Goal: Task Accomplishment & Management: Complete application form

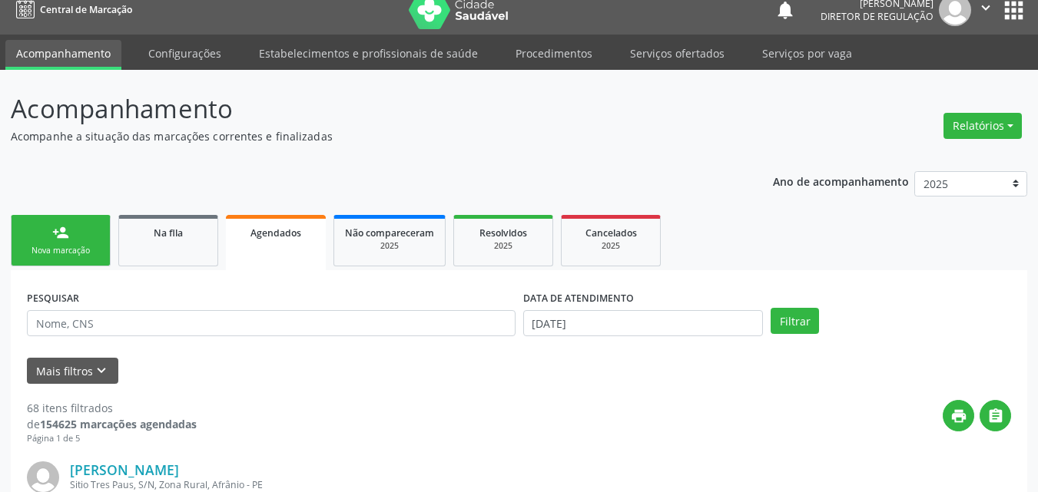
scroll to position [15, 0]
click at [700, 55] on link "Serviços ofertados" at bounding box center [677, 53] width 116 height 27
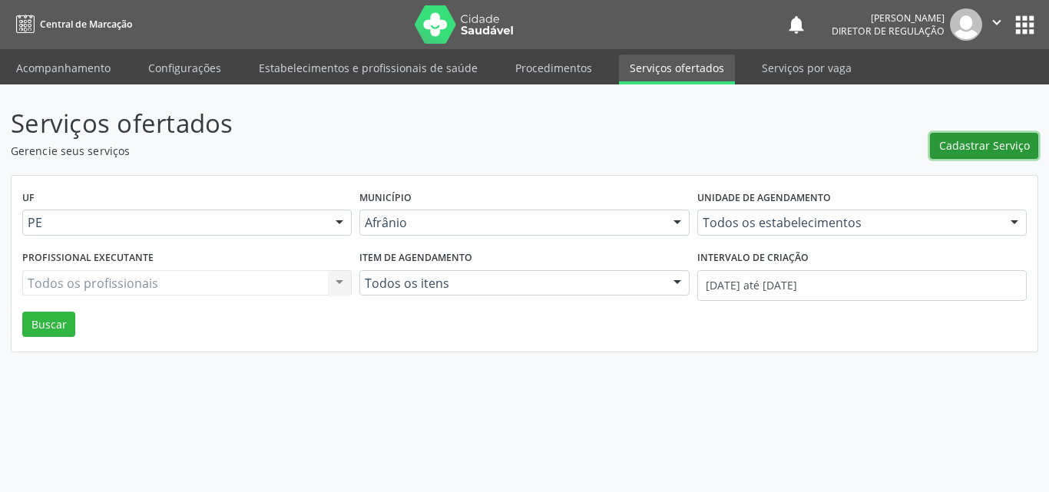
click at [977, 147] on span "Cadastrar Serviço" at bounding box center [984, 145] width 91 height 16
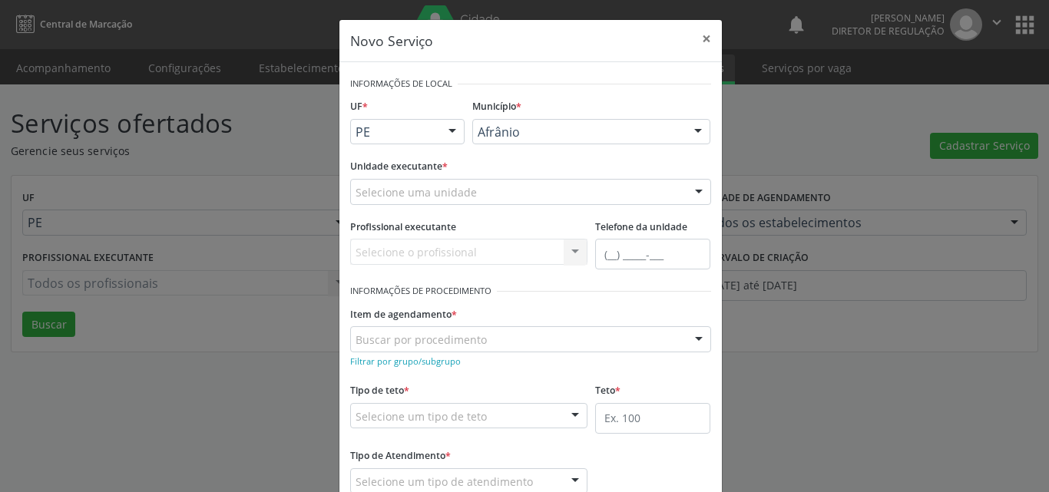
click at [518, 187] on div "Selecione uma unidade" at bounding box center [530, 192] width 361 height 26
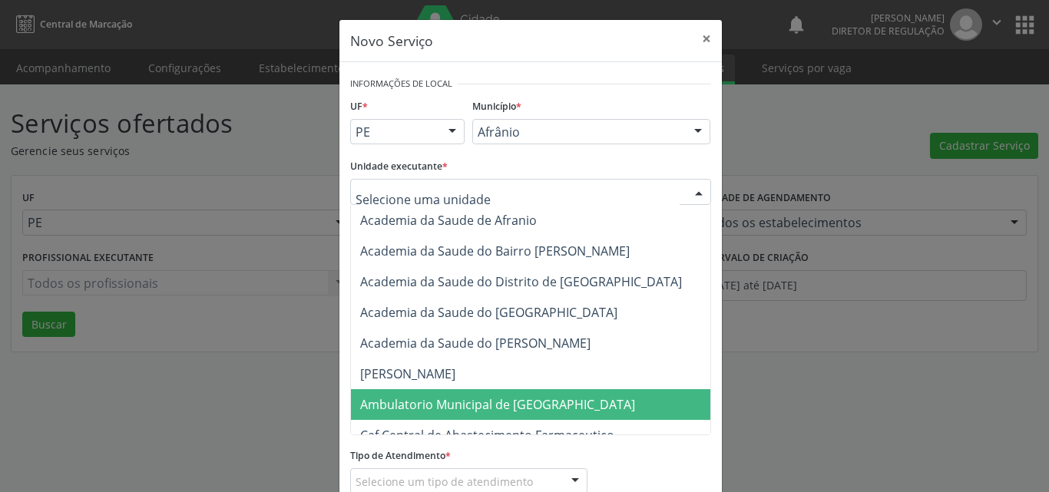
click at [483, 408] on span "Ambulatorio Municipal de [GEOGRAPHIC_DATA]" at bounding box center [497, 404] width 275 height 17
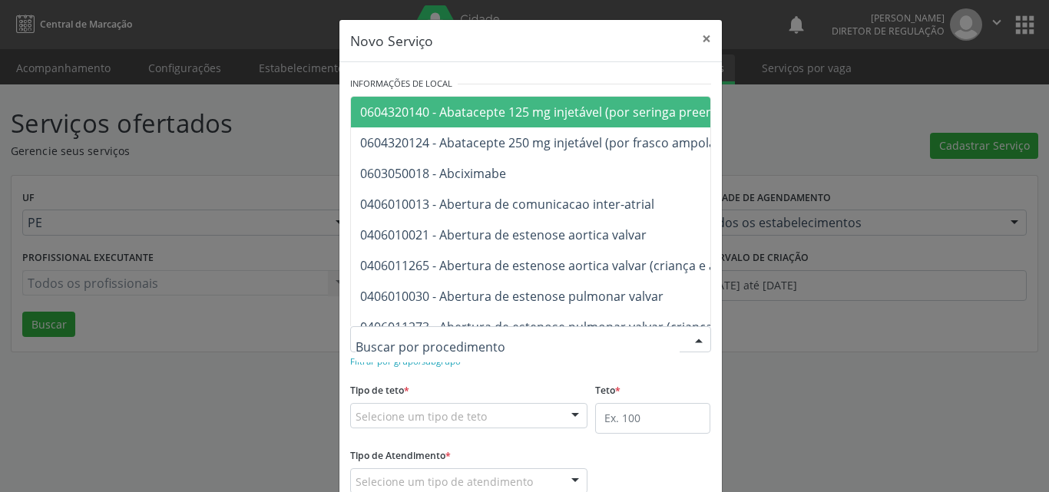
click at [492, 339] on div at bounding box center [530, 339] width 361 height 26
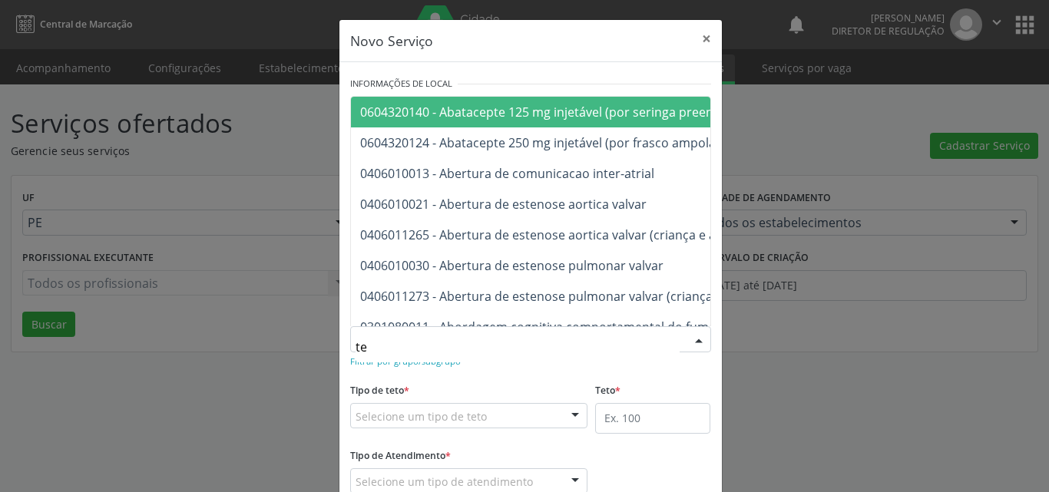
type input "t"
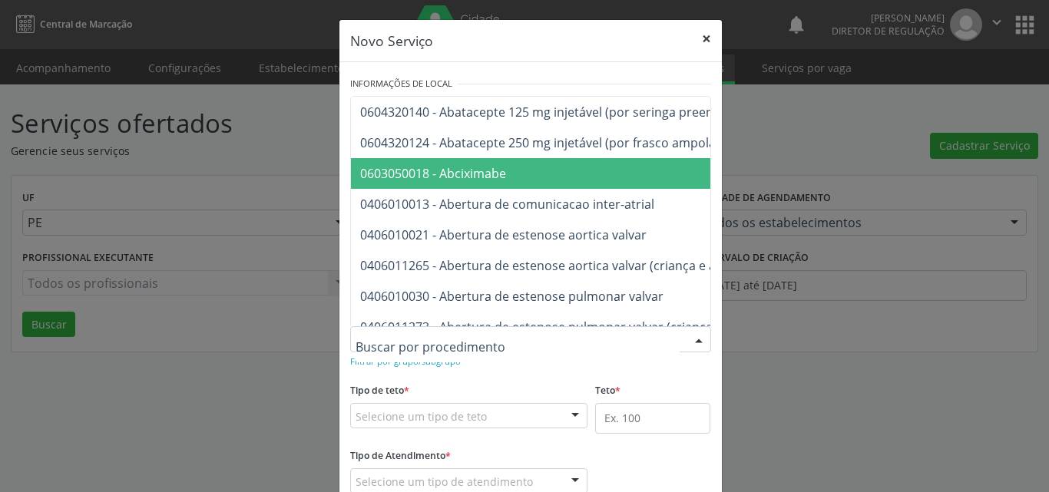
click at [703, 37] on button "×" at bounding box center [706, 39] width 31 height 38
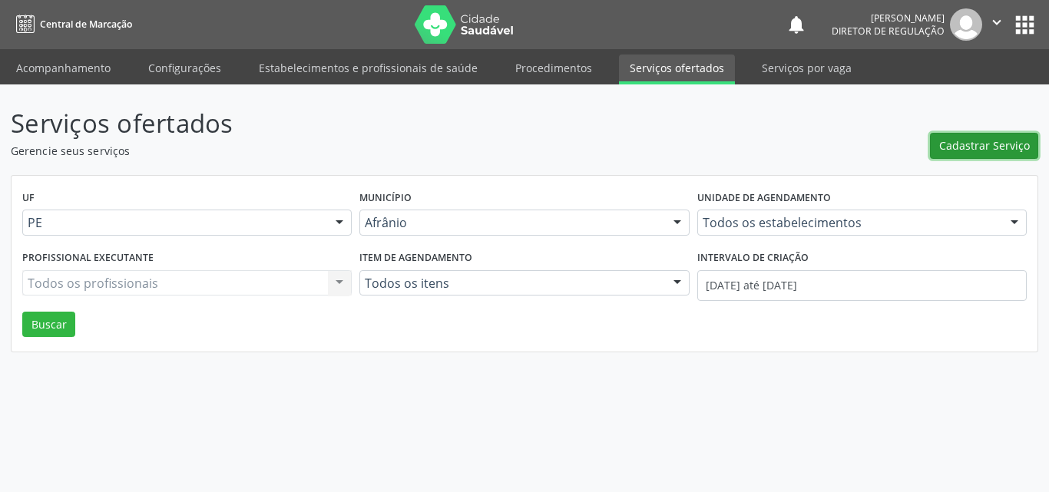
click at [1002, 147] on span "Cadastrar Serviço" at bounding box center [984, 145] width 91 height 16
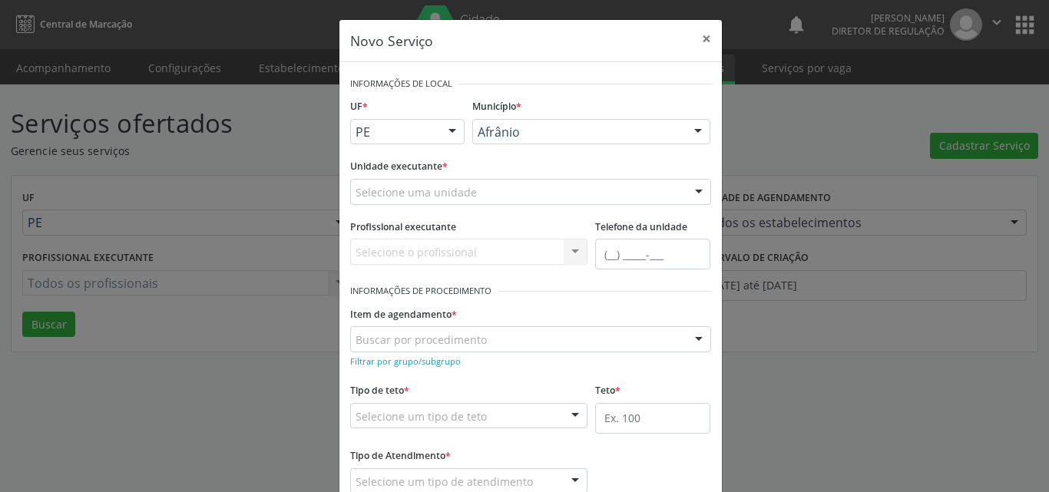
click at [510, 187] on div "Selecione uma unidade" at bounding box center [530, 192] width 361 height 26
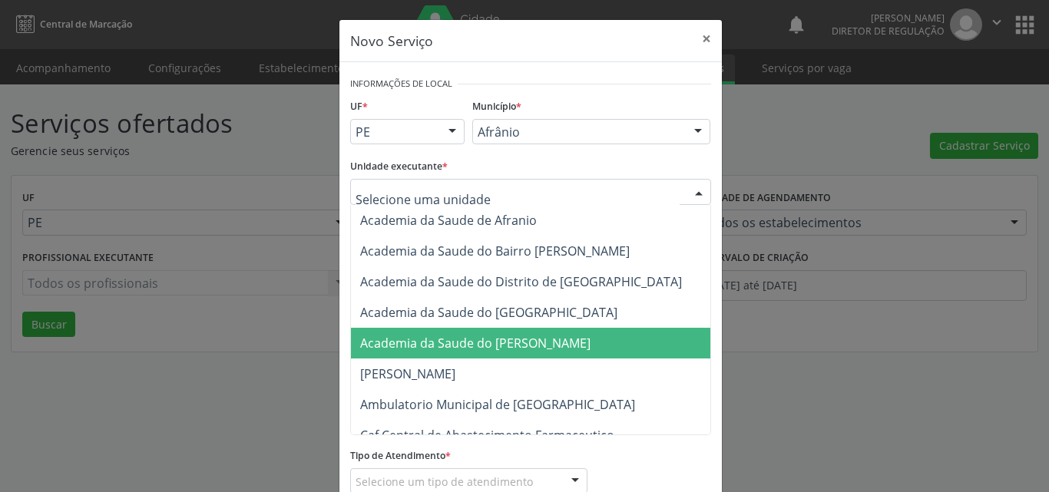
scroll to position [77, 0]
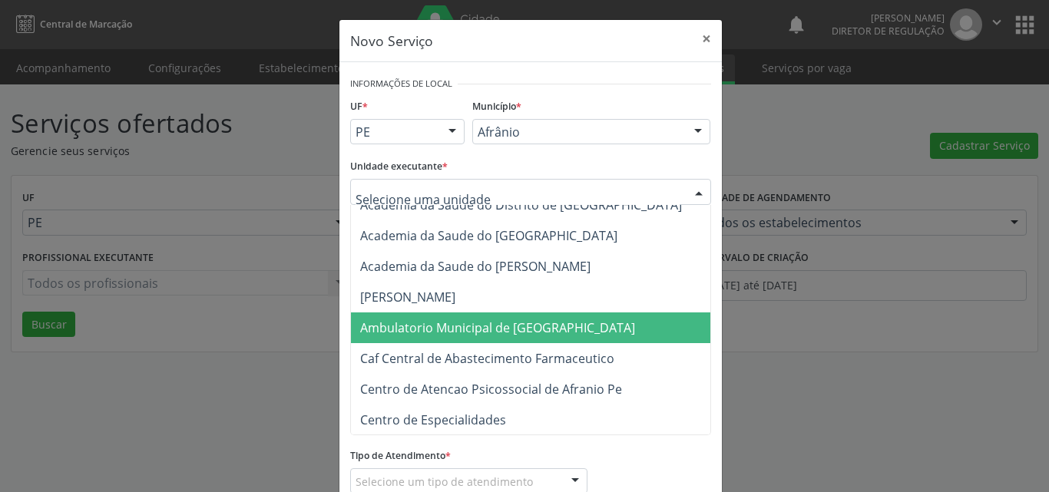
click at [479, 326] on span "Ambulatorio Municipal de [GEOGRAPHIC_DATA]" at bounding box center [497, 328] width 275 height 17
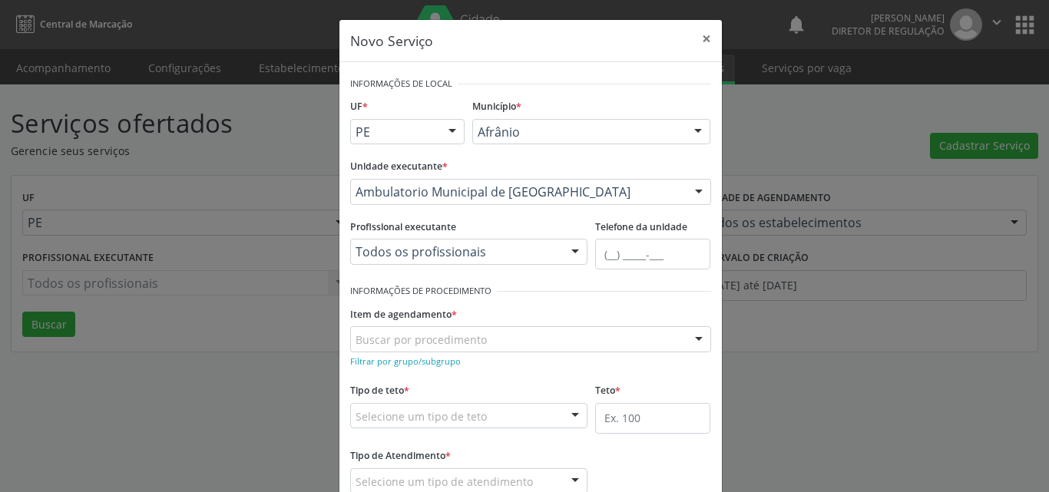
click at [482, 336] on div "Buscar por procedimento" at bounding box center [530, 339] width 361 height 26
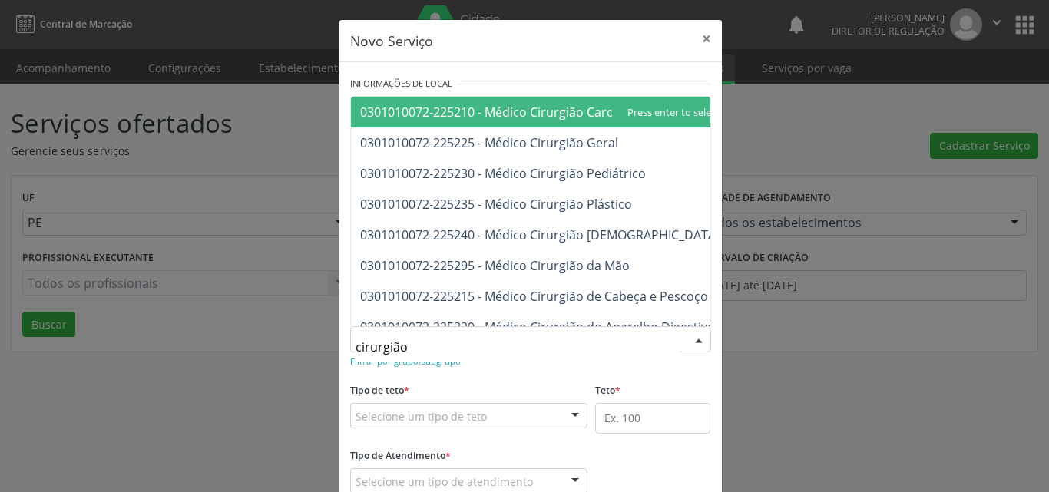
type input "cirurgião g"
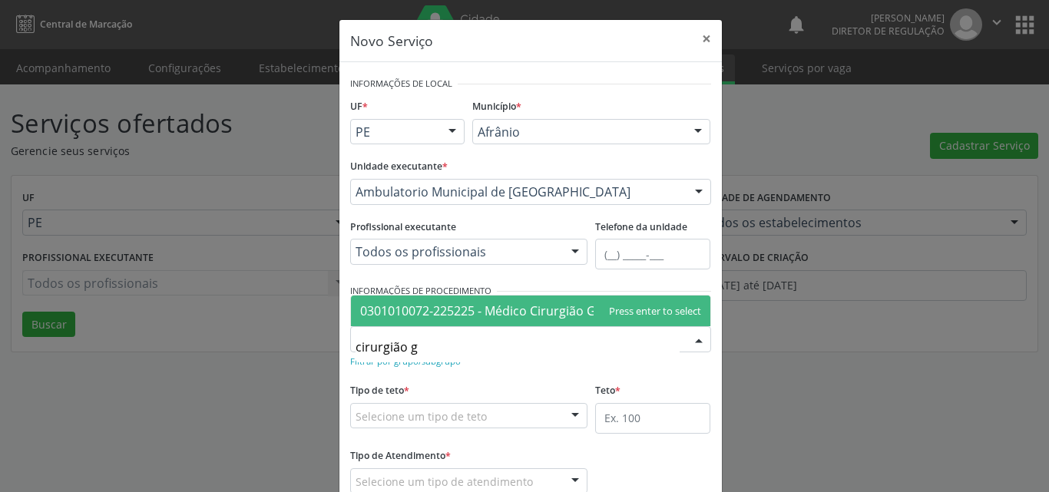
click at [493, 307] on span "0301010072-225225 - Médico Cirurgião Geral" at bounding box center [489, 311] width 258 height 17
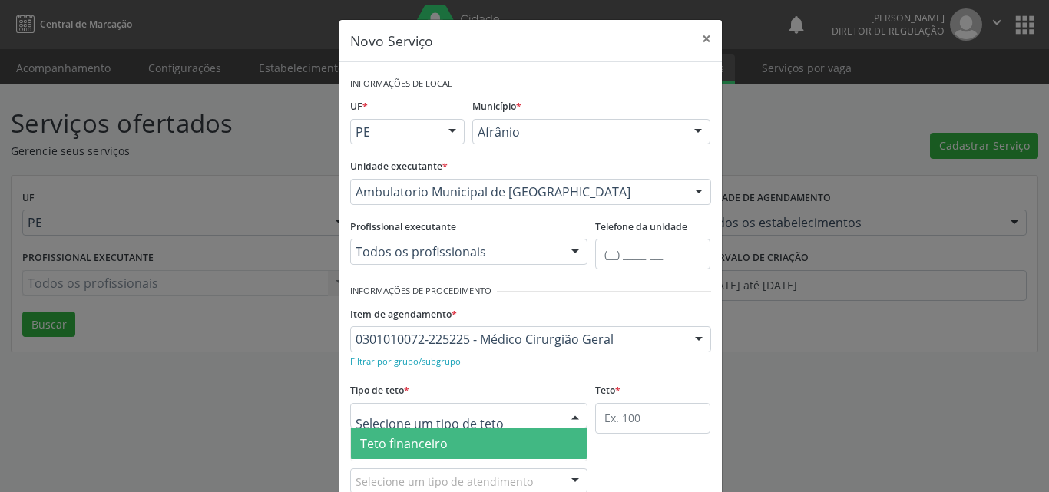
click at [492, 408] on div at bounding box center [469, 416] width 238 height 26
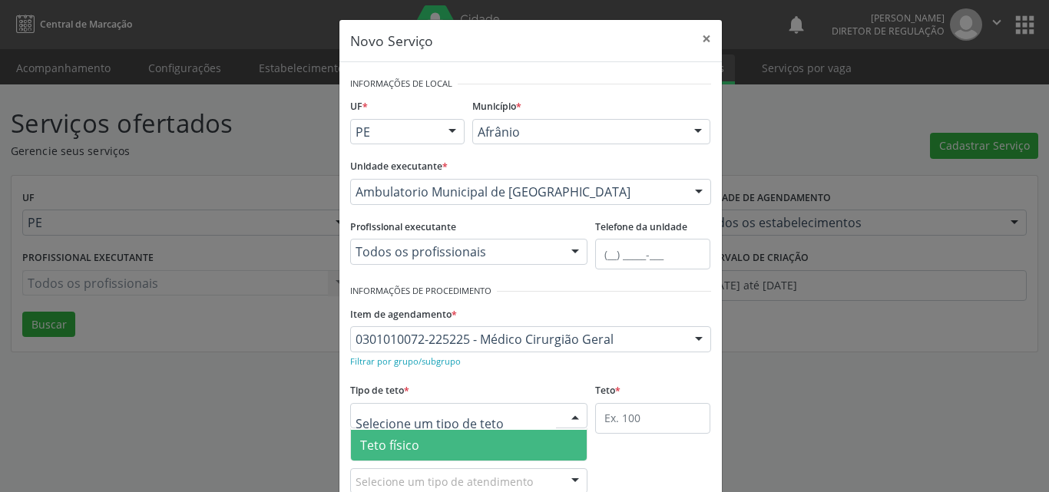
click at [475, 445] on span "Teto físico" at bounding box center [469, 445] width 237 height 31
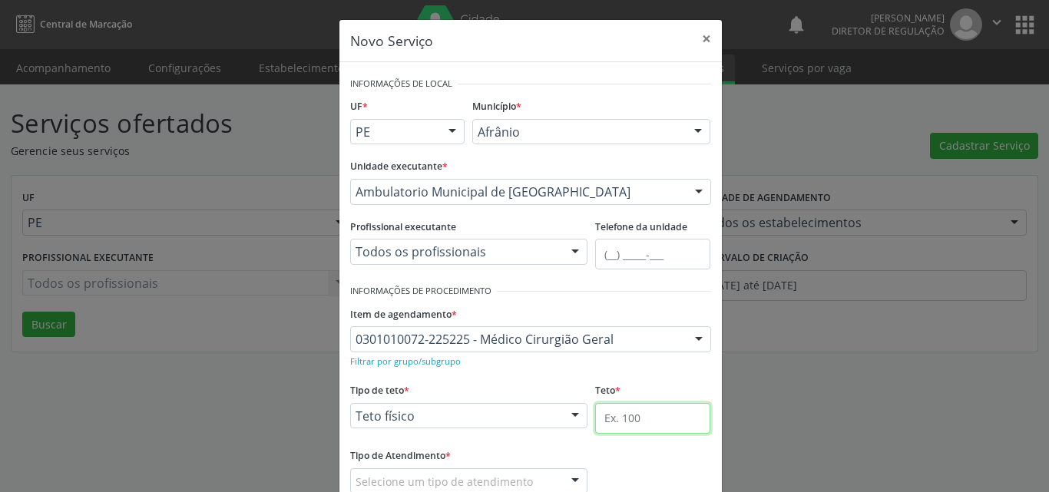
click at [640, 419] on input "text" at bounding box center [652, 418] width 115 height 31
click at [611, 415] on input "text" at bounding box center [652, 418] width 115 height 31
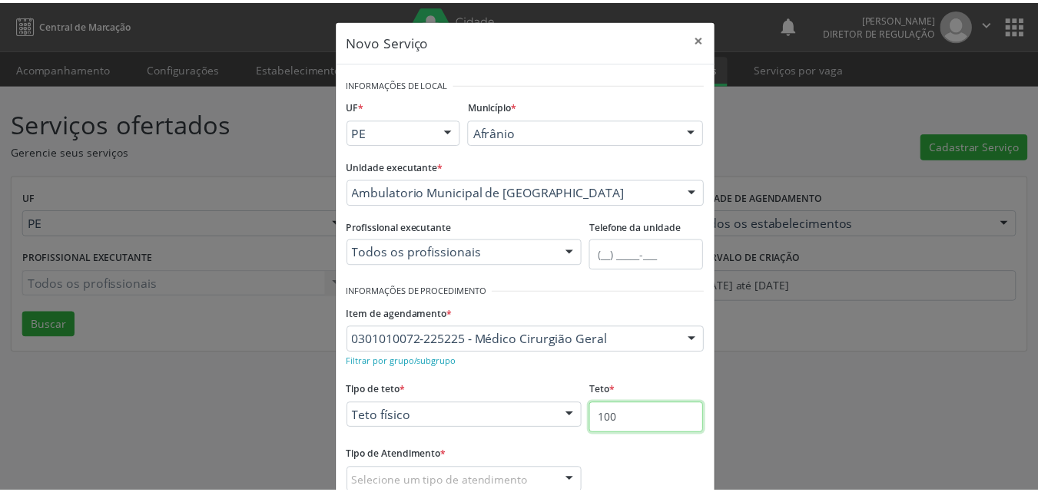
scroll to position [77, 0]
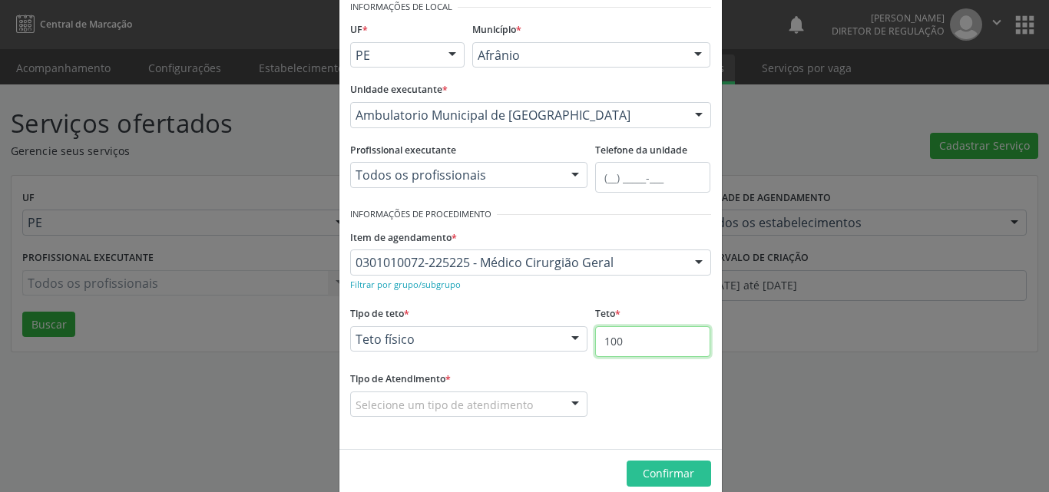
type input "100"
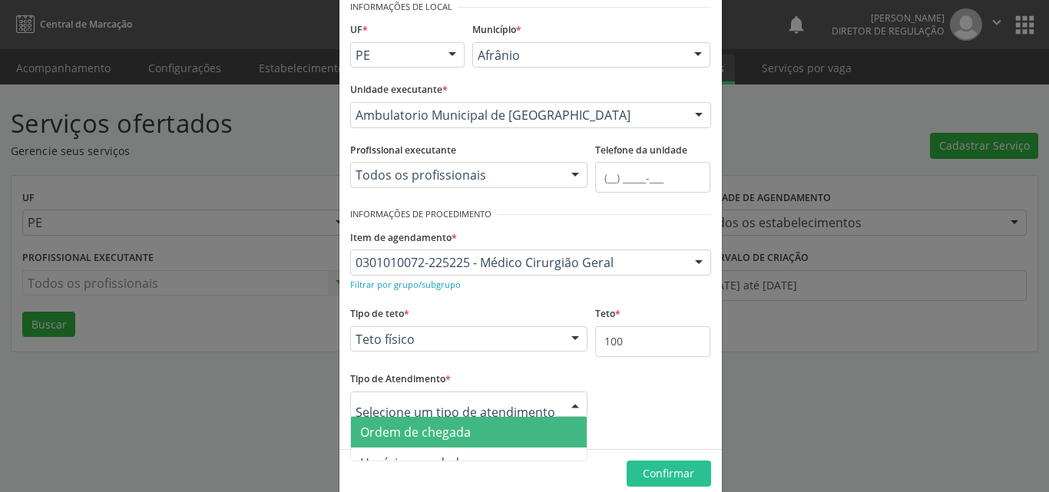
click at [465, 430] on span "Ordem de chegada" at bounding box center [469, 432] width 237 height 31
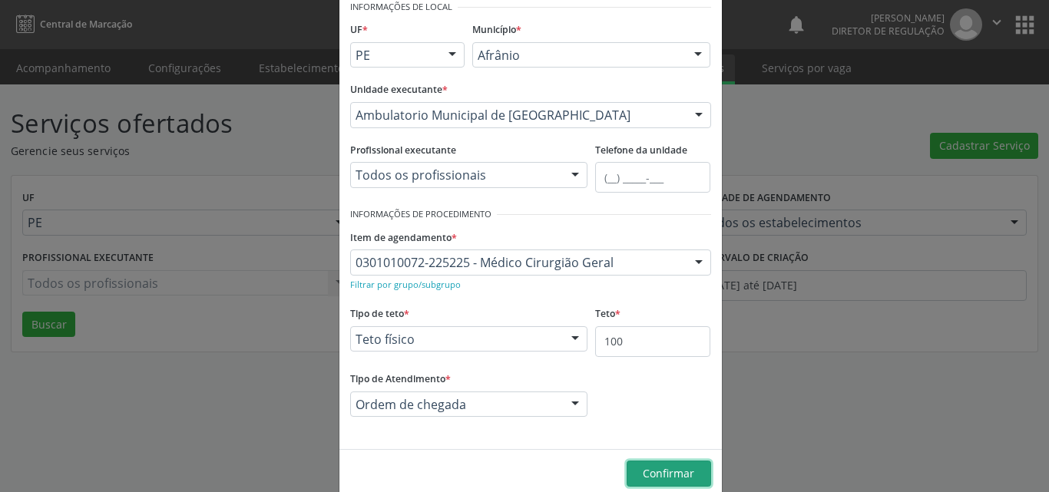
click at [662, 472] on span "Confirmar" at bounding box center [668, 473] width 51 height 15
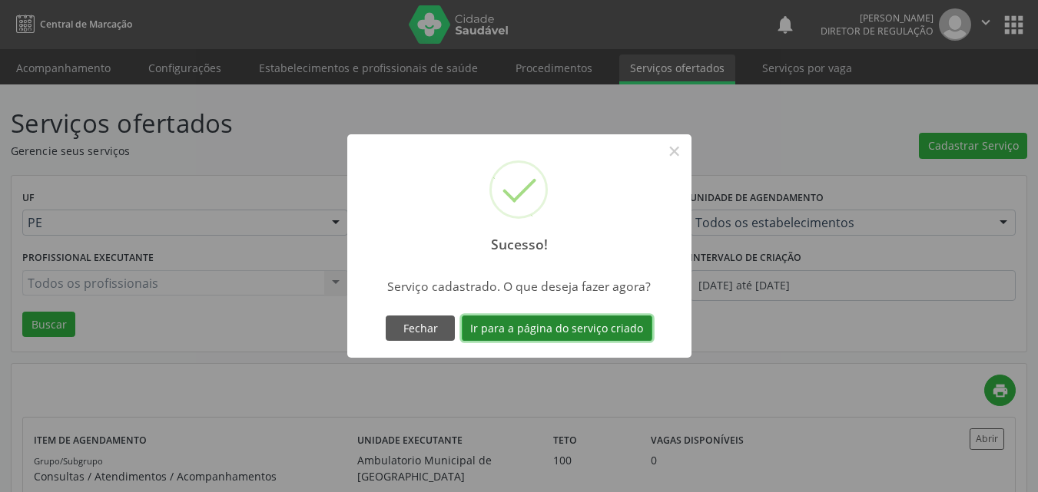
click at [601, 327] on button "Ir para a página do serviço criado" at bounding box center [557, 329] width 190 height 26
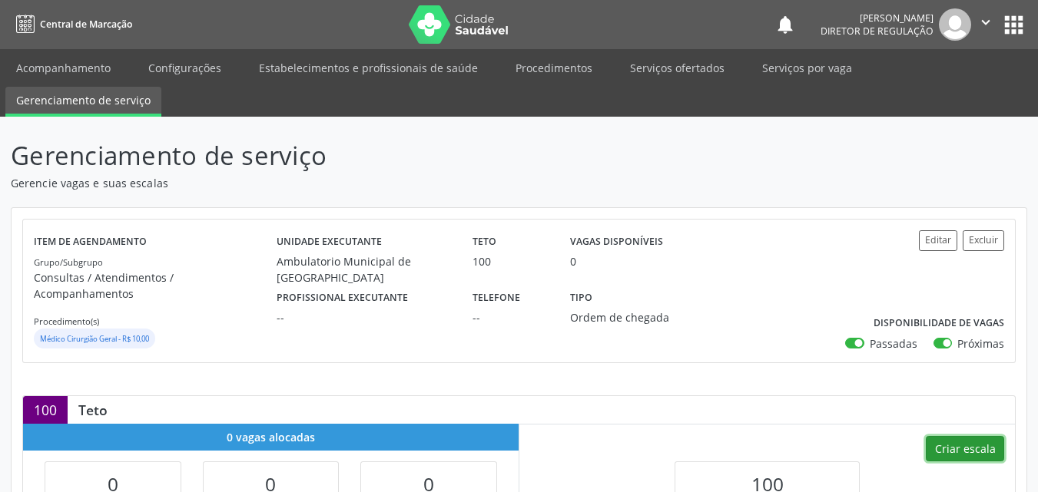
click at [975, 436] on button "Criar escala" at bounding box center [965, 449] width 78 height 26
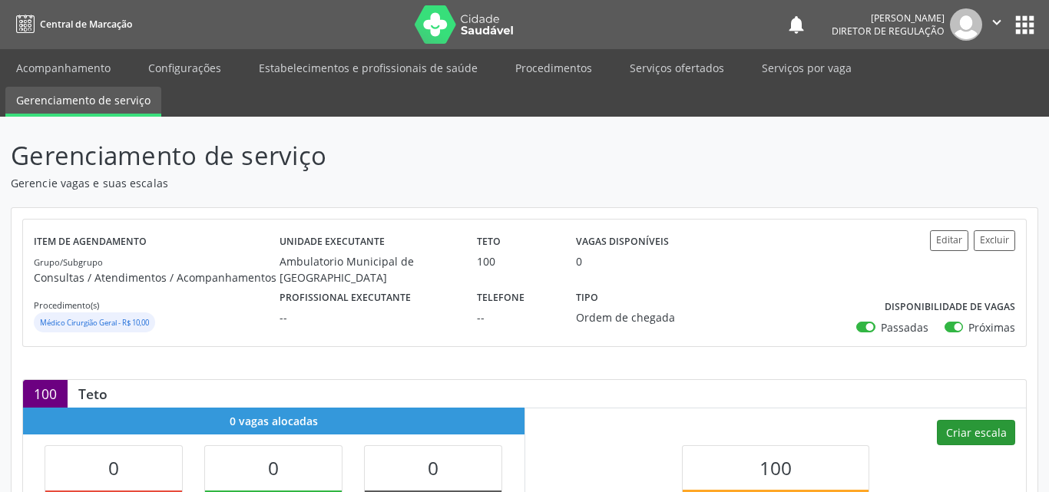
select select "7"
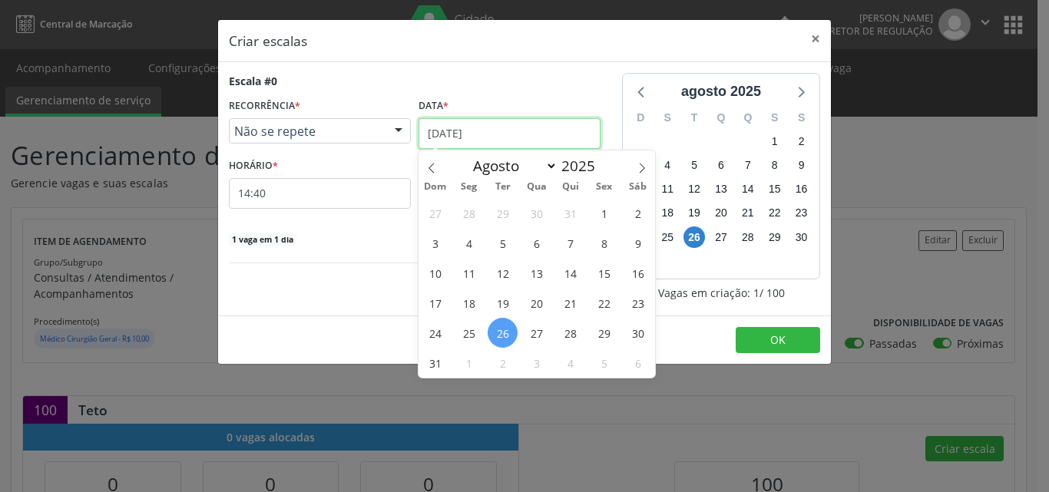
click at [515, 141] on input "26/08/2025" at bounding box center [510, 133] width 182 height 31
click at [349, 134] on span "Não se repete" at bounding box center [306, 131] width 145 height 15
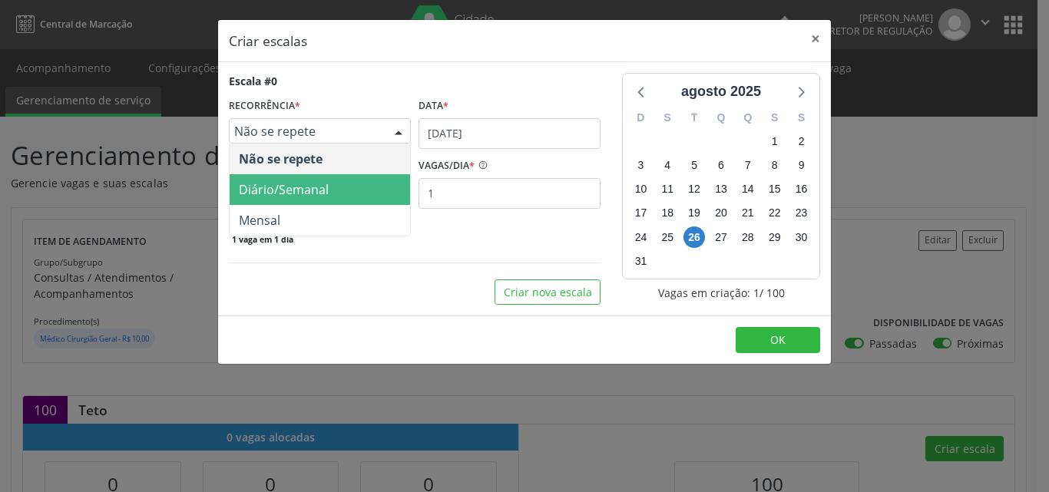
click at [340, 187] on span "Diário/Semanal" at bounding box center [320, 189] width 180 height 31
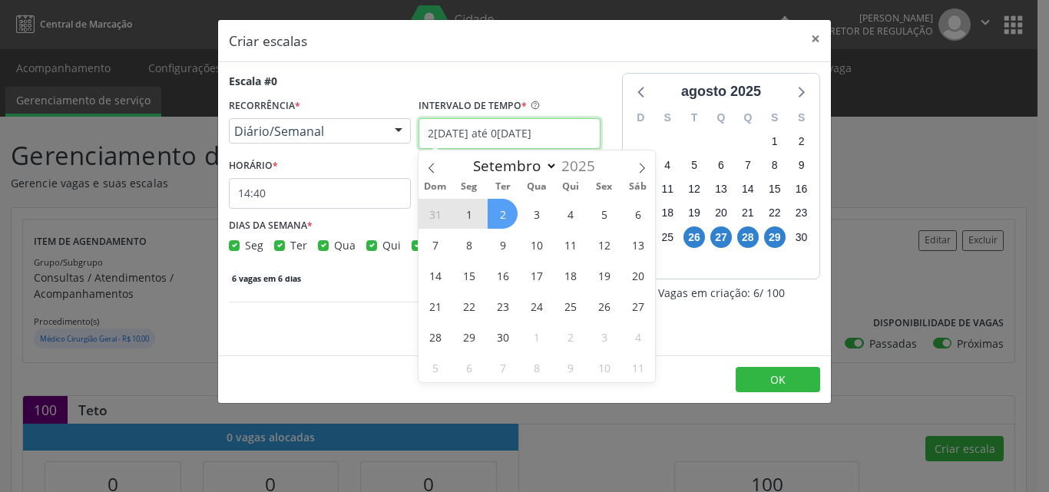
click at [576, 128] on input "26/08/2025 até 02/09/2025" at bounding box center [510, 133] width 182 height 31
click at [466, 216] on span "1" at bounding box center [469, 214] width 30 height 30
type input "01/09/2025"
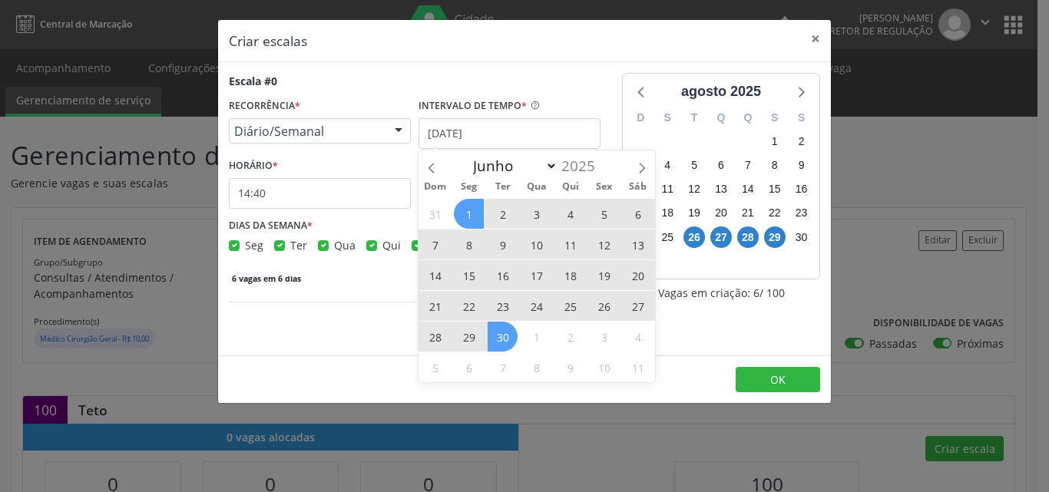
click at [505, 336] on span "30" at bounding box center [503, 337] width 30 height 30
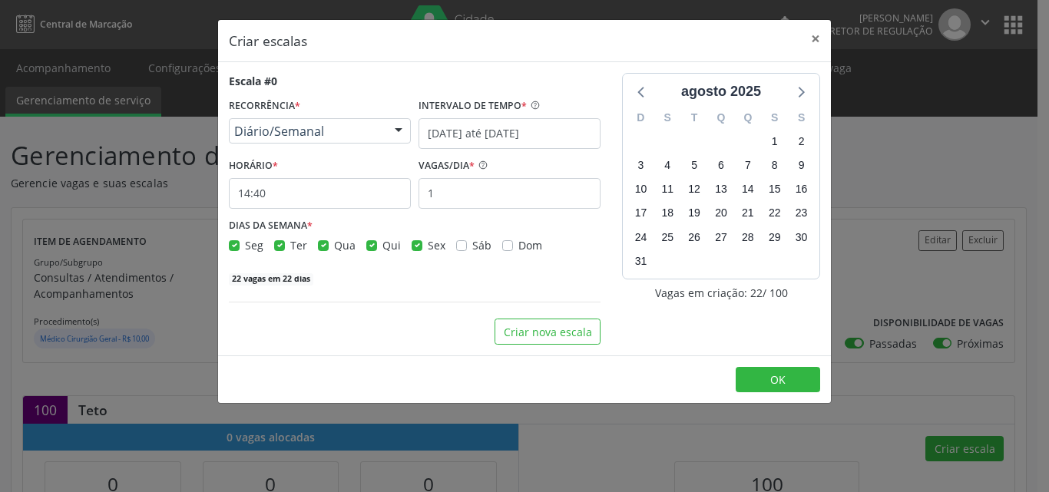
click at [245, 246] on label "Seg" at bounding box center [254, 245] width 18 height 16
click at [235, 246] on input "Seg" at bounding box center [234, 244] width 11 height 14
checkbox input "false"
click at [290, 244] on label "Ter" at bounding box center [298, 245] width 17 height 16
click at [278, 244] on input "Ter" at bounding box center [279, 244] width 11 height 14
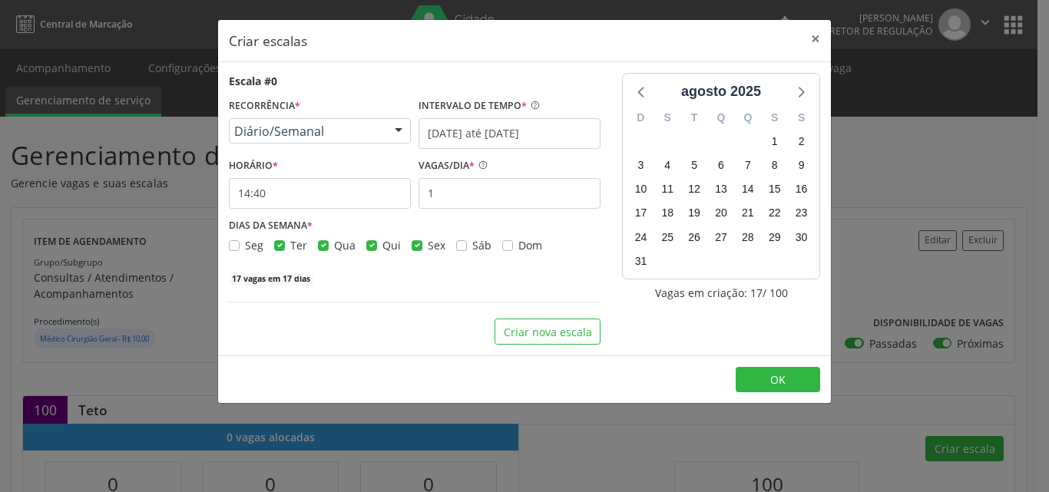
checkbox input "false"
click at [334, 248] on label "Qua" at bounding box center [345, 245] width 22 height 16
click at [320, 248] on input "Qua" at bounding box center [323, 244] width 11 height 14
checkbox input "false"
click at [428, 247] on label "Sex" at bounding box center [437, 245] width 18 height 16
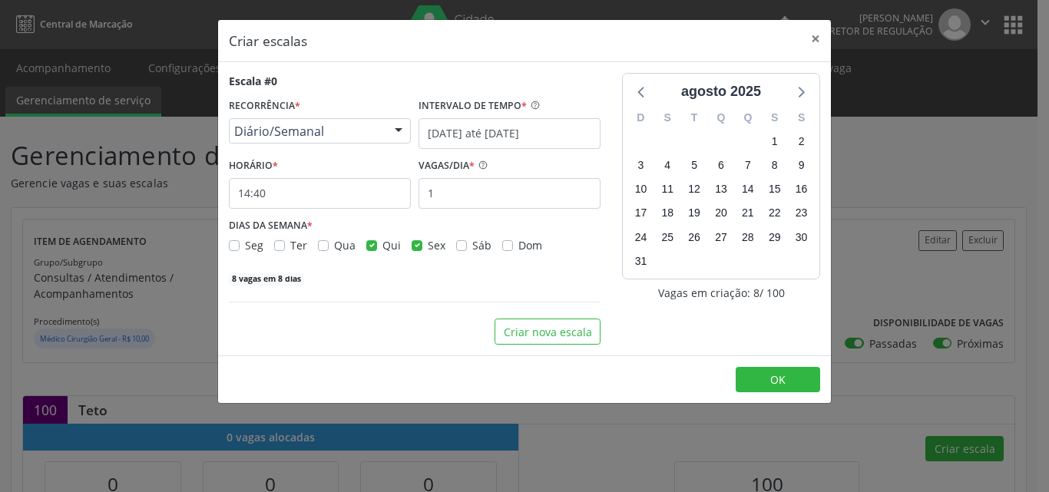
click at [416, 247] on input "Sex" at bounding box center [417, 244] width 11 height 14
checkbox input "false"
click at [442, 189] on input "1" at bounding box center [510, 193] width 182 height 31
type input "25"
click at [323, 203] on input "14:40" at bounding box center [320, 193] width 182 height 31
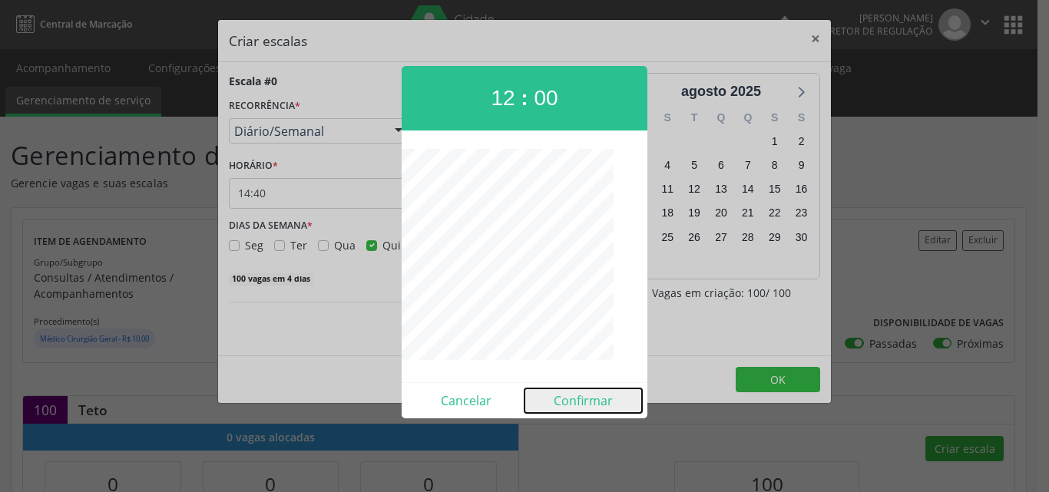
click at [588, 402] on button "Confirmar" at bounding box center [584, 401] width 118 height 25
type input "12:00"
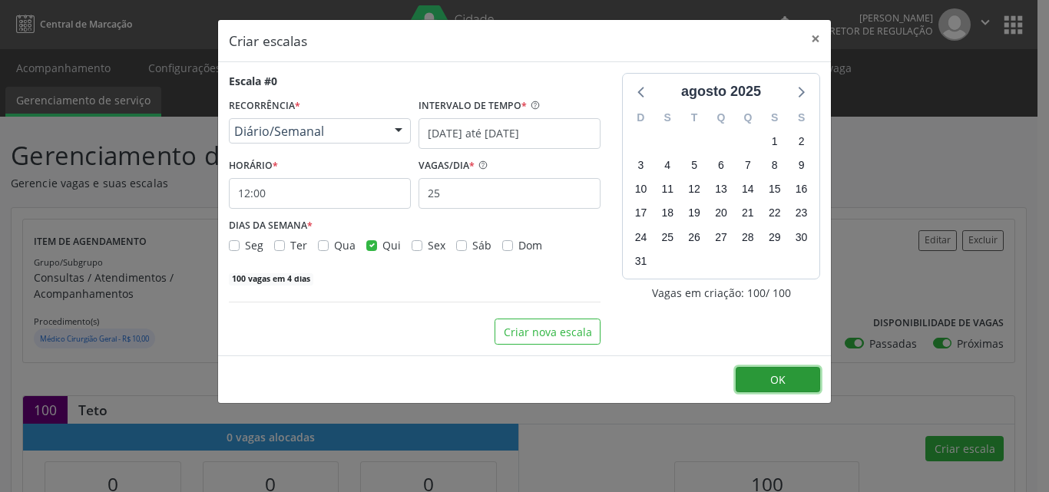
click at [780, 374] on span "OK" at bounding box center [777, 380] width 15 height 15
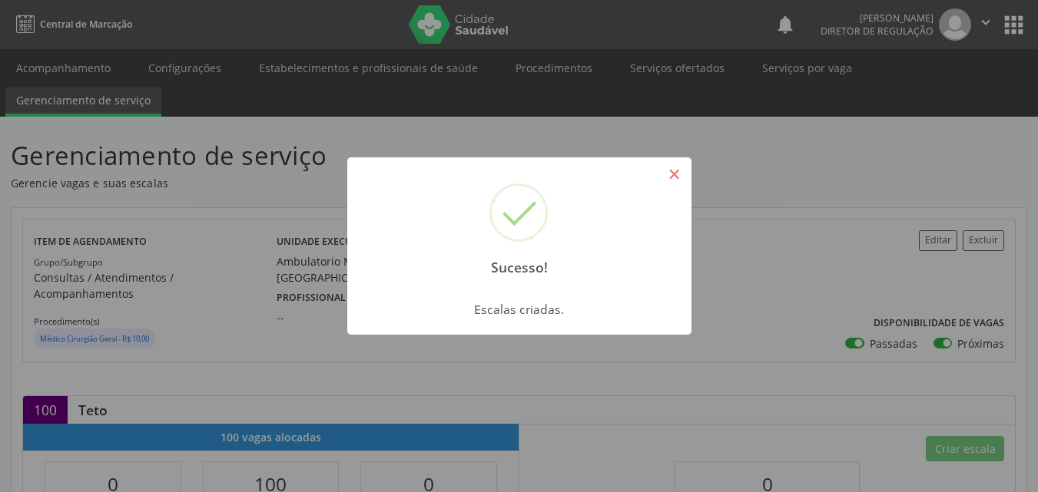
click at [673, 180] on button "×" at bounding box center [674, 174] width 26 height 26
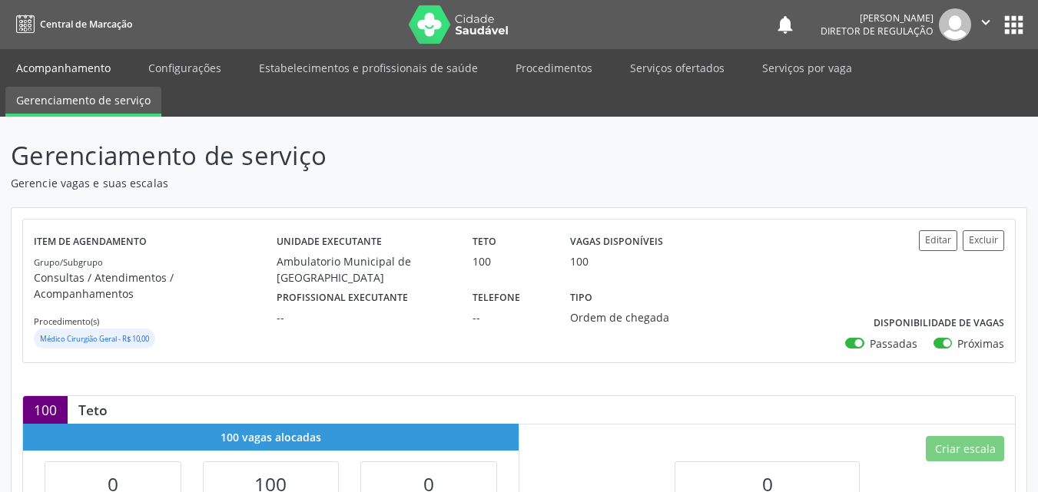
click at [84, 67] on link "Acompanhamento" at bounding box center [63, 68] width 116 height 27
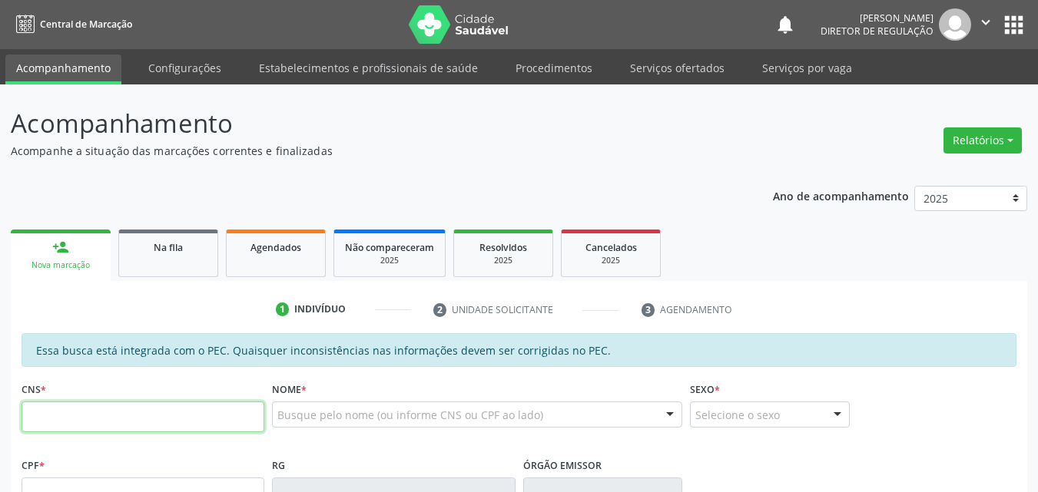
click at [141, 416] on input "text" at bounding box center [143, 417] width 243 height 31
type input "704 6026 4415 4121"
type input "153.792.464-86"
type input "14/05/2003"
type input "Sandra Nunes dos Santos"
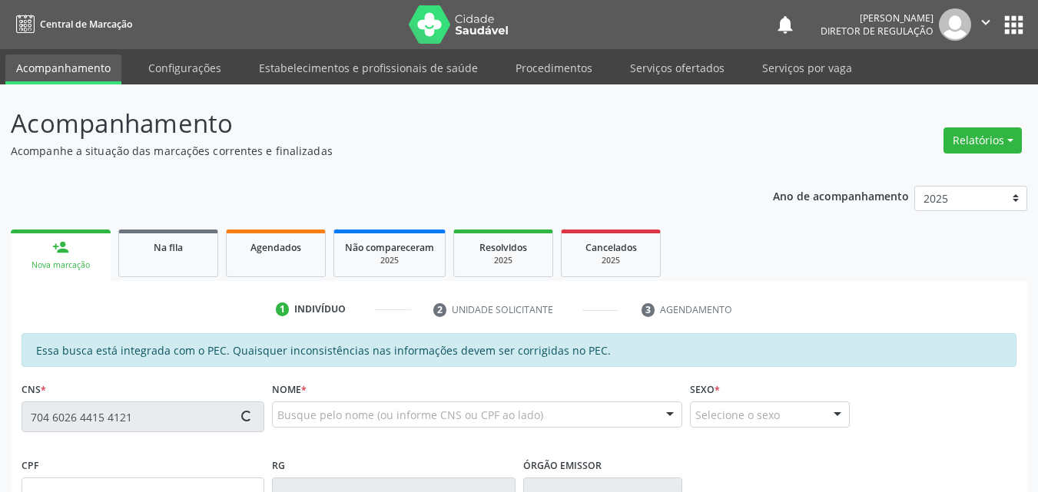
type input "(87) 98100-8014"
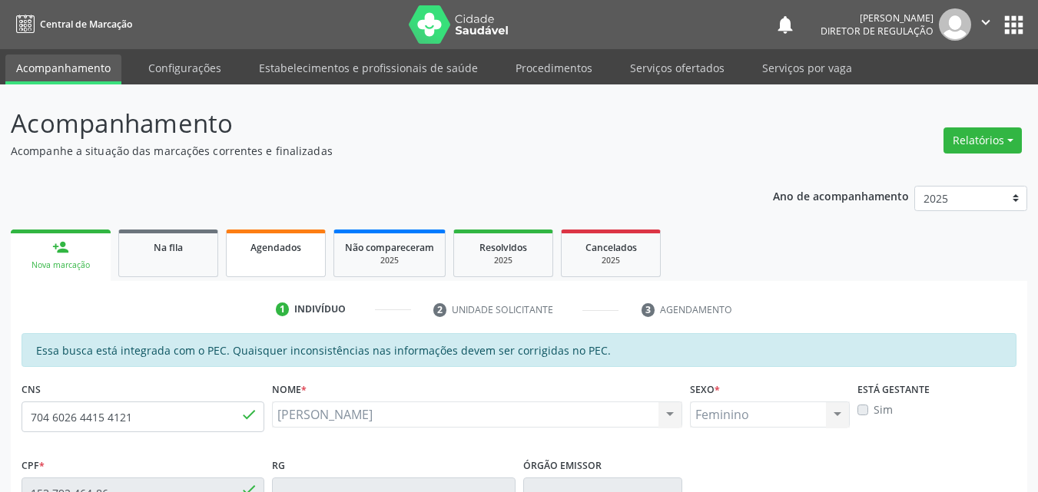
click at [255, 262] on link "Agendados" at bounding box center [276, 254] width 100 height 48
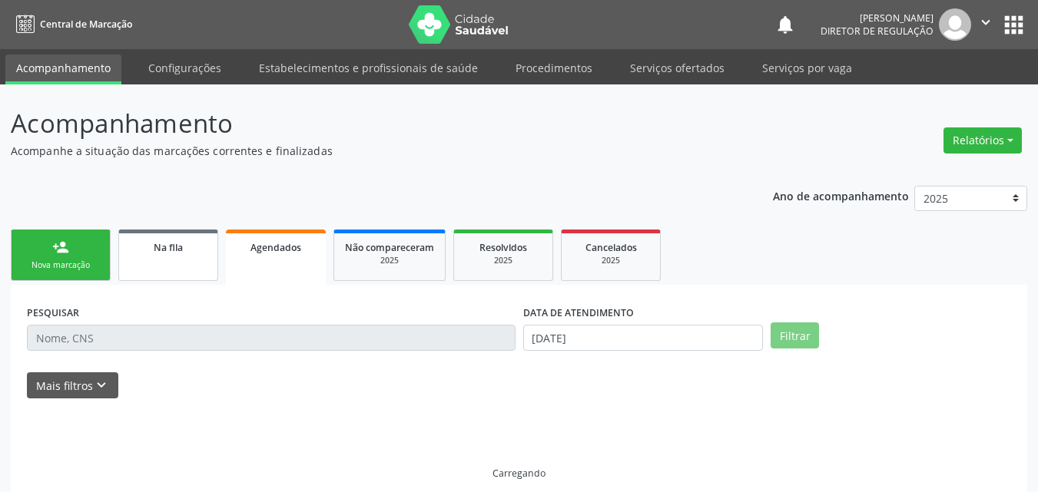
click at [194, 264] on link "Na fila" at bounding box center [168, 255] width 100 height 51
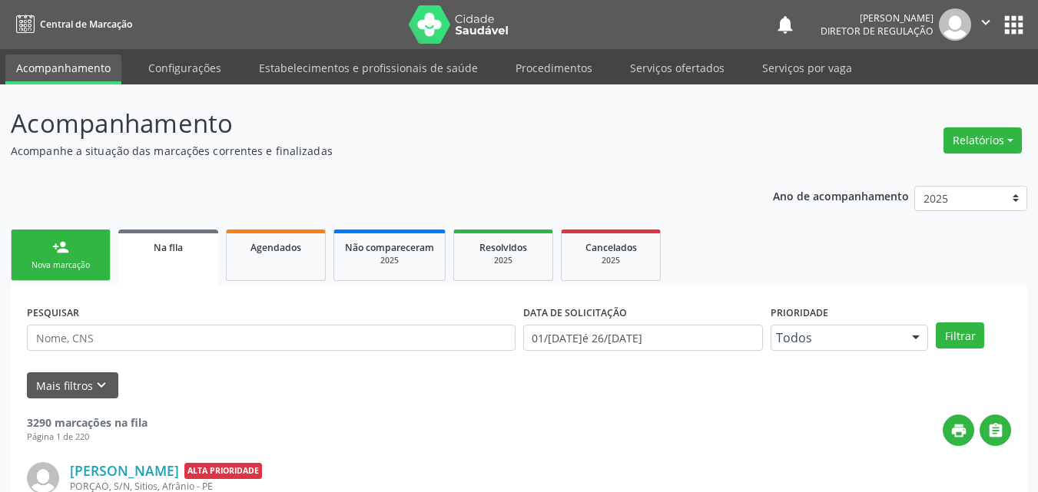
click at [73, 257] on link "person_add Nova marcação" at bounding box center [61, 255] width 100 height 51
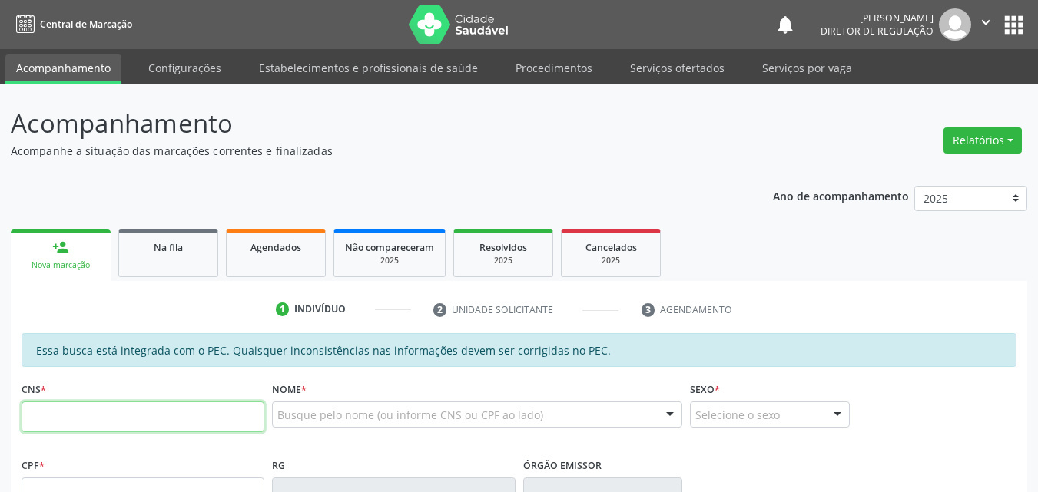
click at [230, 419] on input "text" at bounding box center [143, 417] width 243 height 31
type input "706 5063 0947 3793"
type input "749.067.804-82"
type input "11/07/1962"
type input "Julia Silva Gomes"
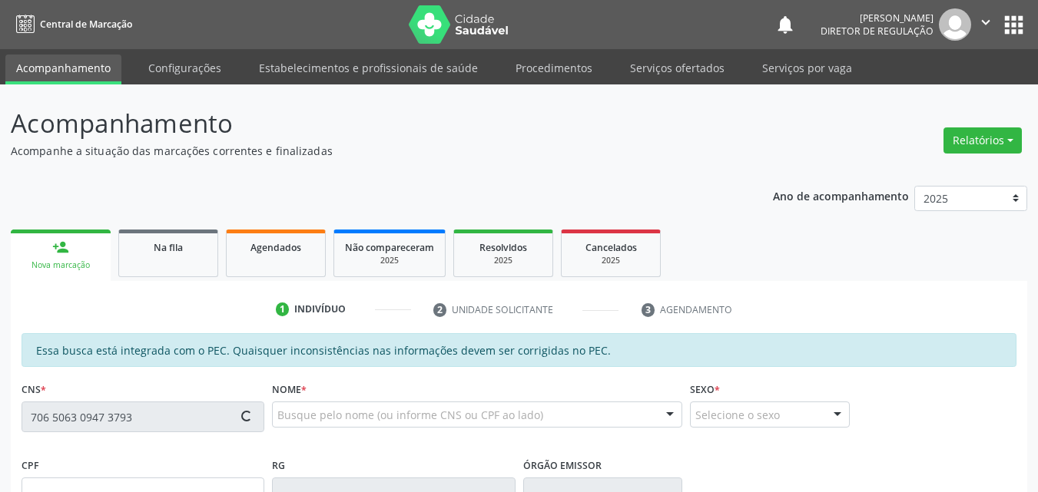
type input "(87) 98862-1326"
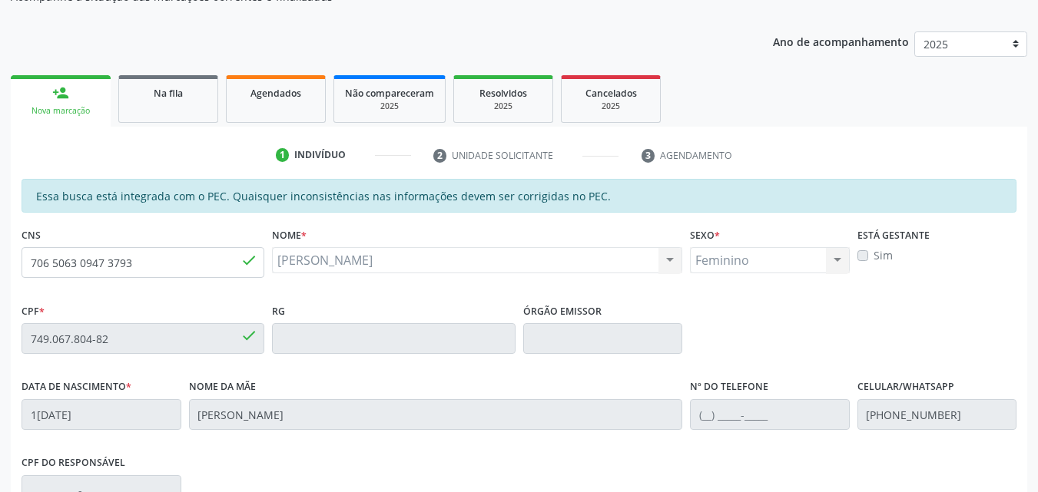
scroll to position [385, 0]
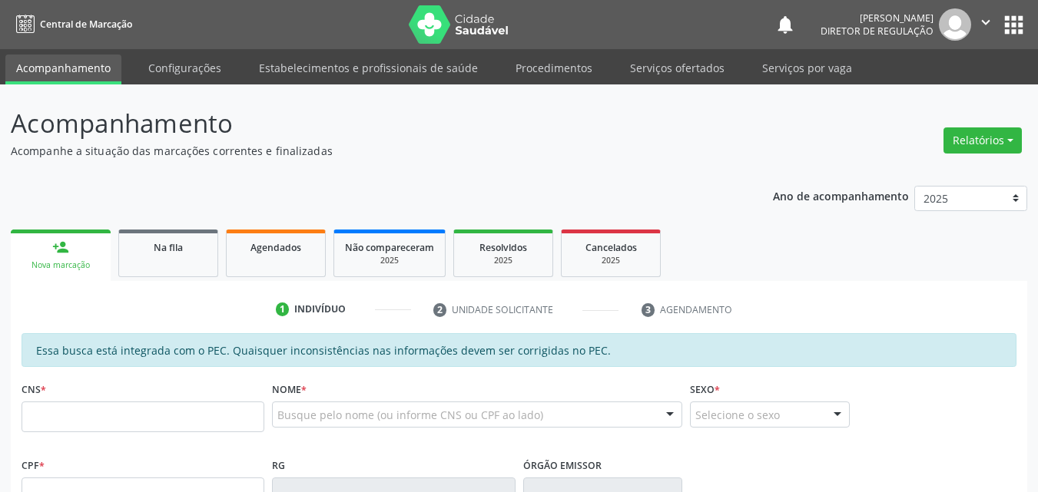
scroll to position [385, 0]
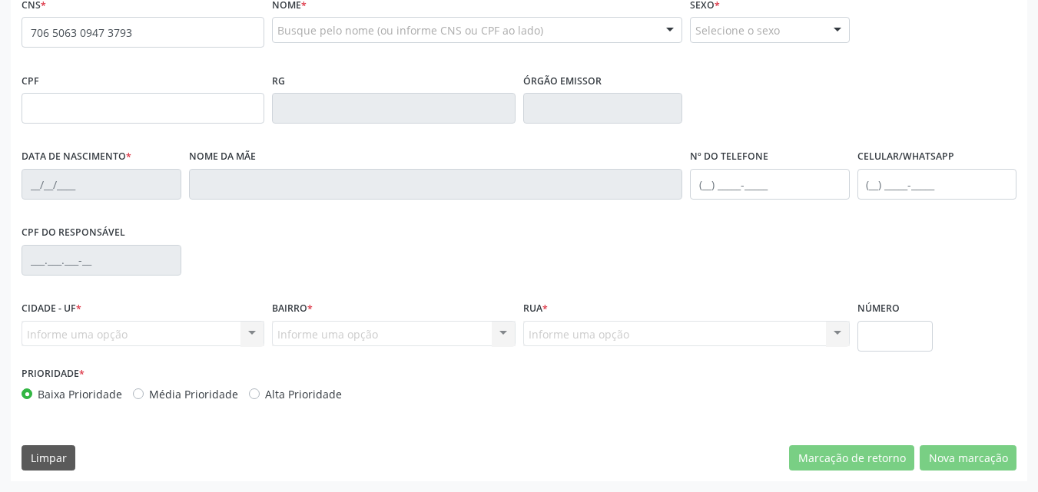
type input "706 5063 0947 3793"
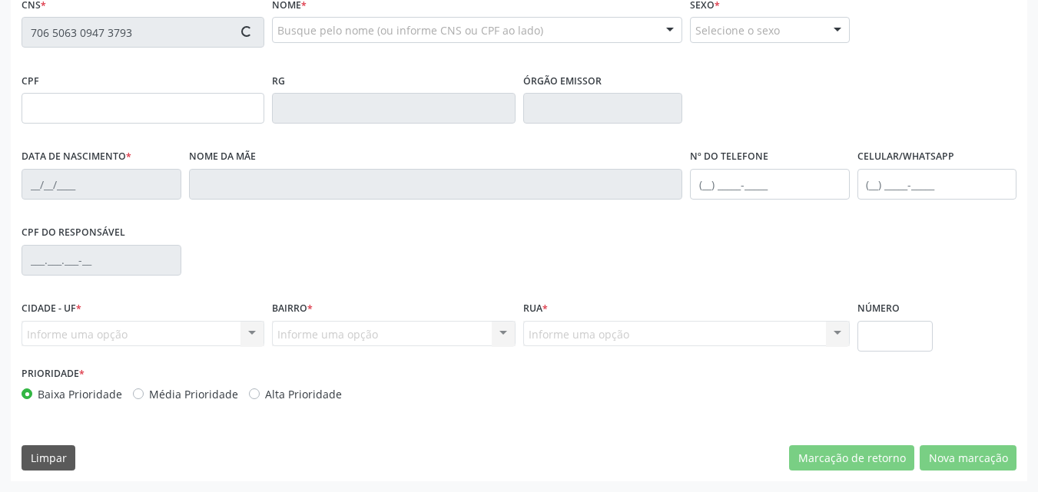
type input "749.067.804-82"
type input "1[DATE]"
type input "[PERSON_NAME]"
type input "(87) 98862-1326"
type input "S/N"
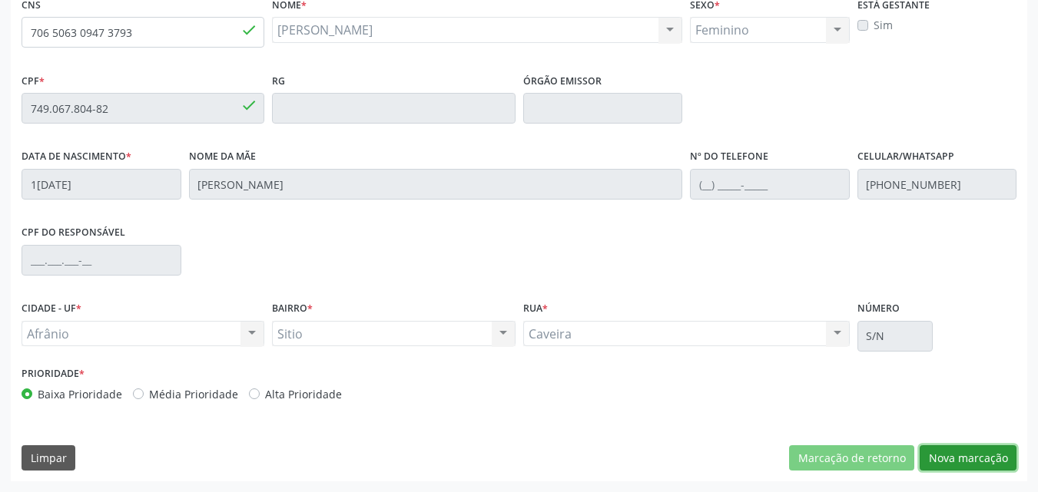
click at [960, 461] on button "Nova marcação" at bounding box center [967, 458] width 97 height 26
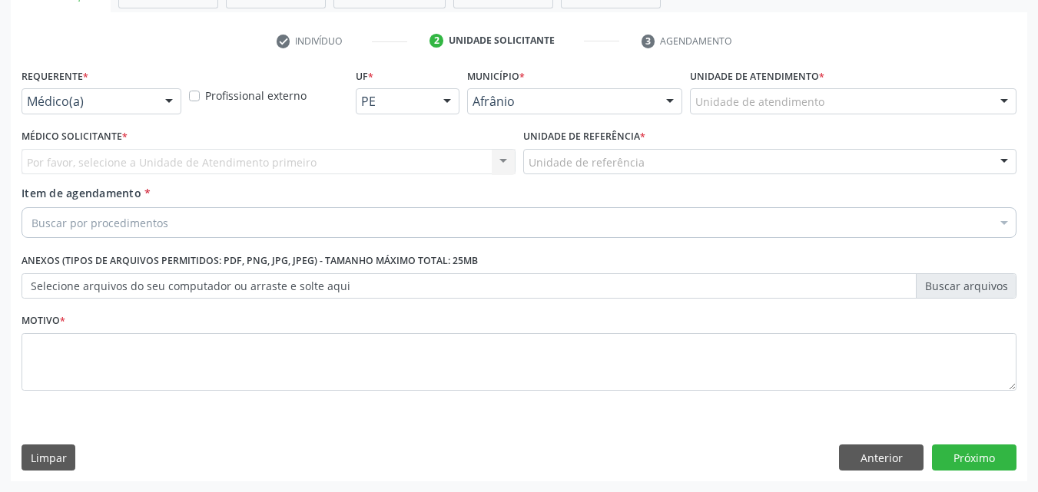
scroll to position [269, 0]
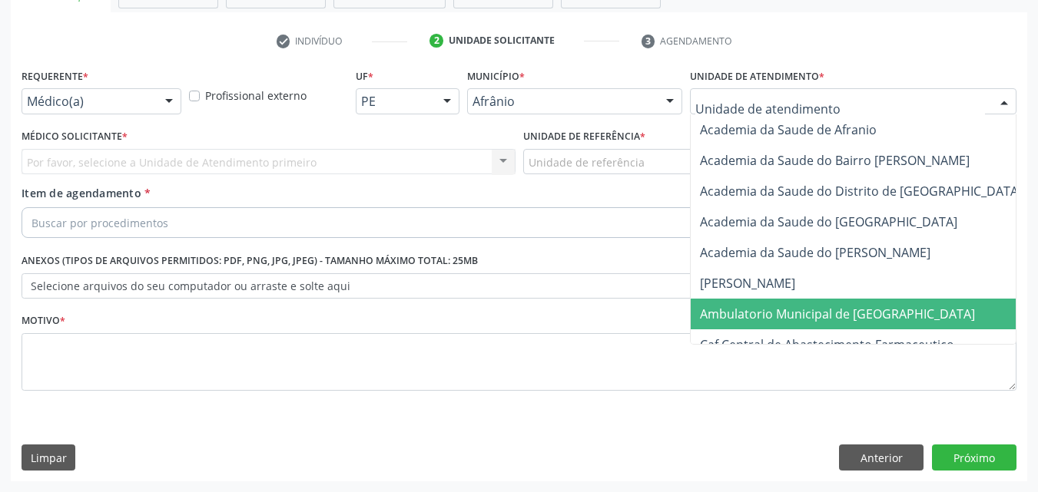
click at [789, 320] on span "Ambulatorio Municipal de [GEOGRAPHIC_DATA]" at bounding box center [837, 314] width 275 height 17
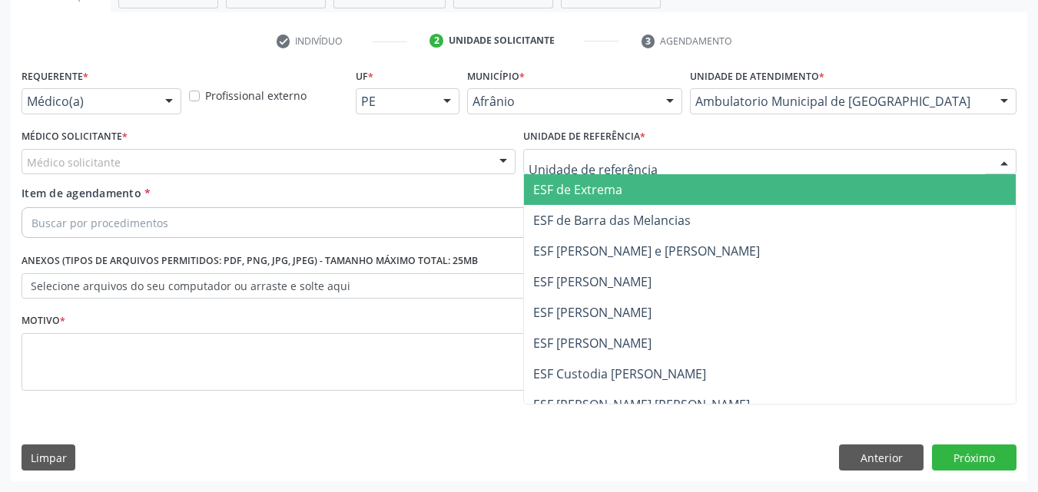
click at [686, 167] on div at bounding box center [770, 162] width 494 height 26
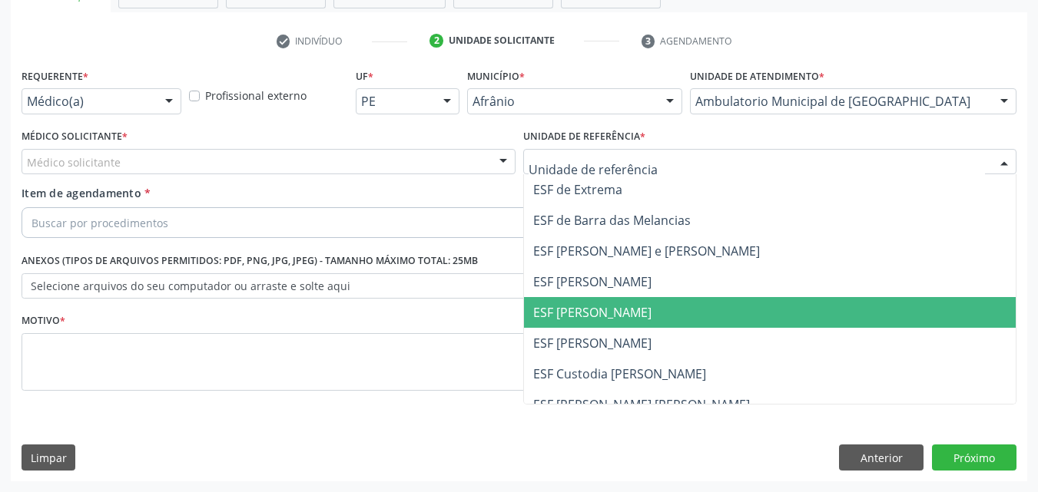
click at [682, 306] on span "ESF [PERSON_NAME]" at bounding box center [770, 312] width 492 height 31
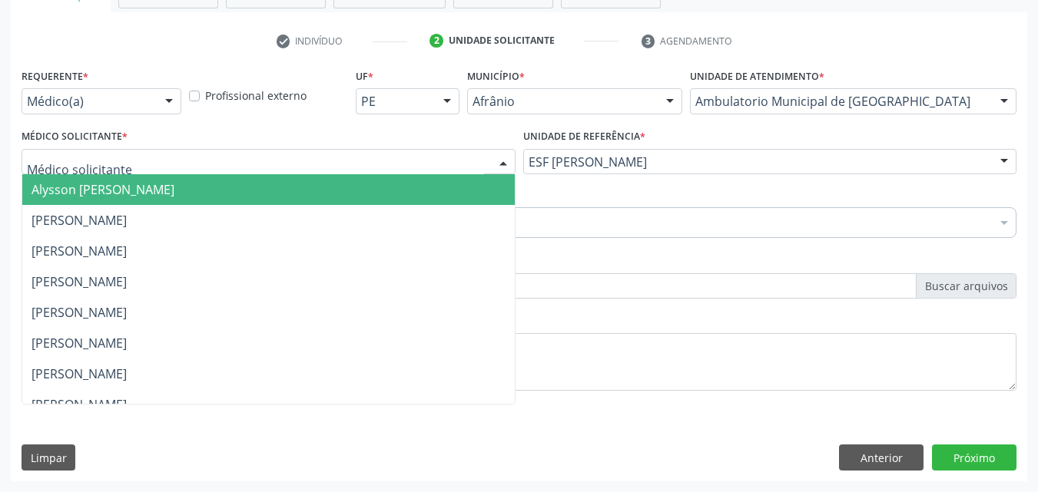
click at [356, 153] on div at bounding box center [269, 162] width 494 height 26
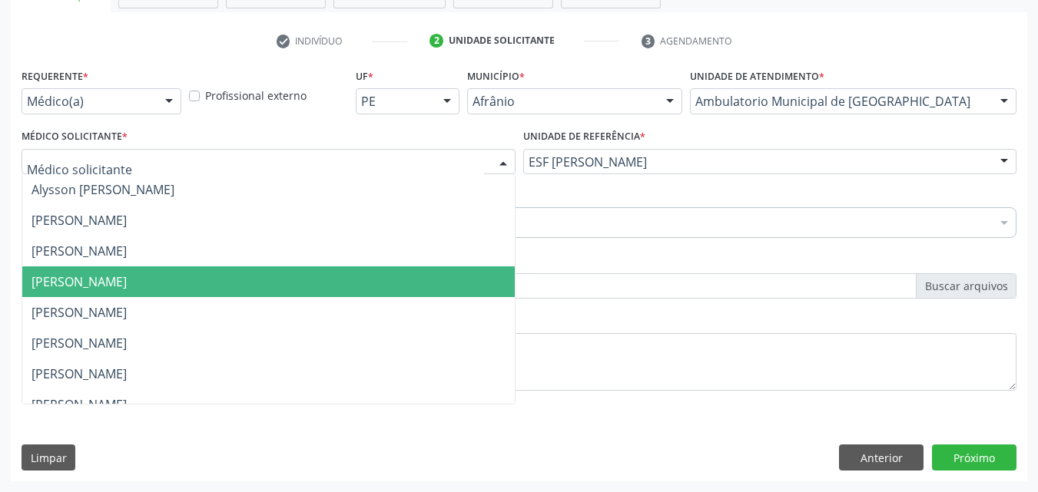
click at [356, 286] on span "[PERSON_NAME]" at bounding box center [268, 282] width 492 height 31
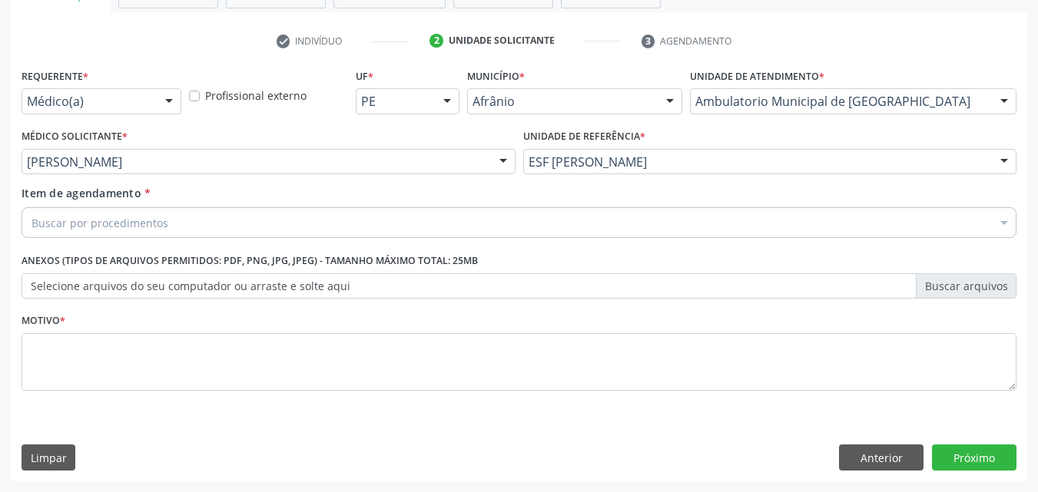
click at [259, 217] on div "Buscar por procedimentos" at bounding box center [519, 222] width 995 height 31
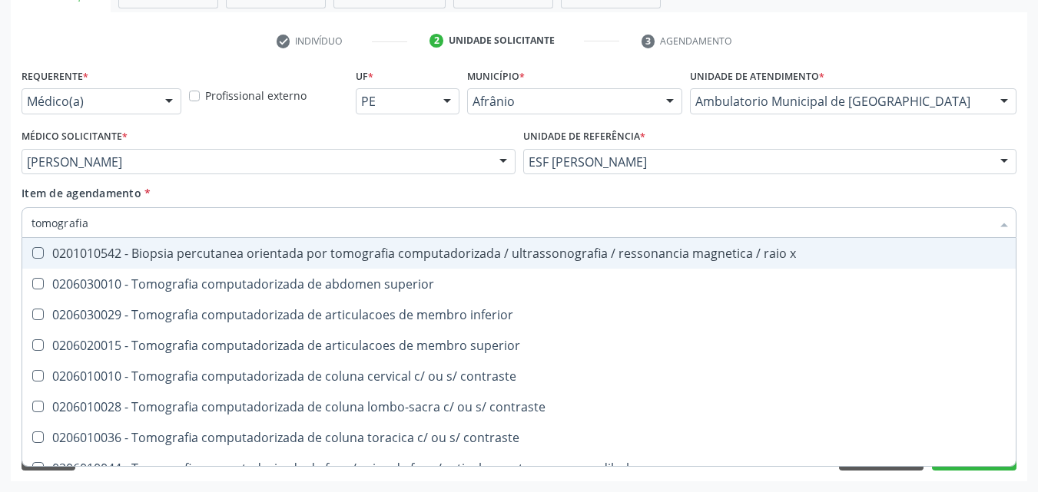
type input "tomografia"
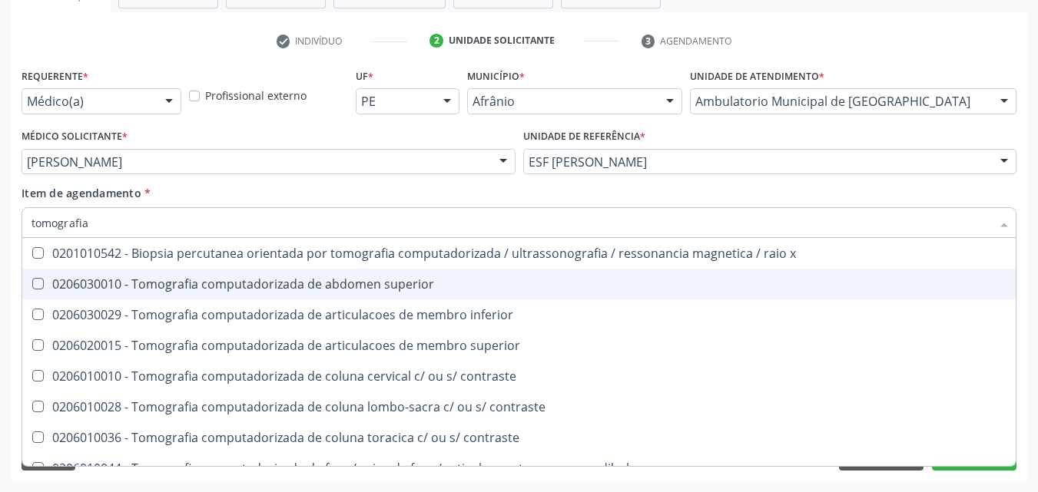
scroll to position [230, 0]
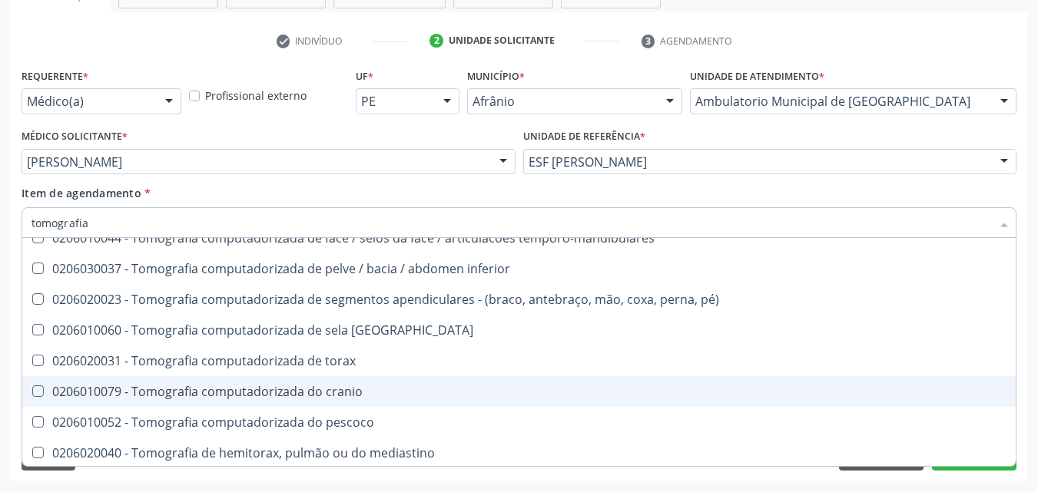
click at [363, 392] on div "0206010079 - Tomografia computadorizada do cranio" at bounding box center [518, 392] width 975 height 12
checkbox cranio "true"
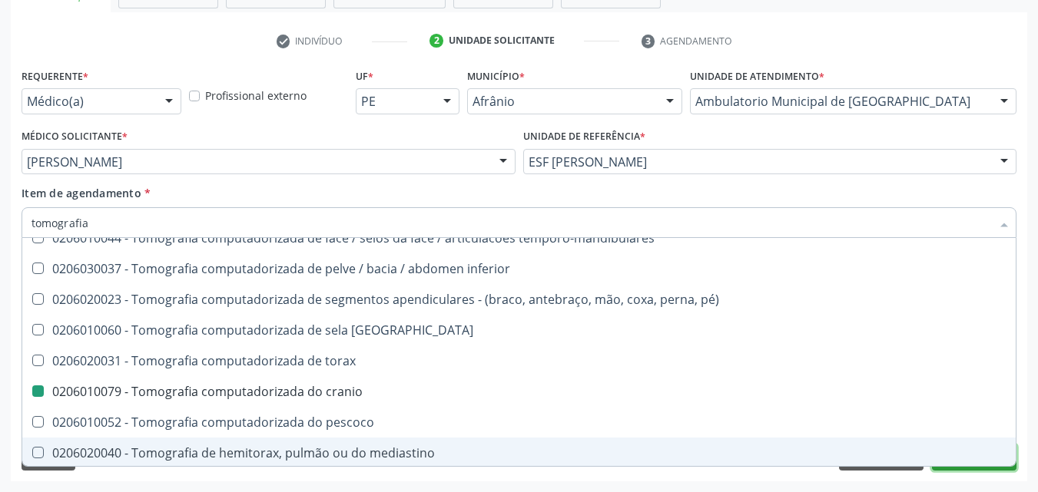
click at [974, 469] on button "Próximo" at bounding box center [974, 458] width 84 height 26
checkbox superior "true"
checkbox cranio "false"
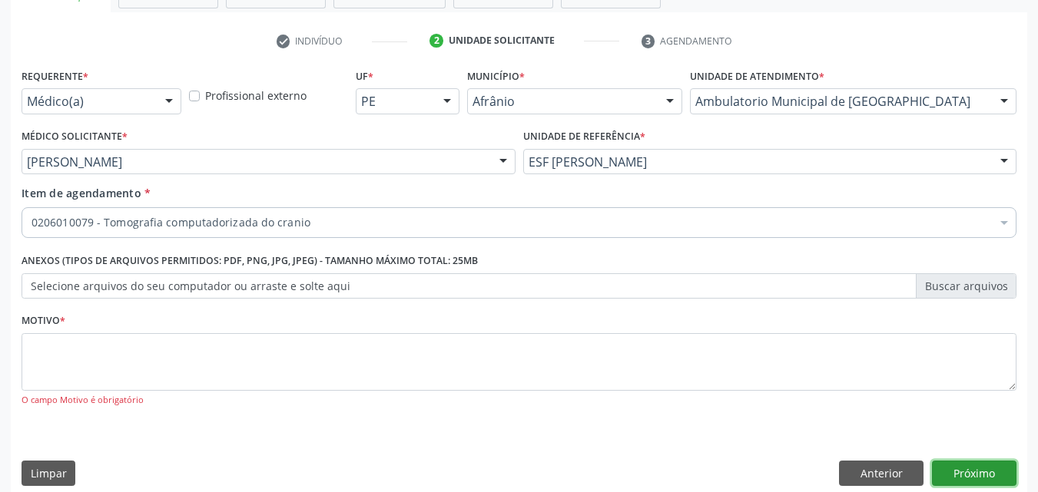
scroll to position [0, 0]
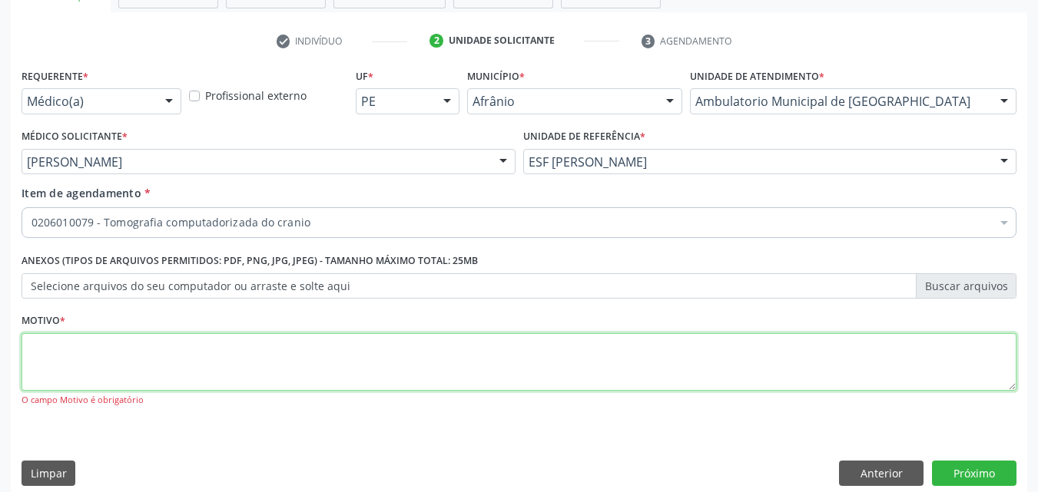
click at [161, 359] on textarea at bounding box center [519, 362] width 995 height 58
type textarea "*"
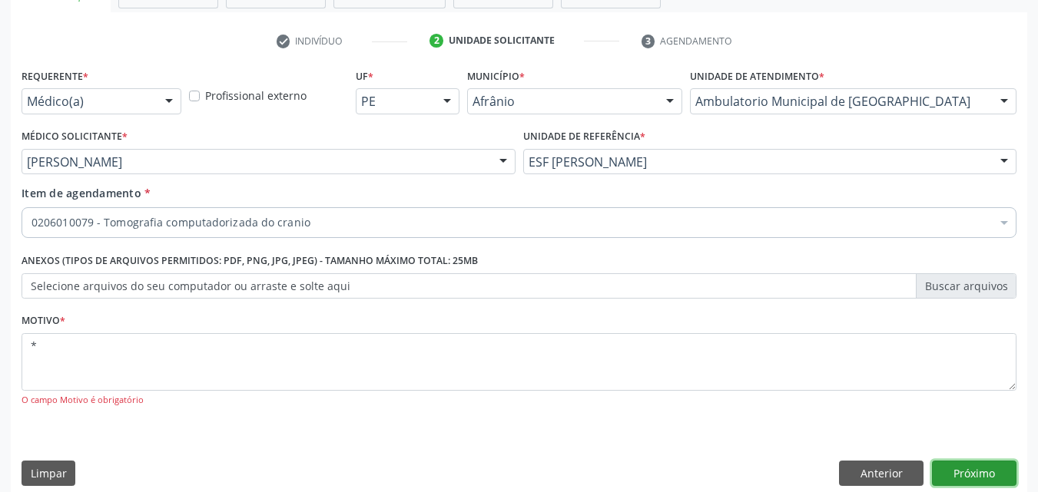
click at [965, 469] on button "Próximo" at bounding box center [974, 474] width 84 height 26
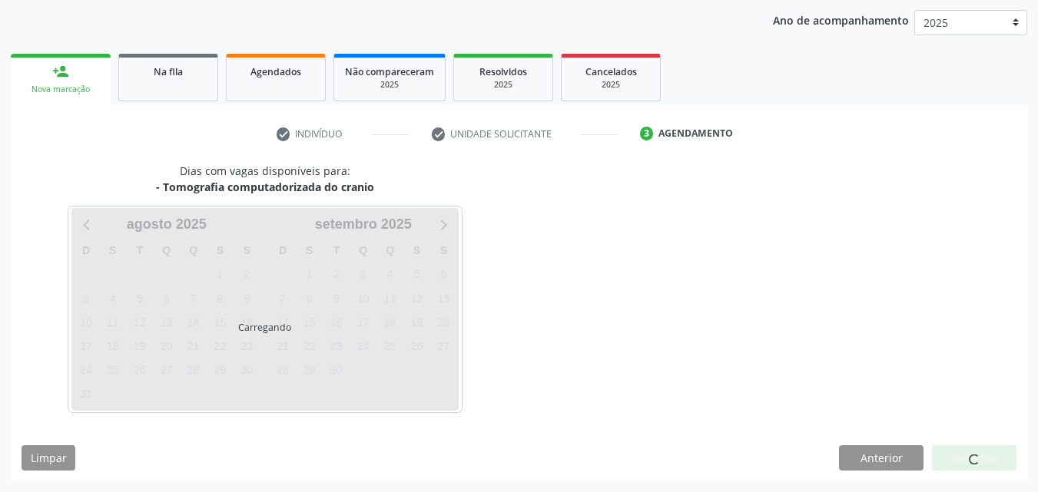
scroll to position [176, 0]
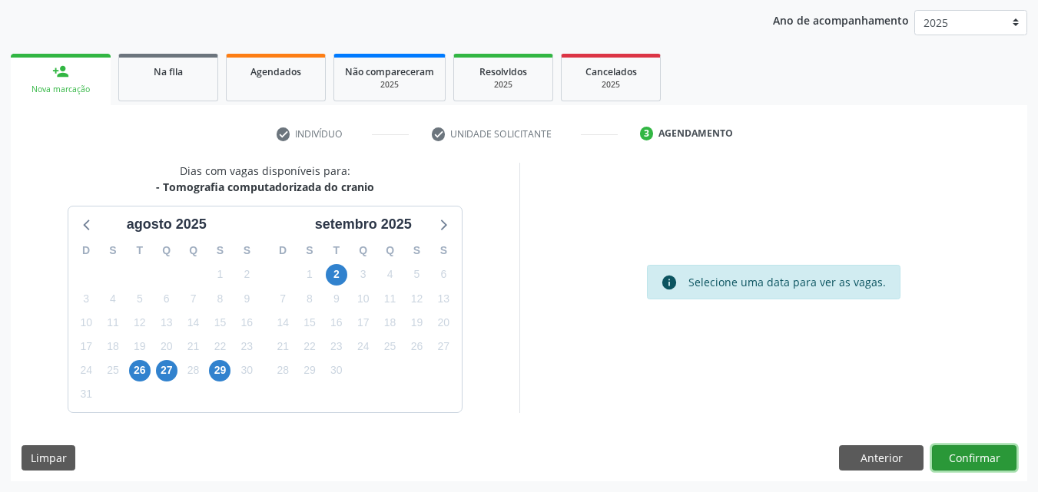
click at [988, 458] on button "Confirmar" at bounding box center [974, 458] width 84 height 26
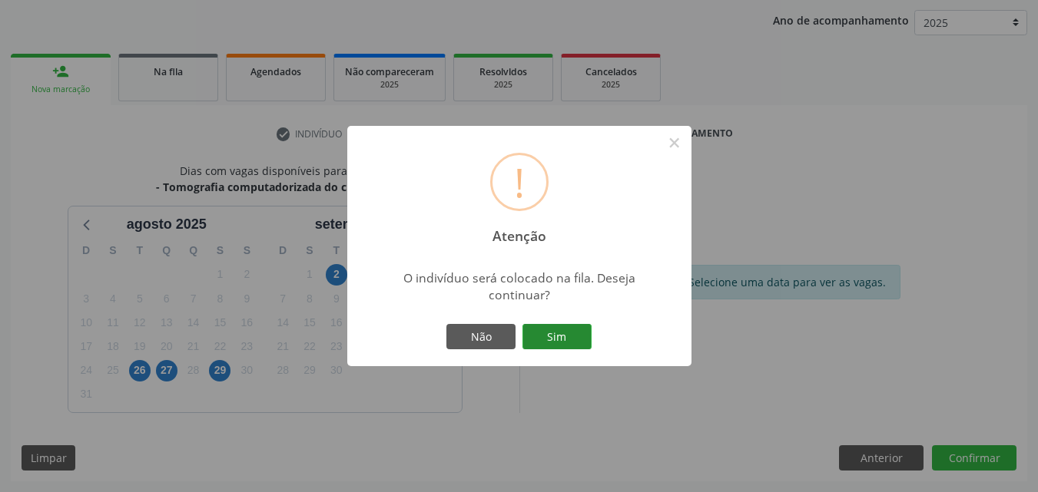
drag, startPoint x: 574, startPoint y: 335, endPoint x: 568, endPoint y: 328, distance: 8.8
click at [573, 332] on button "Sim" at bounding box center [556, 337] width 69 height 26
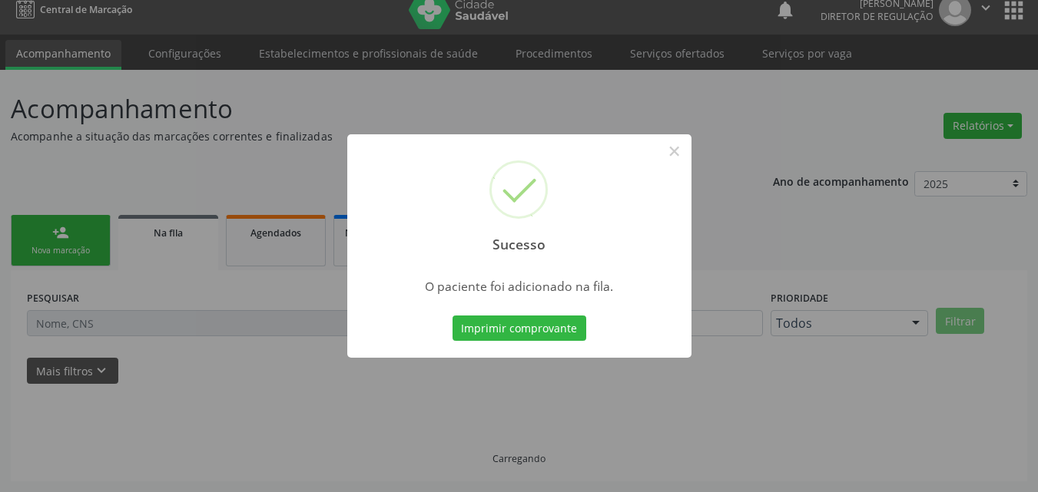
scroll to position [15, 0]
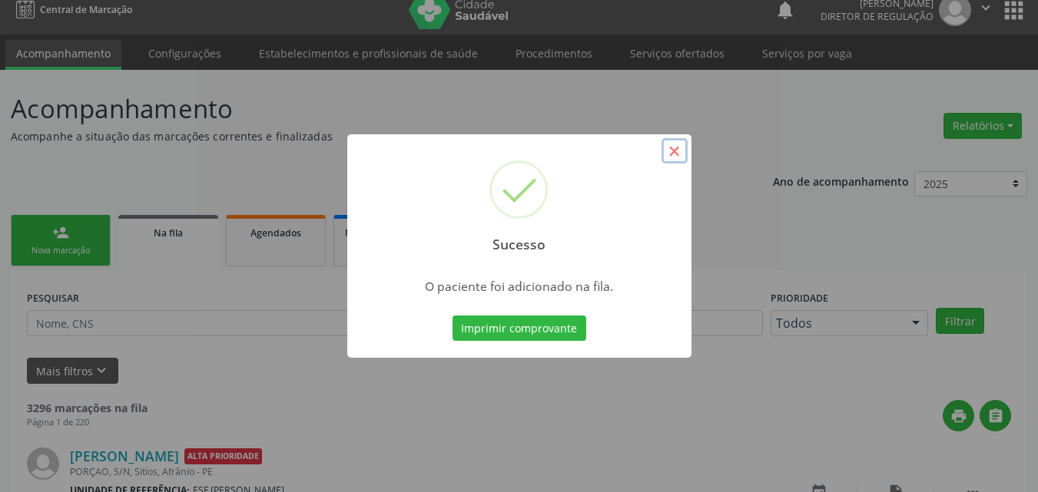
click at [673, 148] on button "×" at bounding box center [674, 151] width 26 height 26
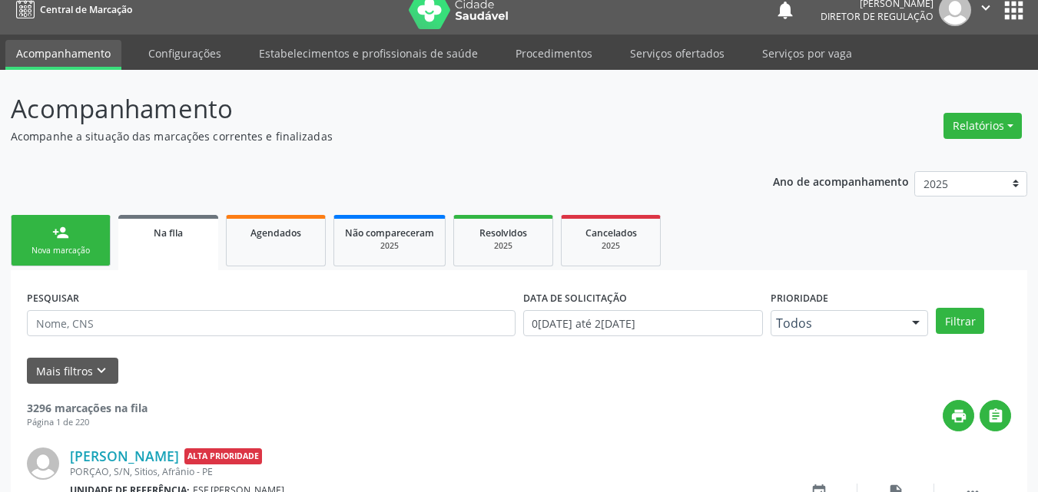
click at [65, 251] on div "Nova marcação" at bounding box center [60, 251] width 77 height 12
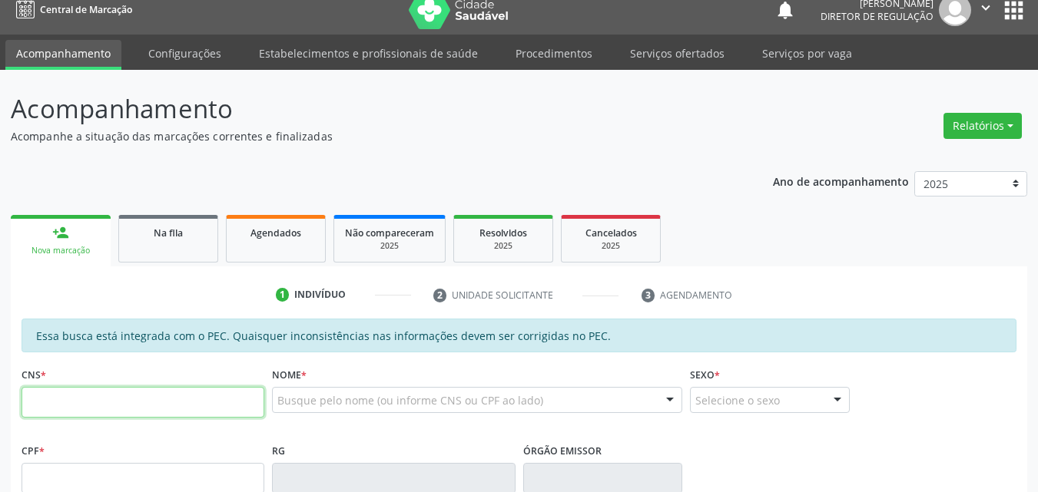
click at [224, 401] on input "text" at bounding box center [143, 402] width 243 height 31
type input "706 0003 5556 7346"
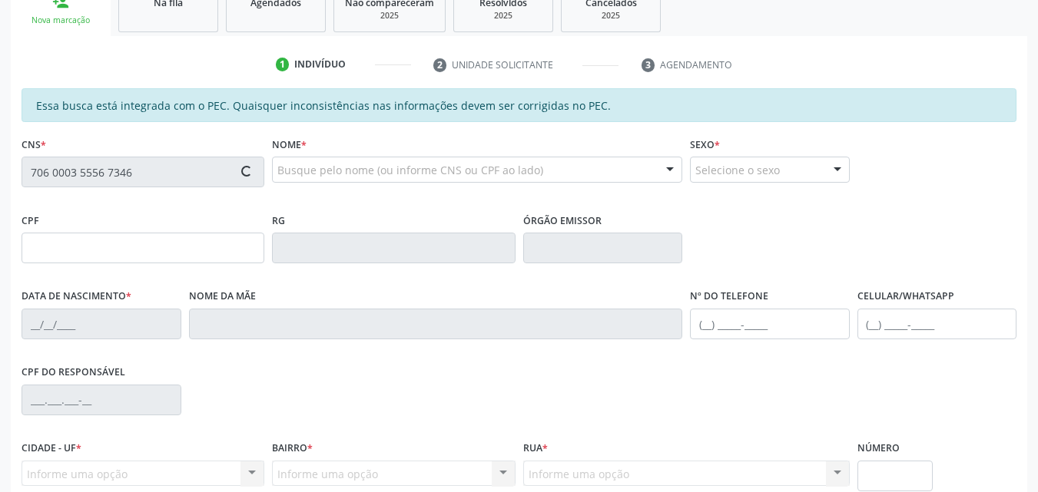
scroll to position [322, 0]
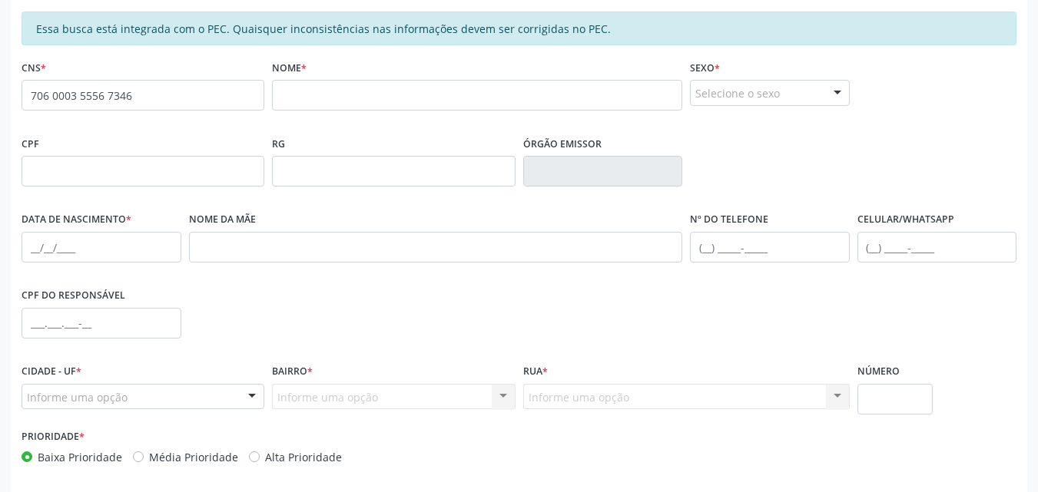
click at [205, 394] on div "Informe uma opção" at bounding box center [143, 397] width 243 height 26
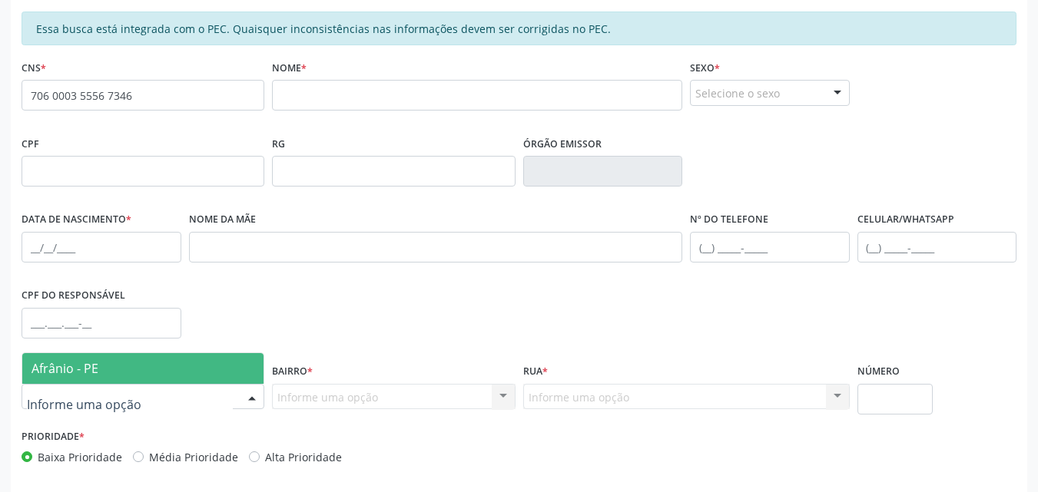
click at [170, 370] on span "Afrânio - PE" at bounding box center [142, 368] width 241 height 31
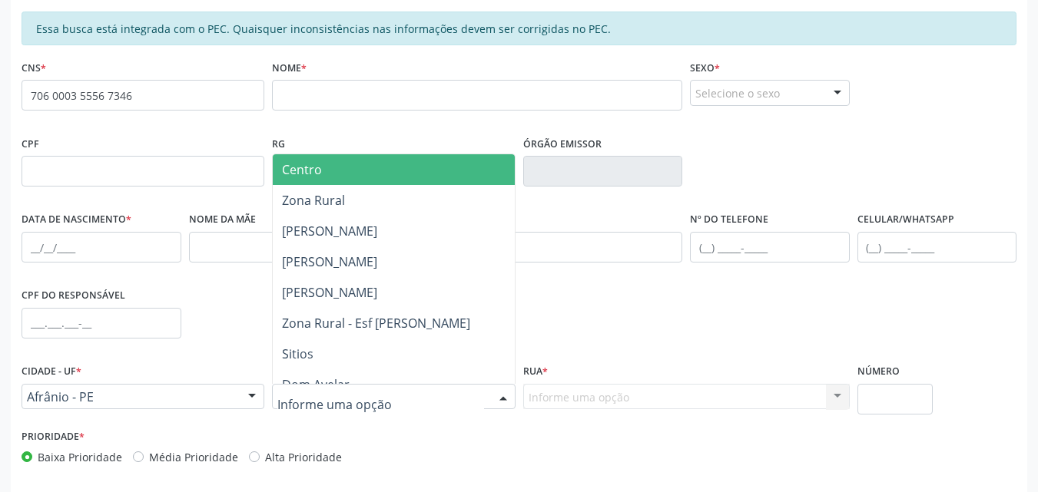
click at [364, 171] on span "Centro" at bounding box center [393, 169] width 241 height 31
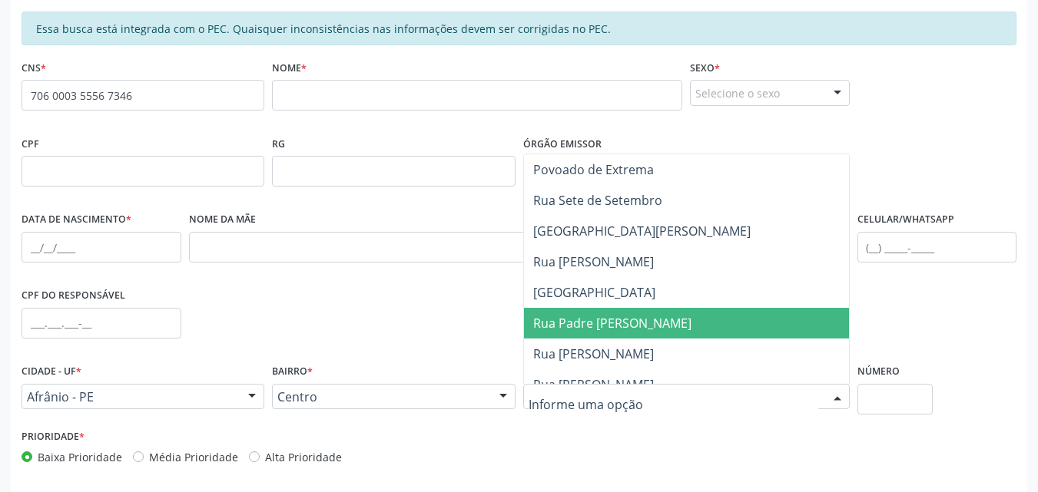
click at [626, 322] on span "Rua Padre Cicero" at bounding box center [612, 323] width 158 height 17
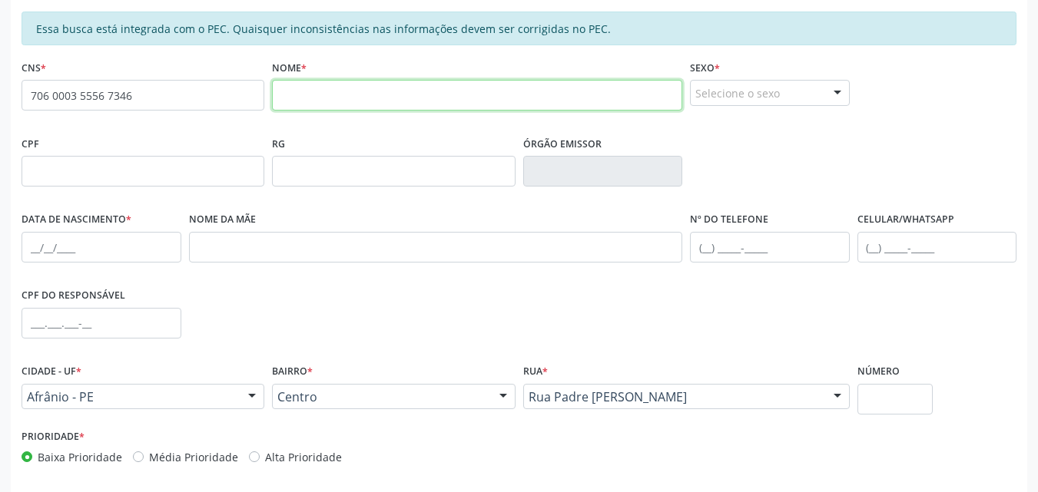
click at [330, 89] on input "text" at bounding box center [477, 95] width 410 height 31
type input "genildo brasileiro barbosa"
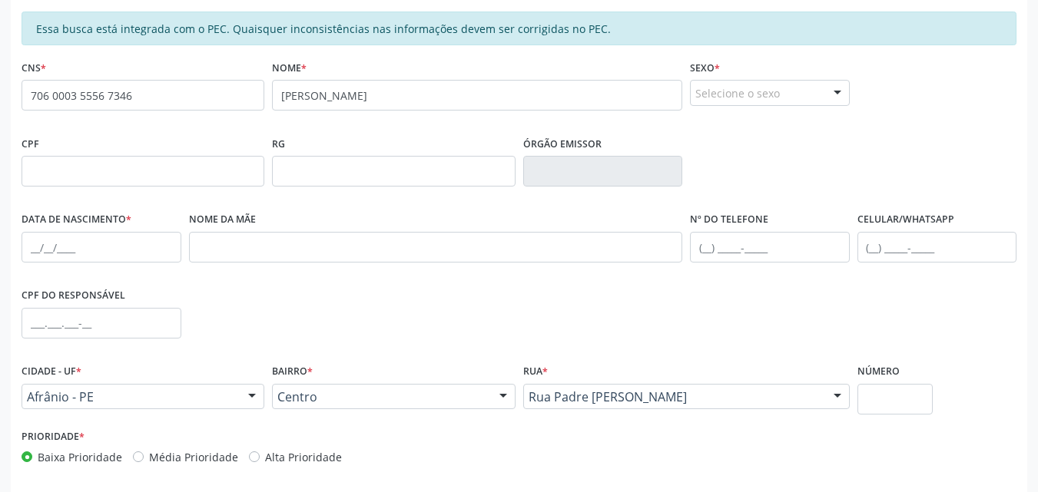
click at [729, 97] on div "Selecione o sexo" at bounding box center [770, 93] width 160 height 26
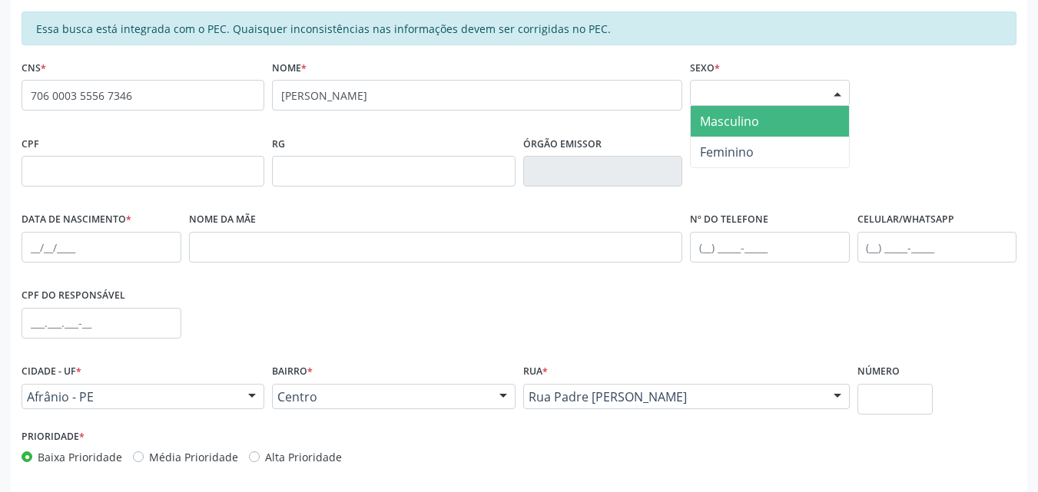
click at [763, 126] on span "Masculino" at bounding box center [770, 121] width 158 height 31
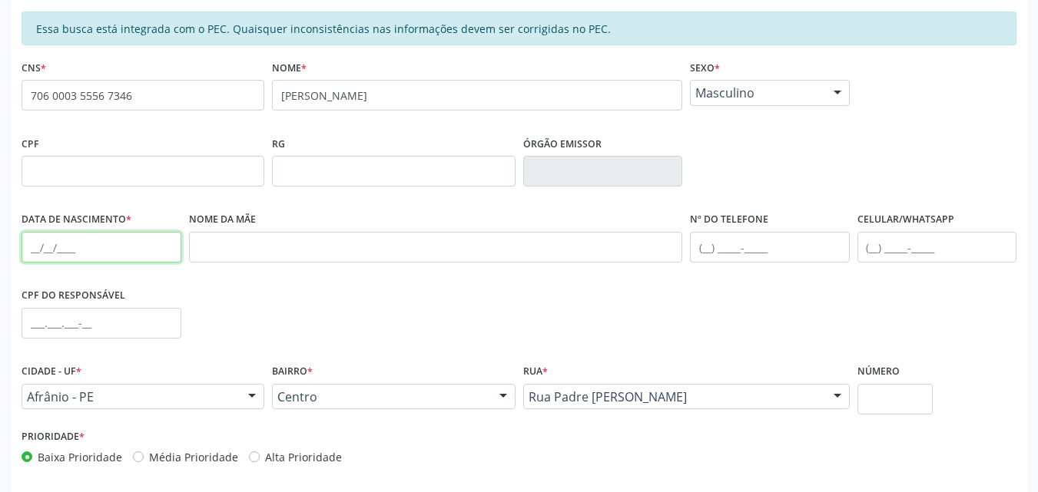
click at [41, 246] on input "text" at bounding box center [102, 247] width 160 height 31
type input "18/09/2010"
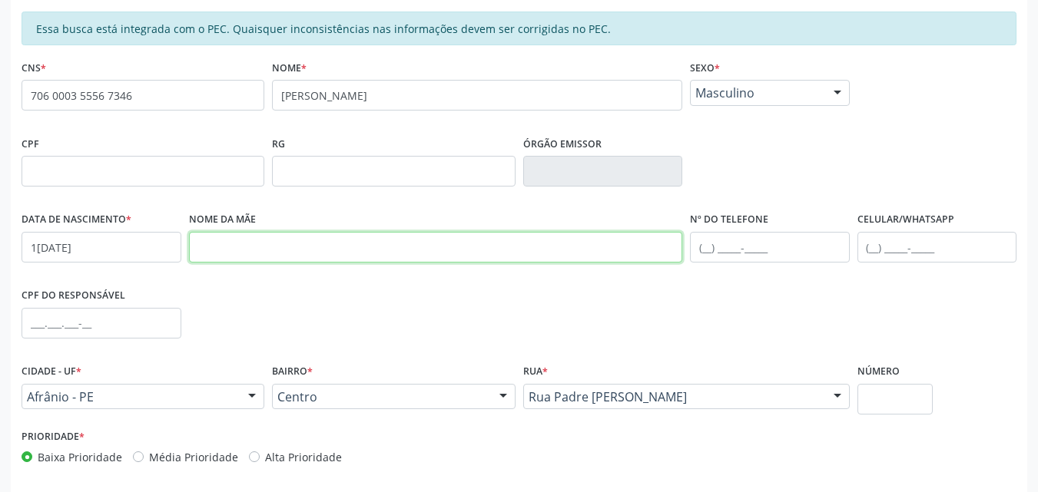
click at [214, 246] on input "text" at bounding box center [436, 247] width 494 height 31
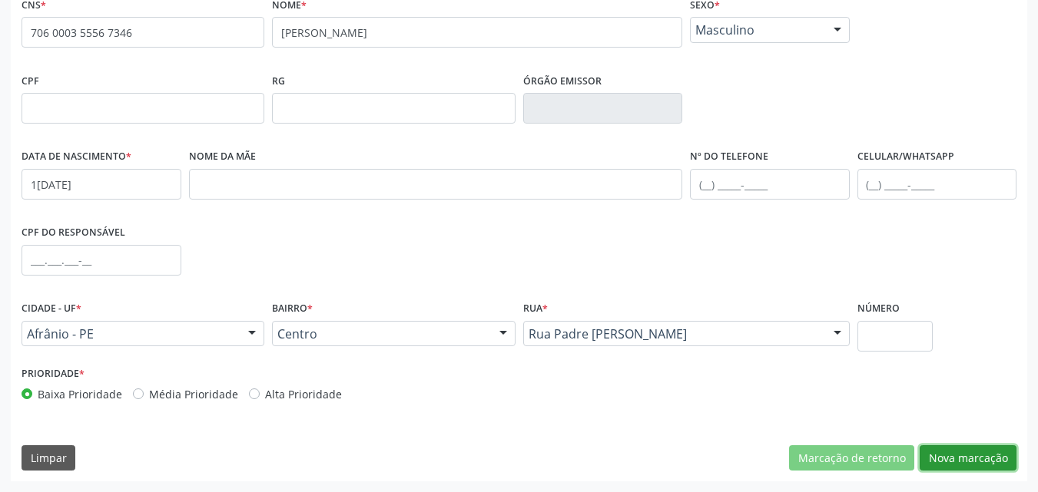
click at [946, 459] on button "Nova marcação" at bounding box center [967, 458] width 97 height 26
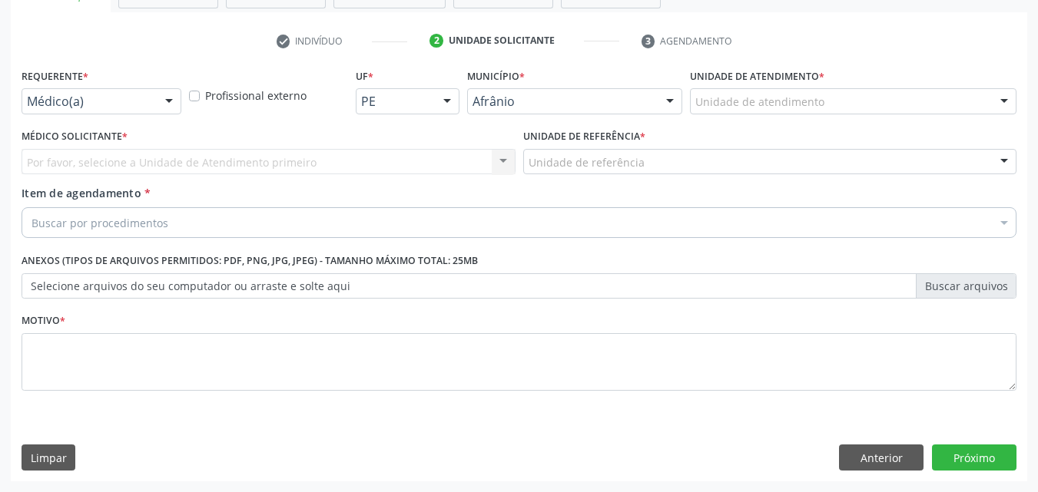
scroll to position [269, 0]
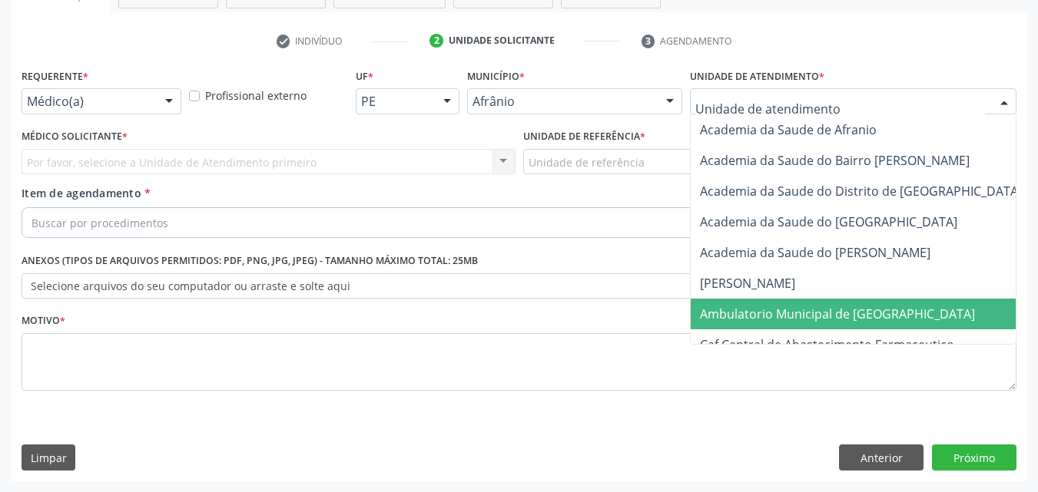
click at [773, 321] on span "Ambulatorio Municipal de [GEOGRAPHIC_DATA]" at bounding box center [837, 314] width 275 height 17
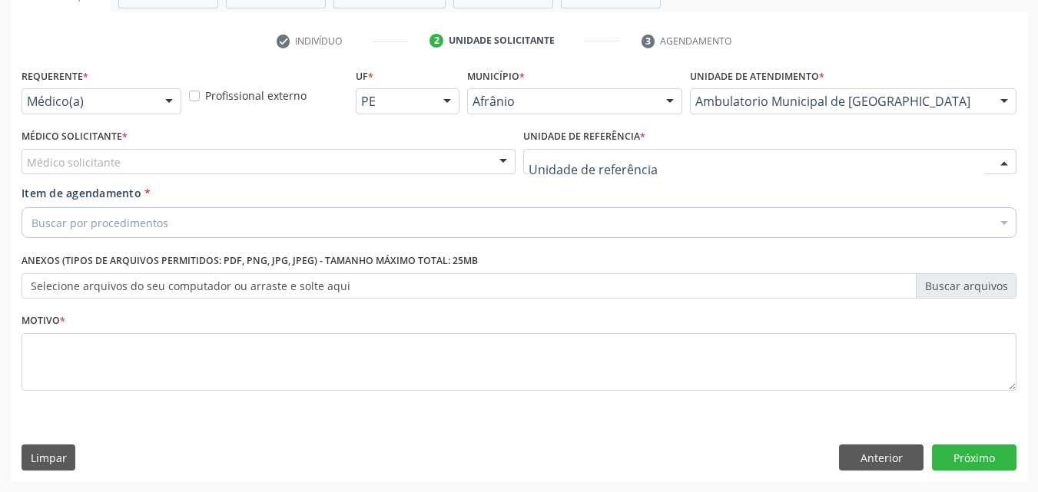
click at [674, 154] on div at bounding box center [770, 162] width 494 height 26
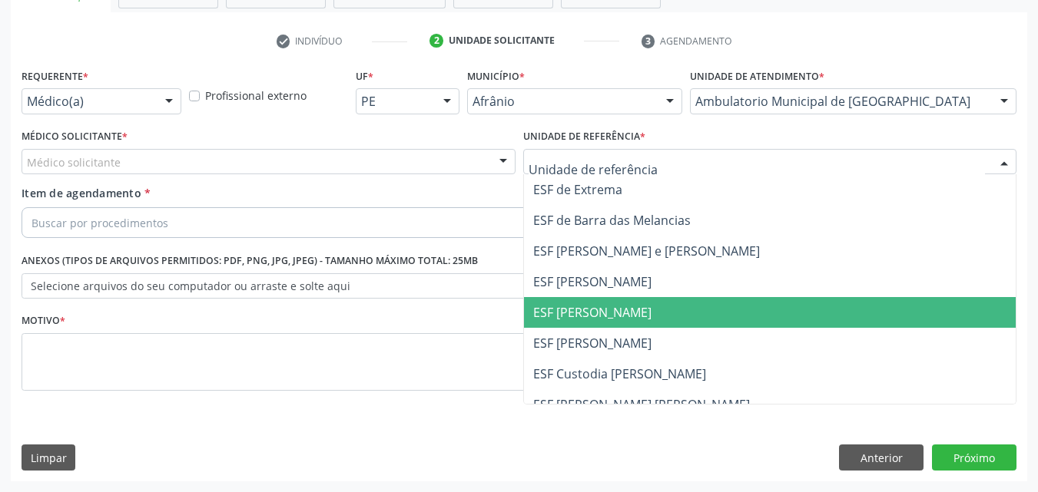
click at [671, 310] on span "ESF [PERSON_NAME]" at bounding box center [770, 312] width 492 height 31
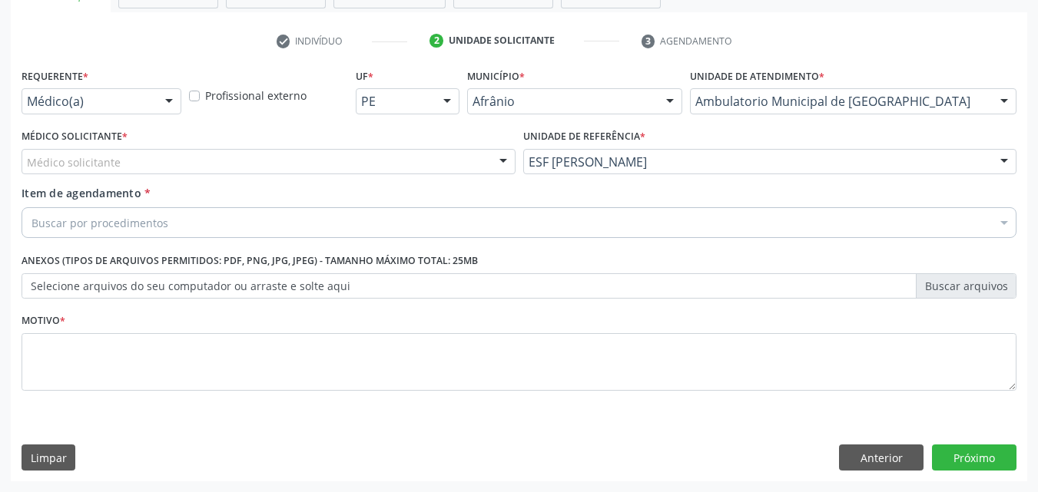
click at [366, 155] on div "Médico solicitante" at bounding box center [269, 162] width 494 height 26
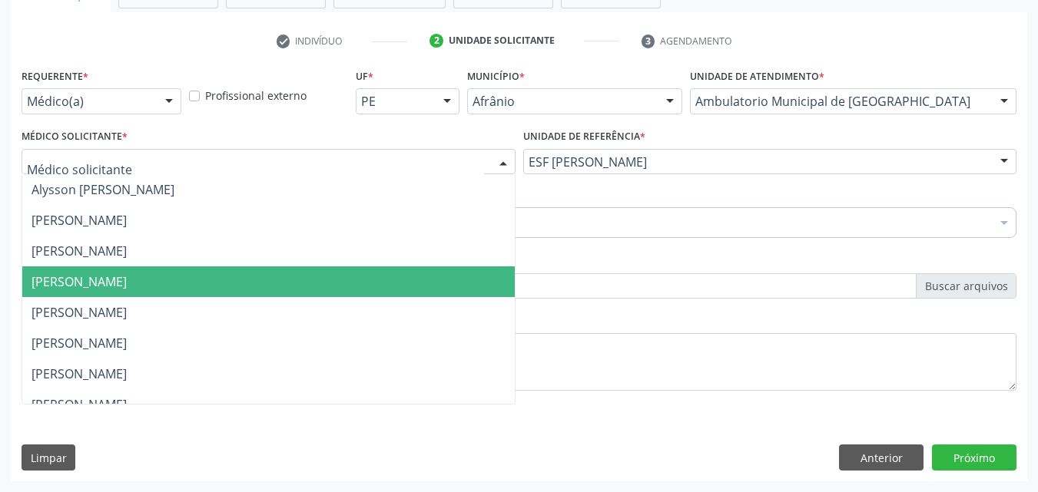
click at [376, 281] on span "Diego Ramon Ferreira Belem" at bounding box center [268, 282] width 492 height 31
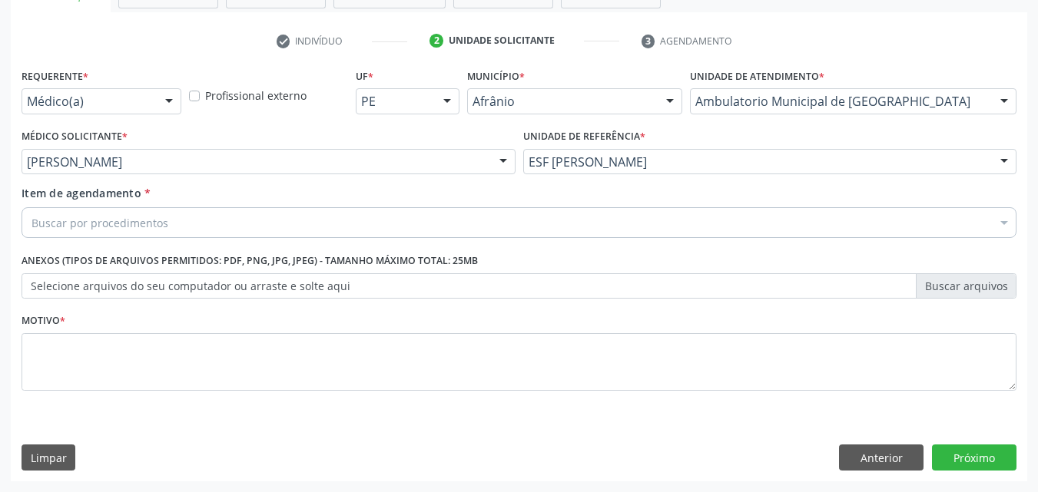
click at [247, 223] on div "Buscar por procedimentos" at bounding box center [519, 222] width 995 height 31
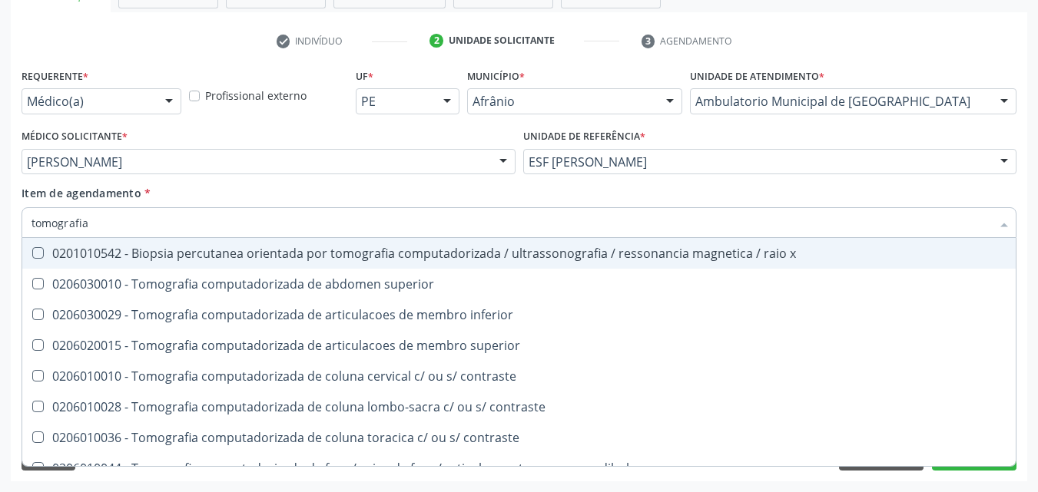
type input "tomografia"
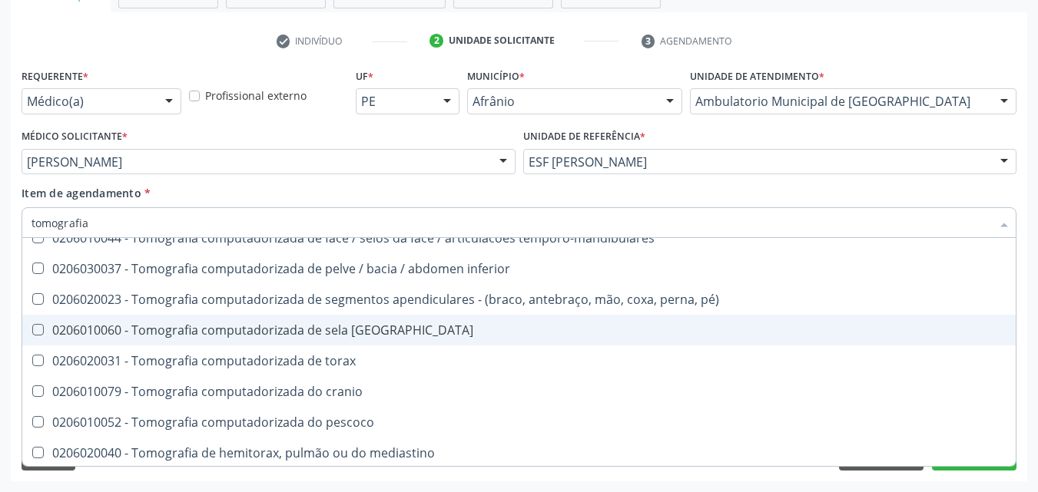
scroll to position [263, 0]
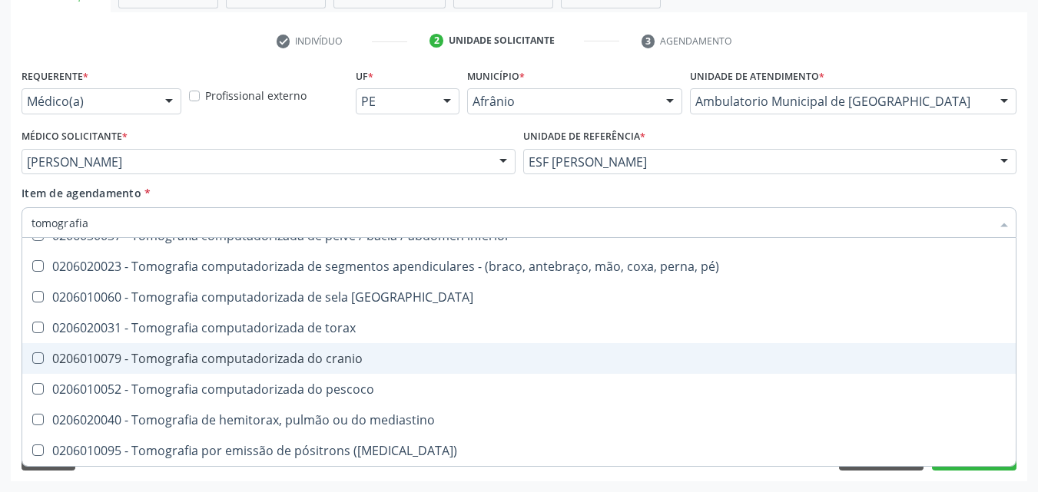
click at [344, 356] on div "0206010079 - Tomografia computadorizada do cranio" at bounding box center [518, 359] width 975 height 12
checkbox cranio "true"
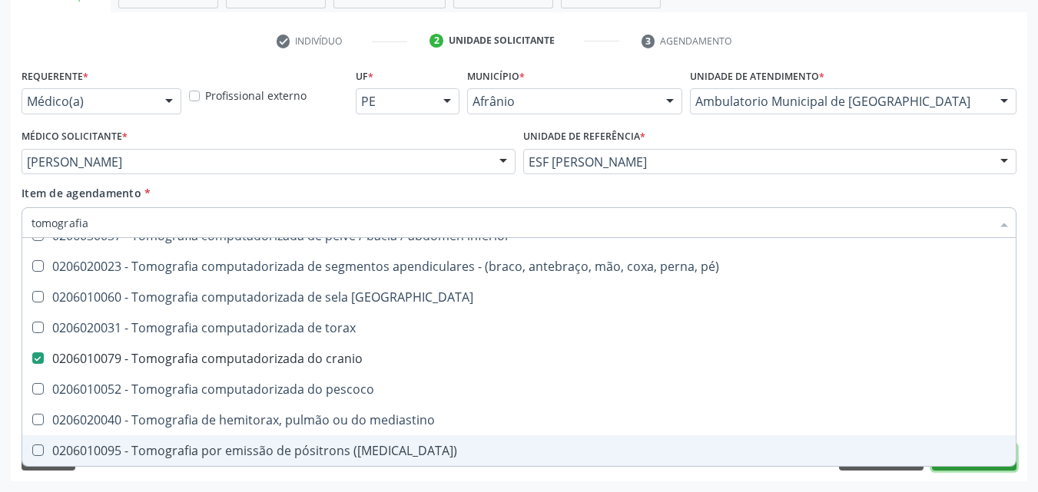
click at [989, 469] on button "Próximo" at bounding box center [974, 458] width 84 height 26
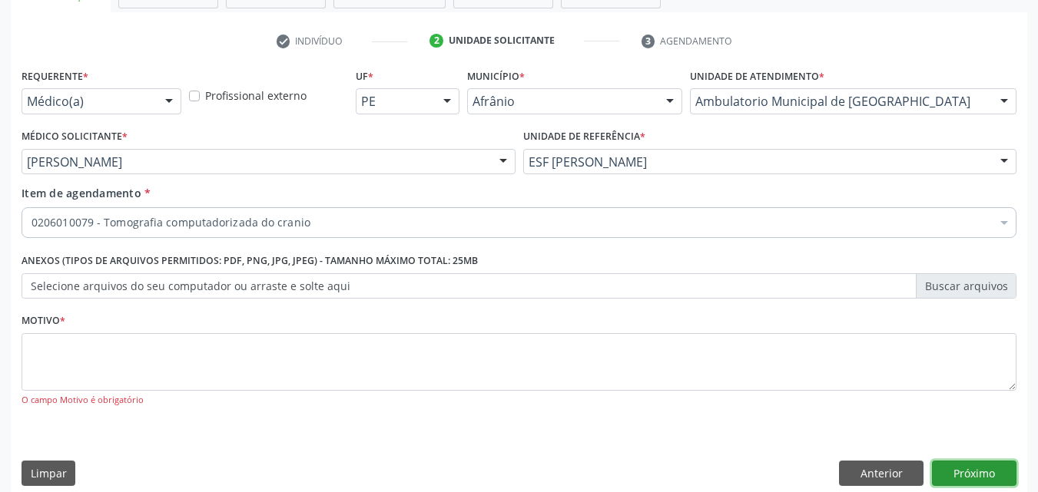
scroll to position [0, 0]
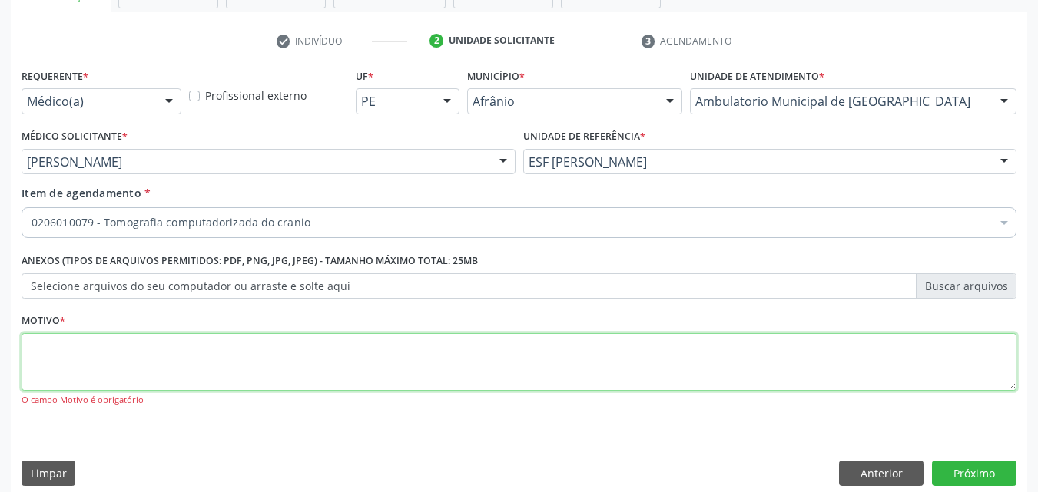
click at [148, 345] on textarea at bounding box center [519, 362] width 995 height 58
type textarea "*"
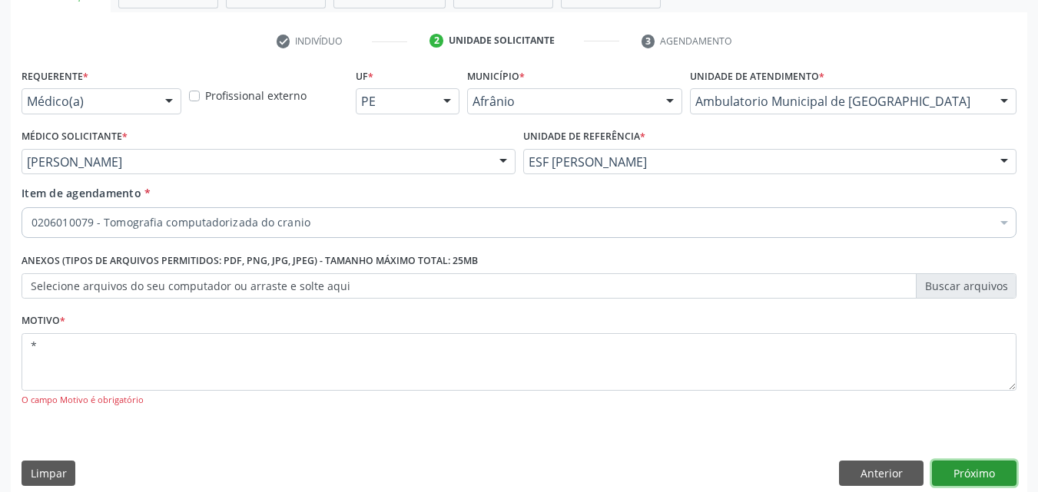
click at [972, 475] on button "Próximo" at bounding box center [974, 474] width 84 height 26
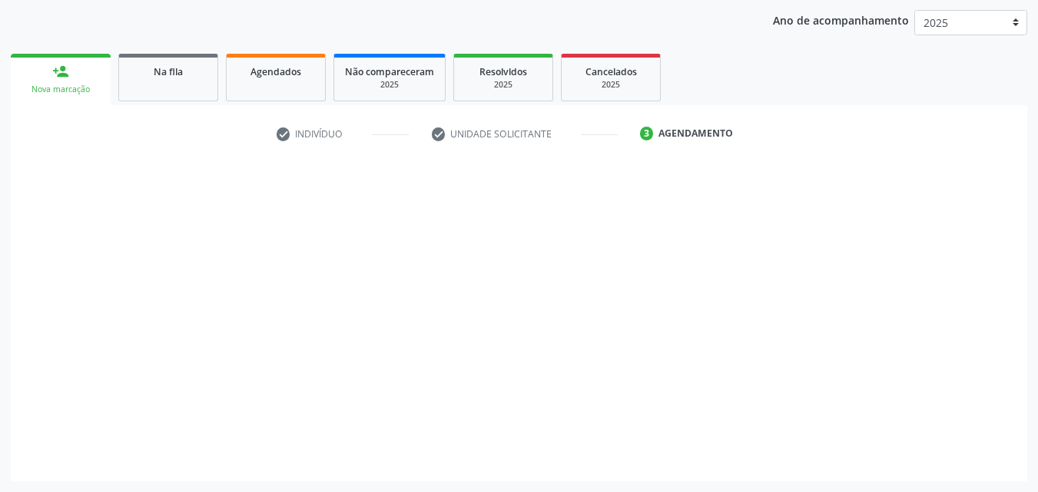
scroll to position [176, 0]
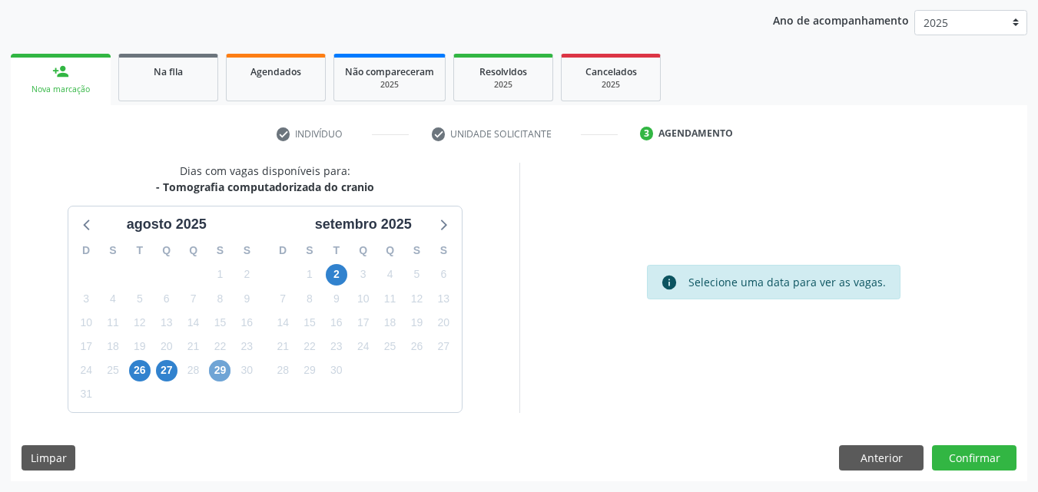
click at [224, 370] on span "29" at bounding box center [220, 371] width 22 height 22
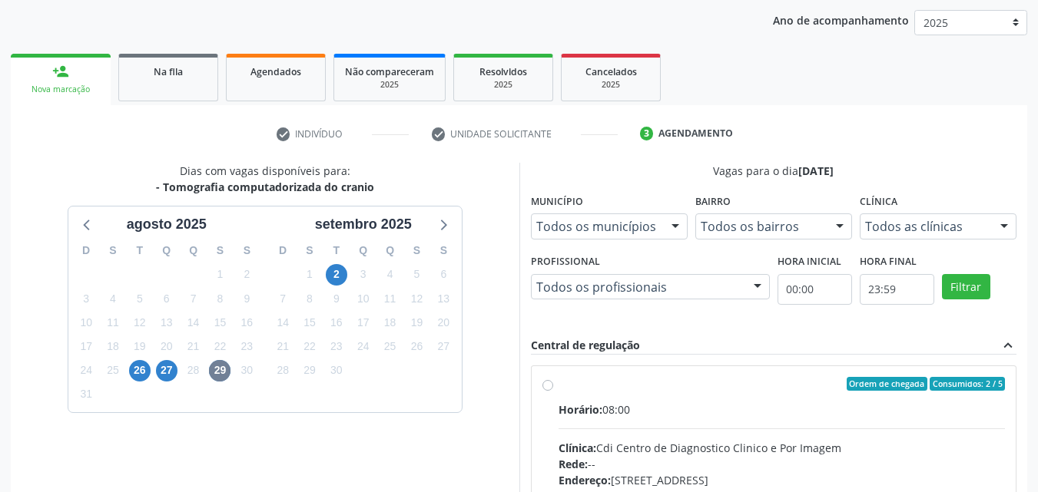
click at [600, 381] on div "Ordem de chegada Consumidos: 2 / 5" at bounding box center [781, 384] width 447 height 14
click at [553, 381] on input "Ordem de chegada Consumidos: 2 / 5 Horário: 08:00 Clínica: Cdi Centro de Diagno…" at bounding box center [547, 384] width 11 height 14
radio input "true"
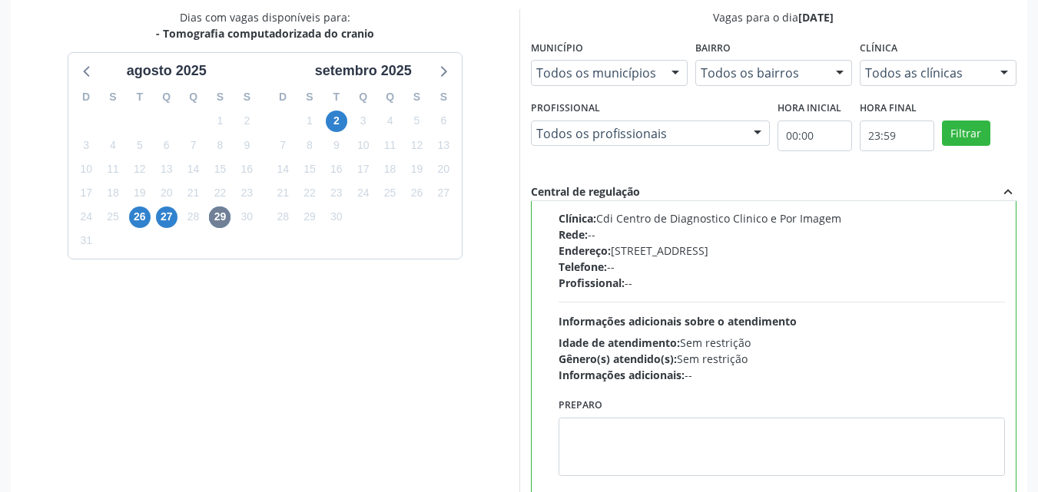
scroll to position [426, 0]
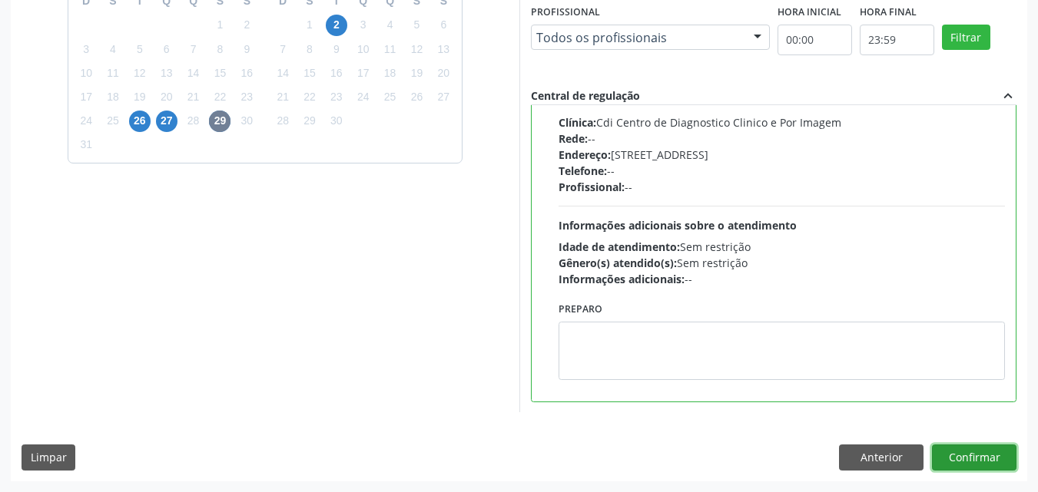
click at [997, 454] on button "Confirmar" at bounding box center [974, 458] width 84 height 26
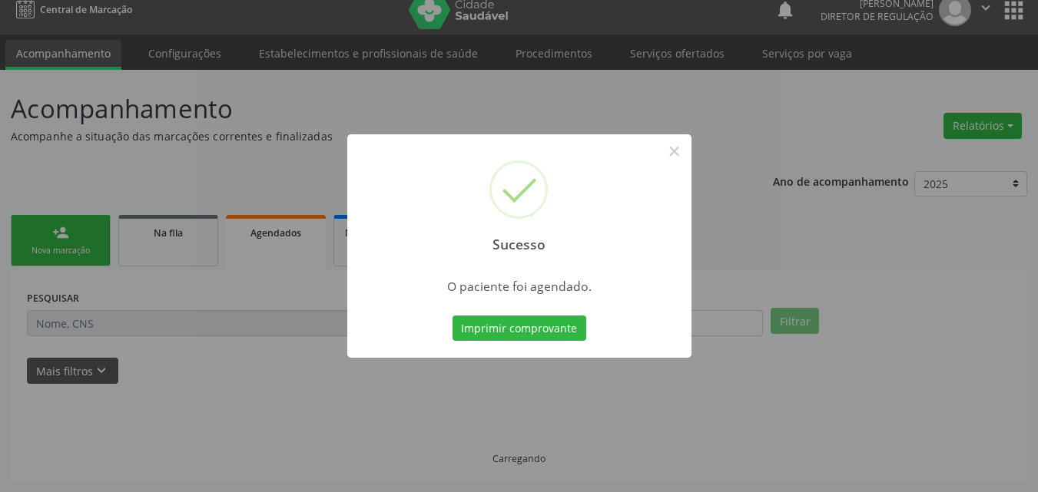
scroll to position [15, 0]
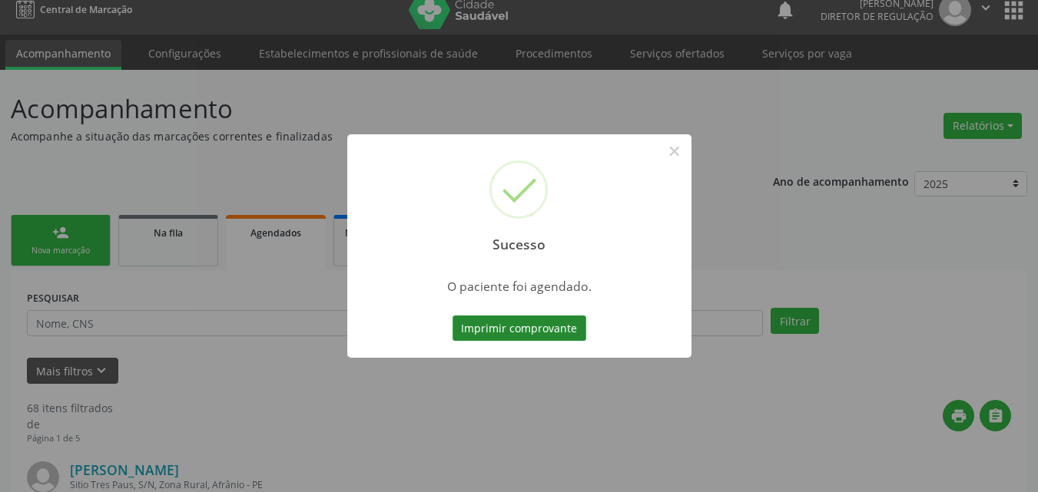
click at [533, 326] on button "Imprimir comprovante" at bounding box center [519, 329] width 134 height 26
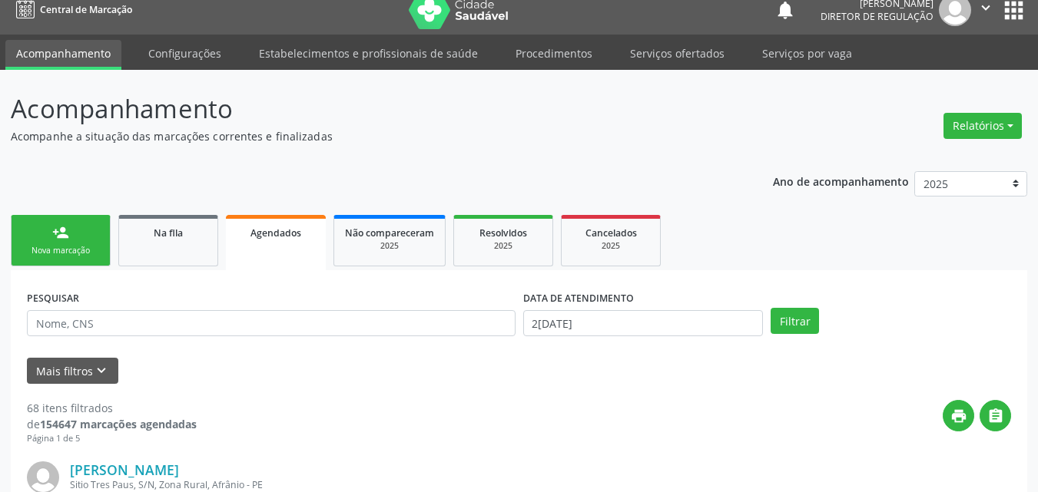
click at [94, 246] on div "Nova marcação" at bounding box center [60, 251] width 77 height 12
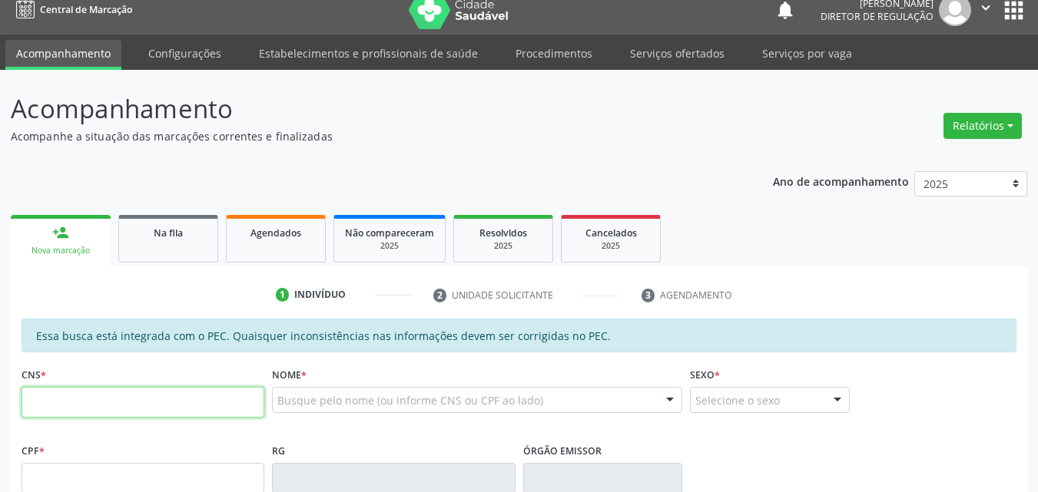
click at [122, 400] on input "text" at bounding box center [143, 402] width 243 height 31
type input "700 6014 0708 1461"
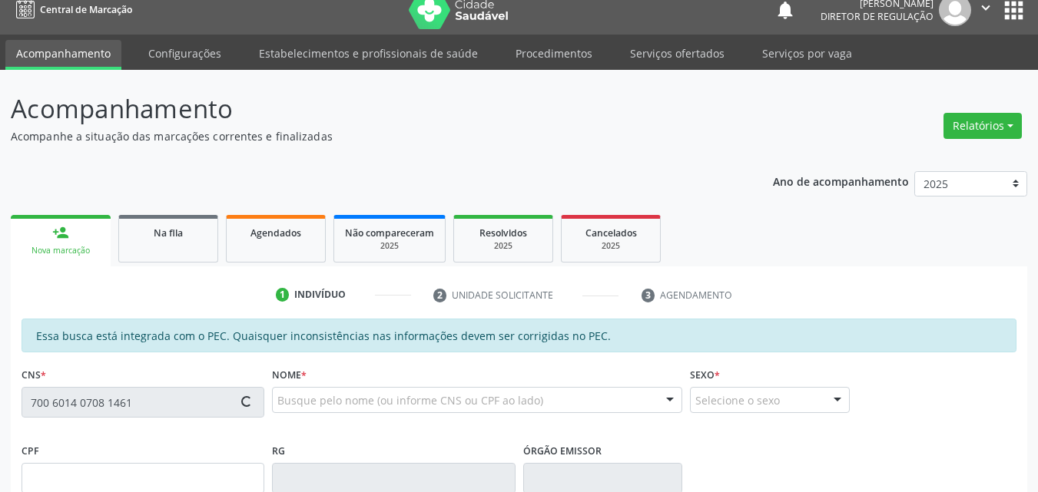
type input "27/04/1982"
type input "(87) 98862-3671"
type input "S/N"
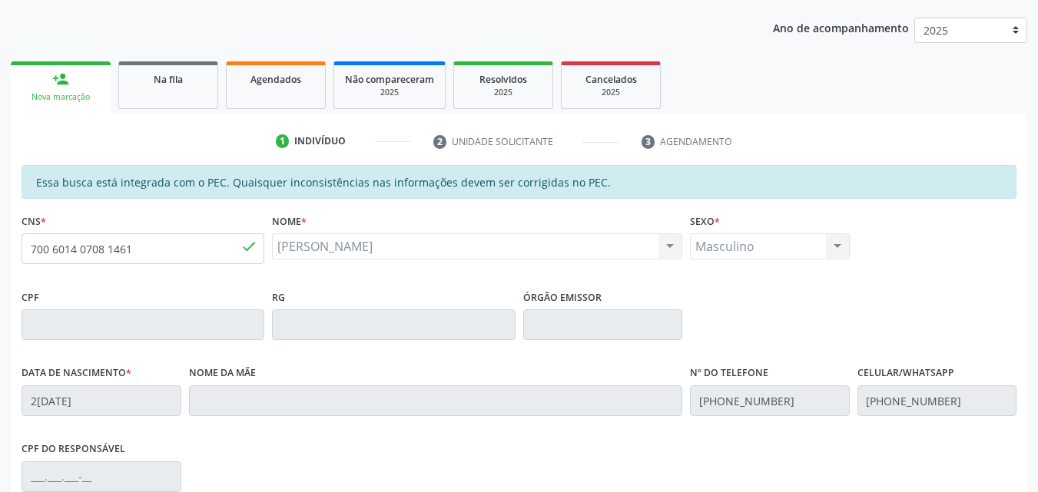
scroll to position [385, 0]
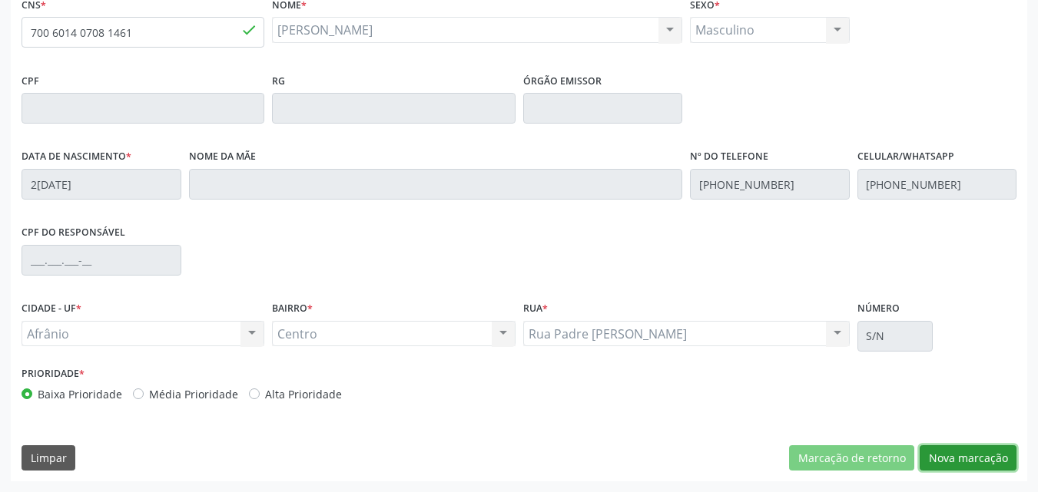
click at [965, 461] on button "Nova marcação" at bounding box center [967, 458] width 97 height 26
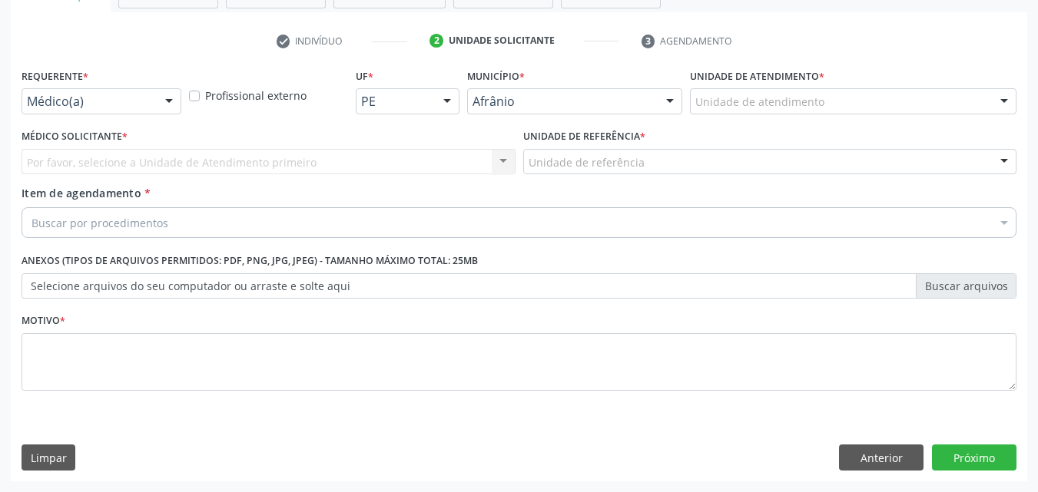
scroll to position [269, 0]
click at [828, 101] on div "Unidade de atendimento" at bounding box center [853, 101] width 326 height 26
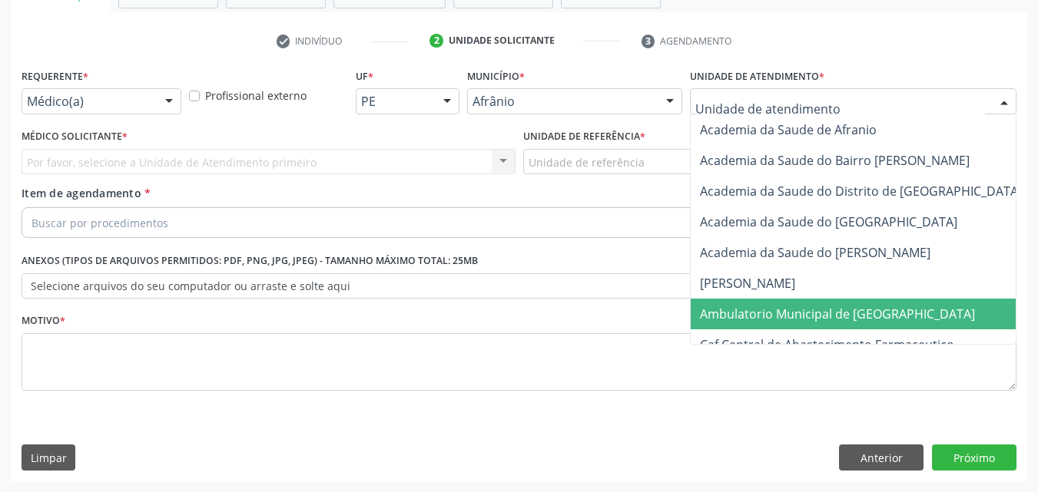
click at [851, 309] on span "Ambulatorio Municipal de [GEOGRAPHIC_DATA]" at bounding box center [837, 314] width 275 height 17
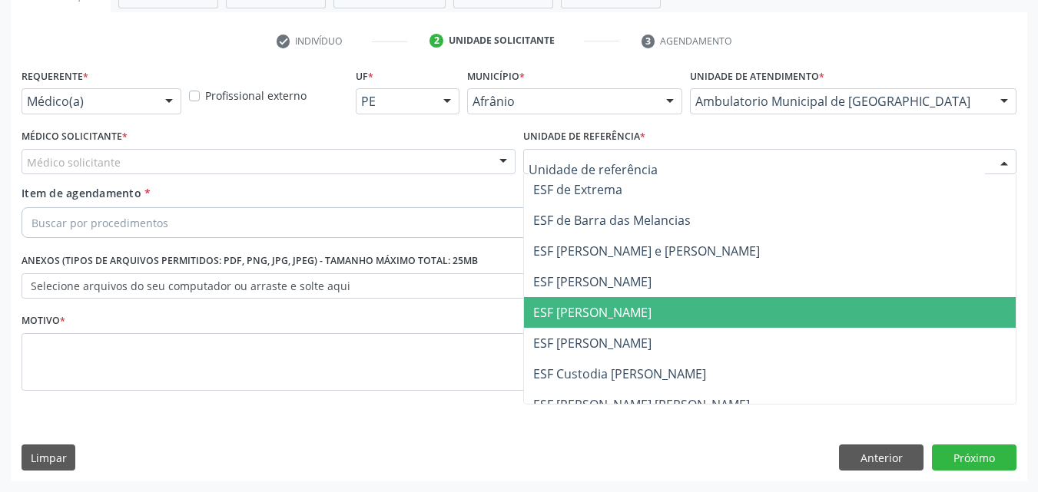
click at [629, 316] on span "ESF [PERSON_NAME]" at bounding box center [592, 312] width 118 height 17
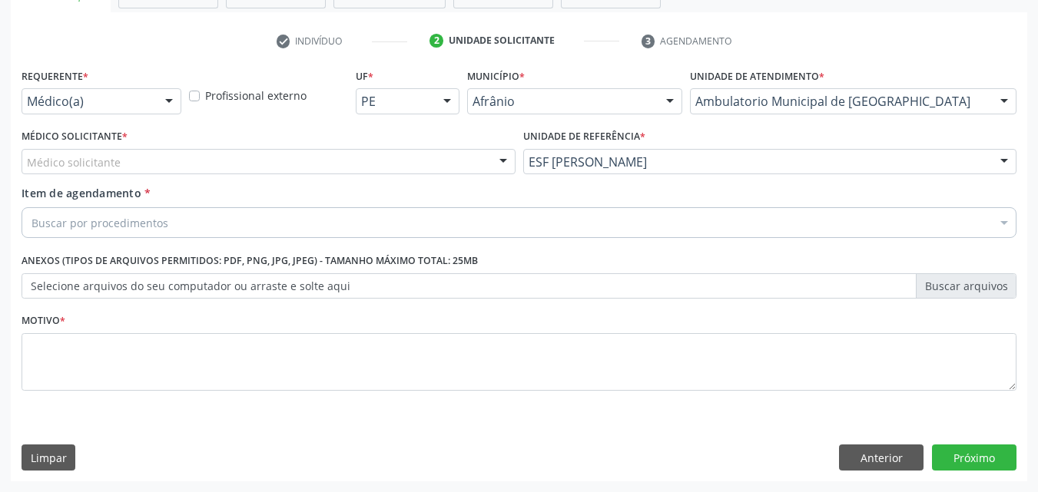
click at [418, 158] on div "Médico solicitante" at bounding box center [269, 162] width 494 height 26
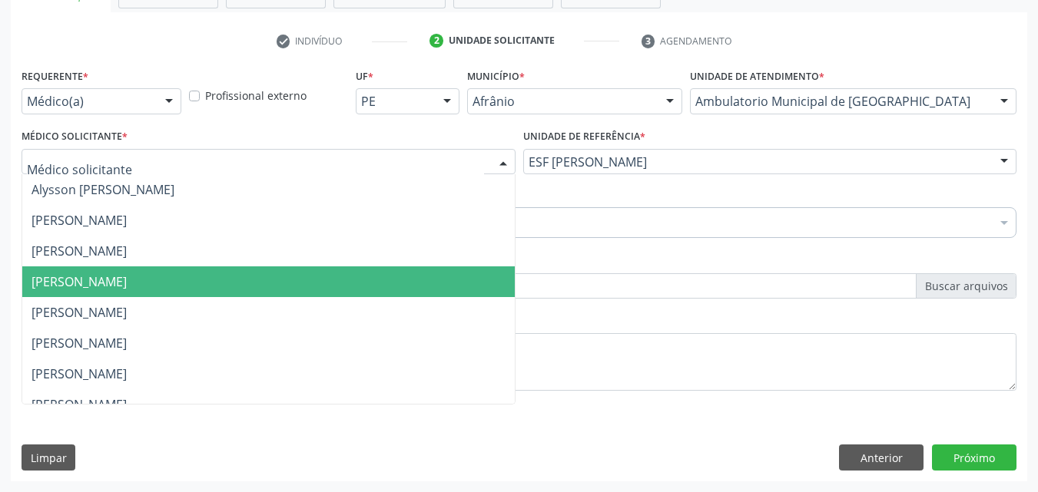
click at [409, 275] on span "[PERSON_NAME]" at bounding box center [268, 282] width 492 height 31
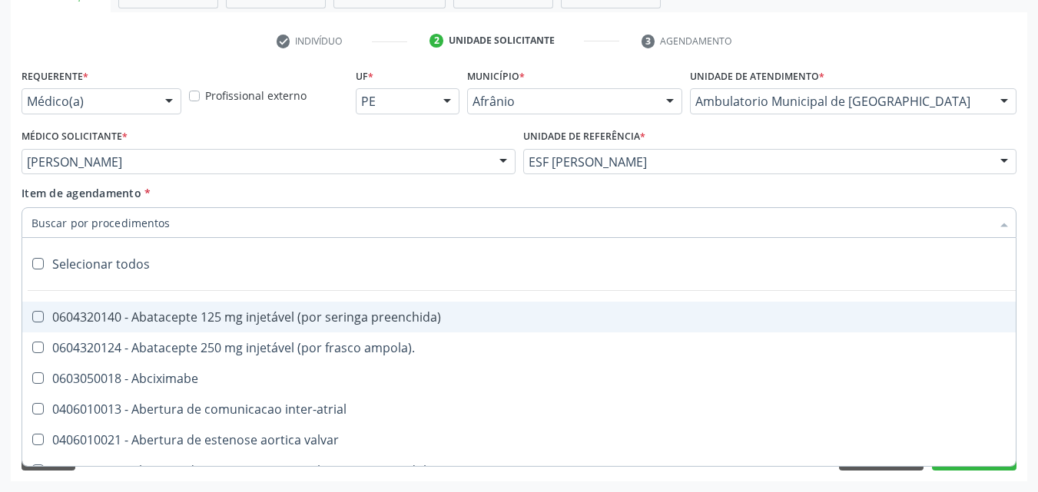
click at [252, 220] on div at bounding box center [519, 222] width 995 height 31
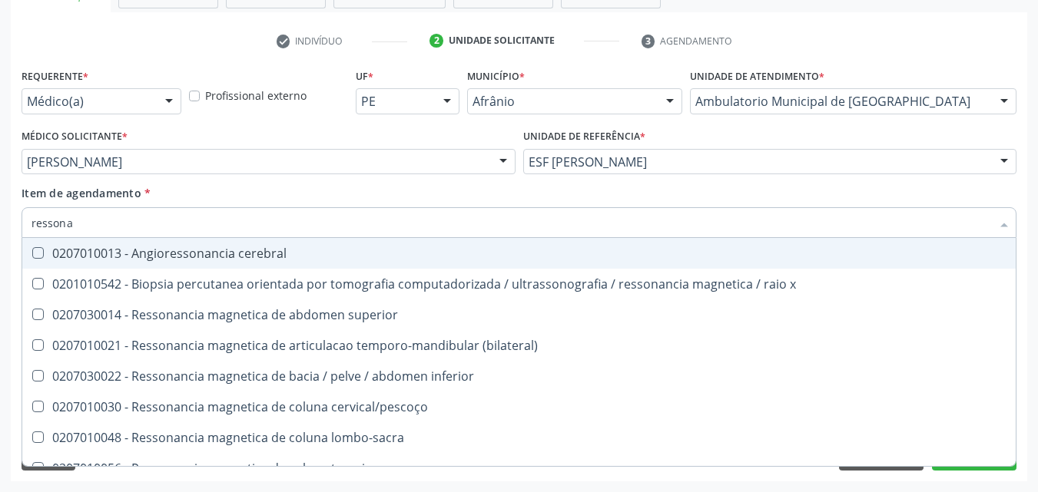
type input "ressonan"
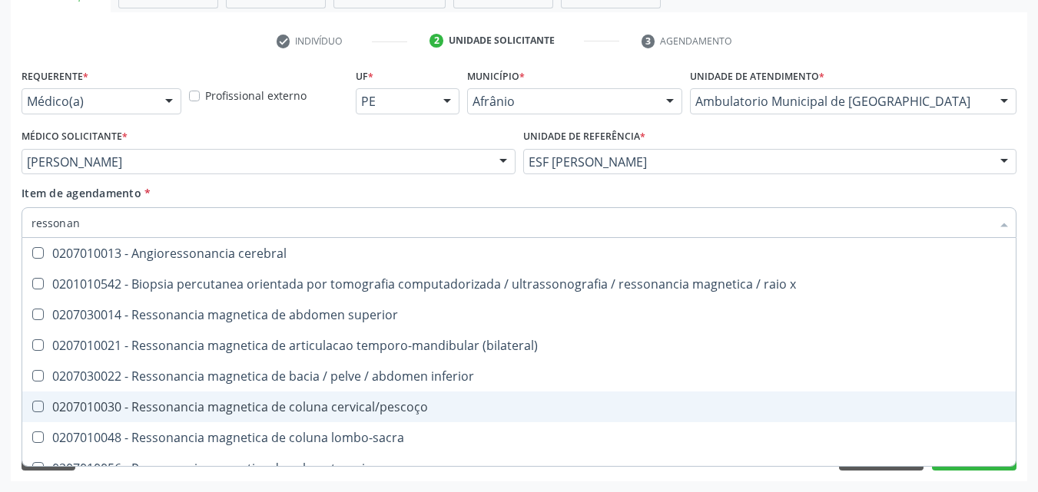
click at [369, 406] on div "0207010030 - Ressonancia magnetica de coluna cervical/pescoço" at bounding box center [518, 407] width 975 height 12
checkbox cervical\/pescoço "true"
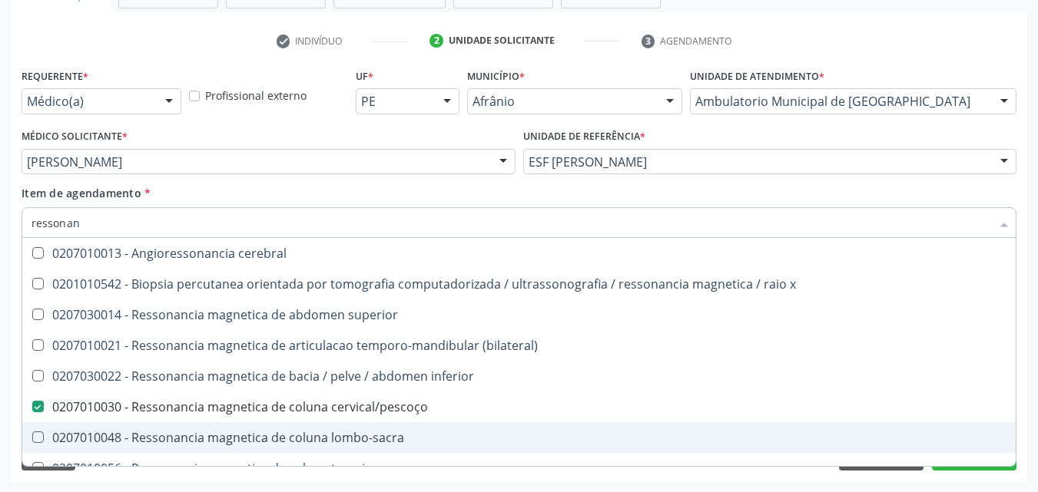
click at [363, 436] on div "0207010048 - Ressonancia magnetica de coluna lombo-sacra" at bounding box center [518, 438] width 975 height 12
checkbox lombo-sacra "true"
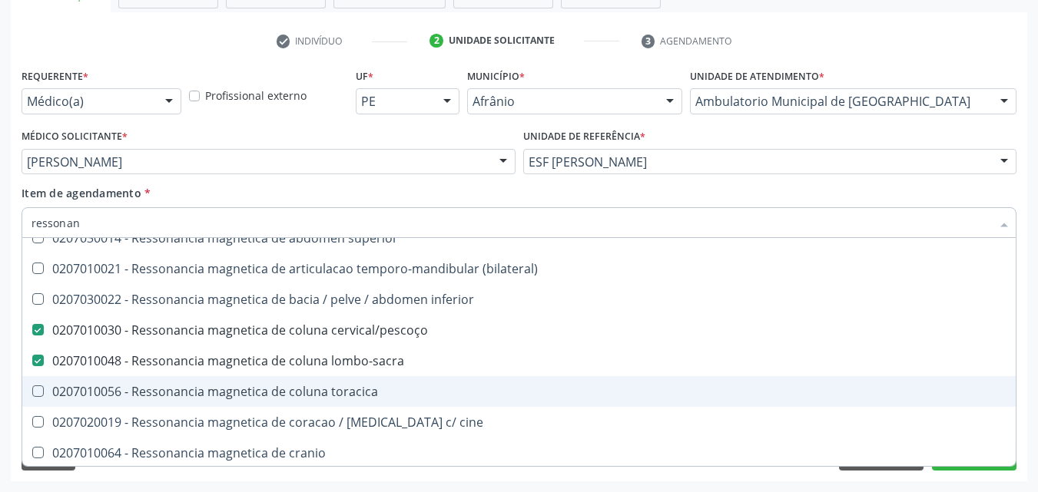
click at [356, 388] on div "0207010056 - Ressonancia magnetica de coluna toracica" at bounding box center [518, 392] width 975 height 12
checkbox toracica "true"
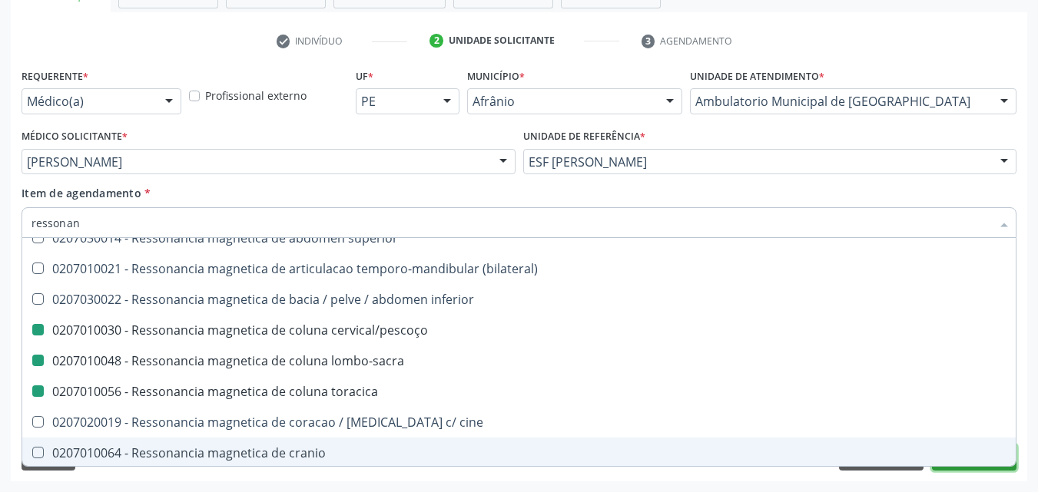
click at [965, 468] on button "Próximo" at bounding box center [974, 458] width 84 height 26
checkbox x "true"
checkbox superior "true"
checkbox \(bilateral\) "true"
checkbox cervical\/pescoço "false"
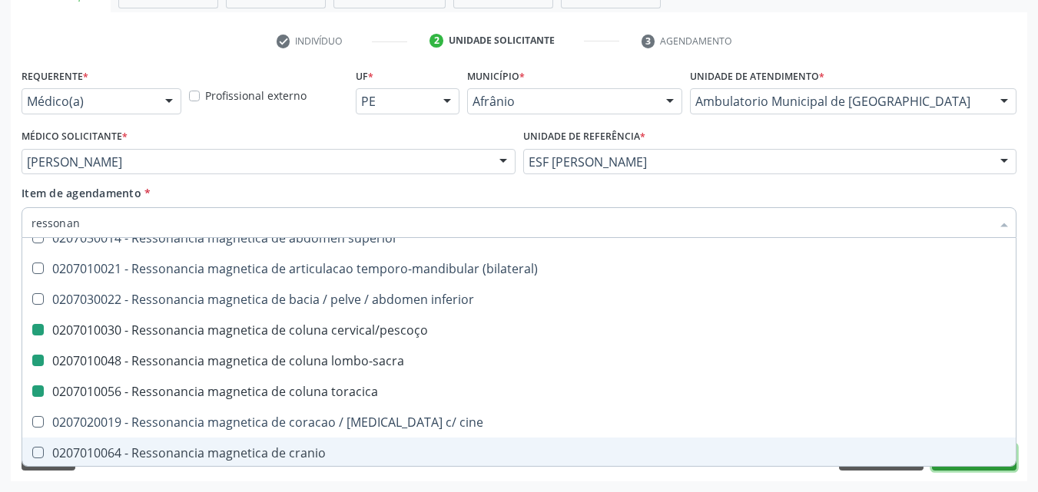
checkbox lombo-sacra "false"
checkbox toracica "false"
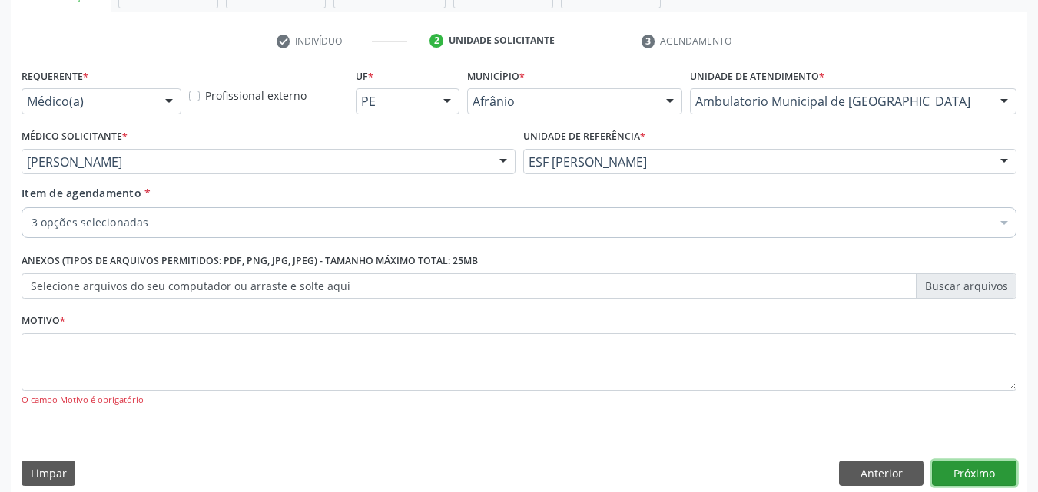
scroll to position [0, 0]
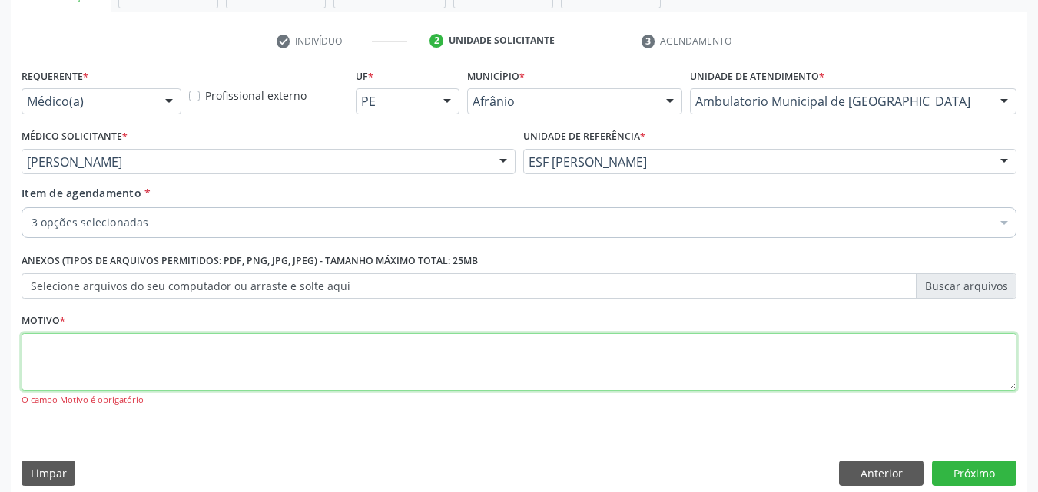
click at [194, 359] on textarea at bounding box center [519, 362] width 995 height 58
type textarea "*"
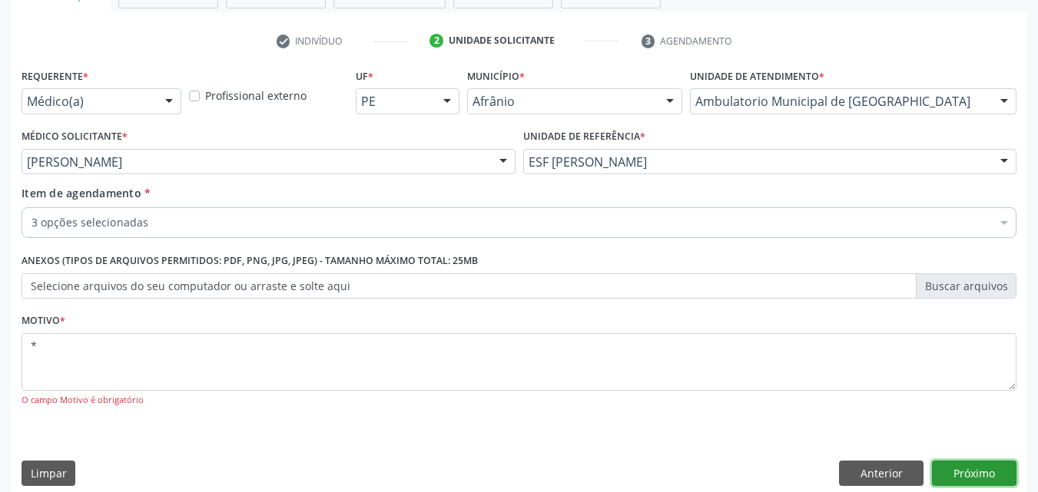
click at [985, 470] on button "Próximo" at bounding box center [974, 474] width 84 height 26
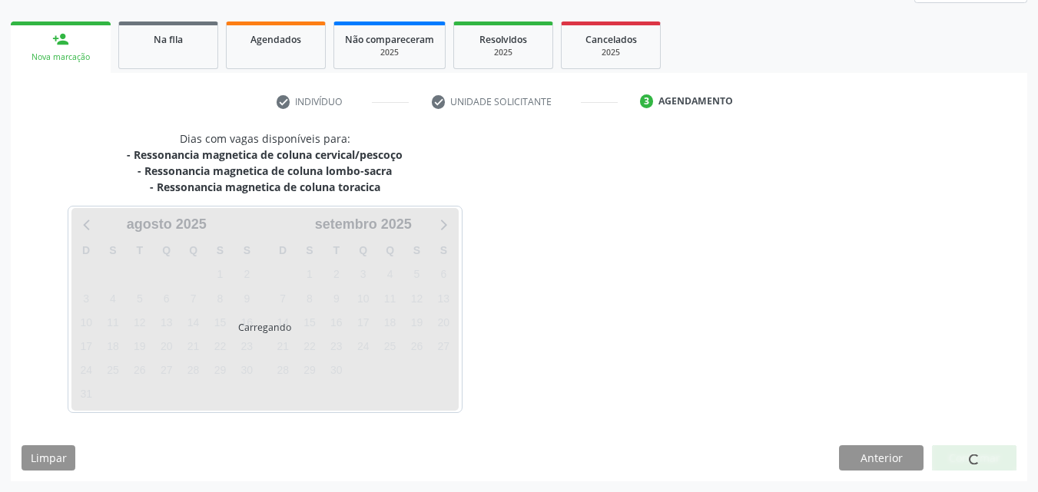
scroll to position [253, 0]
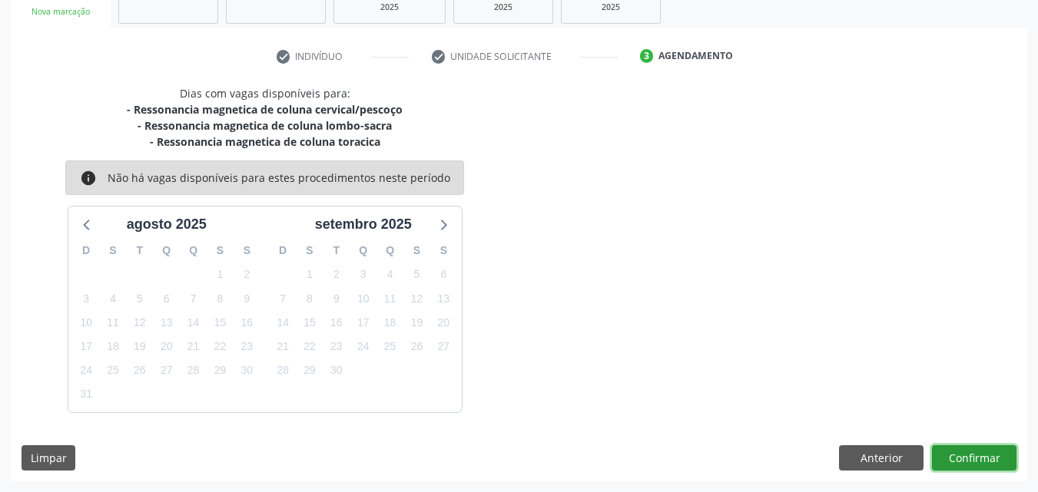
click at [982, 459] on button "Confirmar" at bounding box center [974, 458] width 84 height 26
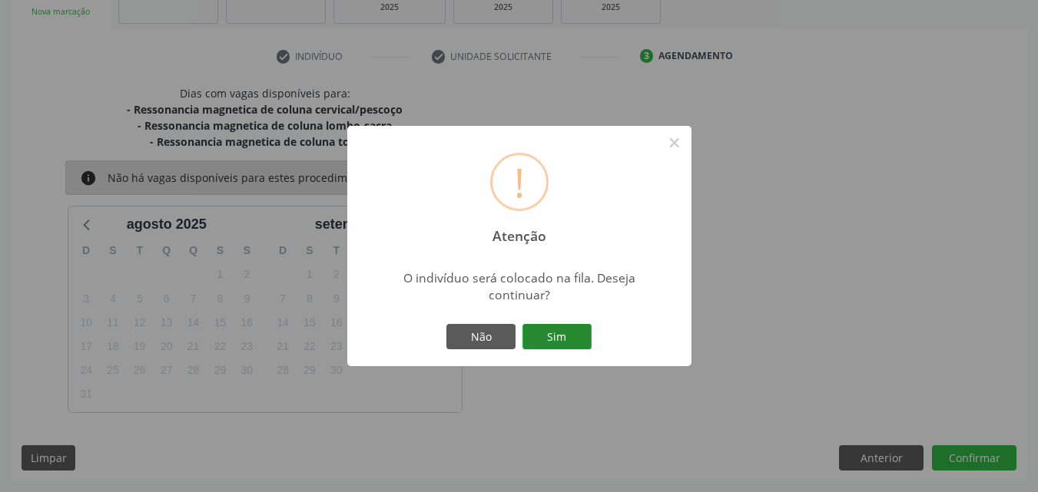
click at [551, 337] on button "Sim" at bounding box center [556, 337] width 69 height 26
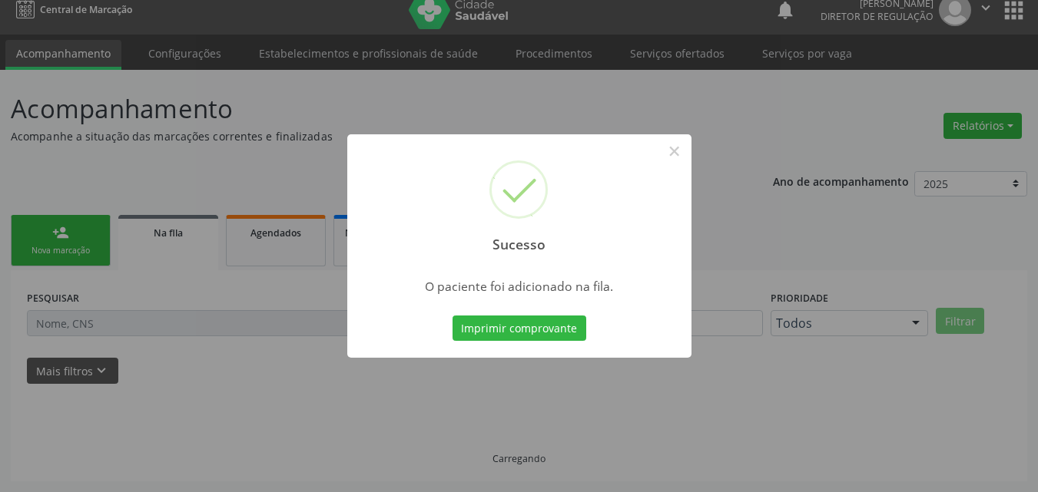
scroll to position [15, 0]
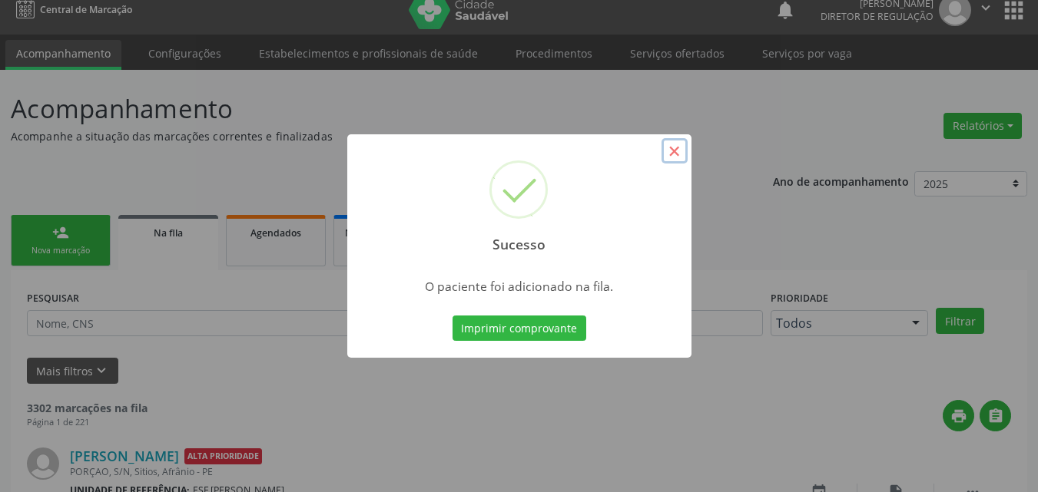
click at [672, 150] on button "×" at bounding box center [674, 151] width 26 height 26
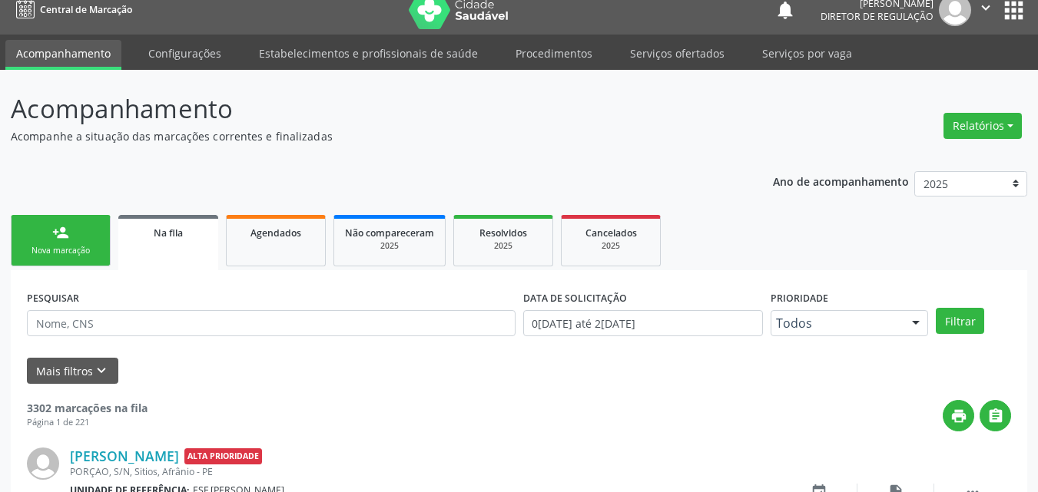
click at [64, 244] on link "person_add Nova marcação" at bounding box center [61, 240] width 100 height 51
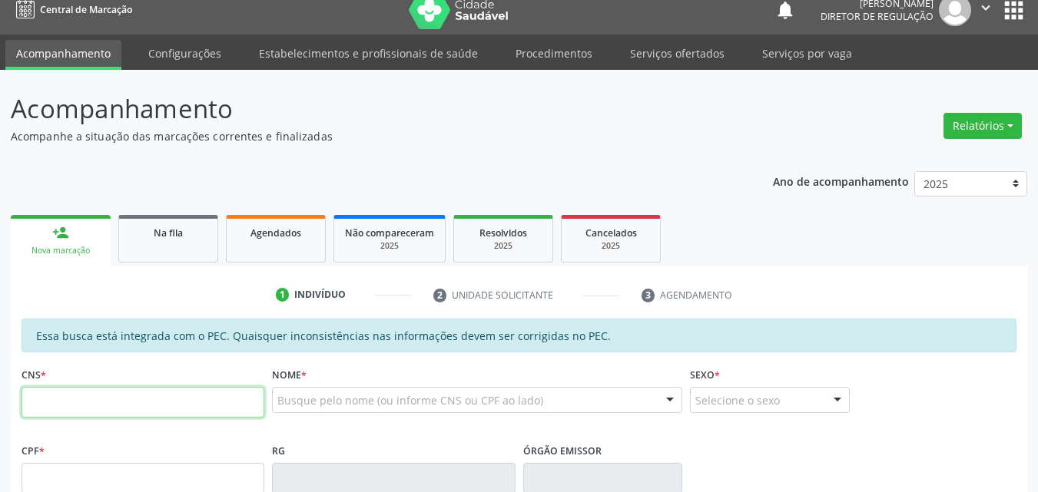
click at [88, 406] on input "text" at bounding box center [143, 402] width 243 height 31
type input "700 0047 5766 8001"
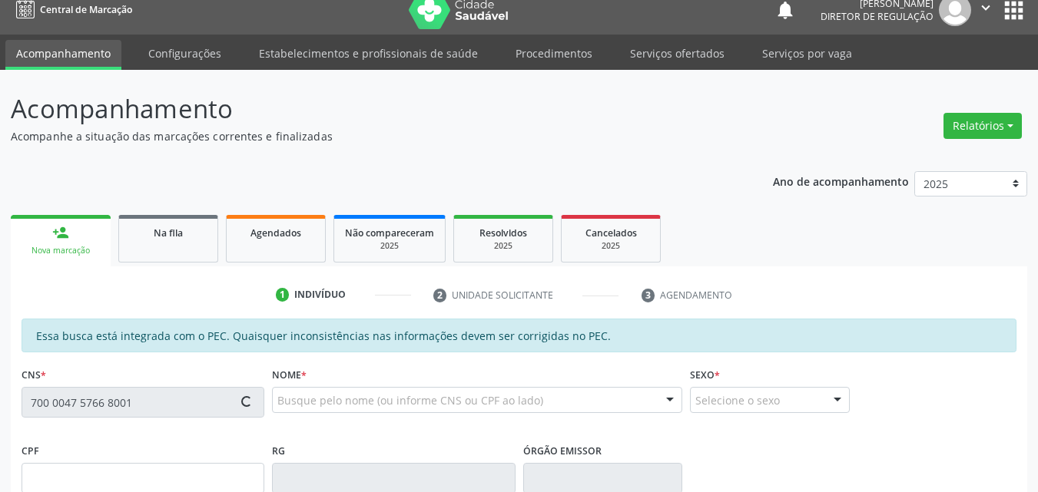
type input "226.553.604-00"
type input "24/02/1944"
type input "Maria Jose da Conceicao"
type input "(87) 98822-8313"
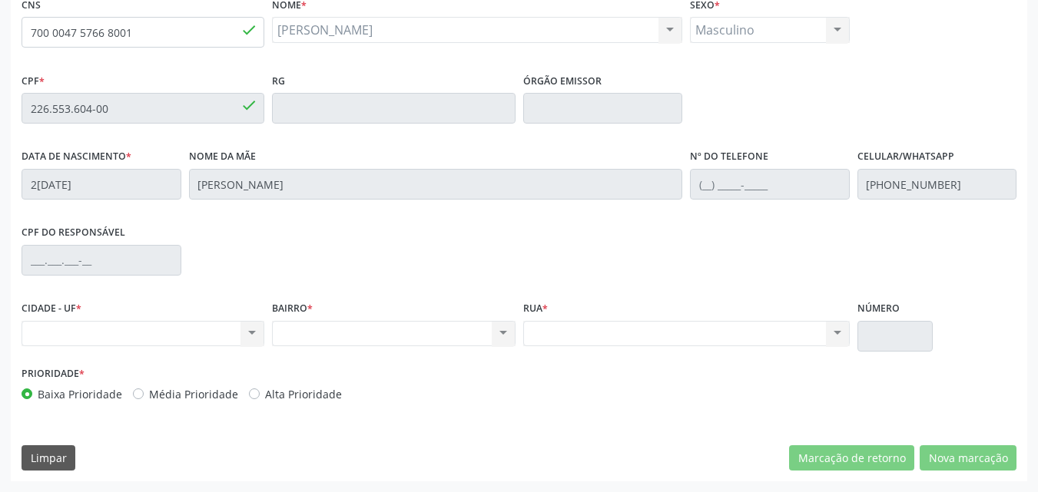
scroll to position [78, 0]
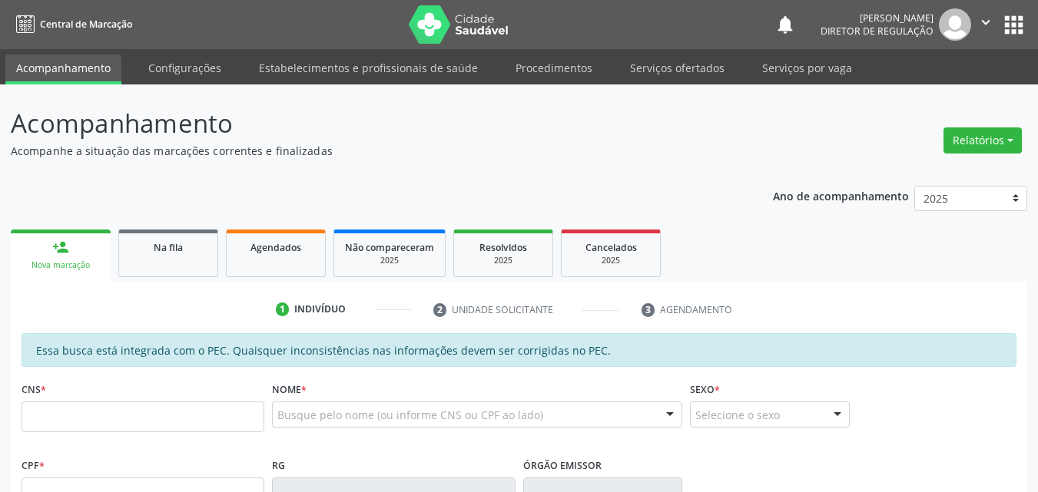
scroll to position [78, 0]
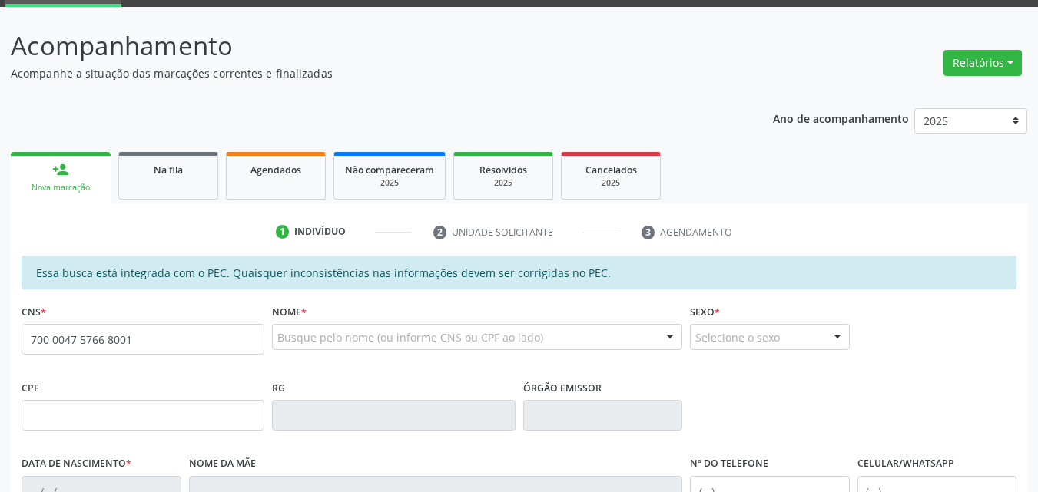
type input "700 0047 5766 8001"
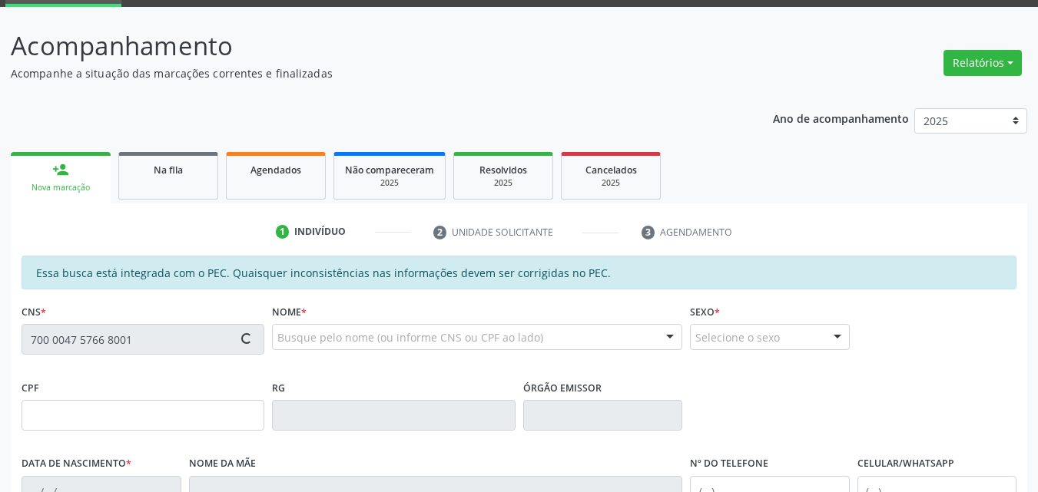
type input "226.553.604-00"
type input "2[DATE]"
type input "[PERSON_NAME]"
type input "[PHONE_NUMBER]"
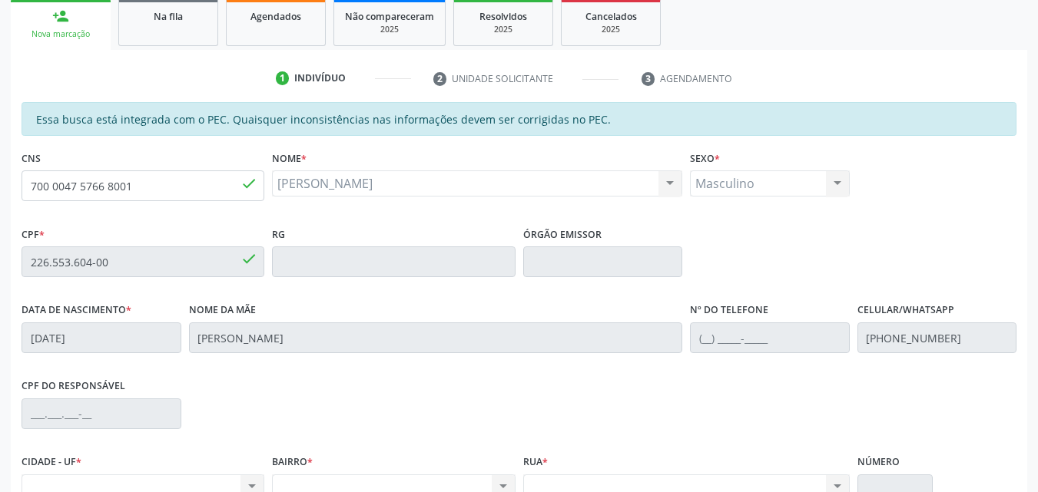
scroll to position [154, 0]
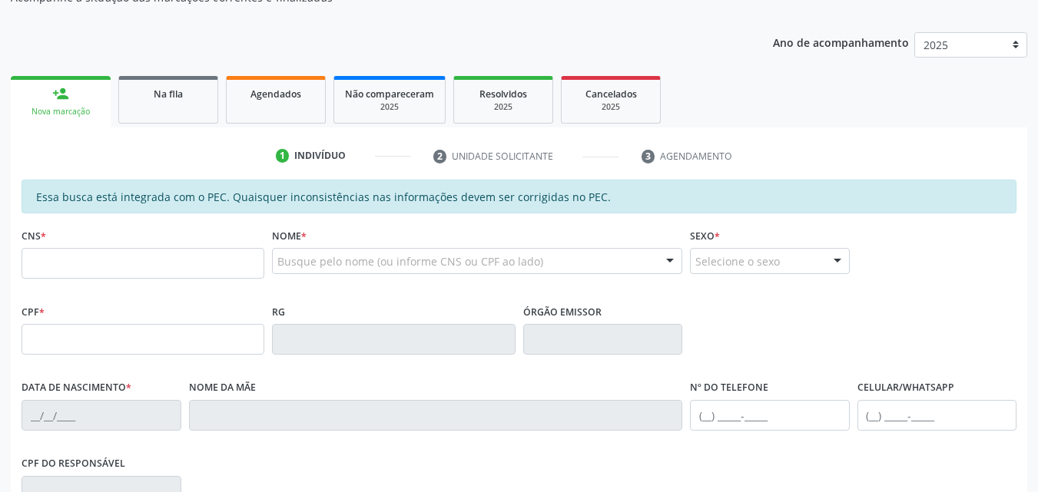
scroll to position [154, 0]
type input "700 0047 5766 8001"
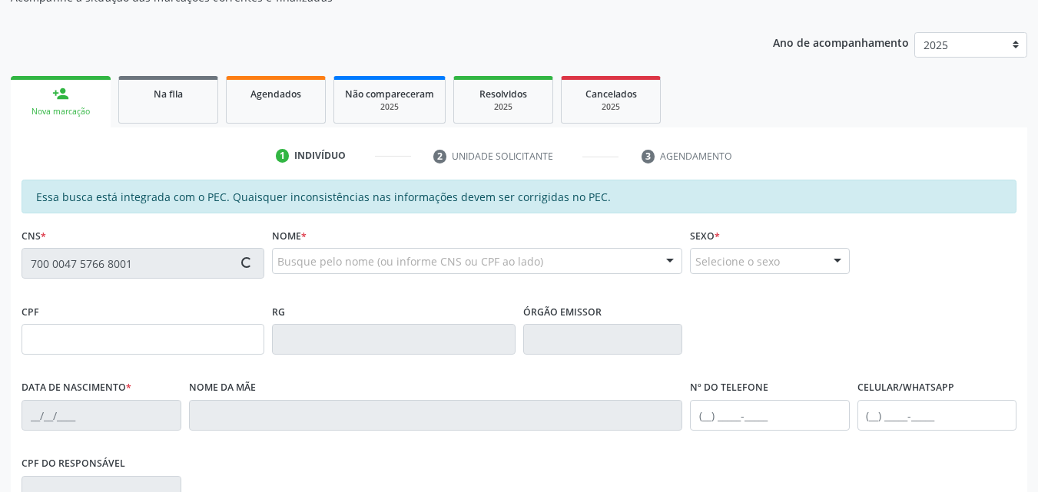
type input "226.553.604-00"
type input "2[DATE]"
type input "[PERSON_NAME]"
type input "(87) 98822-8313"
type input "S/N"
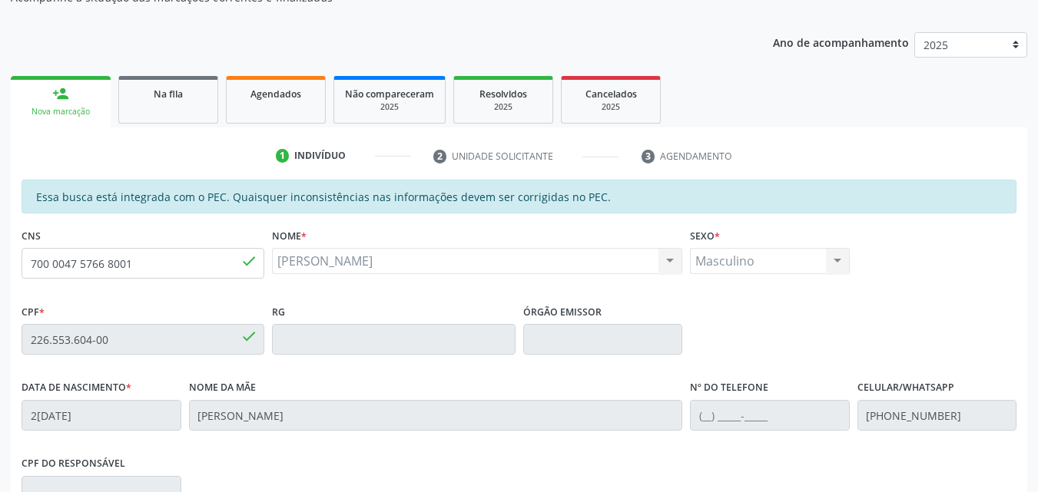
scroll to position [385, 0]
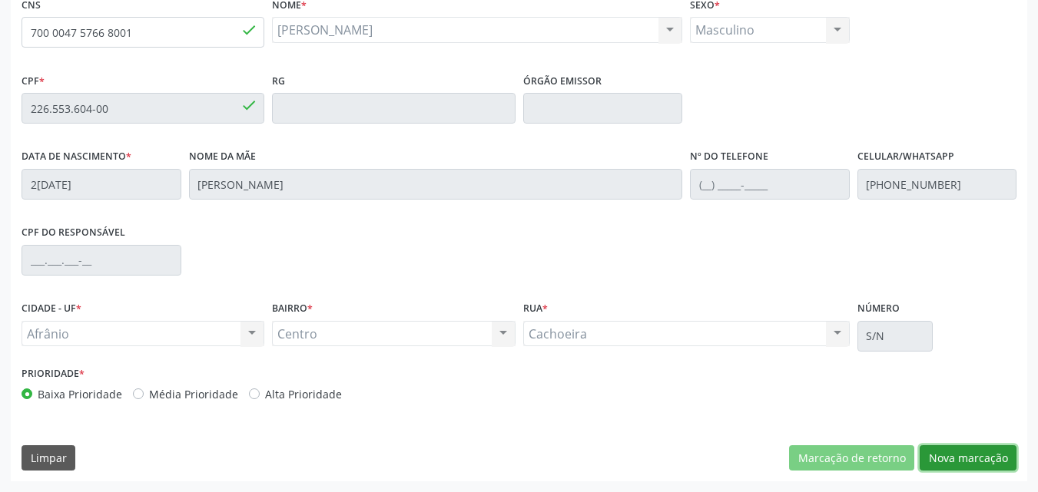
click at [967, 457] on button "Nova marcação" at bounding box center [967, 458] width 97 height 26
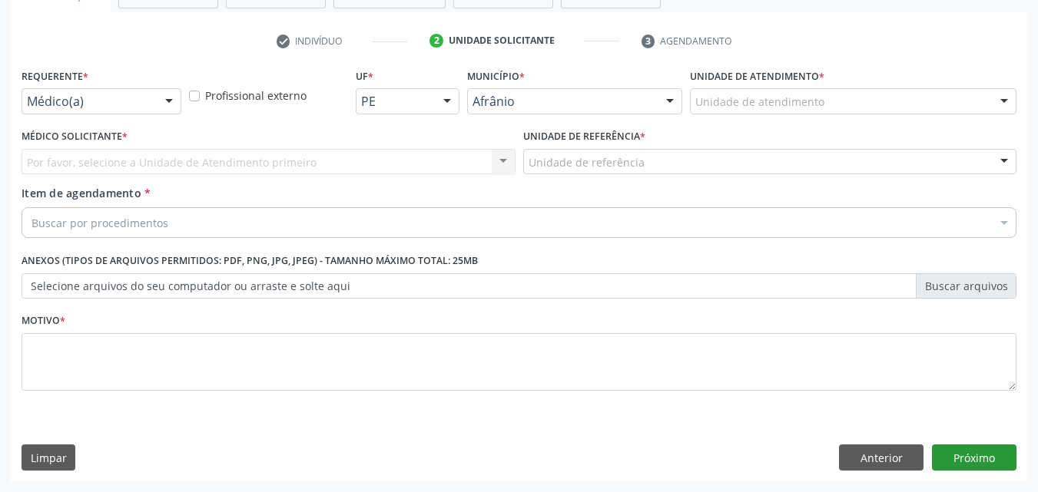
scroll to position [269, 0]
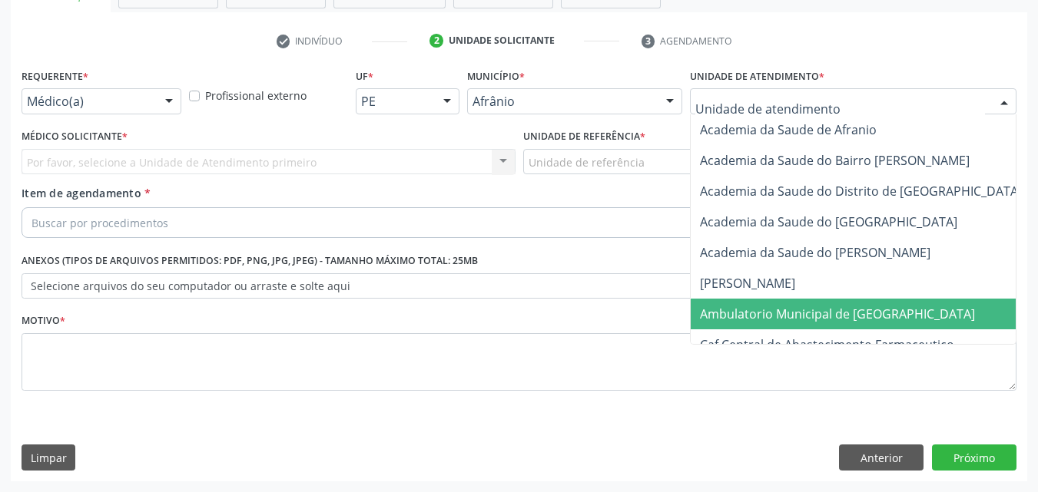
click at [748, 310] on span "Ambulatorio Municipal de [GEOGRAPHIC_DATA]" at bounding box center [837, 314] width 275 height 17
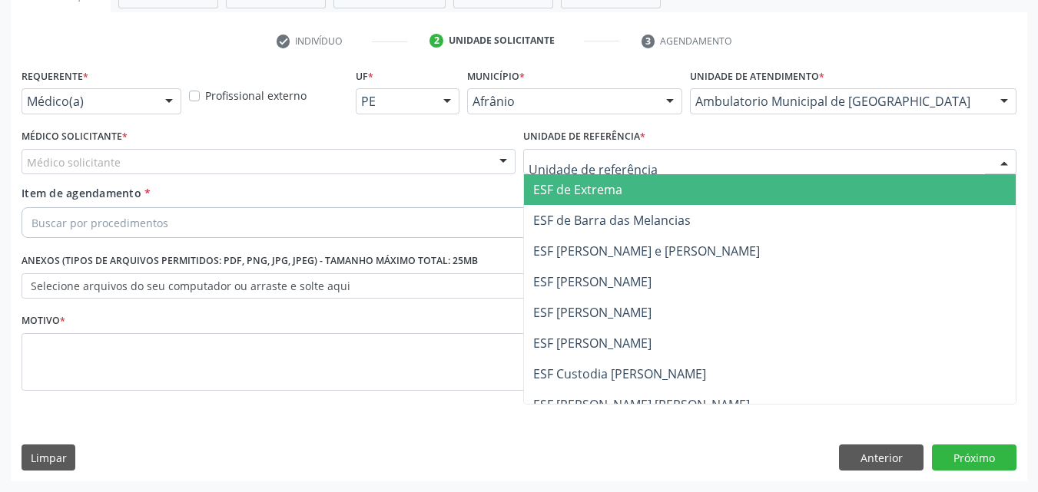
click at [651, 161] on div at bounding box center [770, 162] width 494 height 26
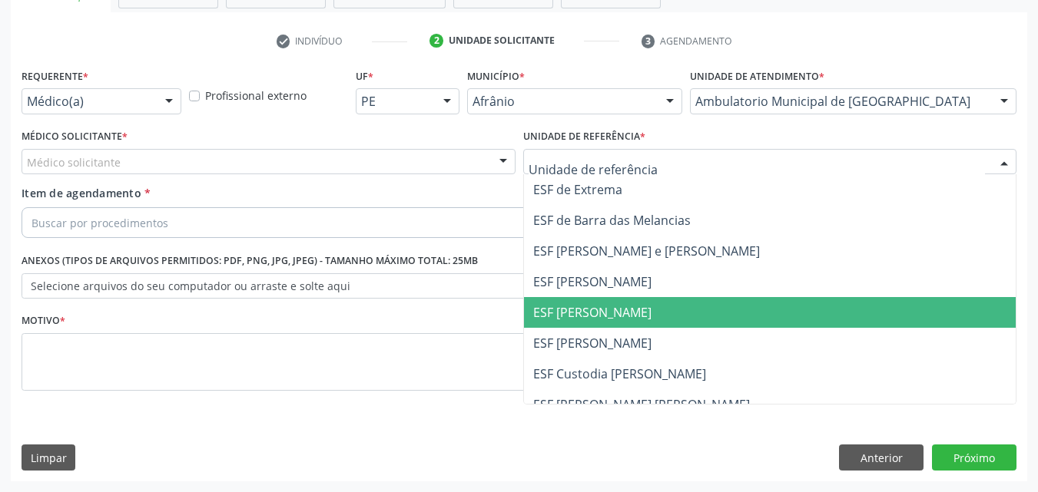
click at [623, 310] on span "ESF [PERSON_NAME]" at bounding box center [592, 312] width 118 height 17
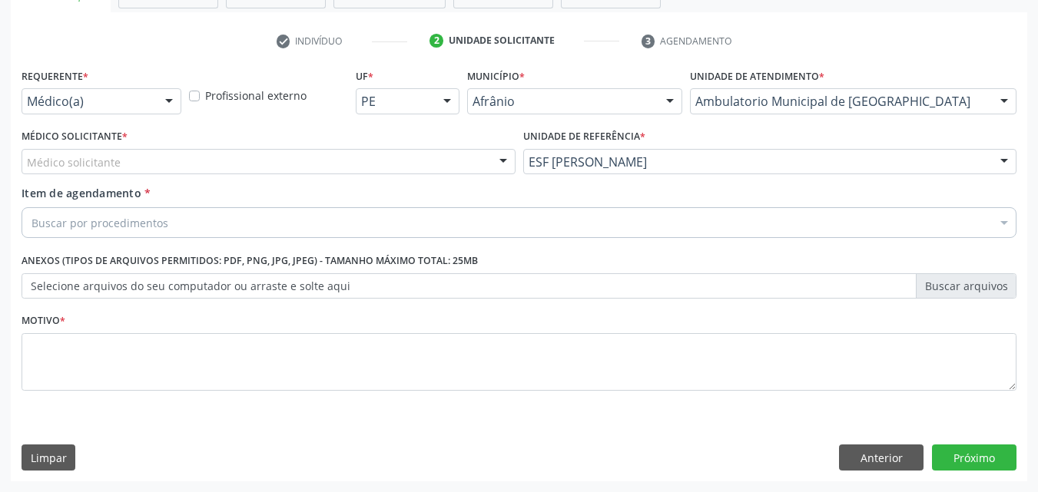
click at [301, 157] on div "Médico solicitante" at bounding box center [269, 162] width 494 height 26
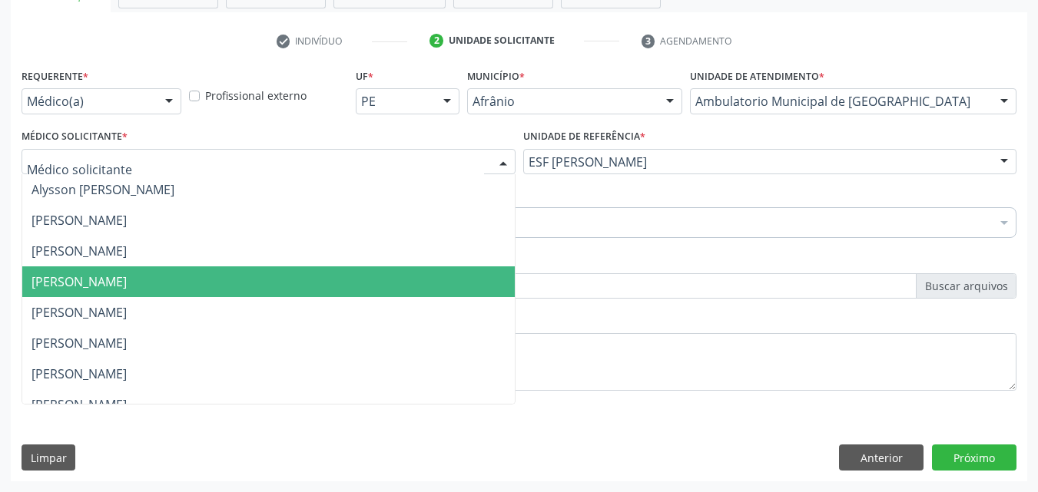
click at [258, 280] on span "[PERSON_NAME]" at bounding box center [268, 282] width 492 height 31
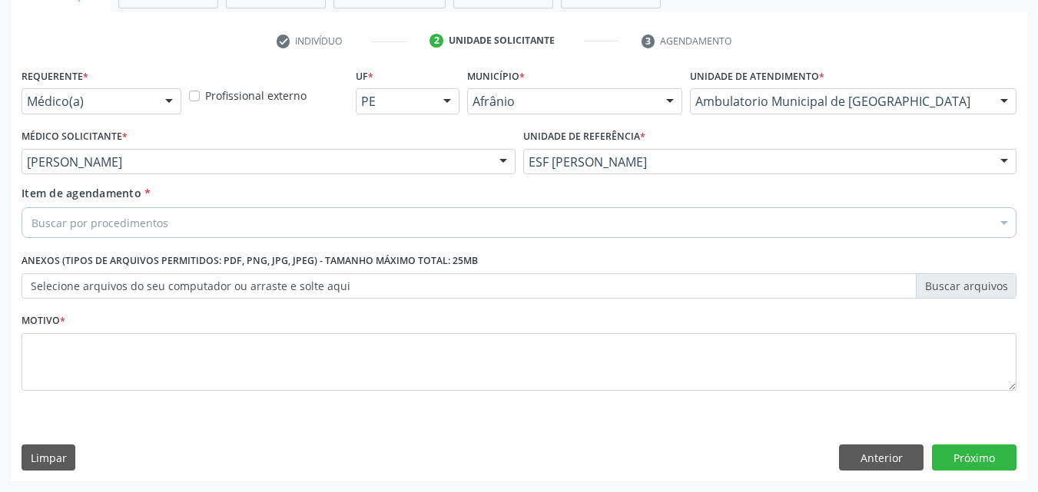
click at [200, 221] on div "Buscar por procedimentos" at bounding box center [519, 222] width 995 height 31
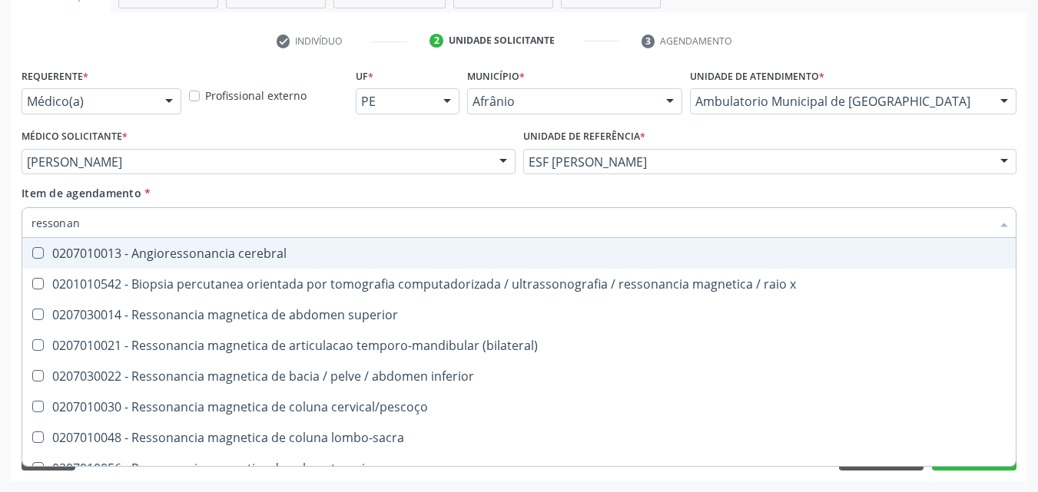
type input "ressonanc"
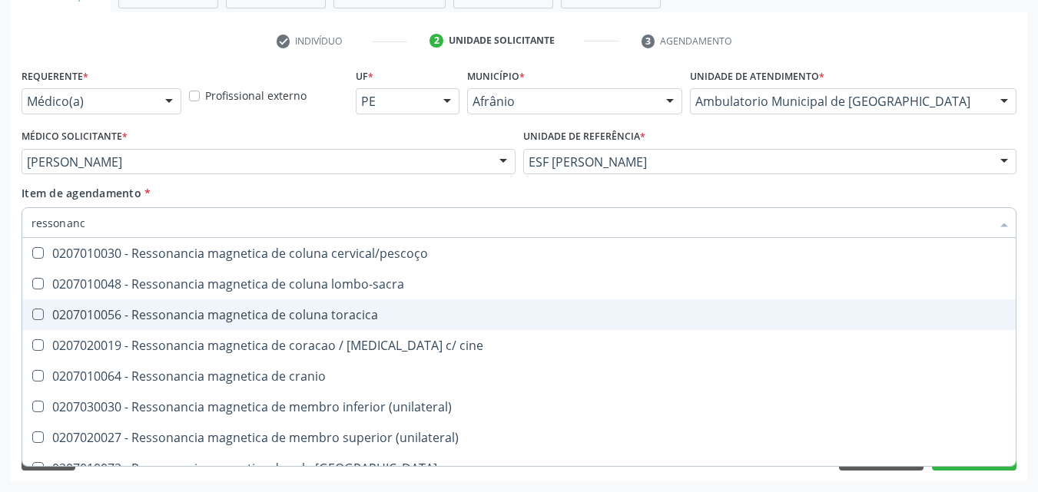
scroll to position [230, 0]
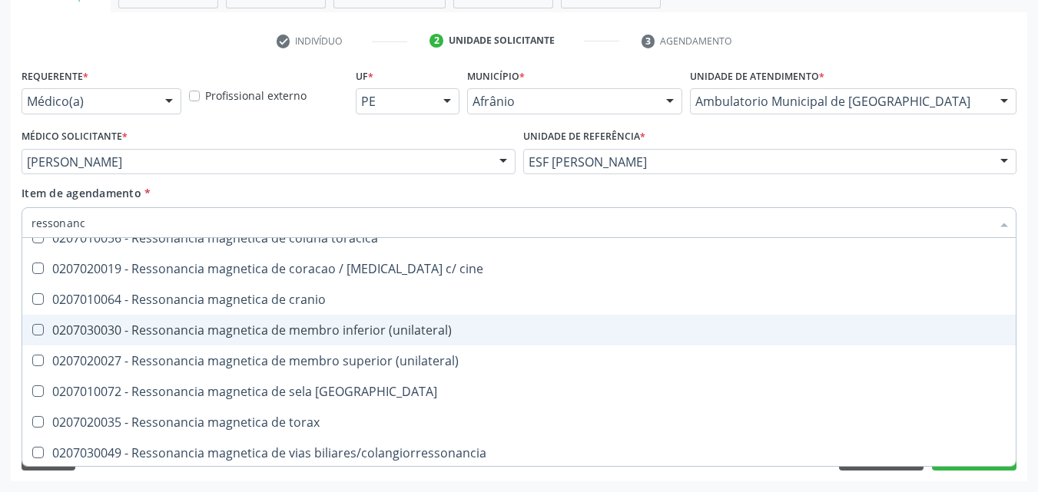
click at [239, 335] on div "0207030030 - Ressonancia magnetica de membro inferior (unilateral)" at bounding box center [518, 330] width 975 height 12
checkbox \(unilateral\) "true"
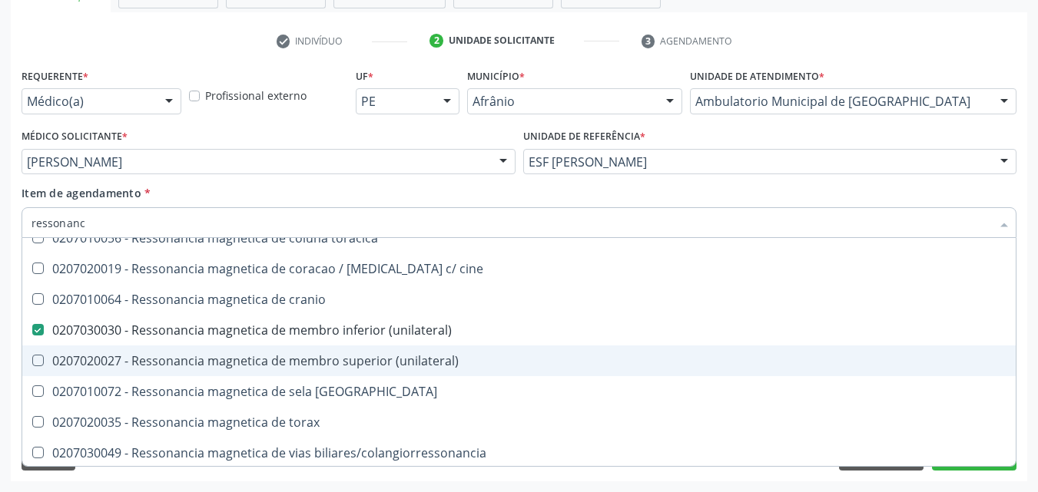
scroll to position [233, 0]
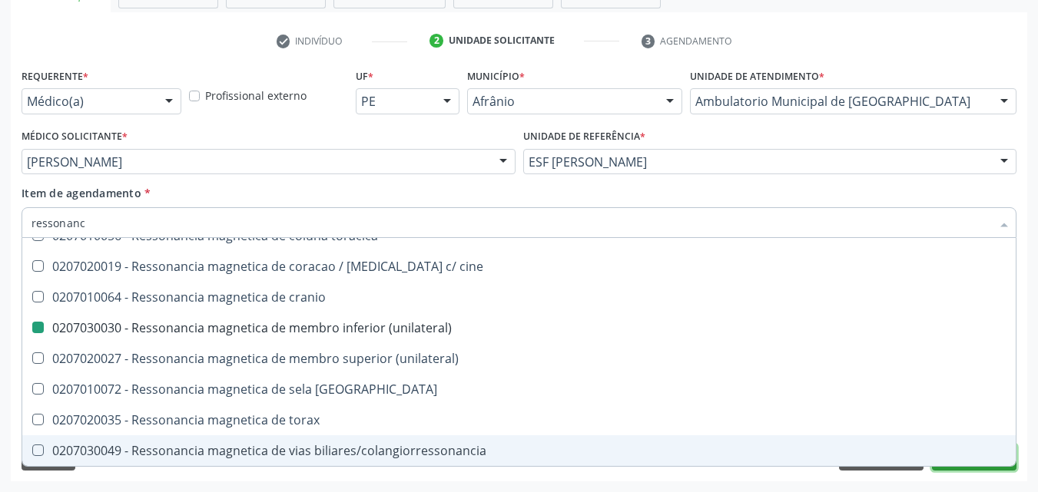
click at [972, 469] on button "Próximo" at bounding box center [974, 458] width 84 height 26
checkbox x "true"
checkbox \(unilateral\) "false"
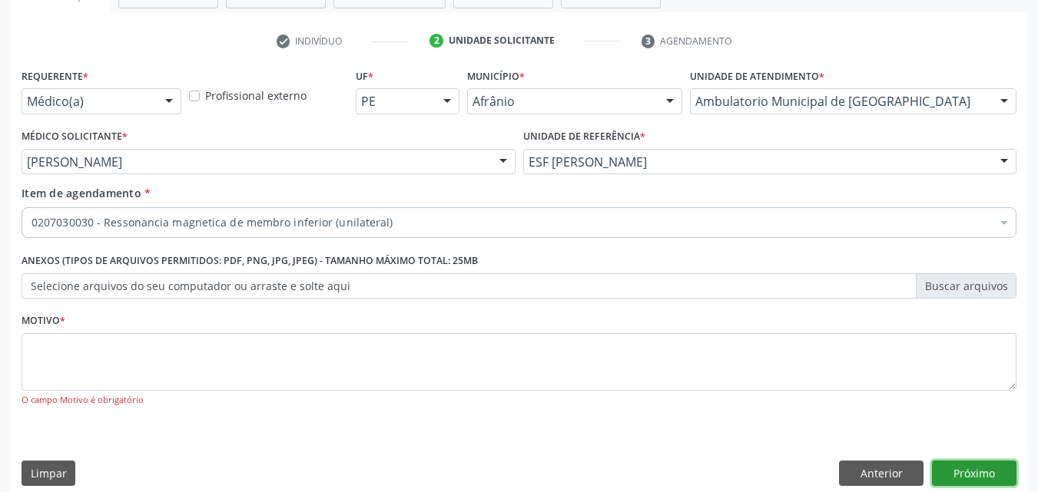
scroll to position [0, 0]
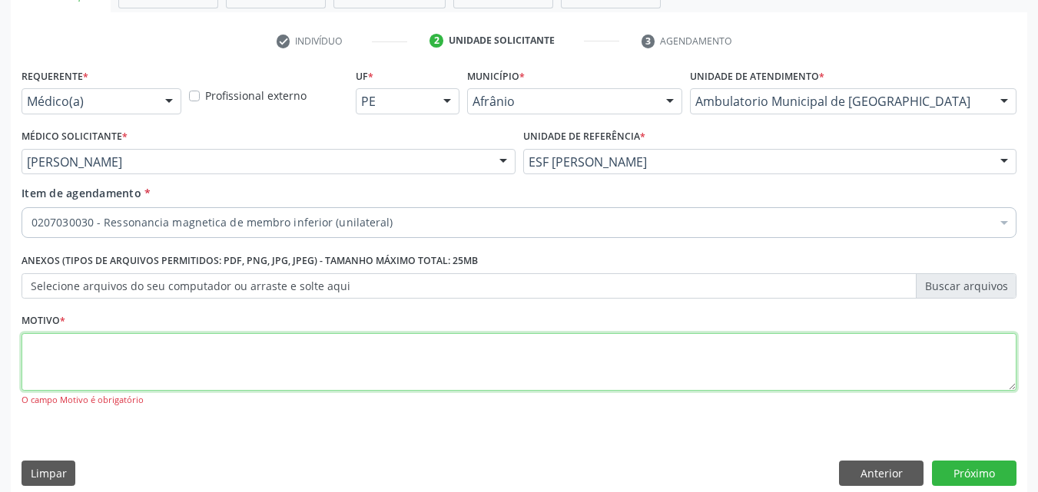
click at [233, 354] on textarea at bounding box center [519, 362] width 995 height 58
type textarea "f"
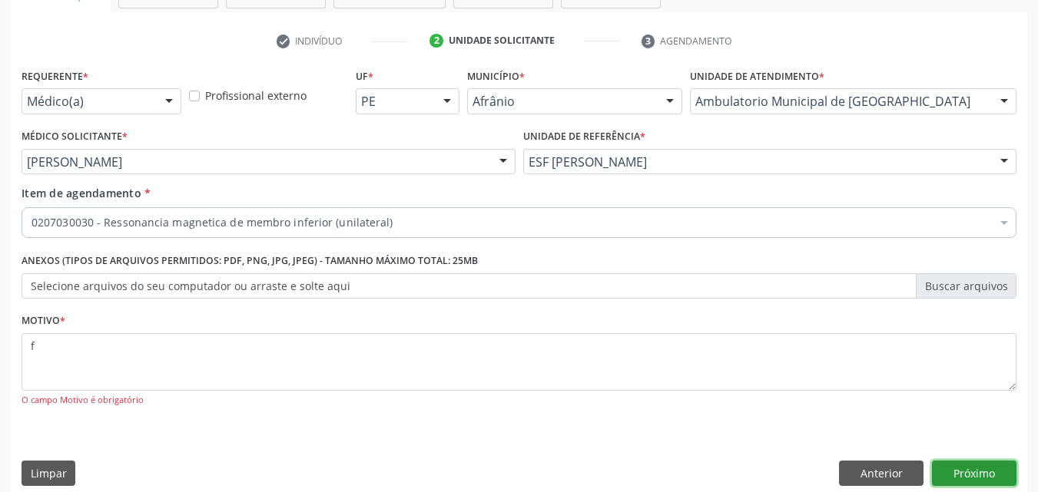
click at [959, 475] on button "Próximo" at bounding box center [974, 474] width 84 height 26
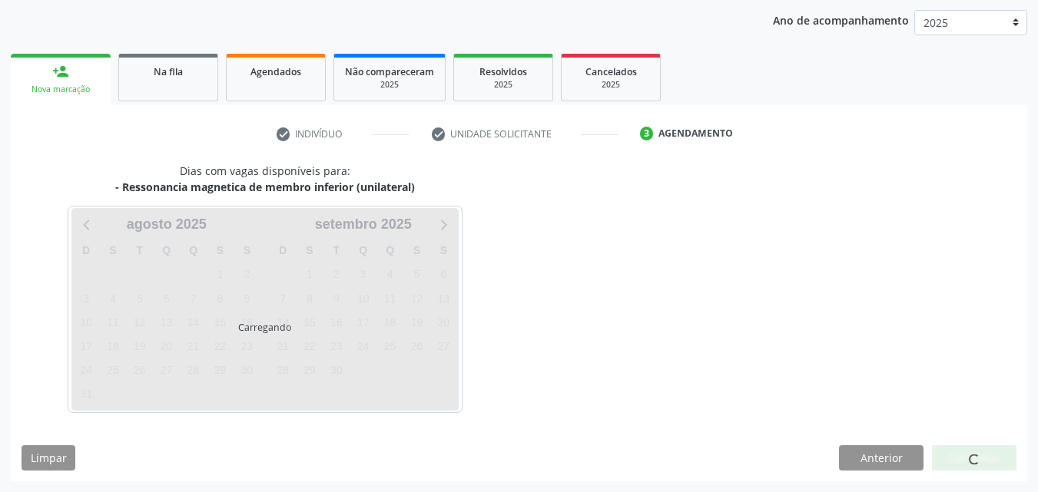
scroll to position [176, 0]
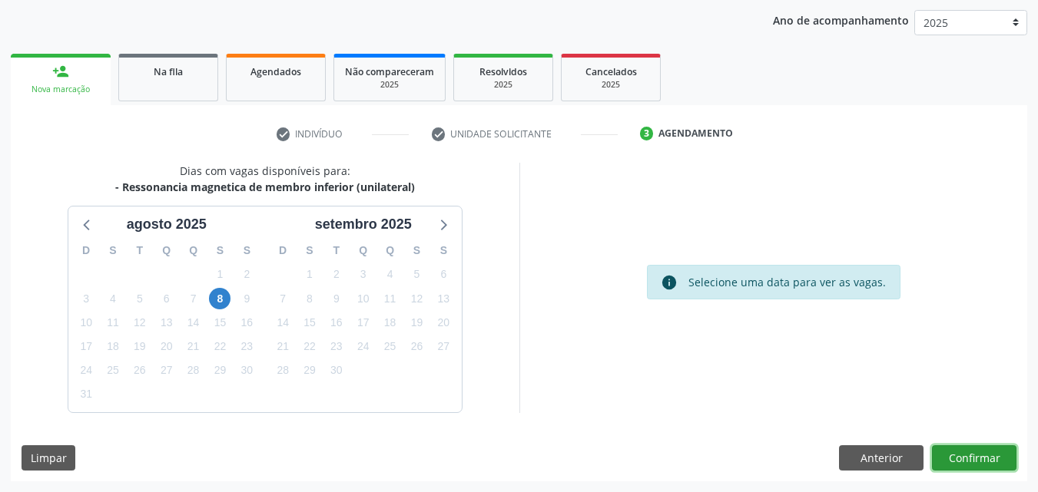
click at [971, 459] on button "Confirmar" at bounding box center [974, 458] width 84 height 26
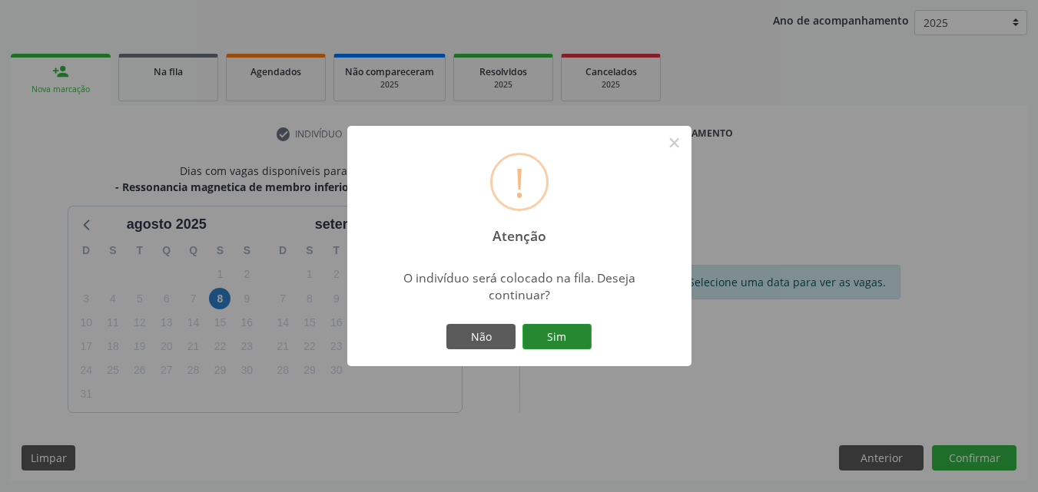
click at [577, 338] on button "Sim" at bounding box center [556, 337] width 69 height 26
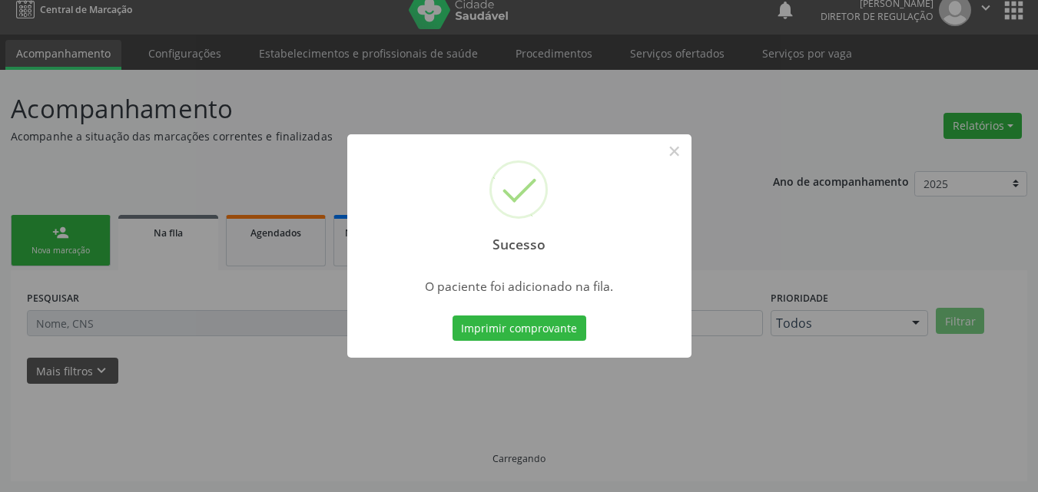
scroll to position [15, 0]
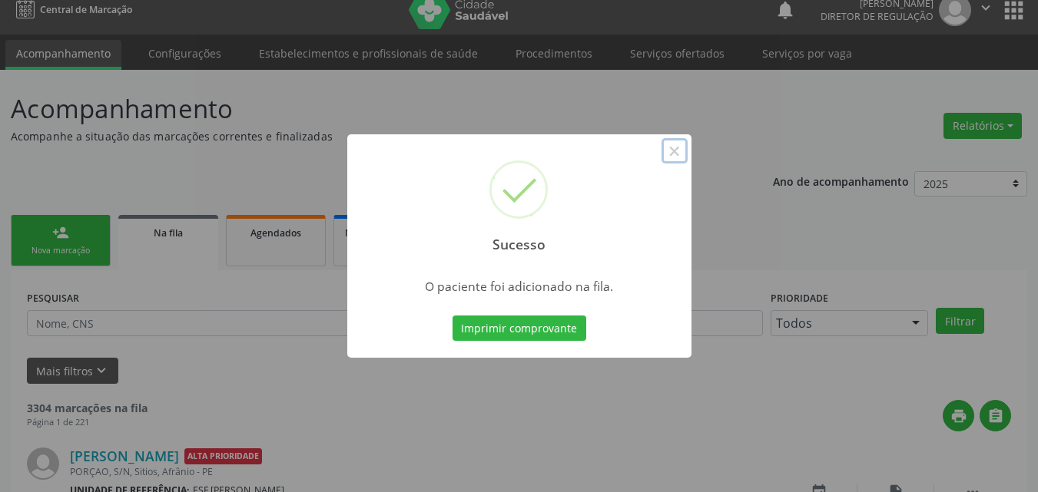
drag, startPoint x: 677, startPoint y: 151, endPoint x: 660, endPoint y: 150, distance: 16.9
click at [677, 150] on button "×" at bounding box center [674, 151] width 26 height 26
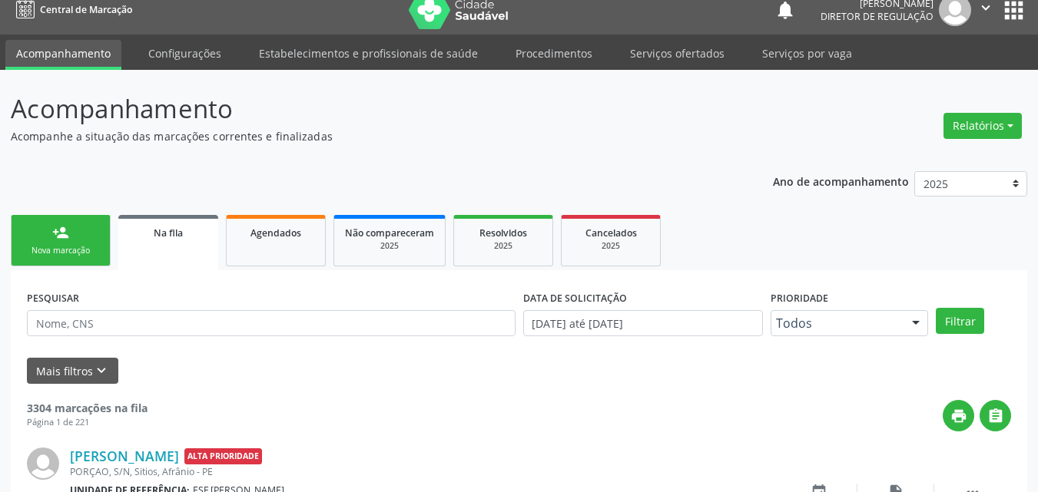
click at [76, 247] on div "Nova marcação" at bounding box center [60, 251] width 77 height 12
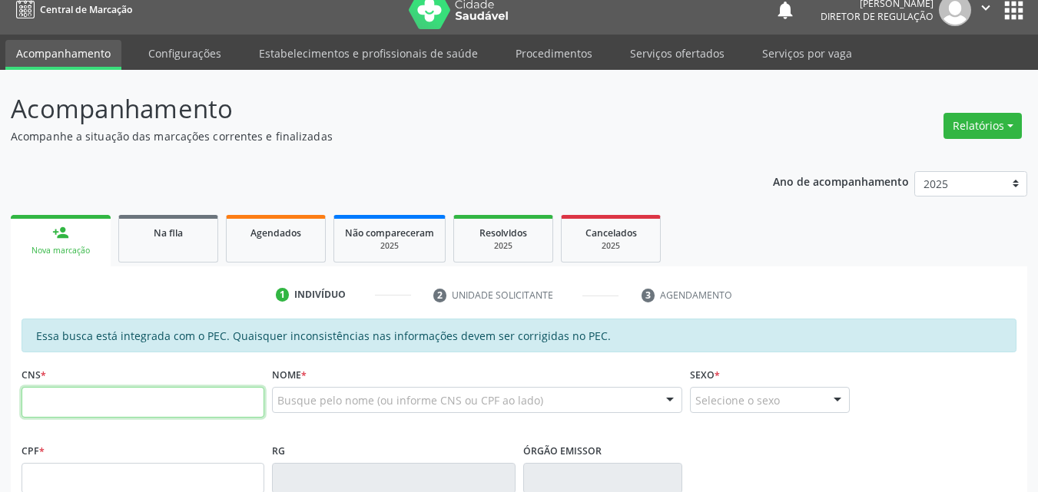
click at [121, 398] on input "text" at bounding box center [143, 402] width 243 height 31
type input "704 7047 8475 2634"
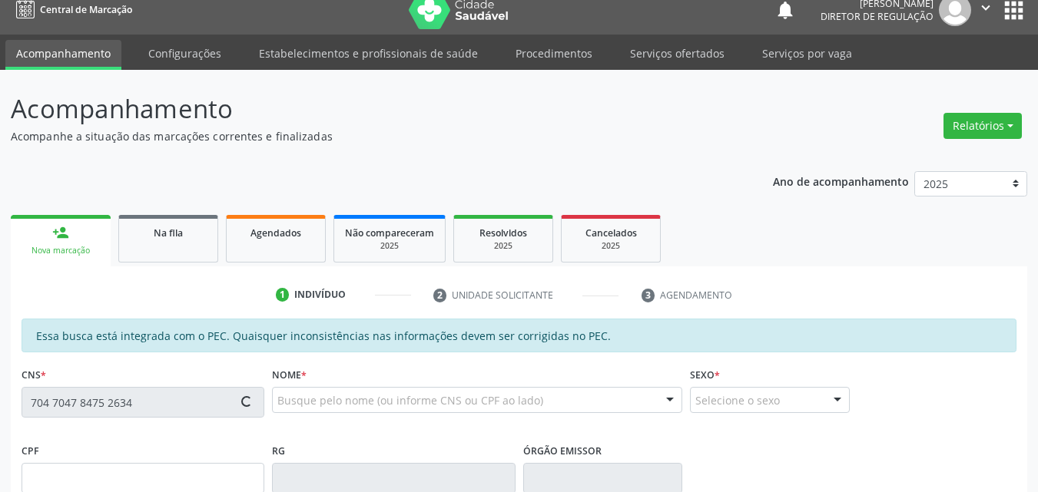
type input "183.431.544-10"
type input "27/10/2022"
type input "Maricleide Coelho Silva"
type input "(87) 98857-7901"
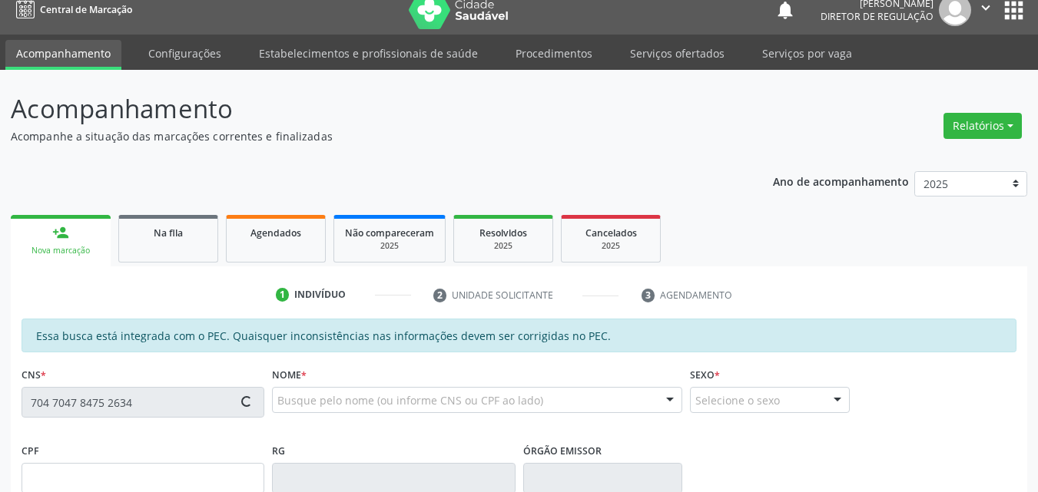
type input "131.818.464-90"
type input "S/N"
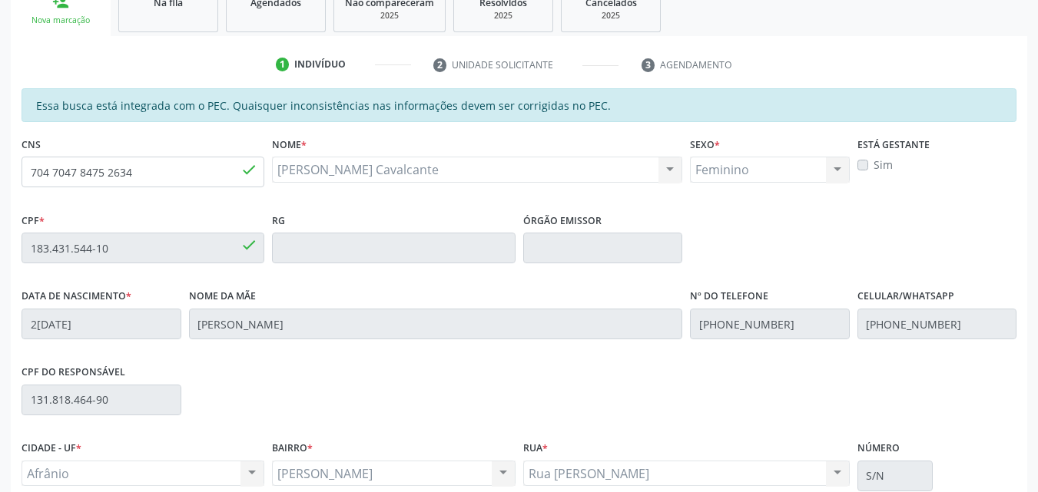
scroll to position [385, 0]
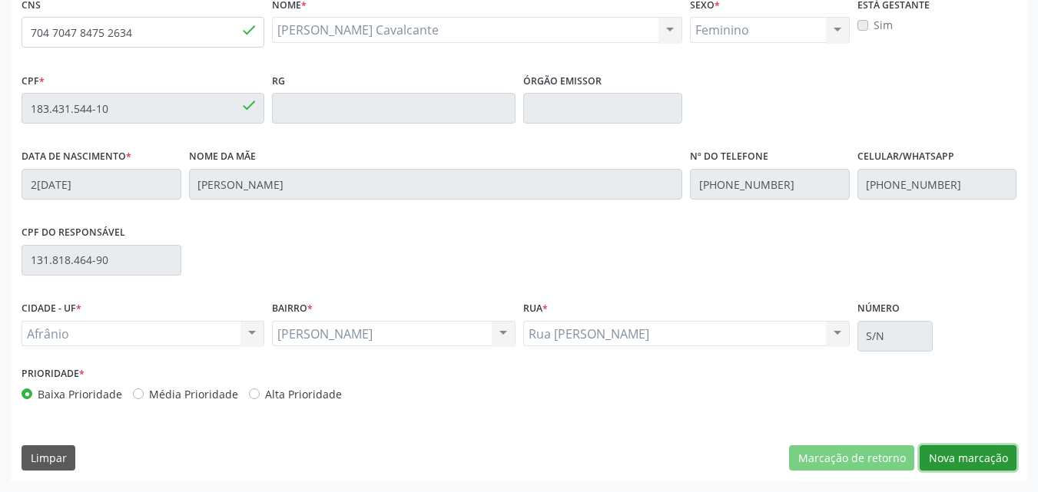
click at [976, 457] on button "Nova marcação" at bounding box center [967, 458] width 97 height 26
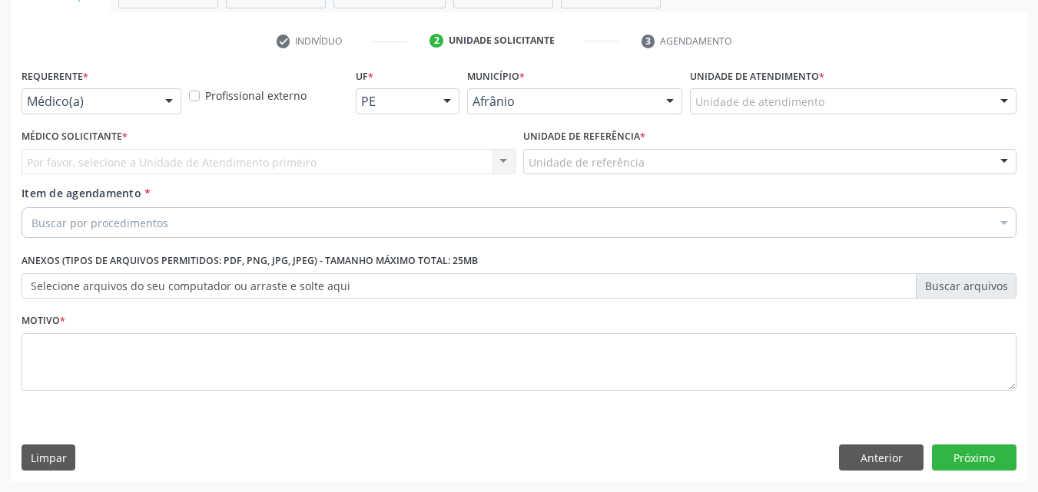
scroll to position [269, 0]
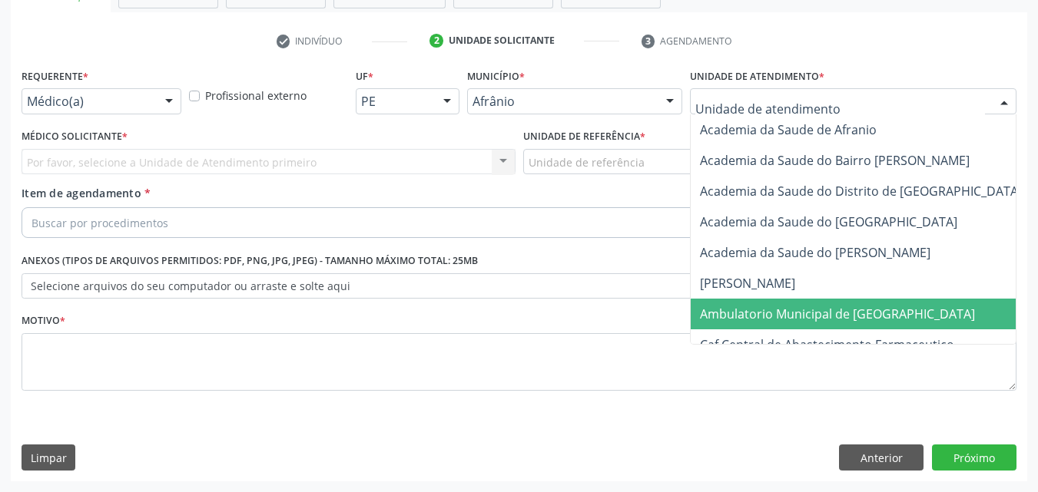
click at [777, 311] on span "Ambulatorio Municipal de [GEOGRAPHIC_DATA]" at bounding box center [837, 314] width 275 height 17
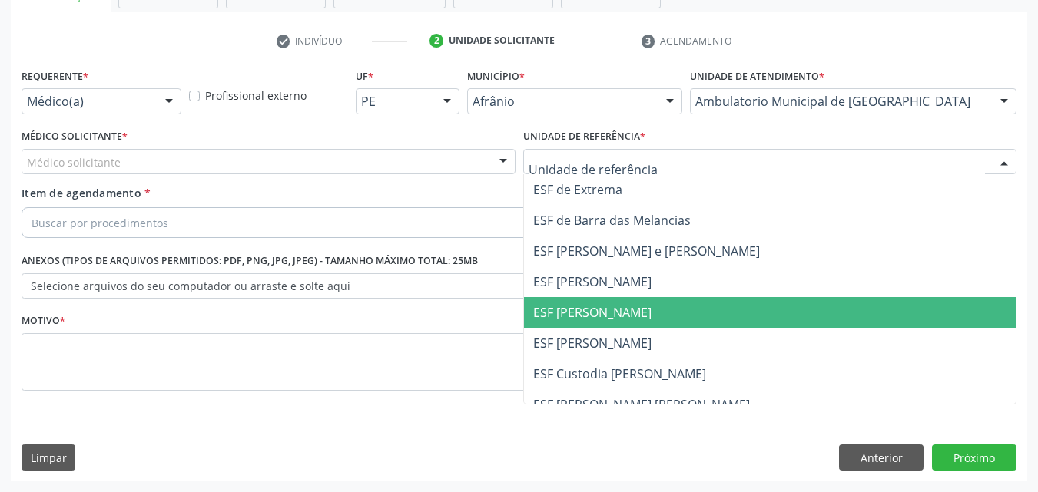
click at [601, 314] on span "ESF [PERSON_NAME]" at bounding box center [592, 312] width 118 height 17
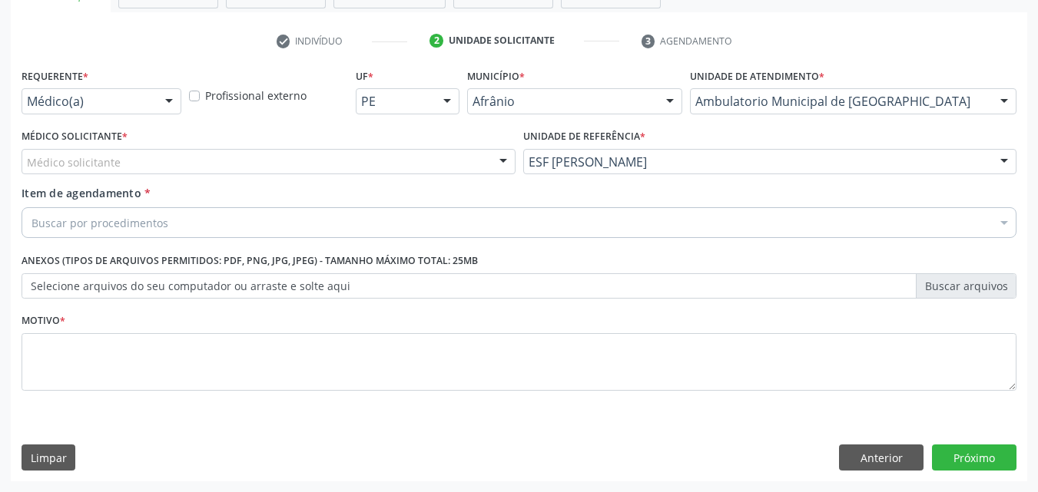
click at [150, 213] on div "Buscar por procedimentos" at bounding box center [519, 222] width 995 height 31
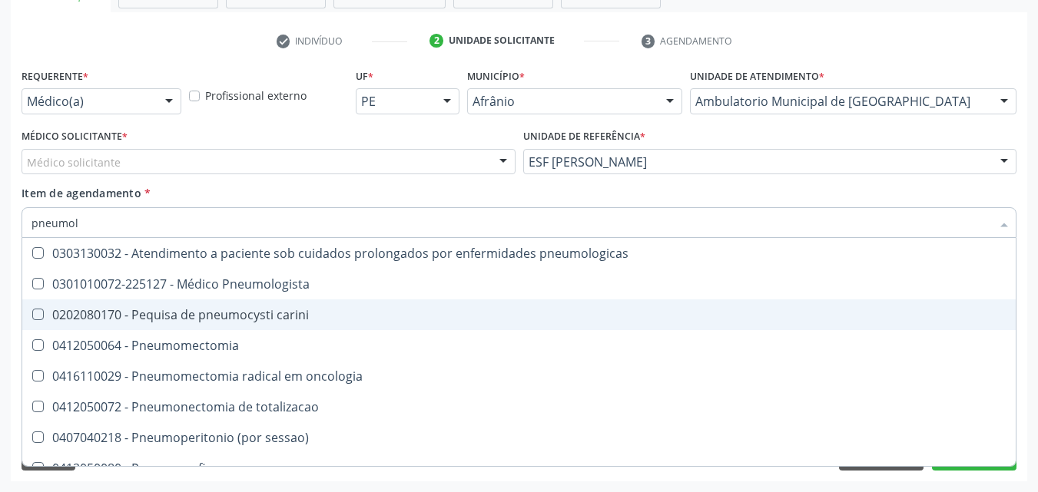
type input "pneumolo"
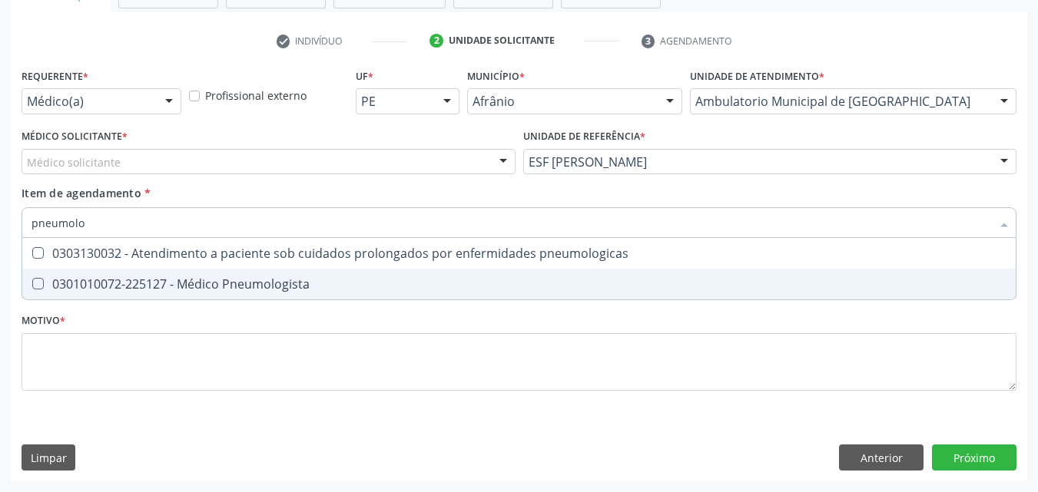
click at [135, 282] on div "0301010072-225127 - Médico Pneumologista" at bounding box center [518, 284] width 975 height 12
checkbox Pneumologista "true"
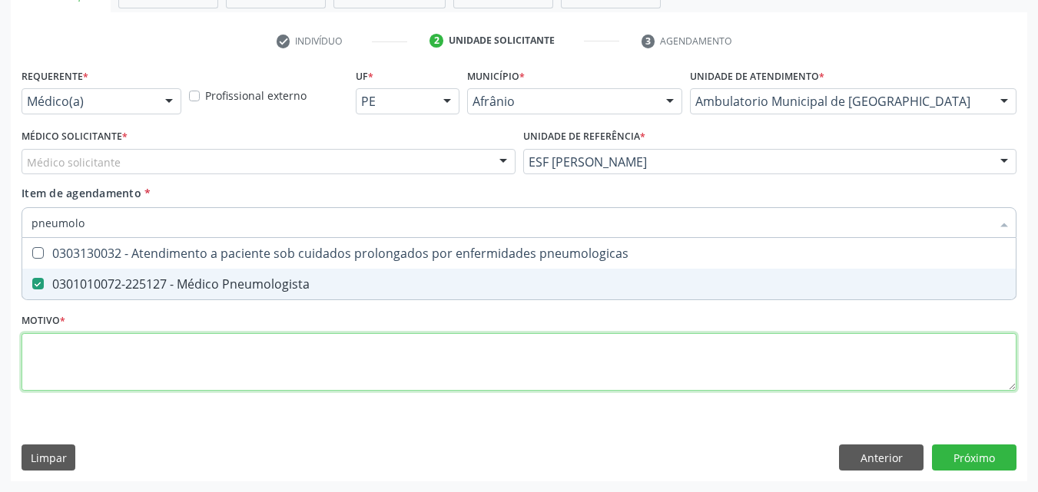
click at [133, 351] on div "Requerente * Médico(a) Médico(a) Enfermeiro(a) Paciente Nenhum resultado encont…" at bounding box center [519, 239] width 995 height 348
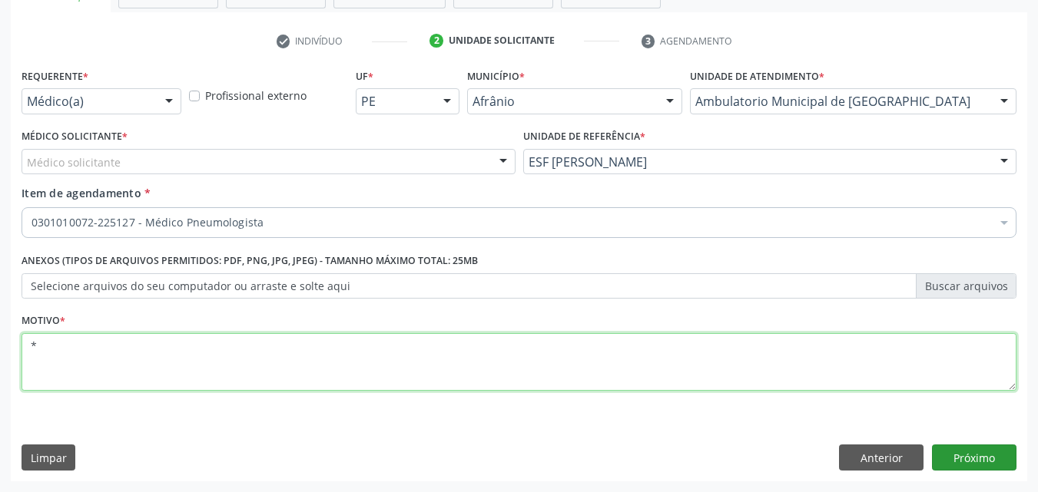
type textarea "*"
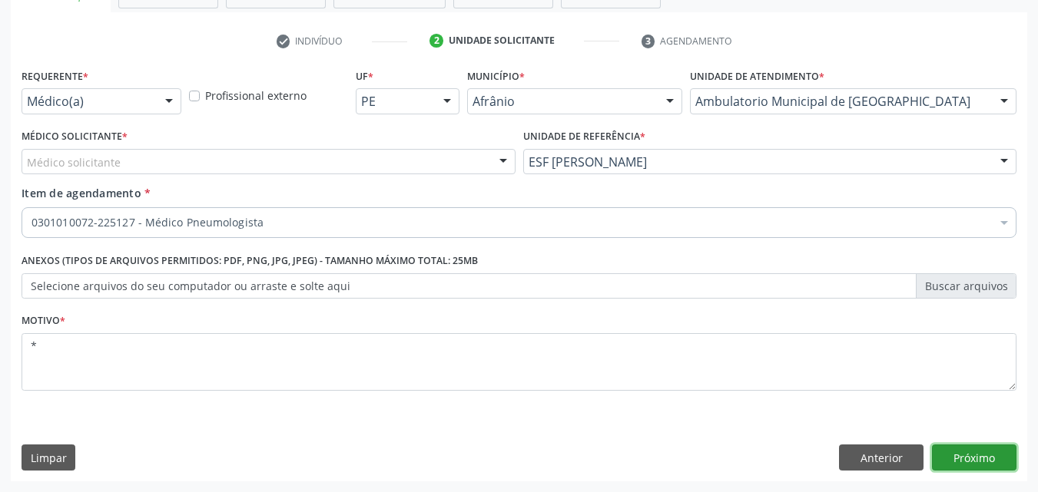
click at [969, 459] on button "Próximo" at bounding box center [974, 458] width 84 height 26
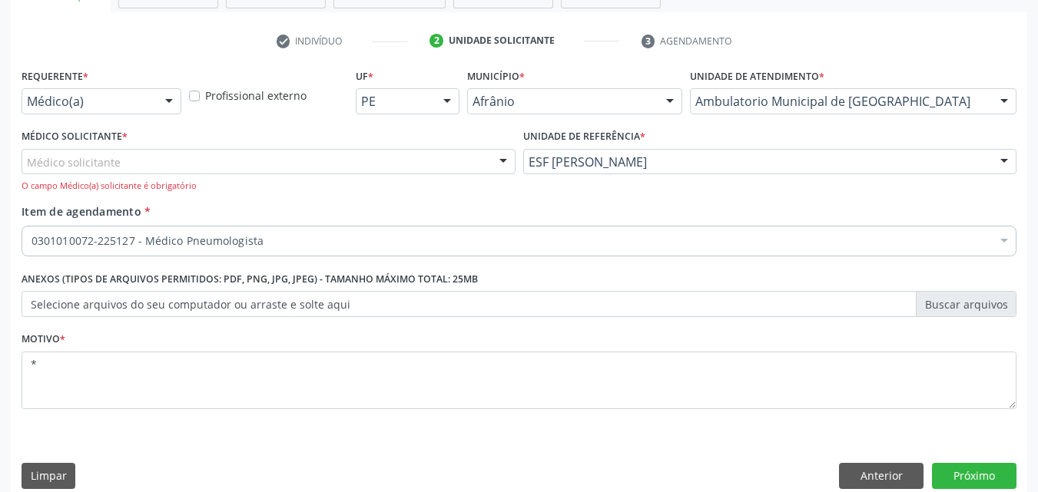
click at [290, 161] on div "Médico solicitante" at bounding box center [269, 162] width 494 height 26
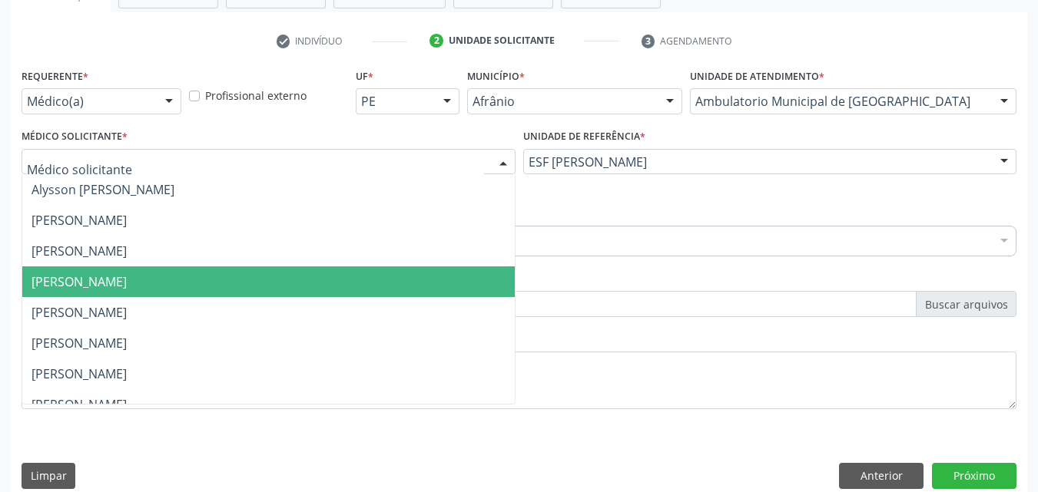
click at [257, 288] on span "[PERSON_NAME]" at bounding box center [268, 282] width 492 height 31
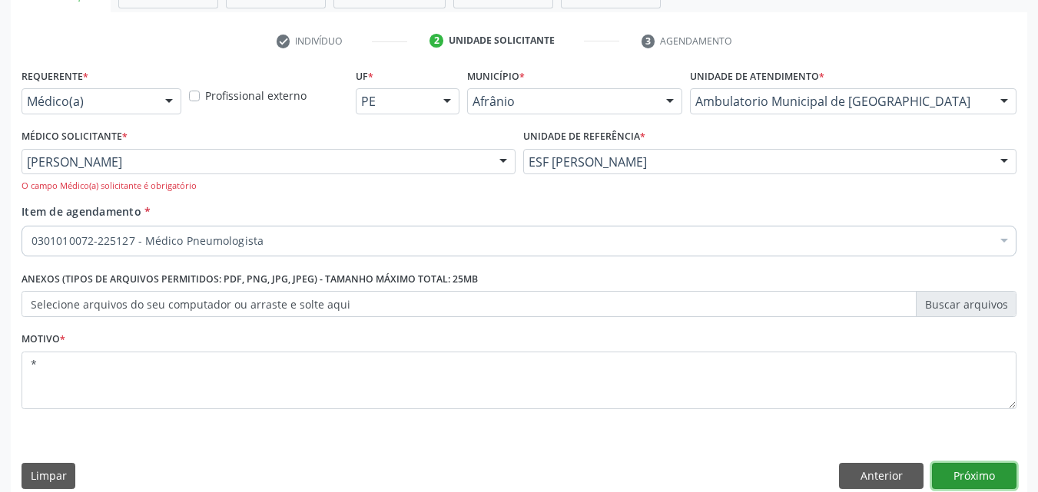
click at [953, 475] on button "Próximo" at bounding box center [974, 476] width 84 height 26
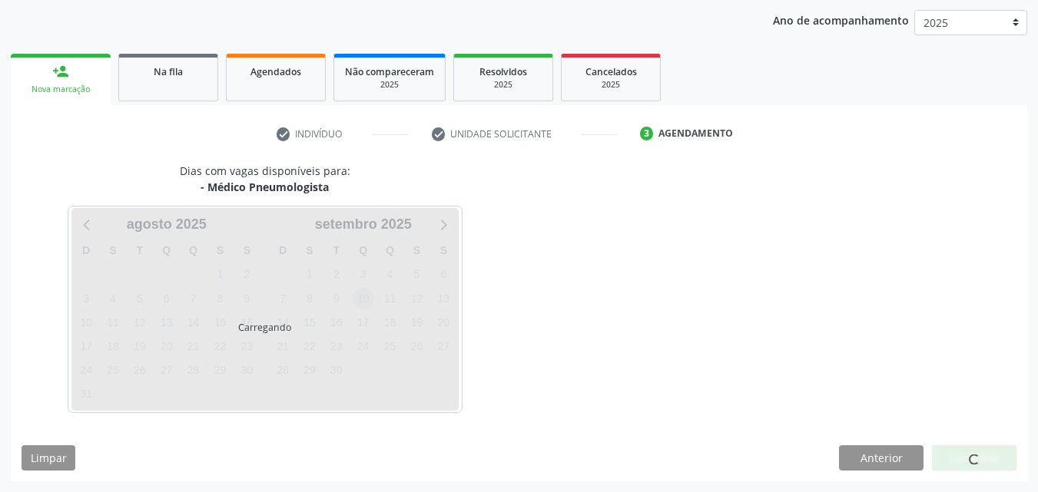
scroll to position [221, 0]
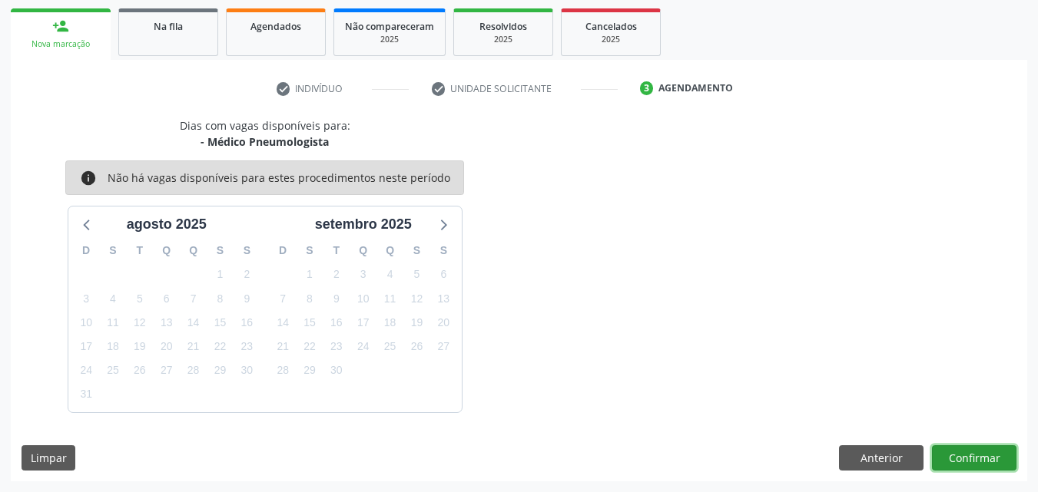
click at [985, 461] on button "Confirmar" at bounding box center [974, 458] width 84 height 26
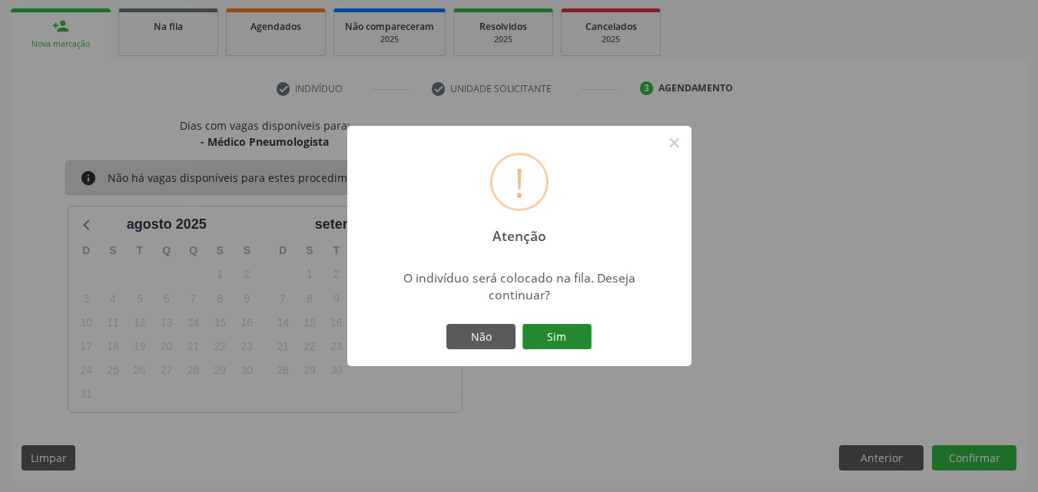
click at [566, 337] on button "Sim" at bounding box center [556, 337] width 69 height 26
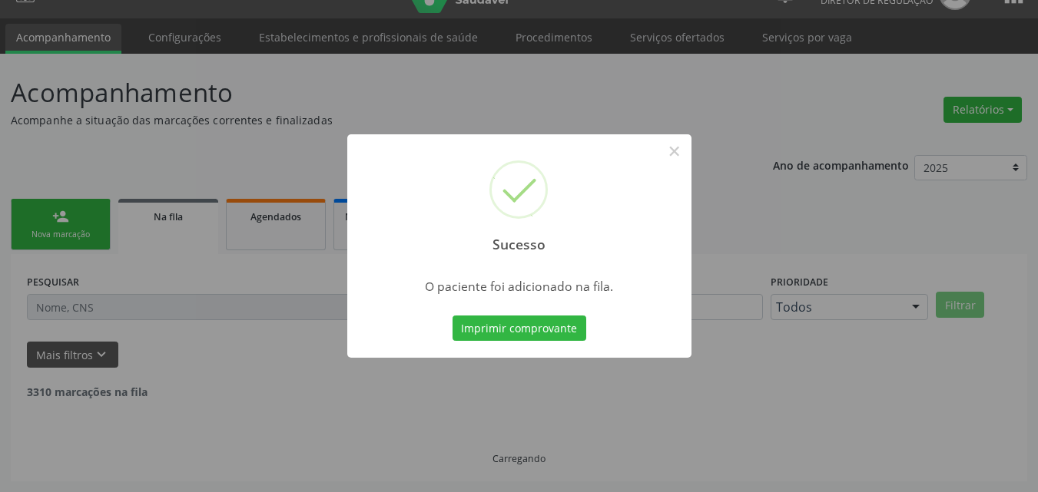
scroll to position [15, 0]
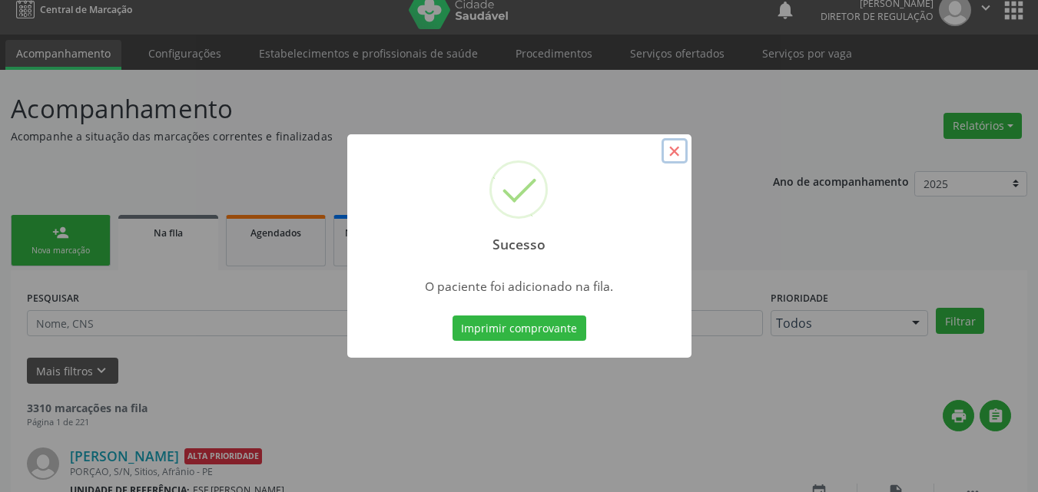
click at [674, 151] on button "×" at bounding box center [674, 151] width 26 height 26
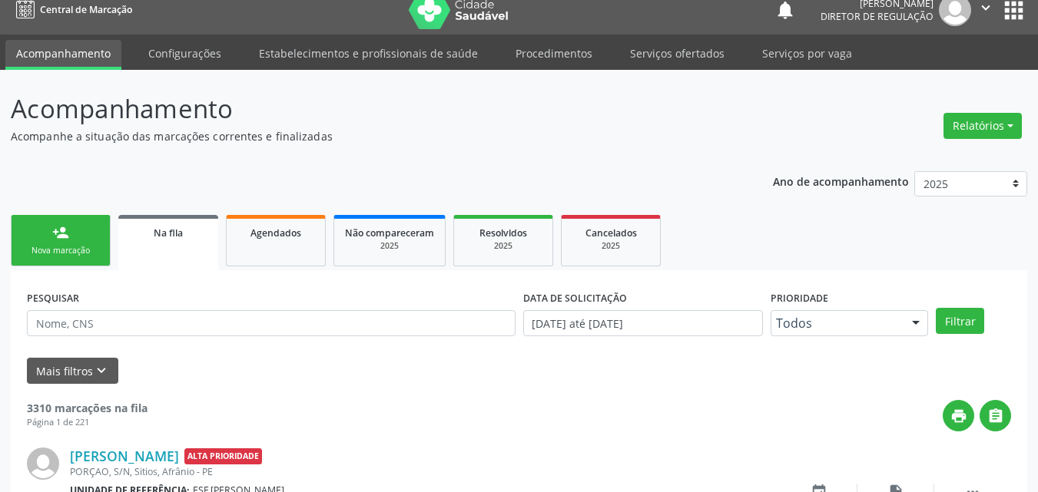
click at [84, 248] on div "Nova marcação" at bounding box center [60, 251] width 77 height 12
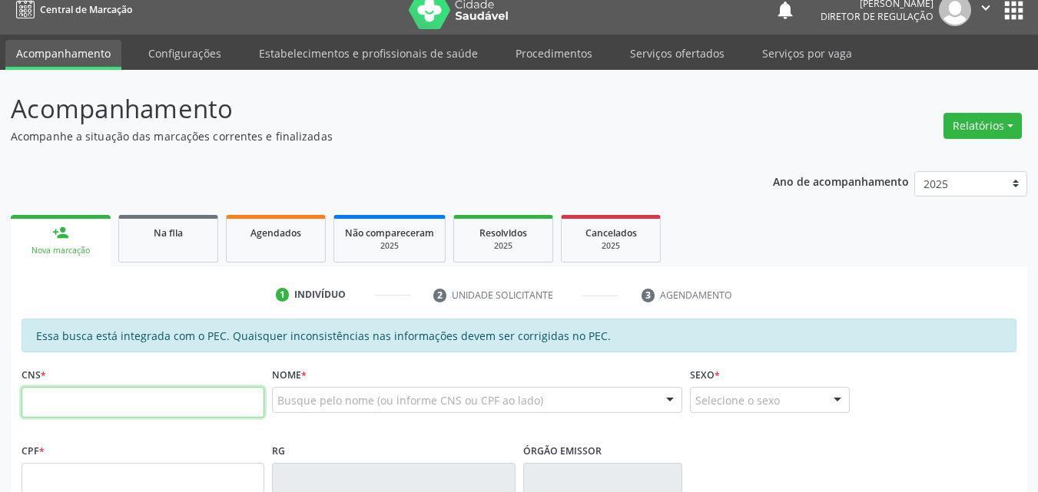
click at [124, 398] on input "text" at bounding box center [143, 402] width 243 height 31
type input "700 0058 1370 5702"
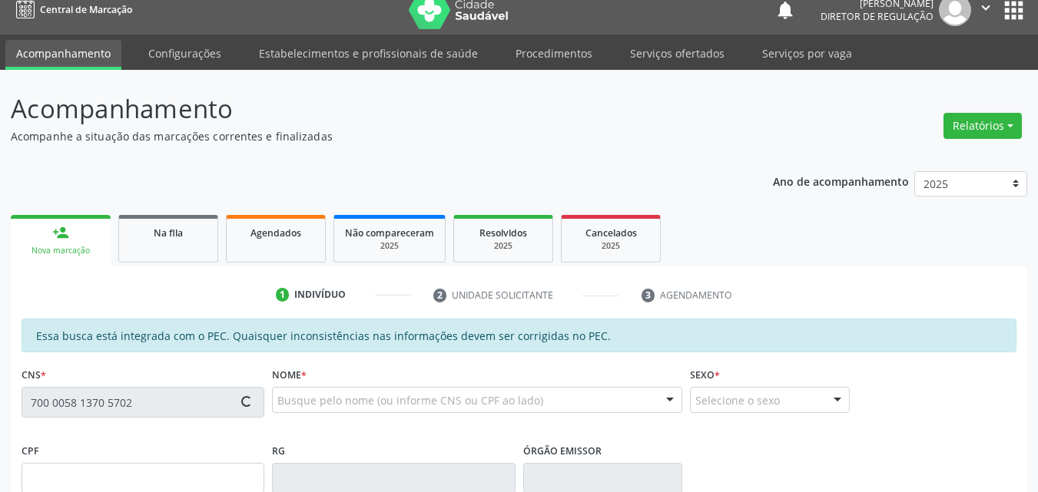
type input "099.496.694-64"
type input "11/01/1999"
type input "Silvina Márcia Coelho Negreiro"
type input "(87) 98821-2430"
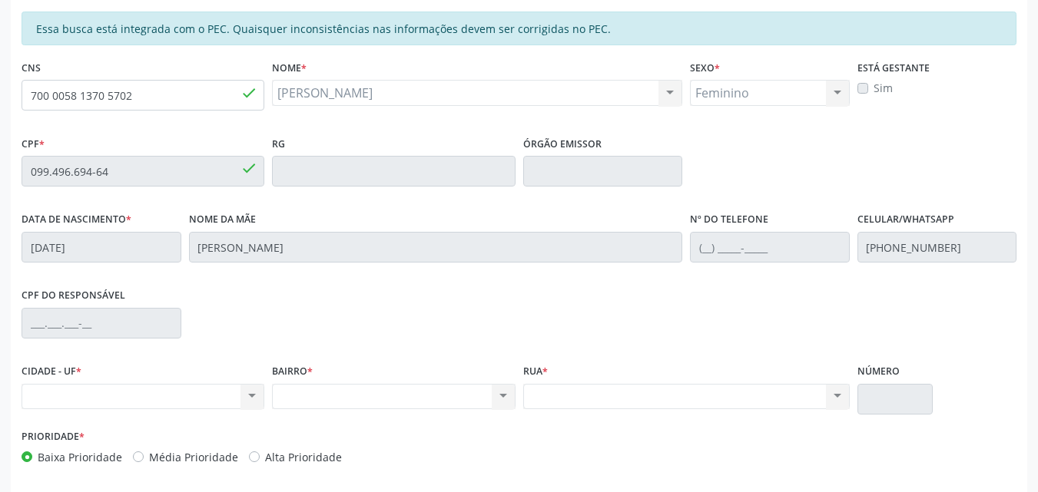
scroll to position [385, 0]
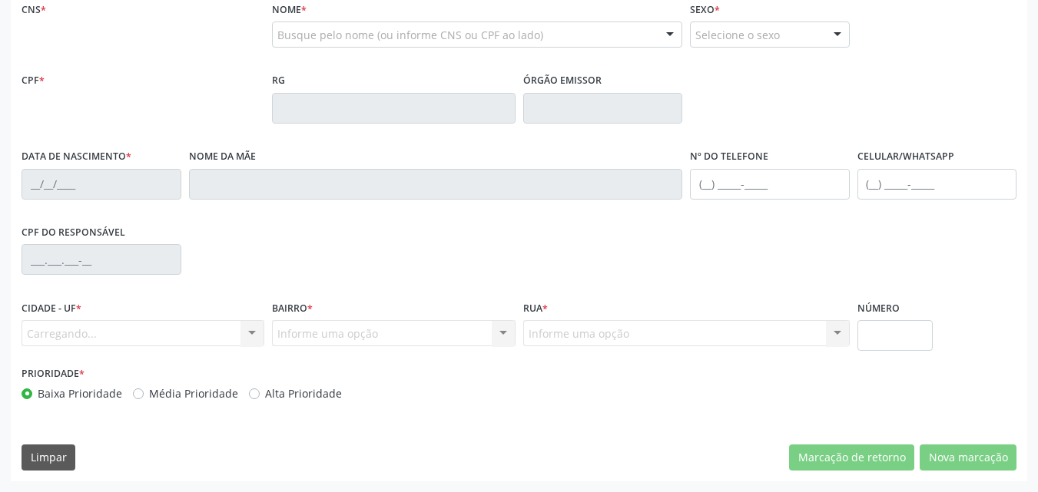
scroll to position [385, 0]
type input "700 0058 1370 5702"
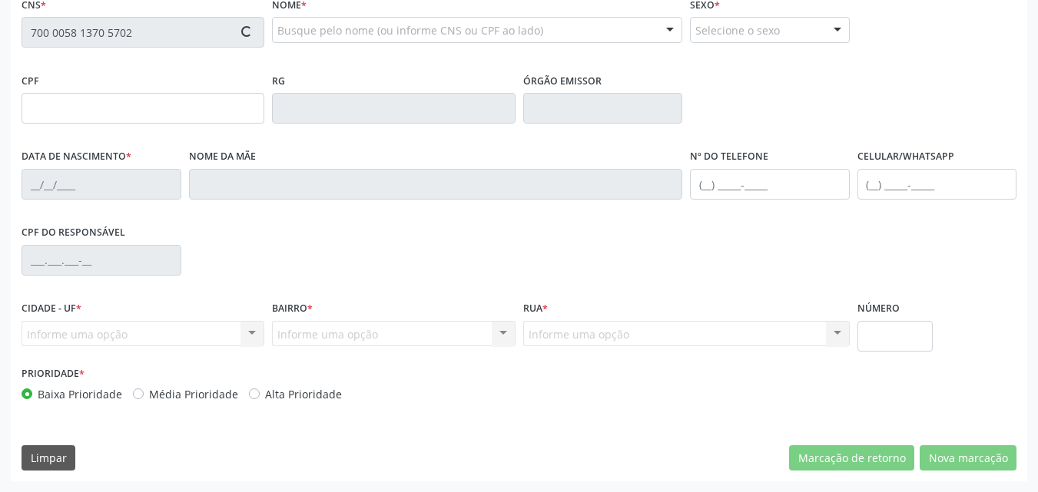
type input "[DATE]"
type input "[PERSON_NAME]"
type input "[PHONE_NUMBER]"
type input "099.496.694-64"
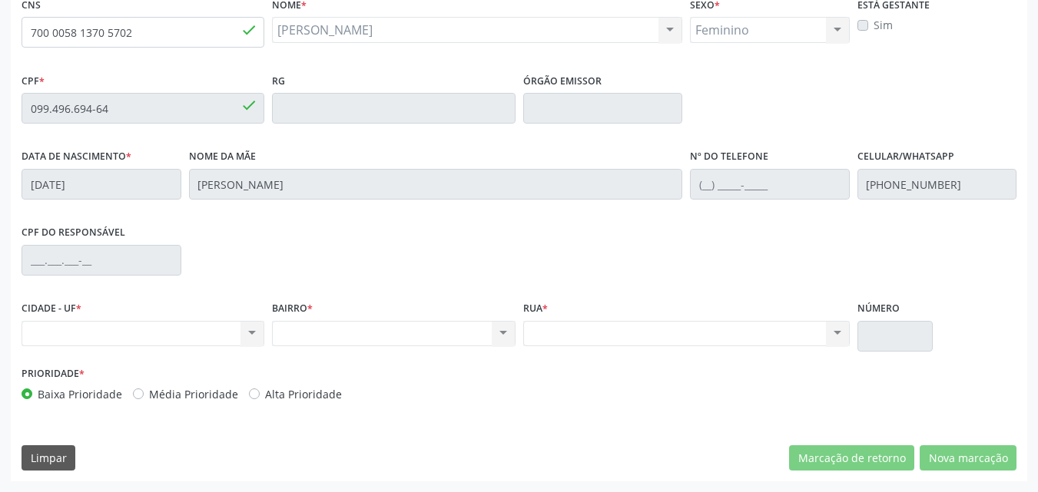
scroll to position [1, 0]
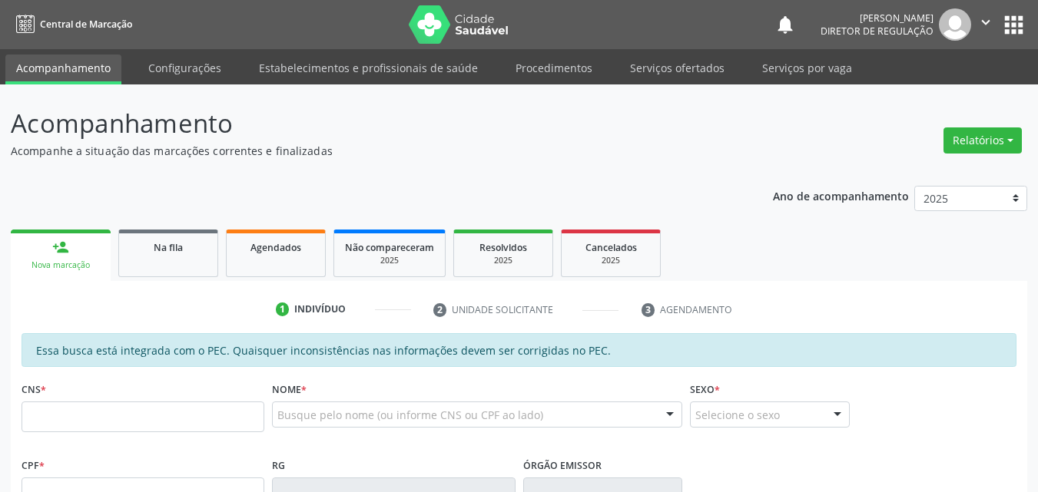
scroll to position [1, 0]
type input "700 0058 1370 5702"
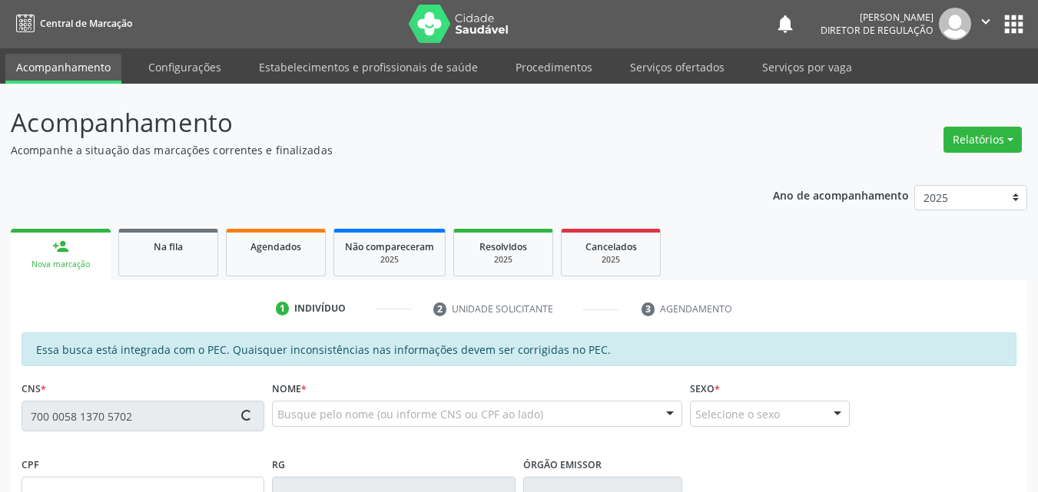
type input "099.496.694-64"
type input "[DATE]"
type input "[PERSON_NAME]"
type input "[PHONE_NUMBER]"
type input "S/N"
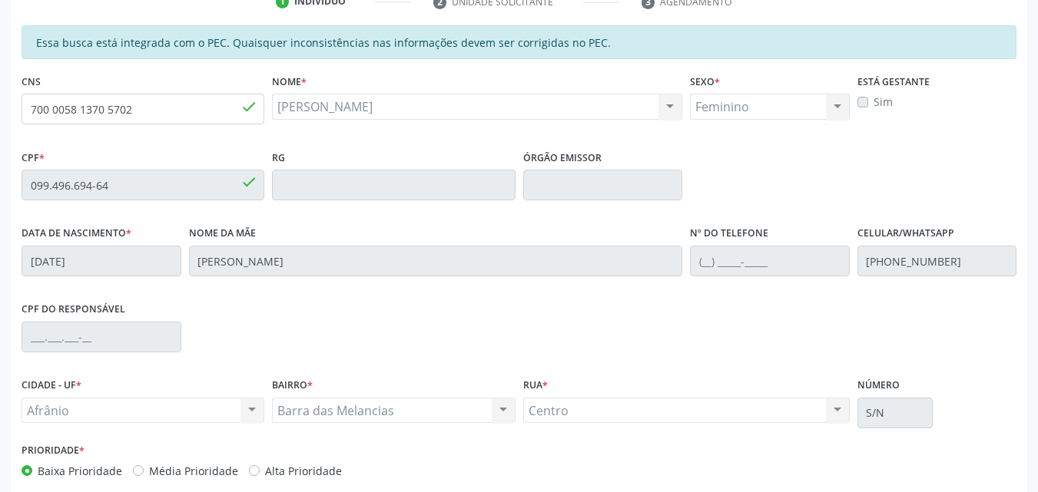
scroll to position [385, 0]
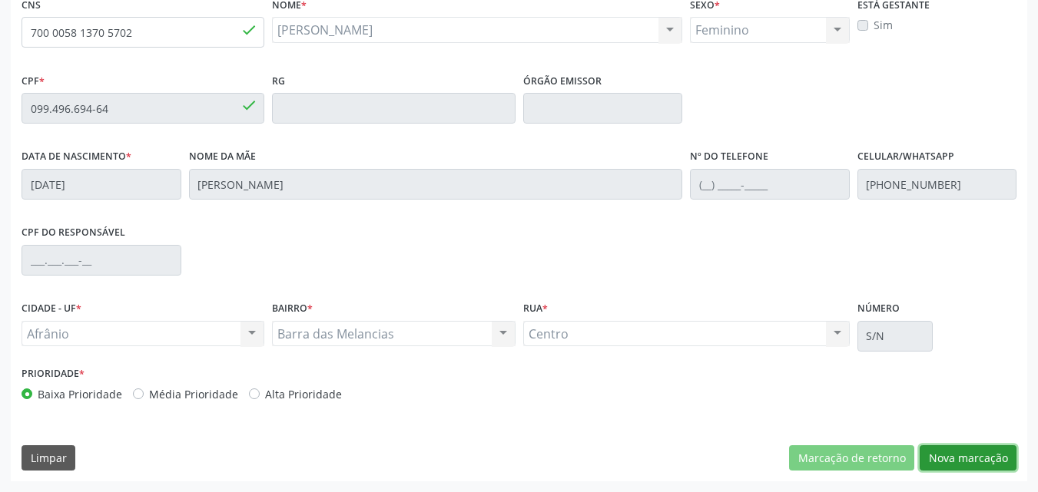
click at [947, 461] on button "Nova marcação" at bounding box center [967, 458] width 97 height 26
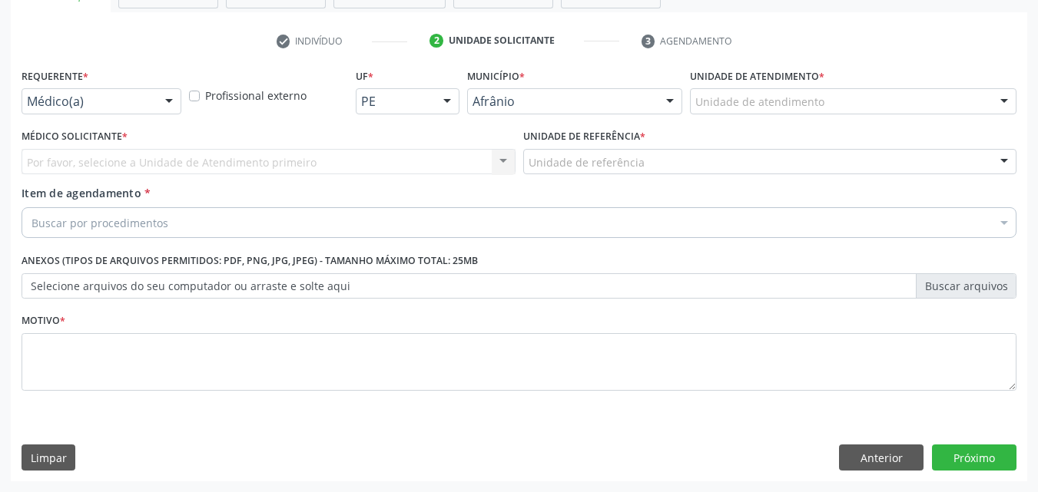
scroll to position [269, 0]
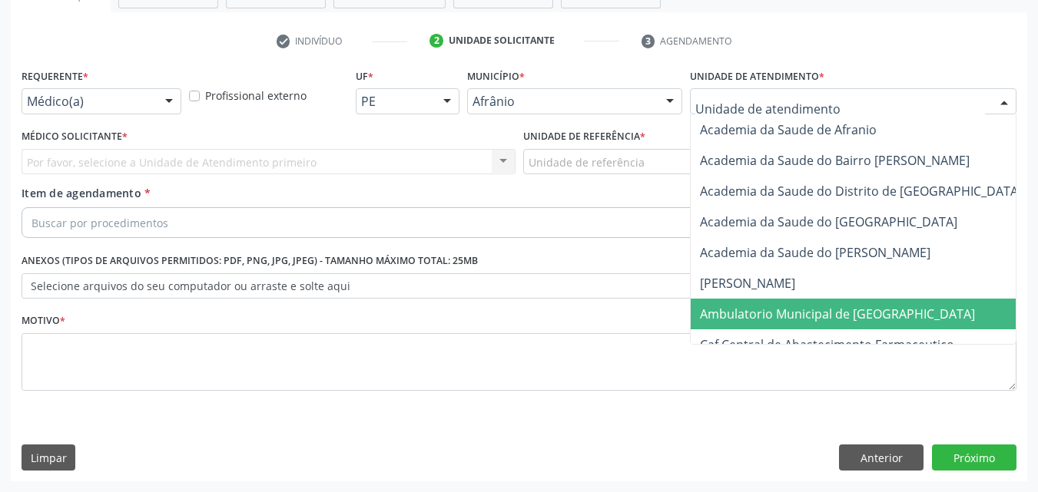
click at [815, 312] on span "Ambulatorio Municipal de [GEOGRAPHIC_DATA]" at bounding box center [837, 314] width 275 height 17
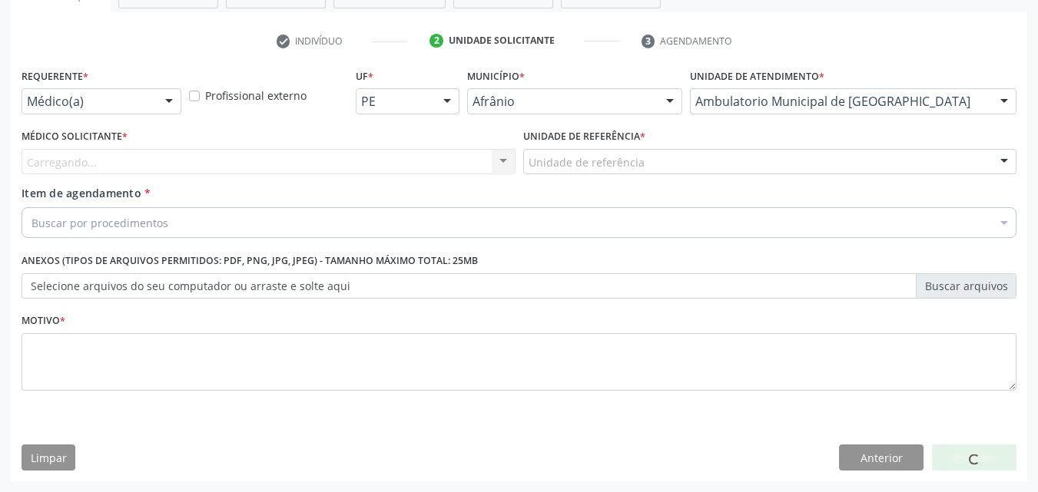
click at [671, 157] on div "Unidade de referência" at bounding box center [770, 162] width 494 height 26
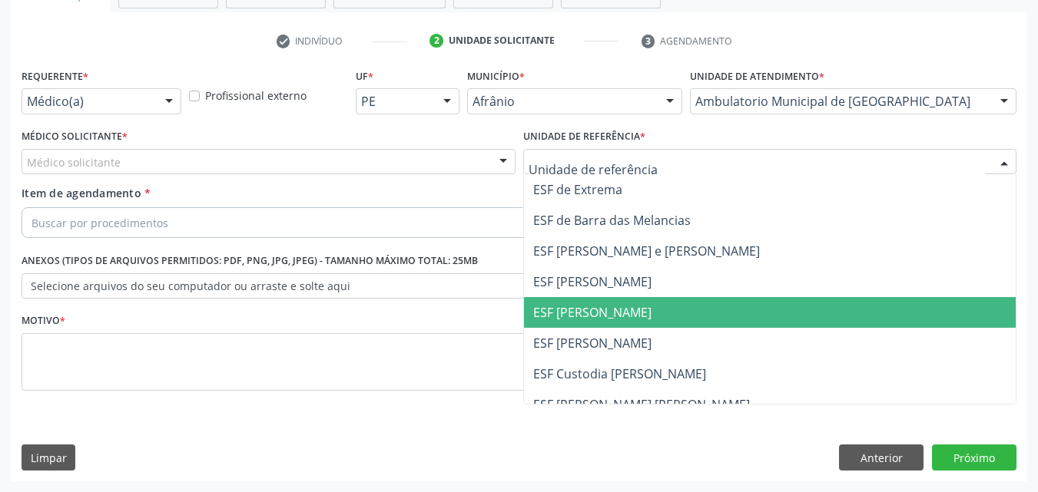
click at [639, 316] on span "ESF [PERSON_NAME]" at bounding box center [770, 312] width 492 height 31
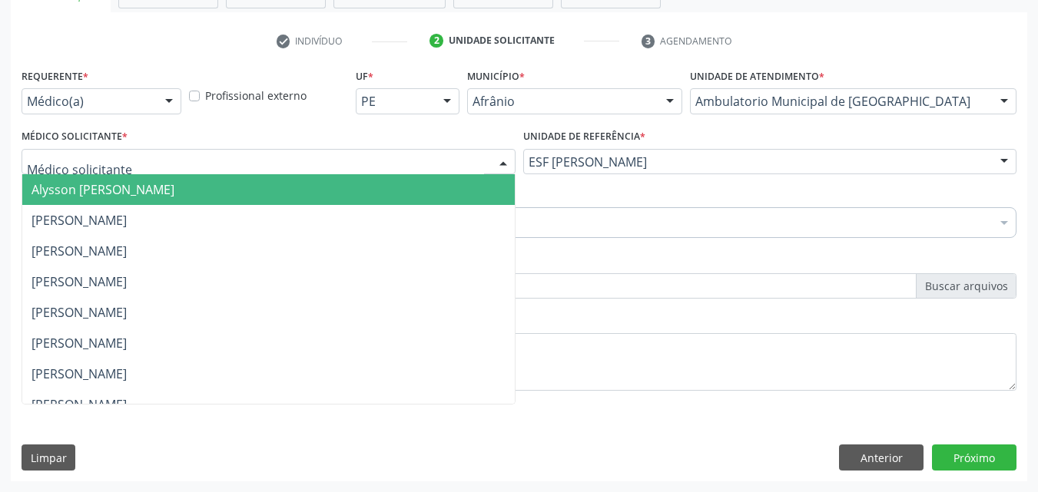
click at [416, 154] on div at bounding box center [269, 162] width 494 height 26
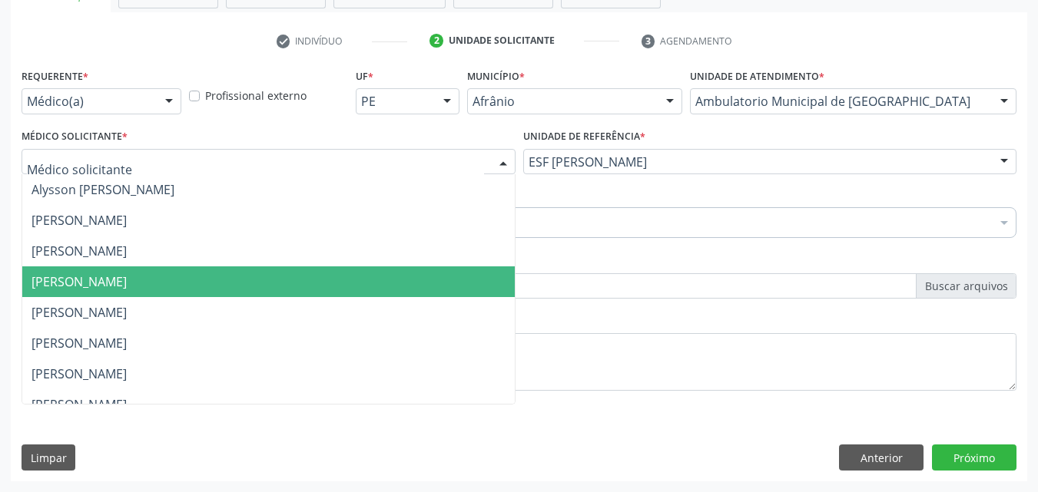
click at [405, 294] on span "[PERSON_NAME]" at bounding box center [268, 282] width 492 height 31
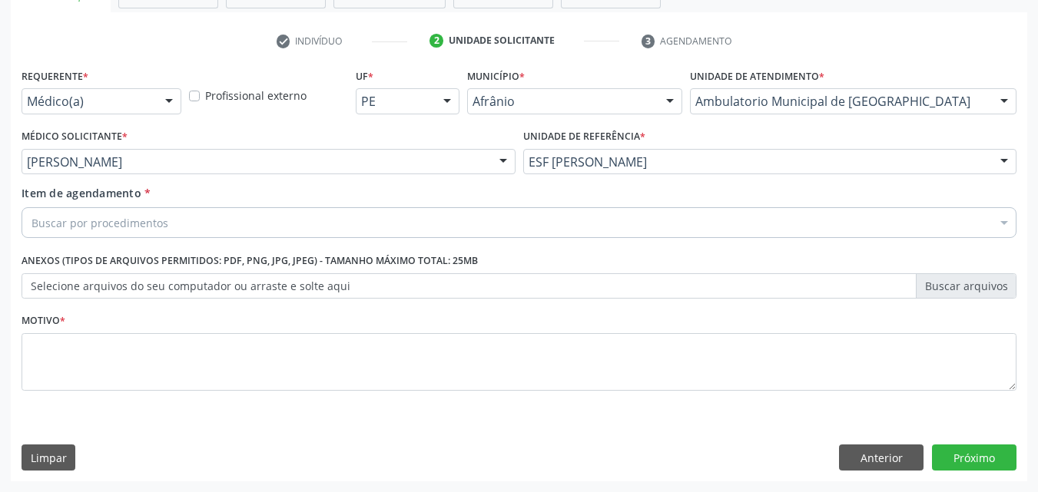
click at [246, 218] on div "Buscar por procedimentos" at bounding box center [519, 222] width 995 height 31
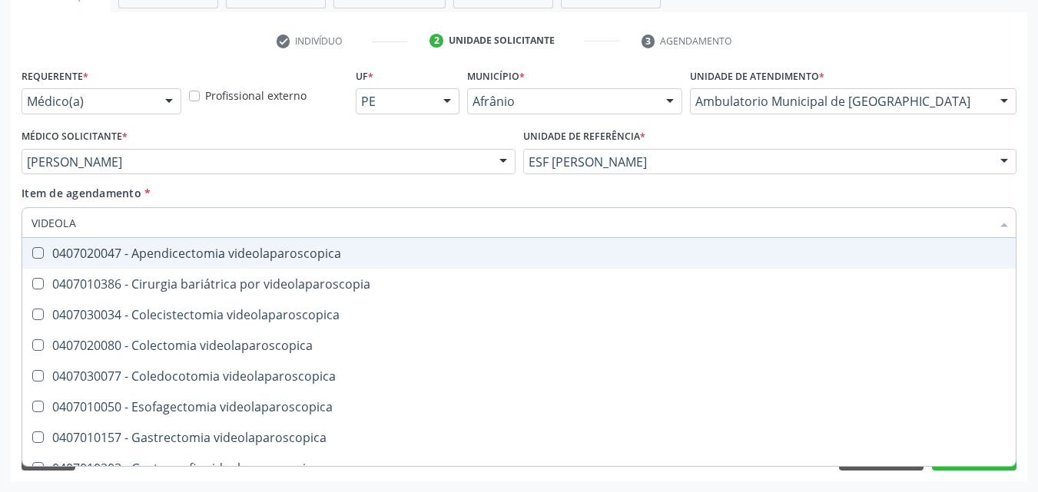
type input "VIDEOLAR"
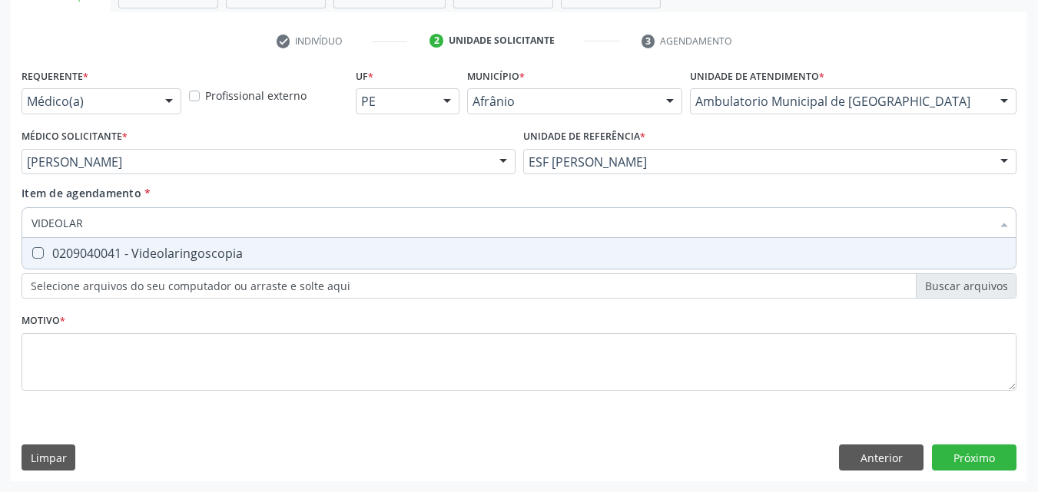
click at [252, 254] on div "0209040041 - Videolaringoscopia" at bounding box center [518, 253] width 975 height 12
checkbox Videolaringoscopia "true"
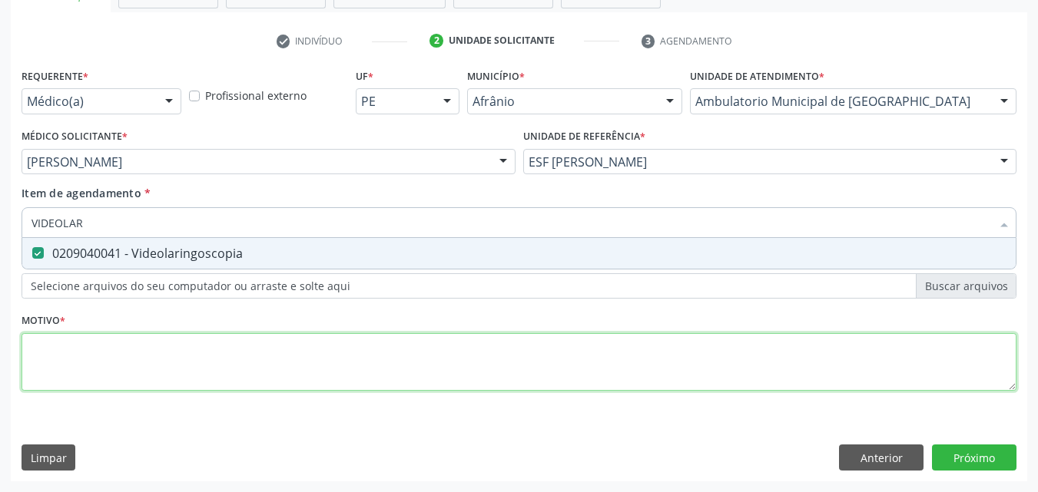
click at [289, 359] on div "Requerente * Médico(a) Médico(a) Enfermeiro(a) Paciente Nenhum resultado encont…" at bounding box center [519, 239] width 995 height 348
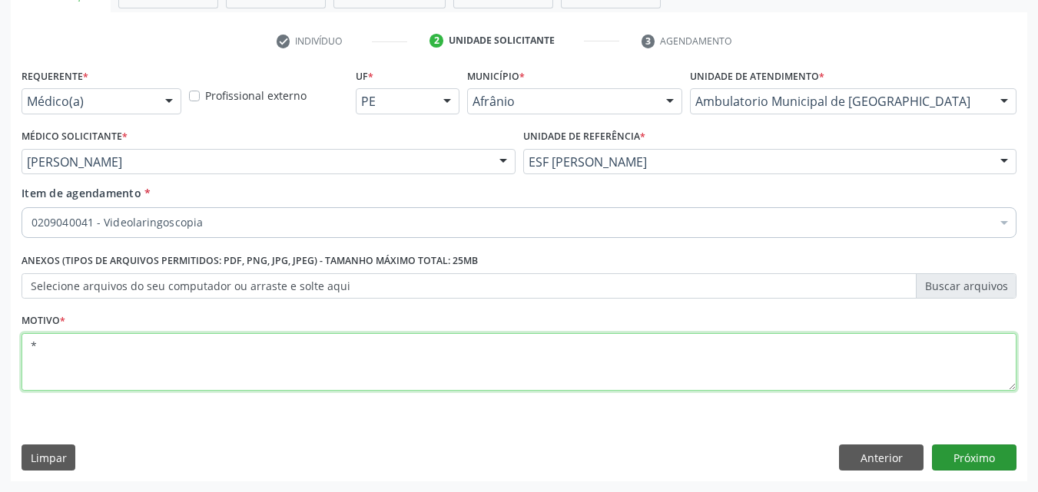
type textarea "*"
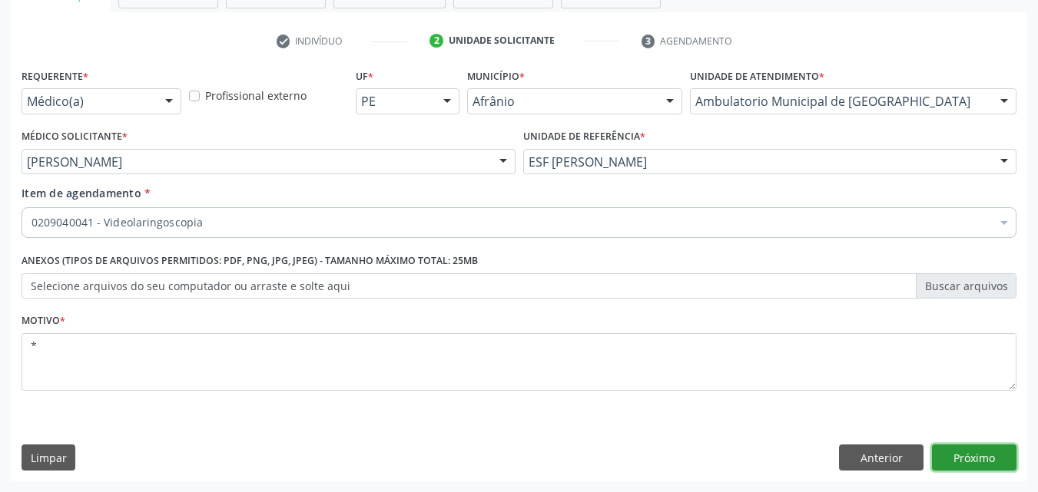
click at [974, 452] on button "Próximo" at bounding box center [974, 458] width 84 height 26
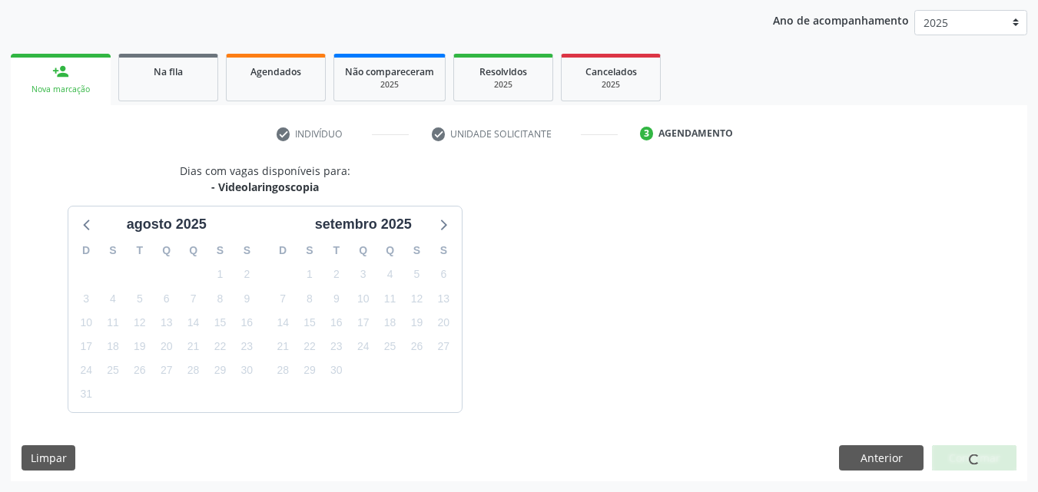
scroll to position [221, 0]
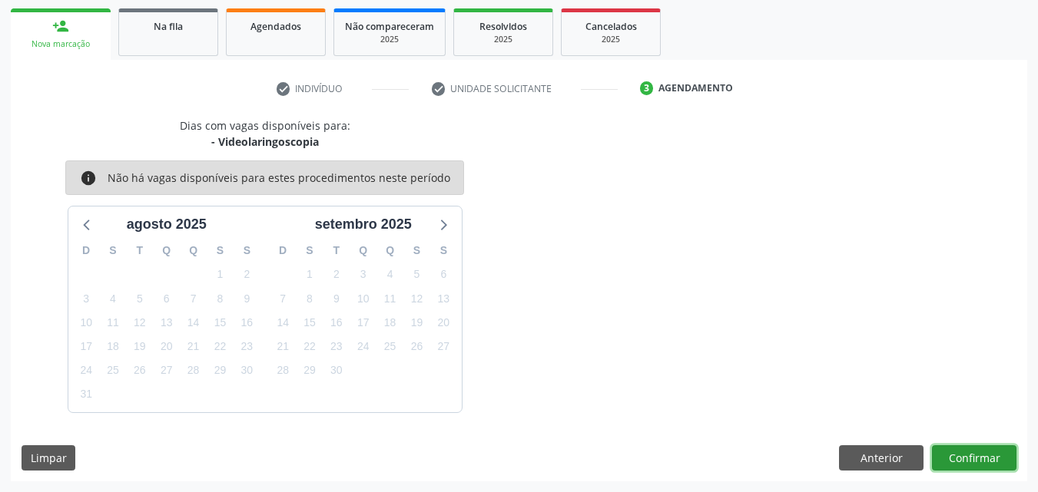
click at [975, 457] on button "Confirmar" at bounding box center [974, 458] width 84 height 26
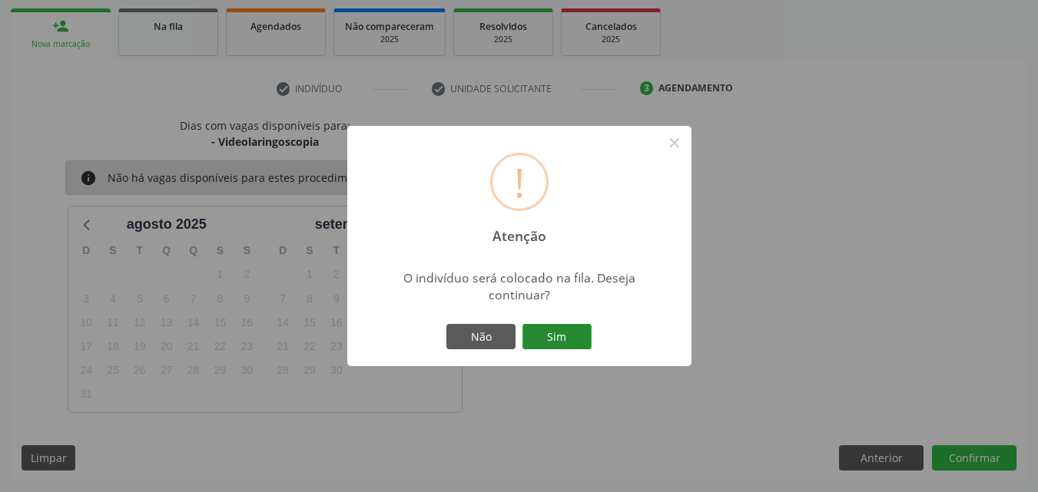
click at [573, 336] on button "Sim" at bounding box center [556, 337] width 69 height 26
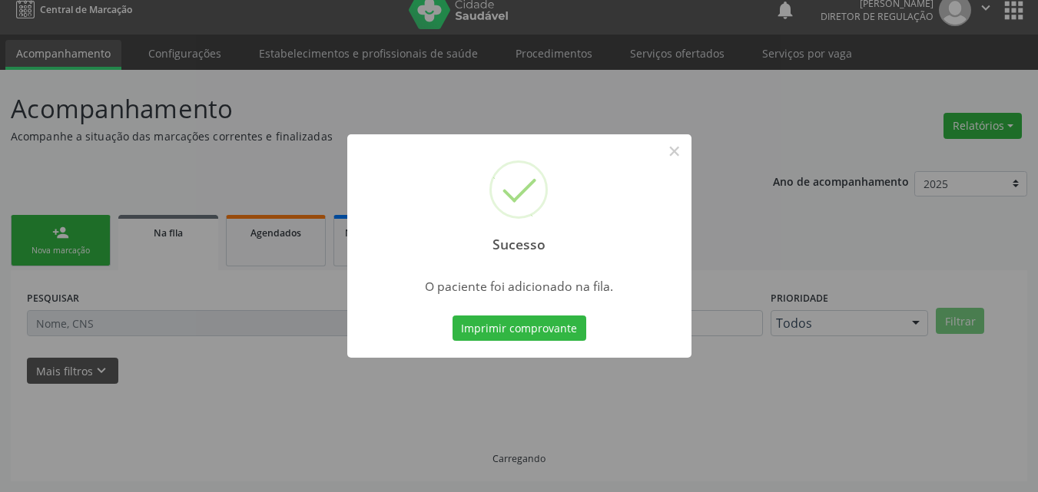
scroll to position [15, 0]
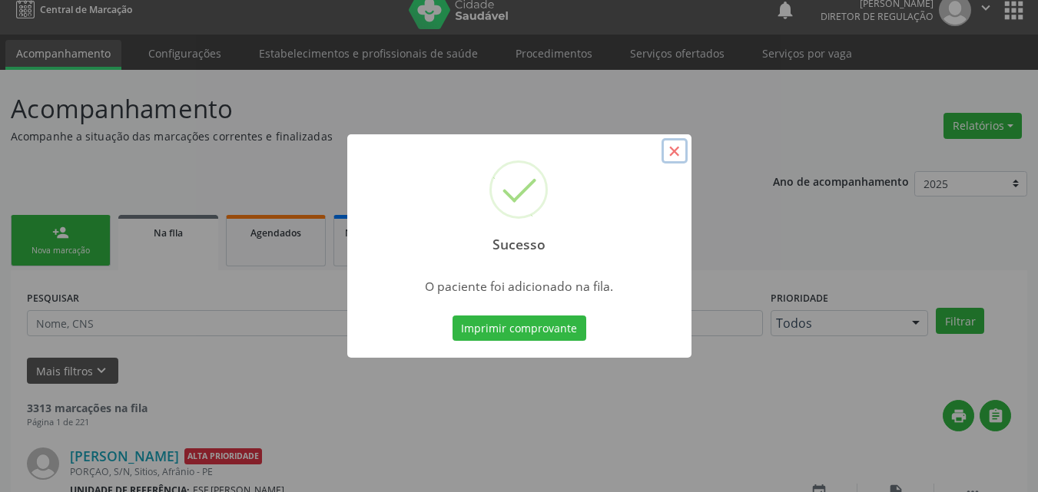
click at [667, 153] on button "×" at bounding box center [674, 151] width 26 height 26
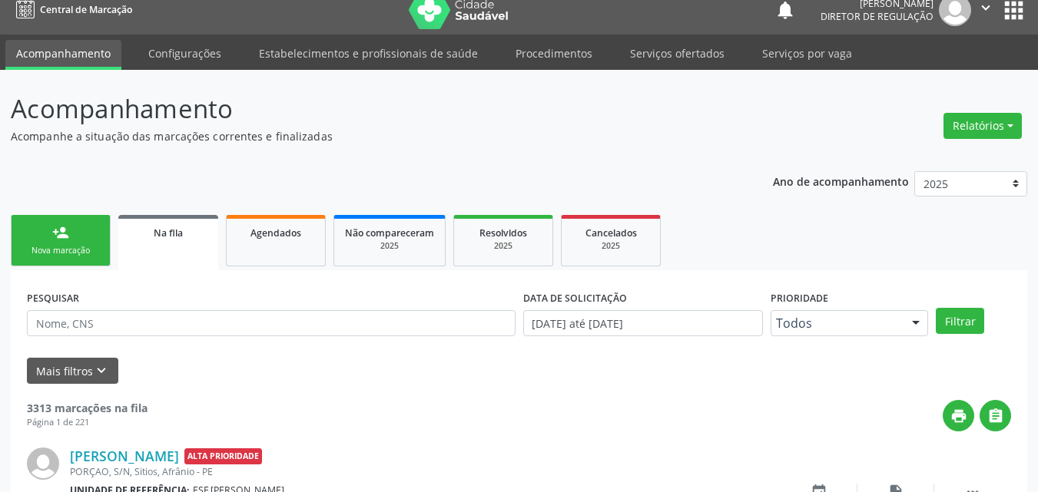
click at [89, 237] on link "person_add Nova marcação" at bounding box center [61, 240] width 100 height 51
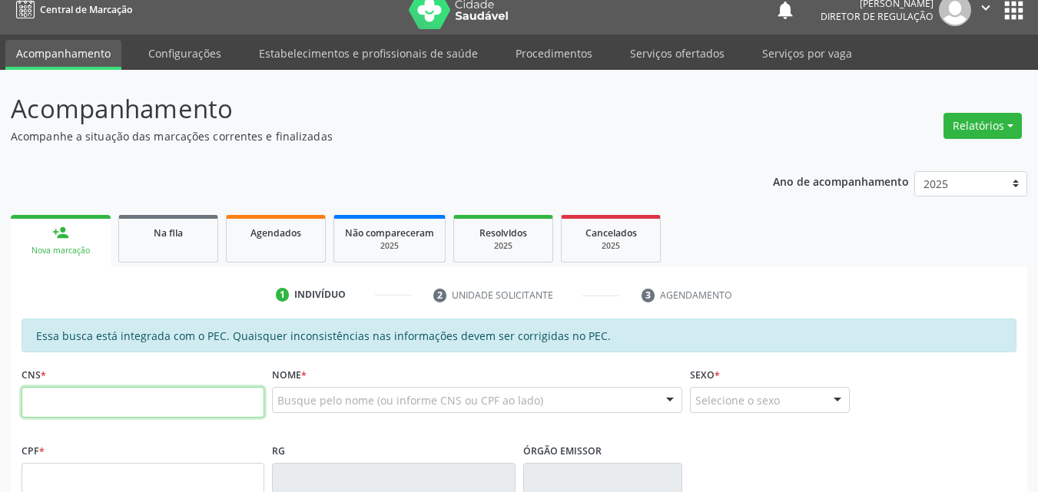
click at [148, 399] on input "text" at bounding box center [143, 402] width 243 height 31
type input "700 0058 1370 5702"
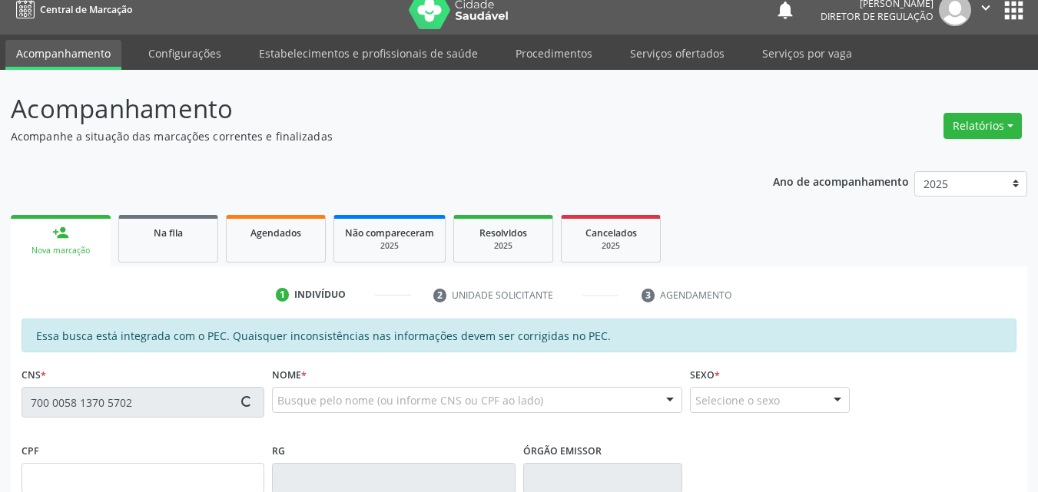
type input "099.496.694-64"
type input "[DATE]"
type input "[PERSON_NAME]"
type input "[PHONE_NUMBER]"
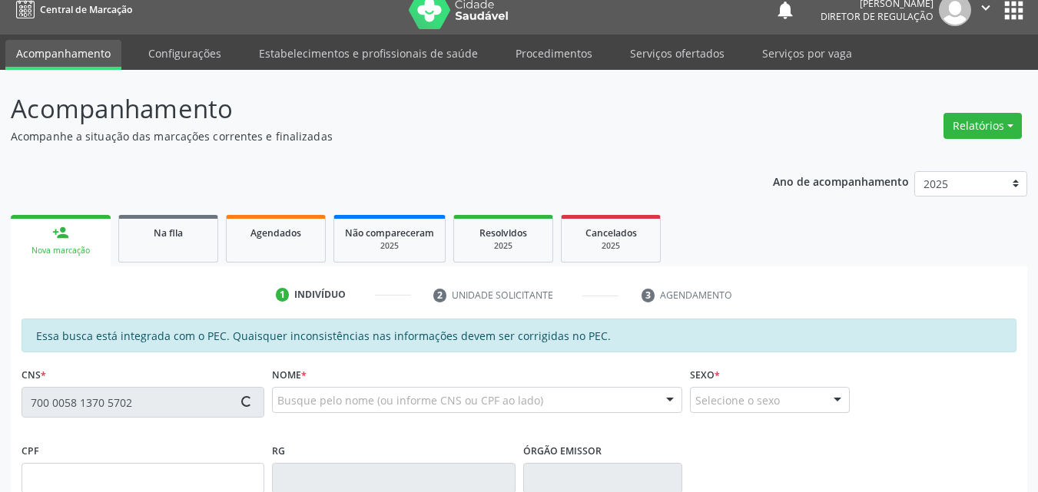
type input "036.959.504-12"
type input "S/N"
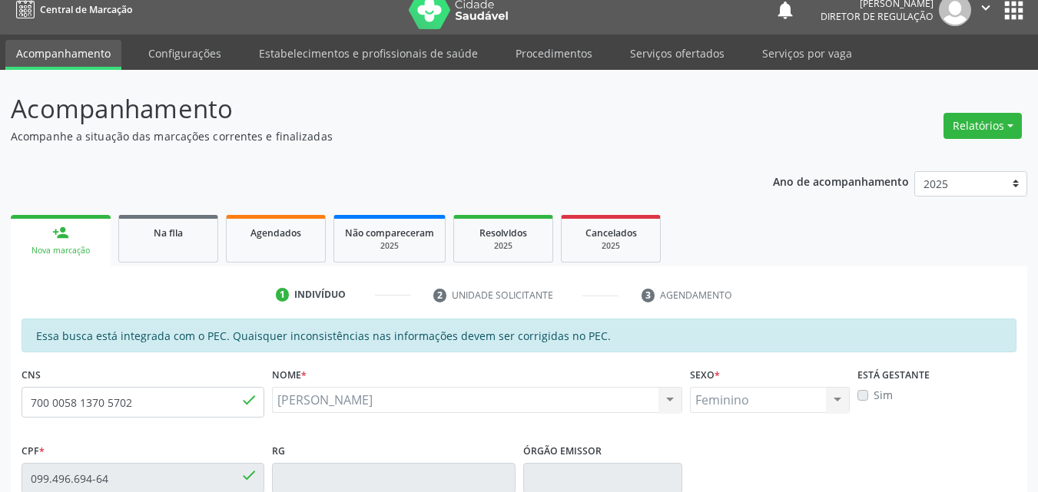
scroll to position [385, 0]
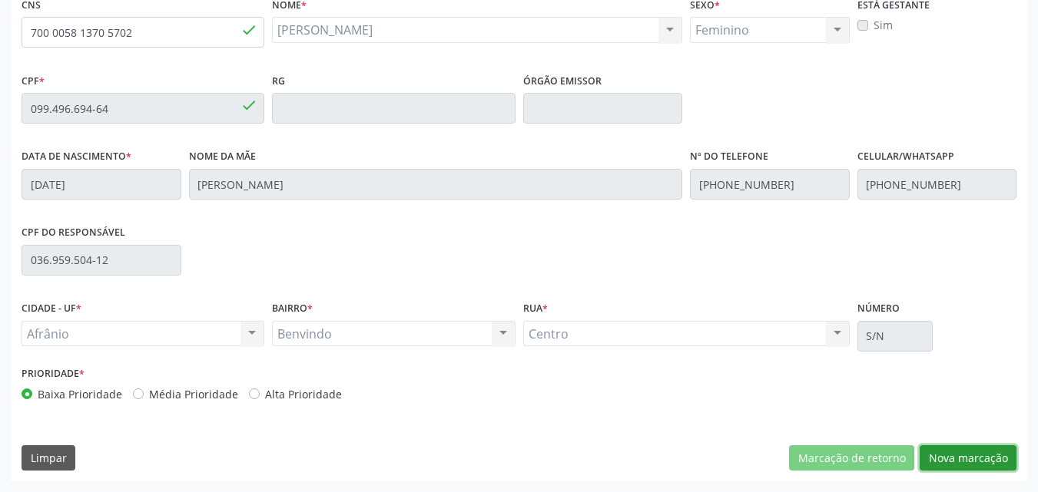
click at [975, 458] on button "Nova marcação" at bounding box center [967, 458] width 97 height 26
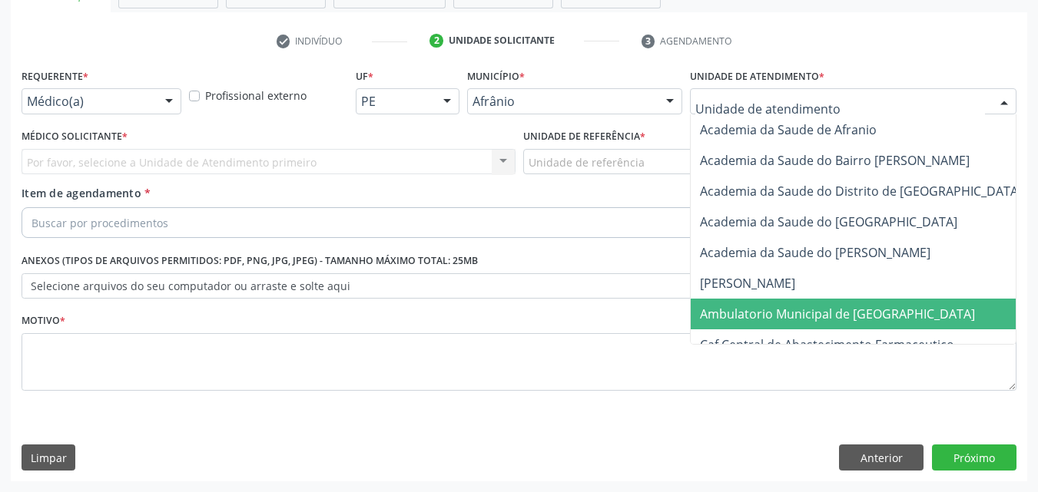
click at [767, 313] on span "Ambulatorio Municipal de [GEOGRAPHIC_DATA]" at bounding box center [837, 314] width 275 height 17
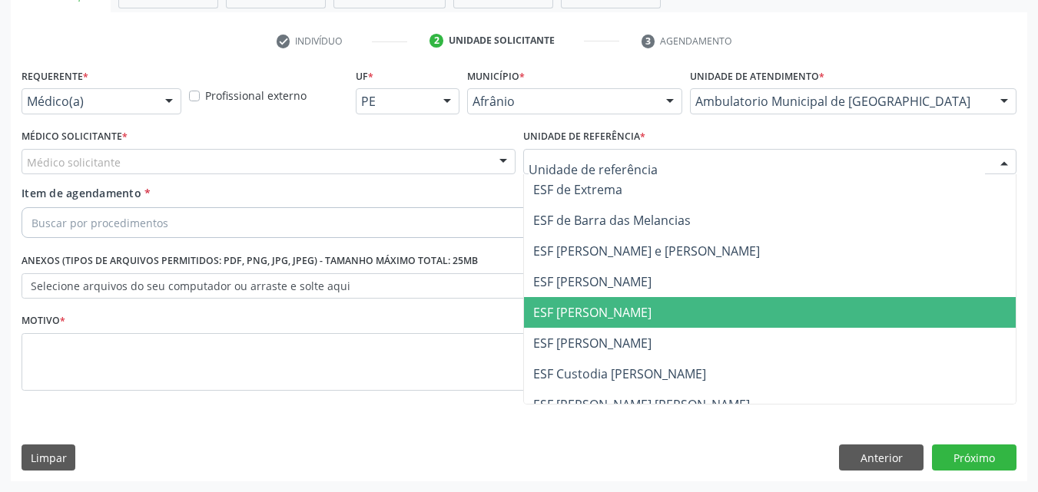
click at [605, 310] on span "ESF [PERSON_NAME]" at bounding box center [592, 312] width 118 height 17
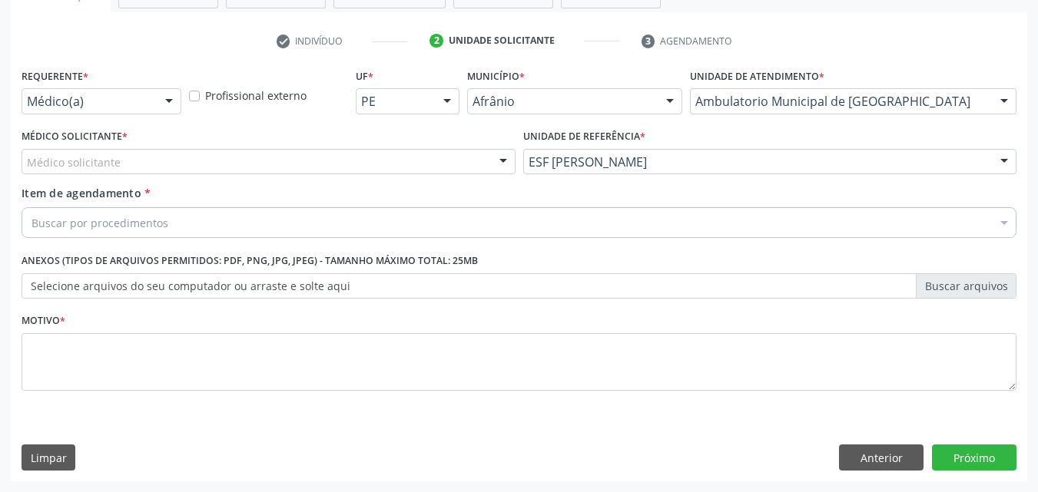
click at [209, 161] on div "Médico solicitante" at bounding box center [269, 162] width 494 height 26
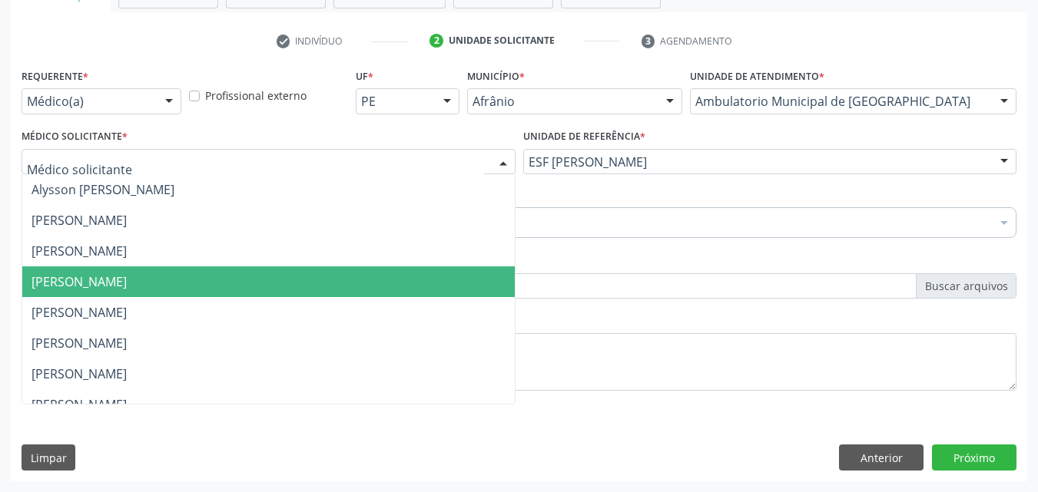
click at [224, 280] on span "[PERSON_NAME]" at bounding box center [268, 282] width 492 height 31
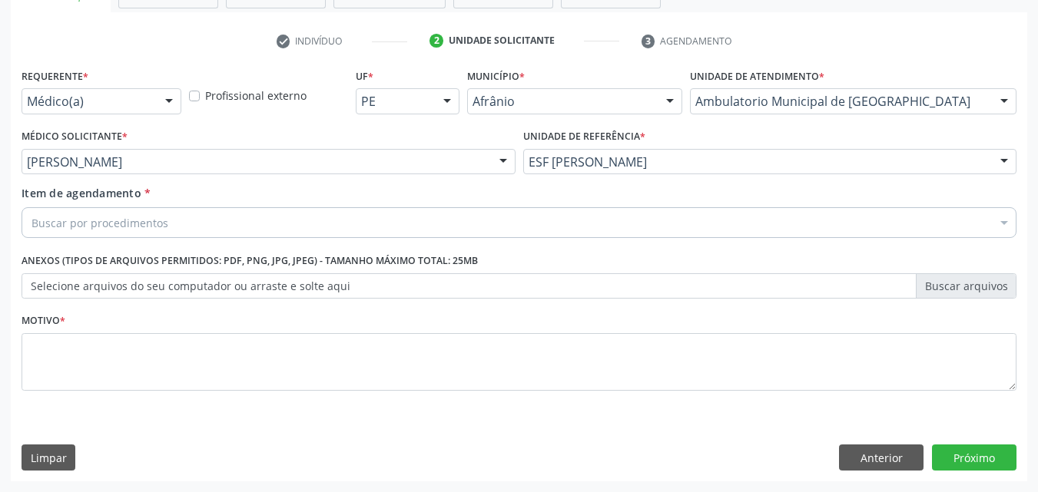
click at [218, 214] on div "Buscar por procedimentos" at bounding box center [519, 222] width 995 height 31
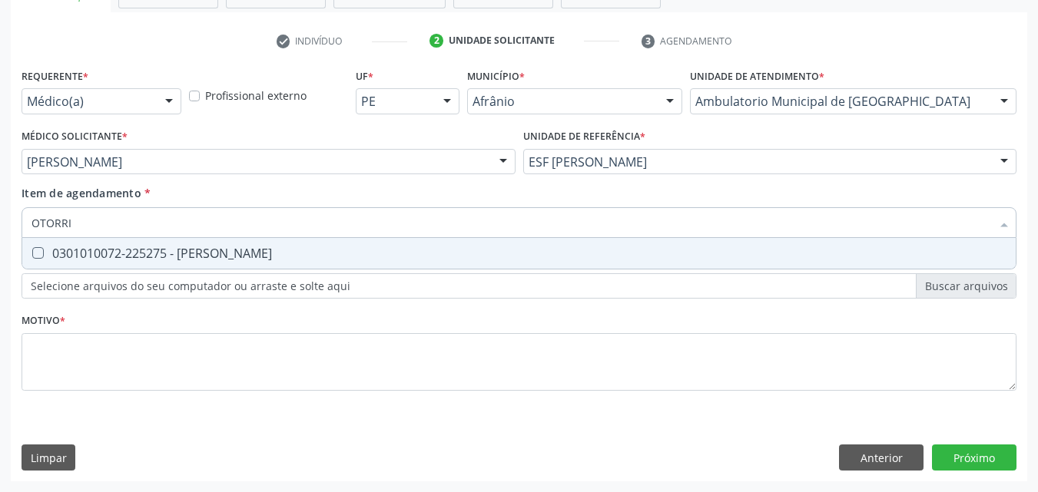
type input "OTORRIN"
click at [225, 260] on div "0301010072-225275 - [PERSON_NAME]" at bounding box center [518, 253] width 975 height 12
checkbox Otorrinolaringologista "true"
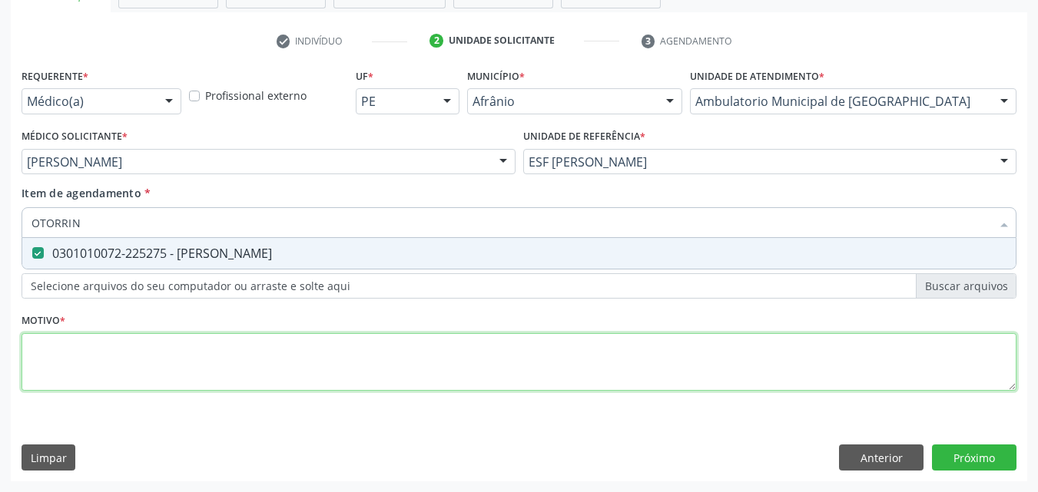
click at [263, 353] on div "Requerente * Médico(a) Médico(a) Enfermeiro(a) Paciente Nenhum resultado encont…" at bounding box center [519, 239] width 995 height 348
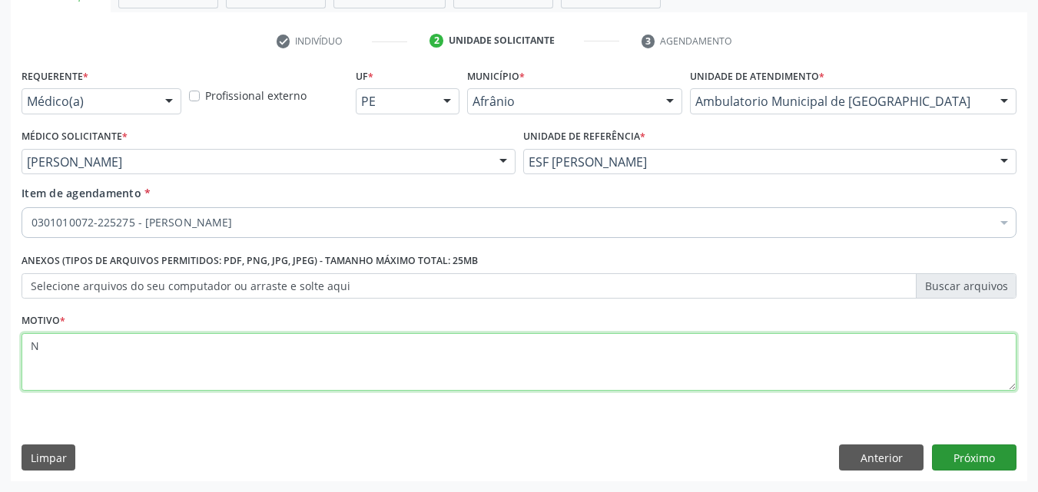
type textarea "N"
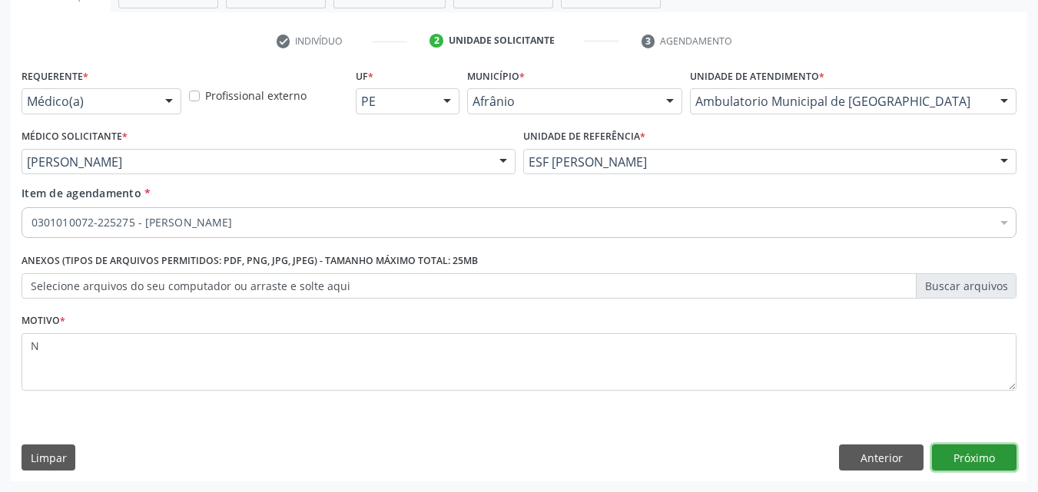
click at [978, 459] on button "Próximo" at bounding box center [974, 458] width 84 height 26
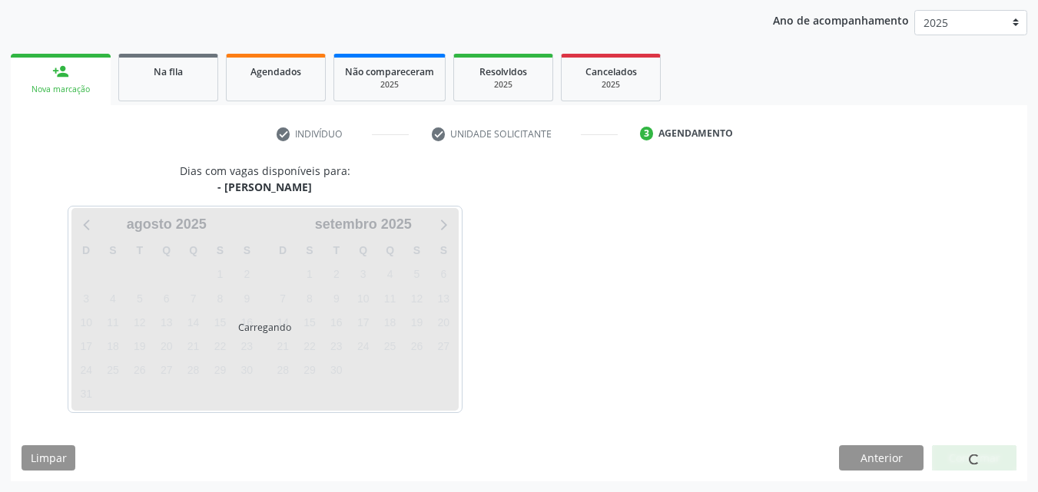
scroll to position [176, 0]
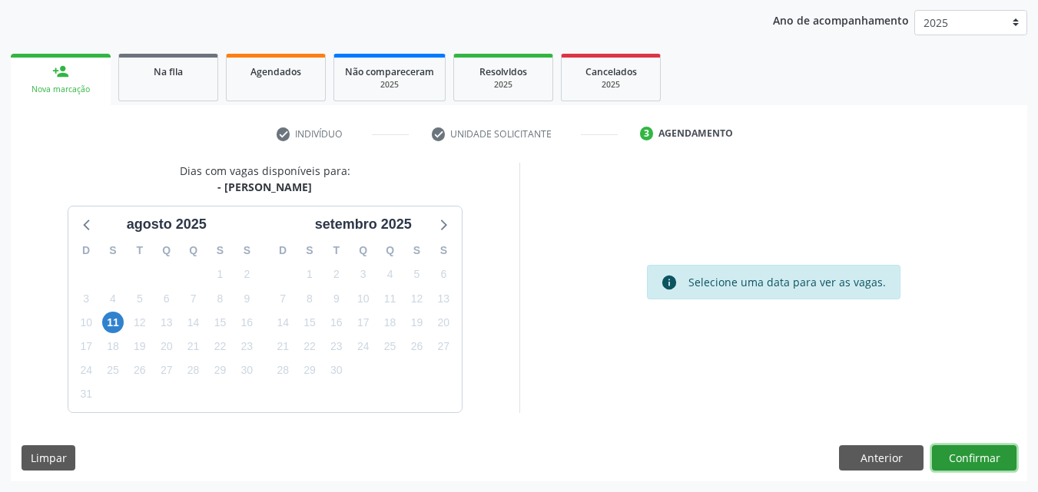
click at [966, 455] on button "Confirmar" at bounding box center [974, 458] width 84 height 26
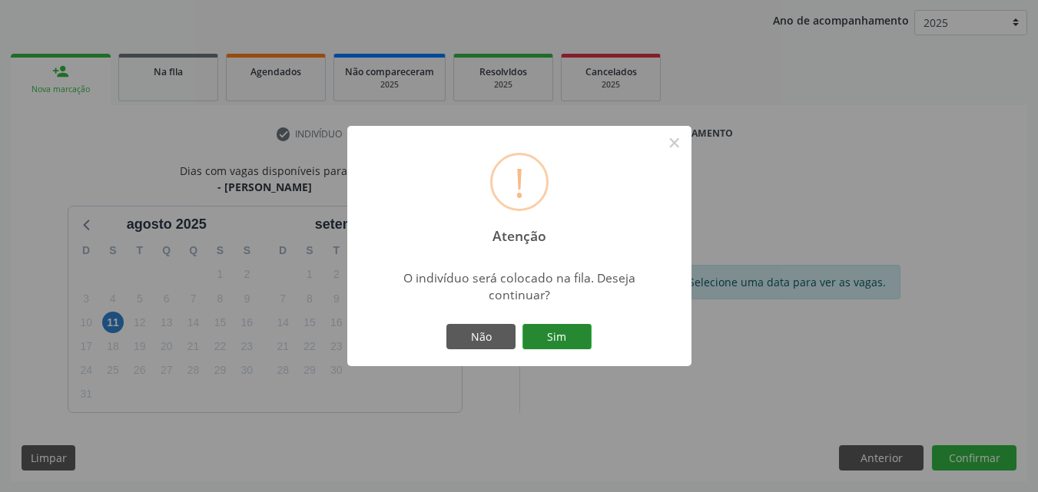
click at [565, 335] on button "Sim" at bounding box center [556, 337] width 69 height 26
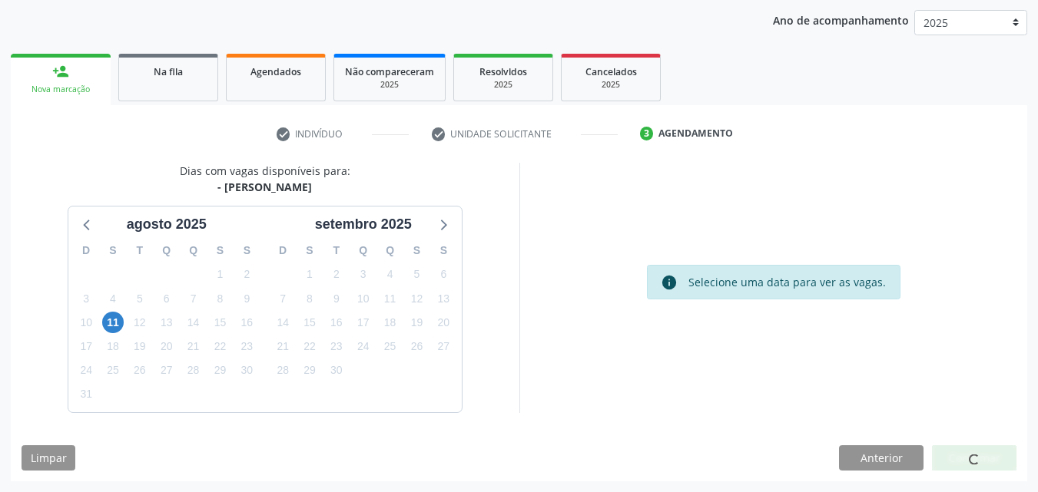
scroll to position [15, 0]
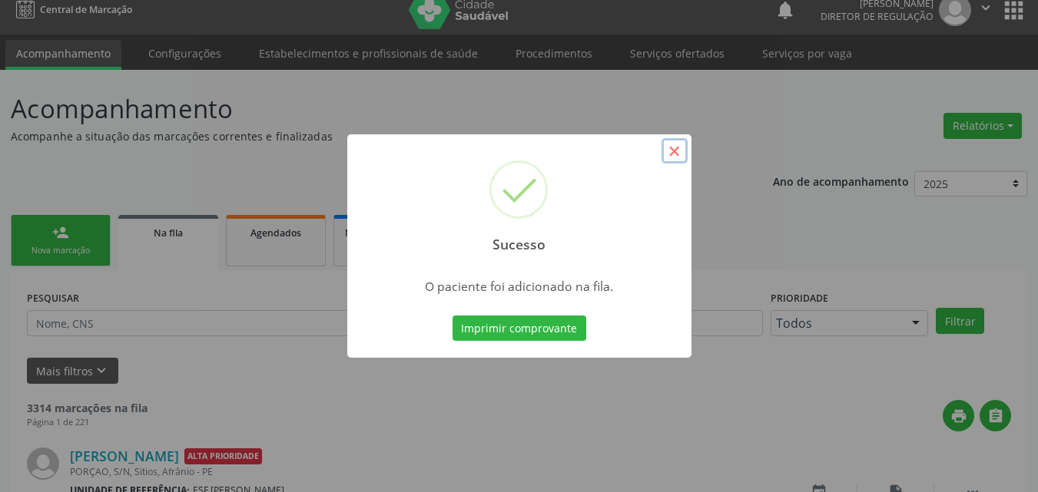
click at [671, 157] on button "×" at bounding box center [674, 151] width 26 height 26
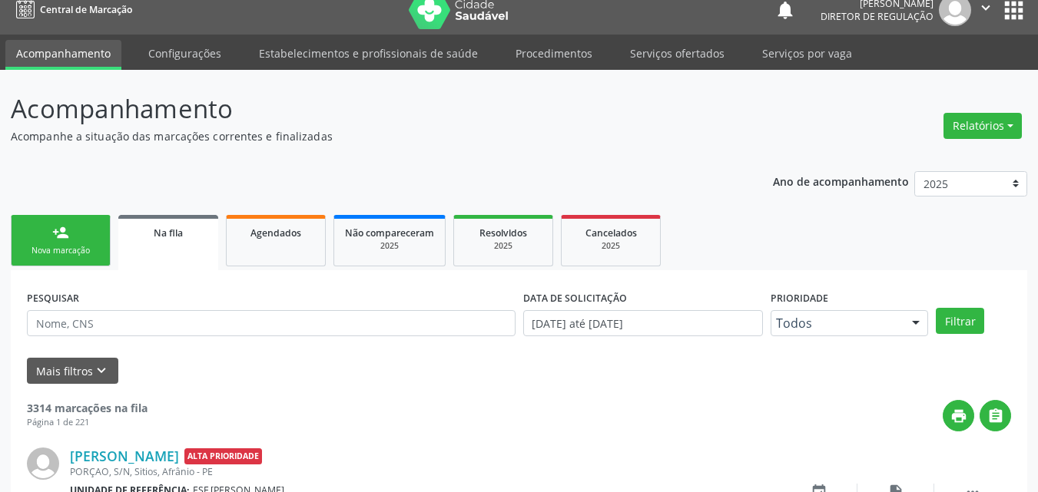
click at [96, 243] on link "person_add Nova marcação" at bounding box center [61, 240] width 100 height 51
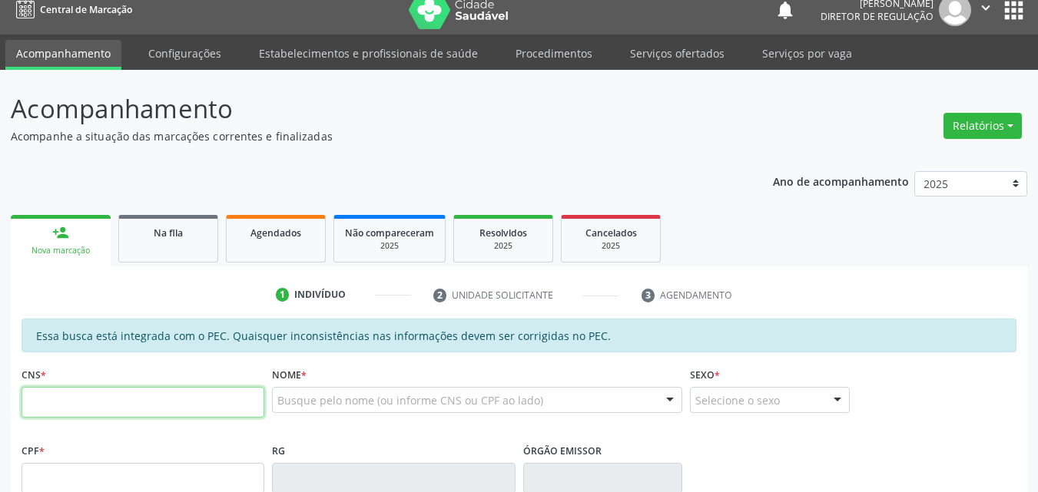
click at [189, 402] on input "text" at bounding box center [143, 402] width 243 height 31
type input "707 6012 1261 9591"
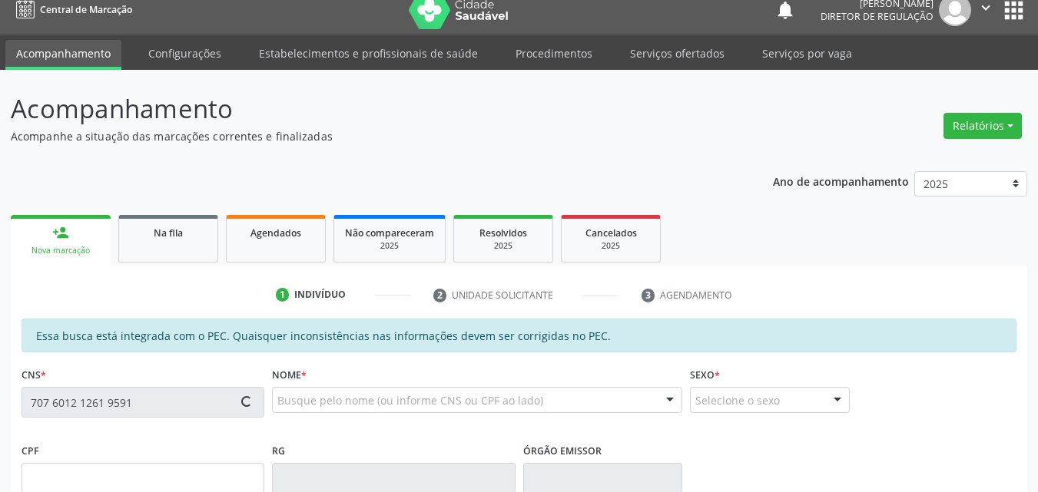
type input "032.221.808-06"
type input "[DATE]"
type input "[PERSON_NAME]"
type input "[PHONE_NUMBER]"
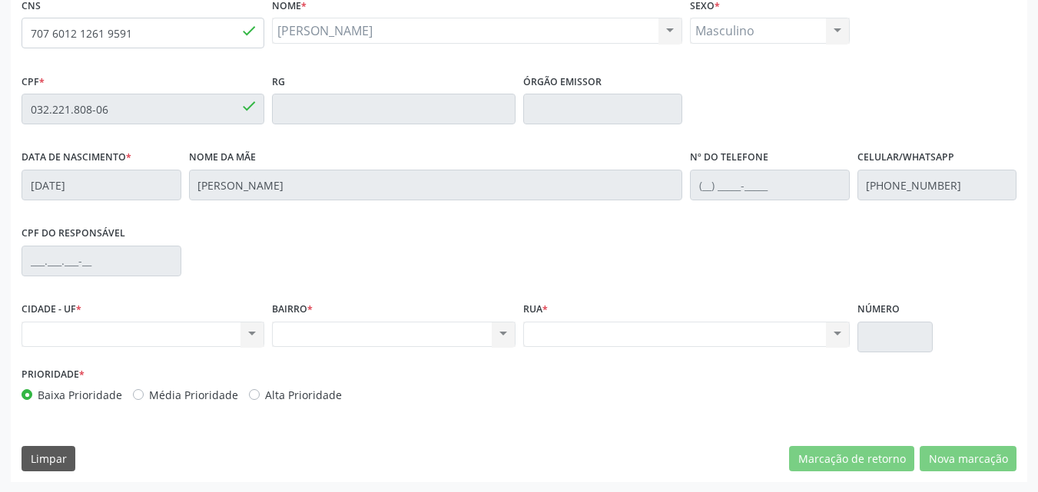
scroll to position [385, 0]
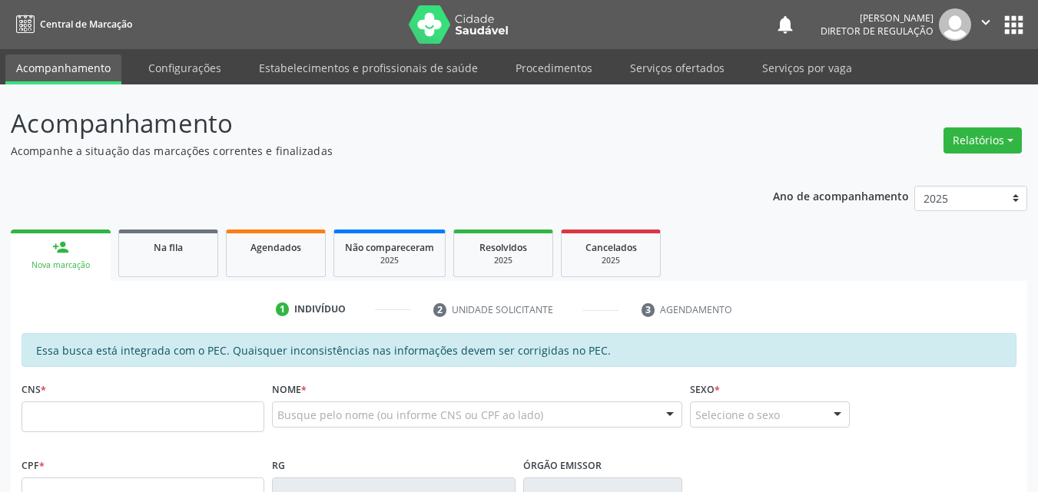
scroll to position [385, 0]
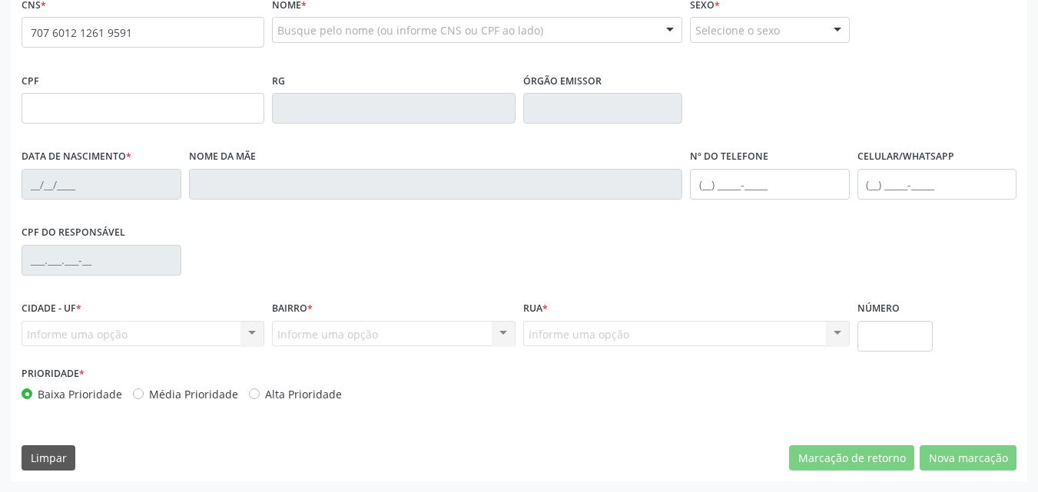
type input "707 6012 1261 9591"
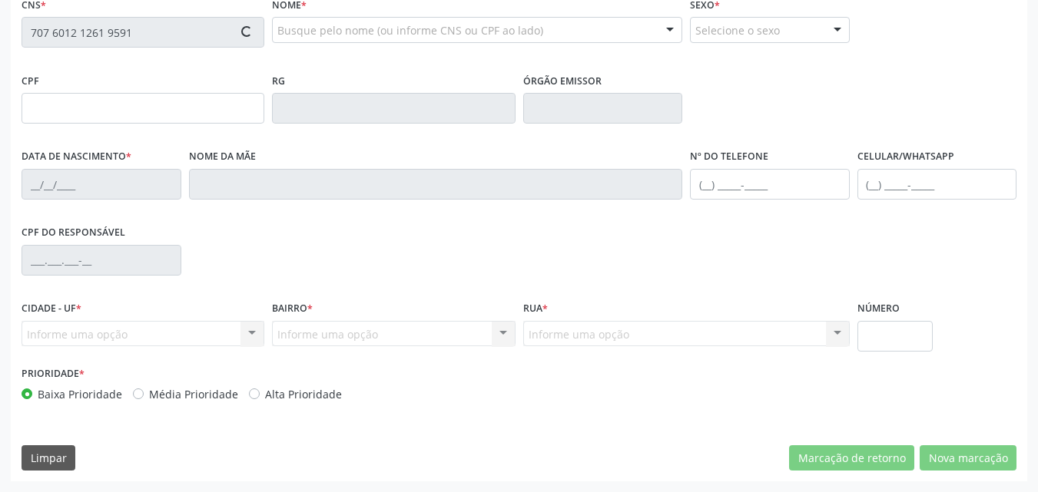
type input "032.221.808-06"
type input "[DATE]"
type input "[PERSON_NAME]"
type input "[PHONE_NUMBER]"
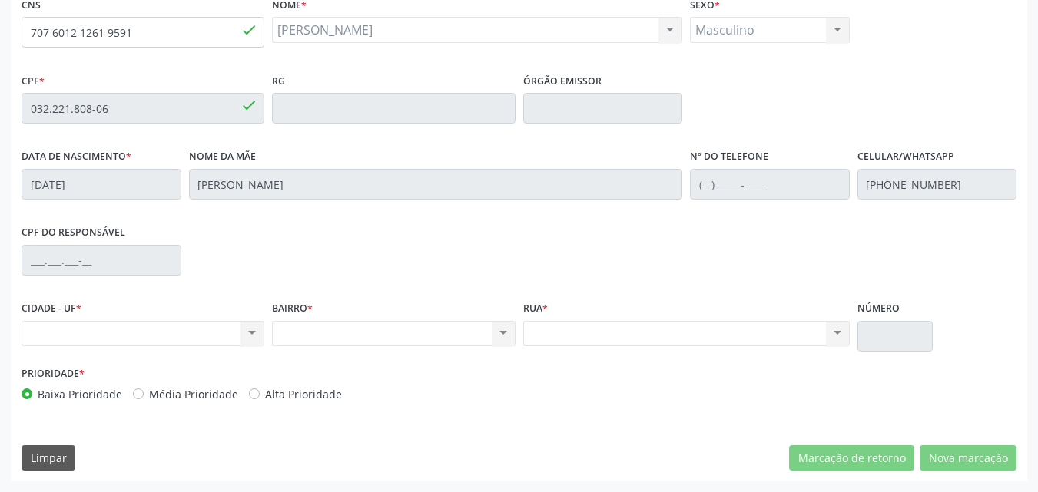
scroll to position [78, 0]
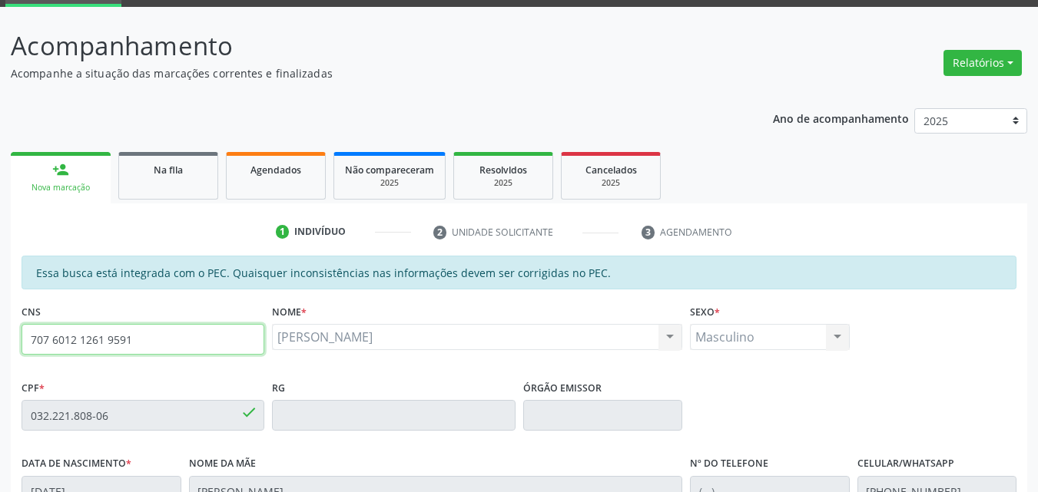
drag, startPoint x: 152, startPoint y: 337, endPoint x: 0, endPoint y: 343, distance: 152.2
click at [0, 343] on div "Acompanhamento Acompanhe a situação das marcações correntes e finalizadas Relat…" at bounding box center [519, 403] width 1038 height 793
type input "704 1031 4107 7572"
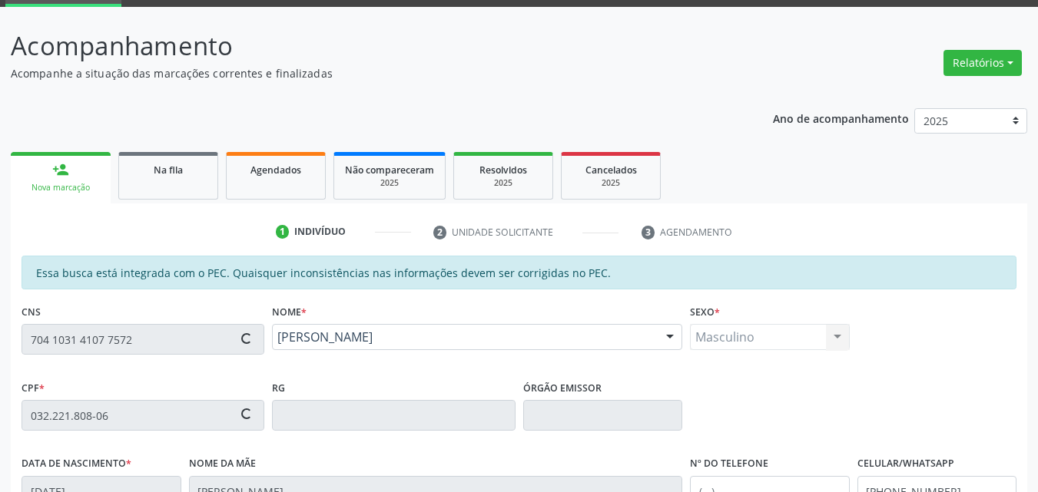
type input "09/12/1995"
type input "Rosangela Ribeiro e Silva Albuquerque"
type input "[PHONE_NUMBER]"
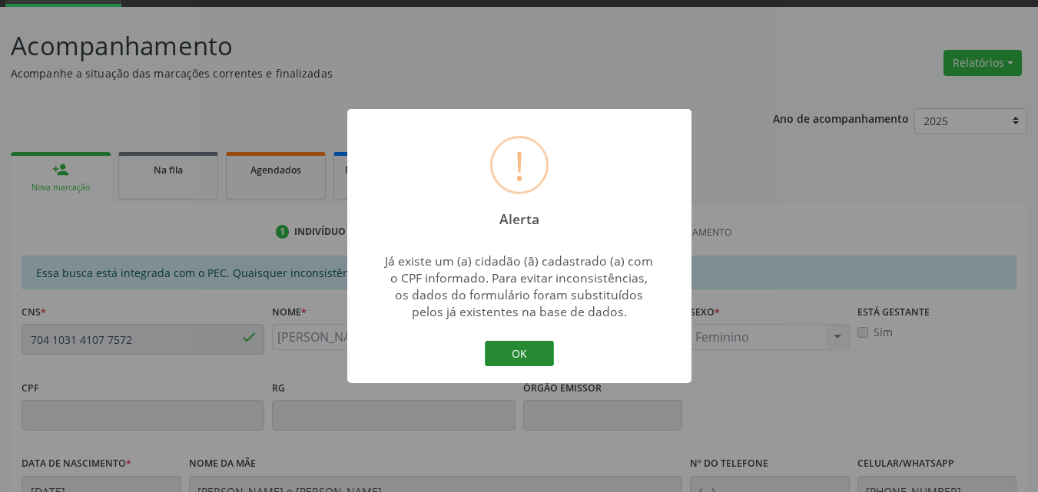
click at [537, 350] on button "OK" at bounding box center [519, 354] width 69 height 26
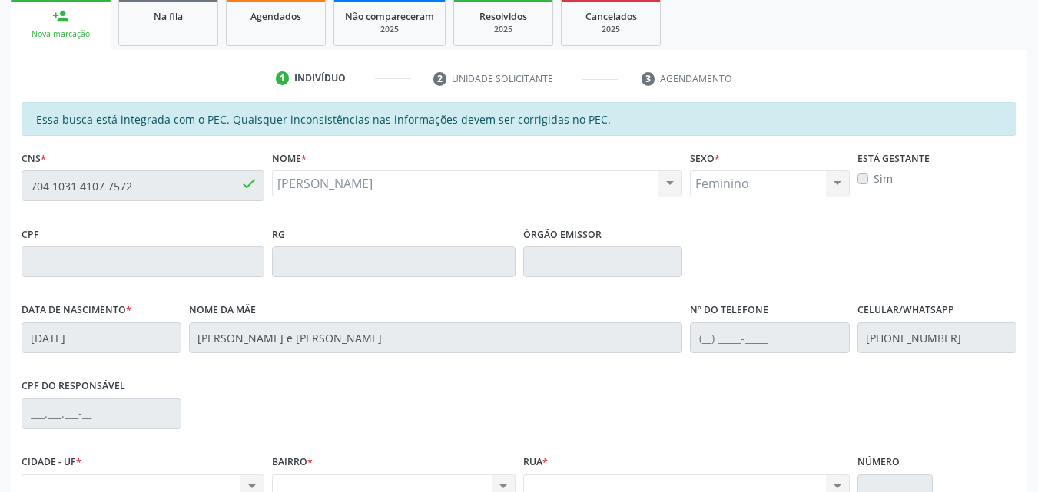
scroll to position [154, 0]
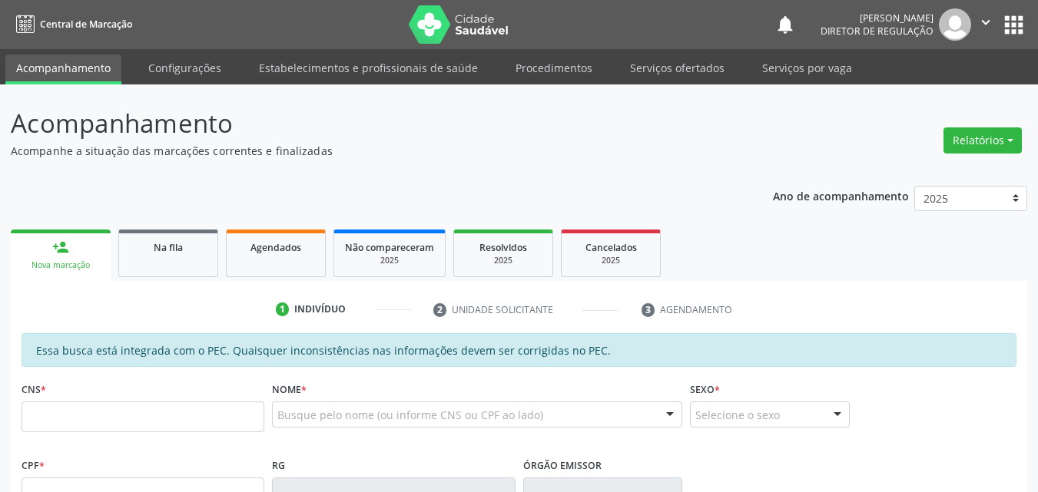
scroll to position [154, 0]
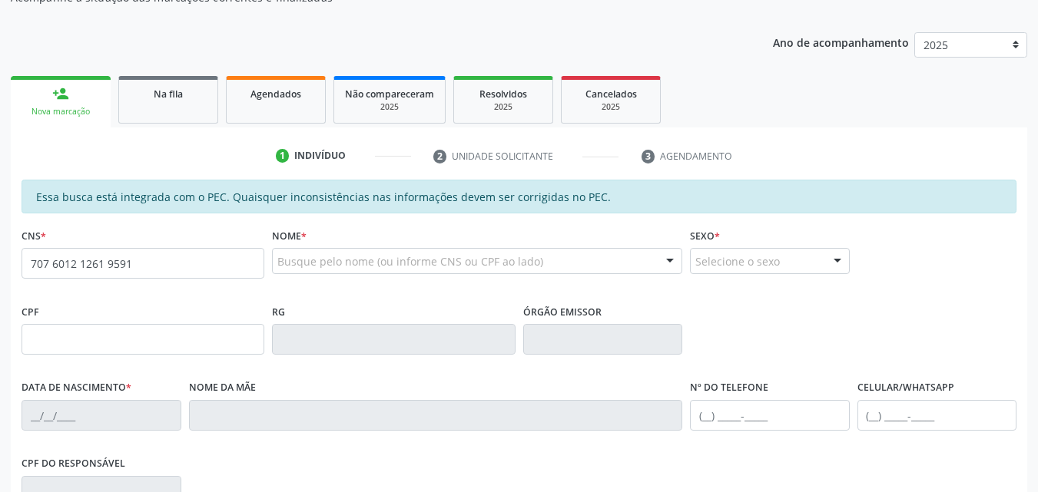
type input "707 6012 1261 9591"
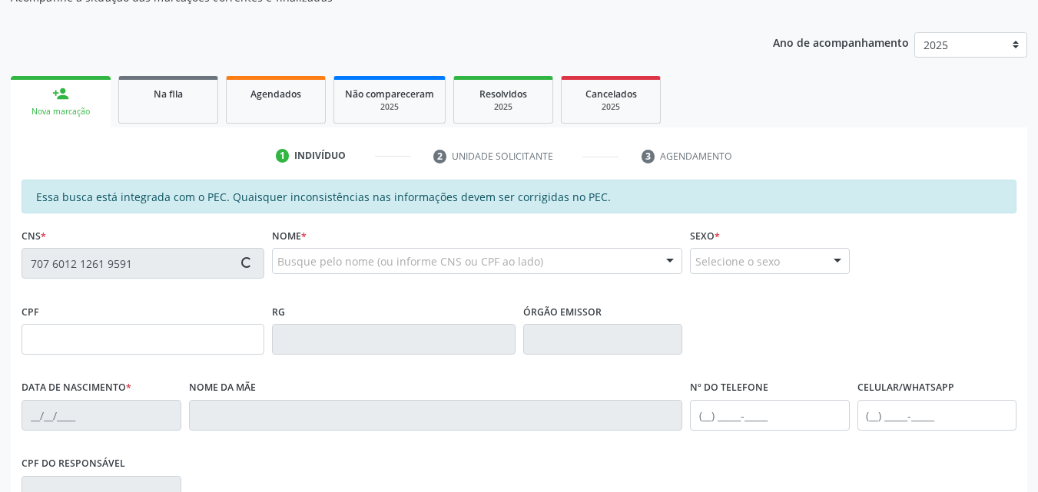
type input "032.221.808-06"
type input "[DATE]"
type input "[PERSON_NAME]"
type input "[PHONE_NUMBER]"
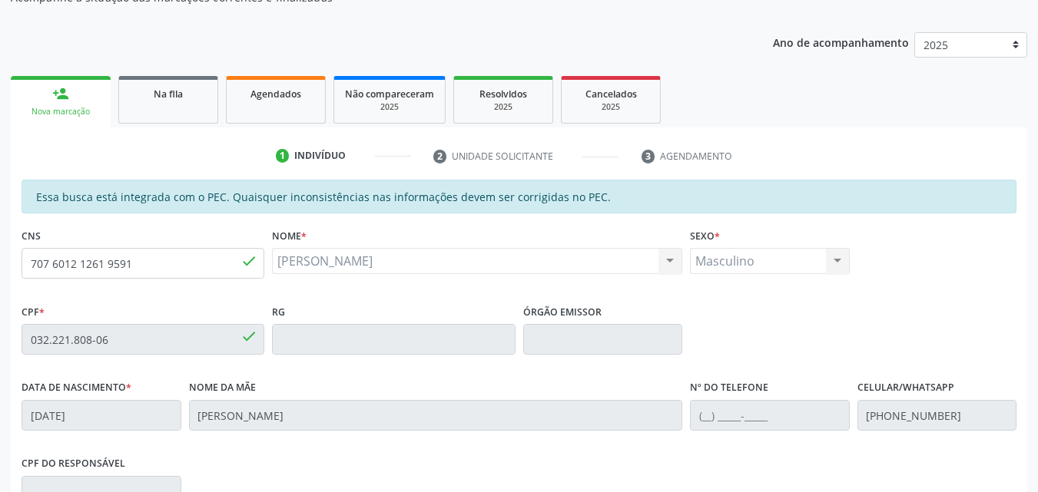
scroll to position [0, 0]
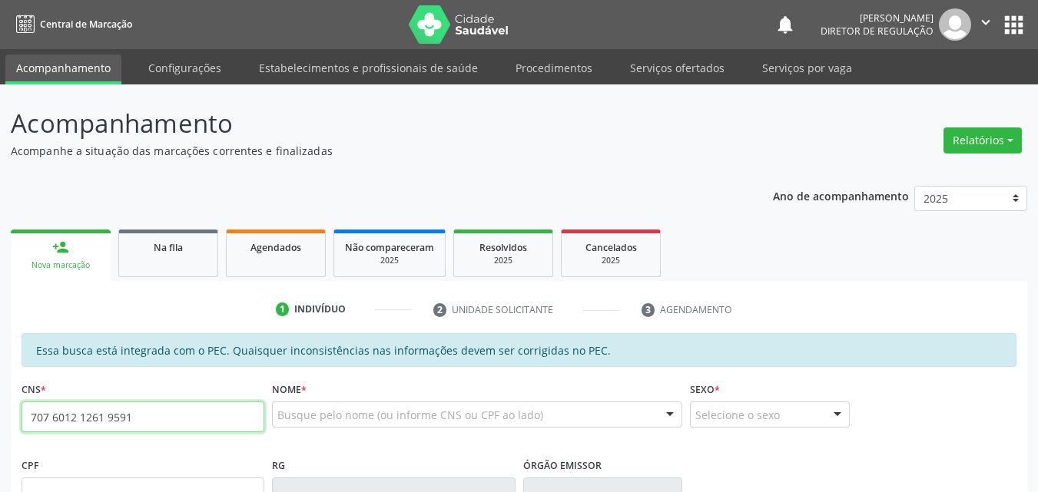
type input "707 6012 1261 9591"
type input "032.221.808-06"
type input "[DATE]"
type input "[PERSON_NAME]"
type input "[PHONE_NUMBER]"
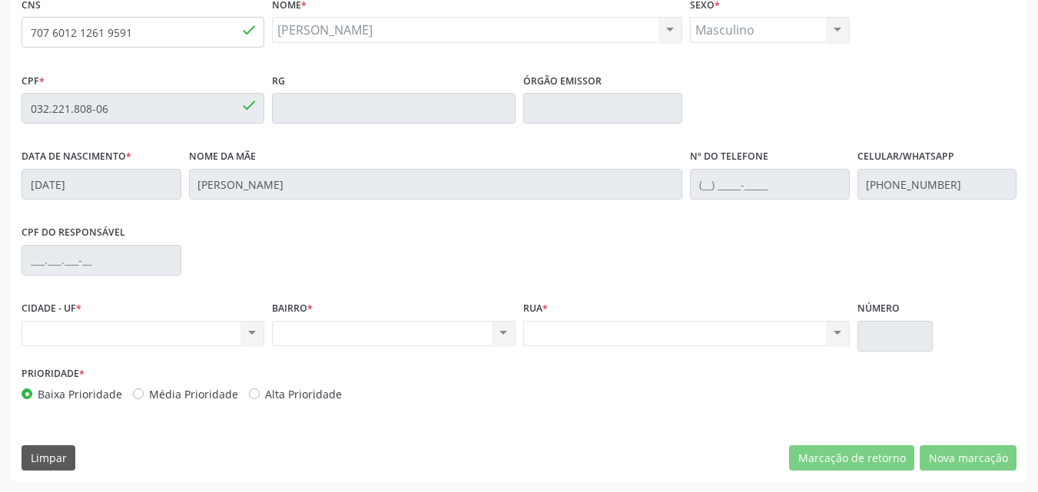
scroll to position [154, 0]
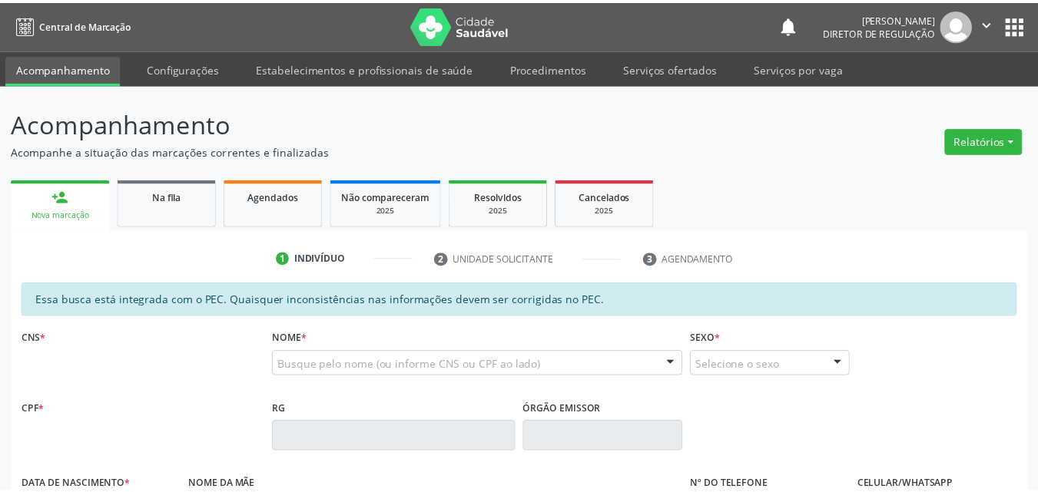
scroll to position [154, 0]
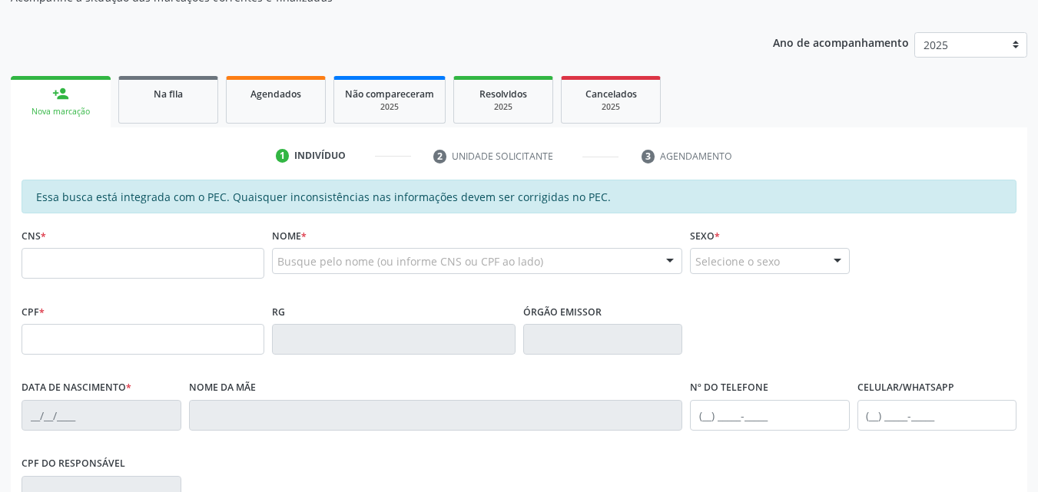
click at [132, 264] on input "text" at bounding box center [143, 263] width 243 height 31
type input "707 6012 1261 9591"
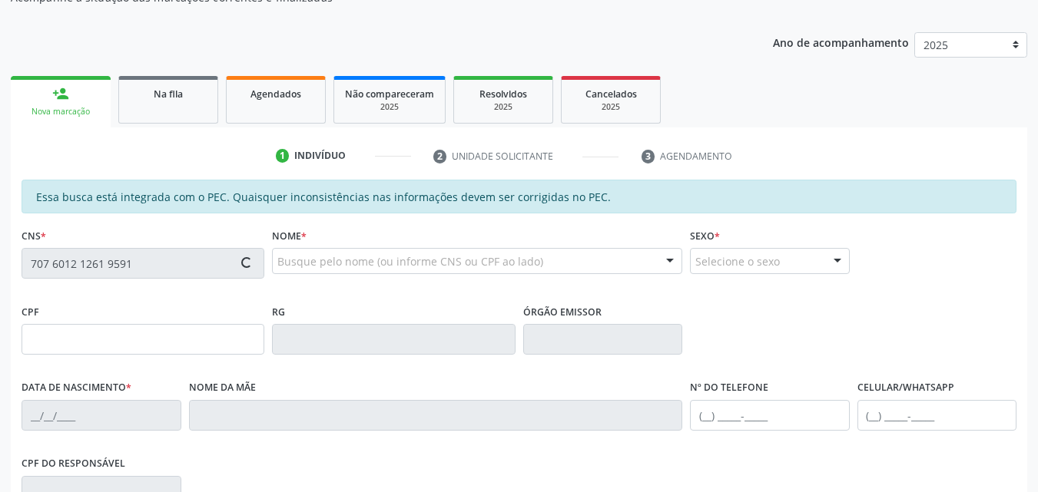
type input "07/[DATE]"
type input "[PERSON_NAME]"
type input "(87) 98847-4856"
type input "S/N"
type input "032.221.808-06"
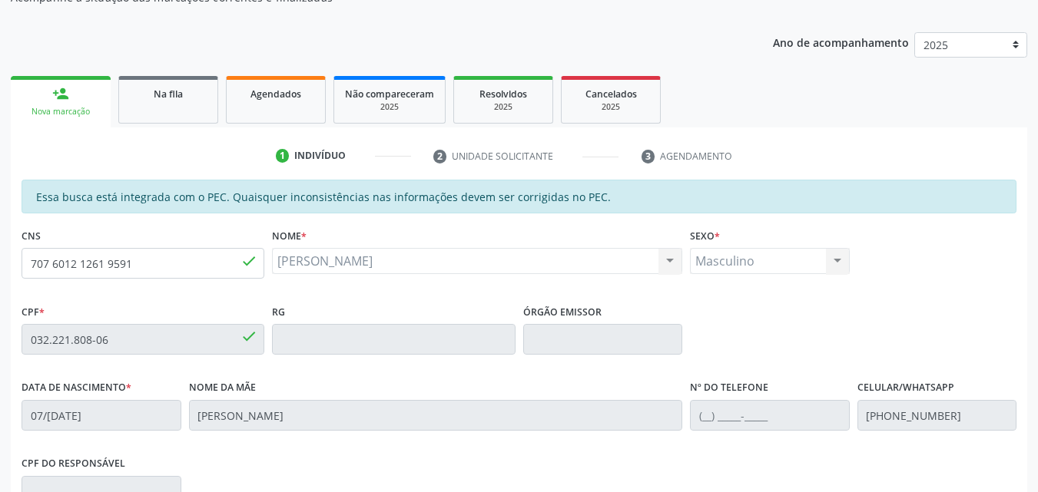
scroll to position [384, 0]
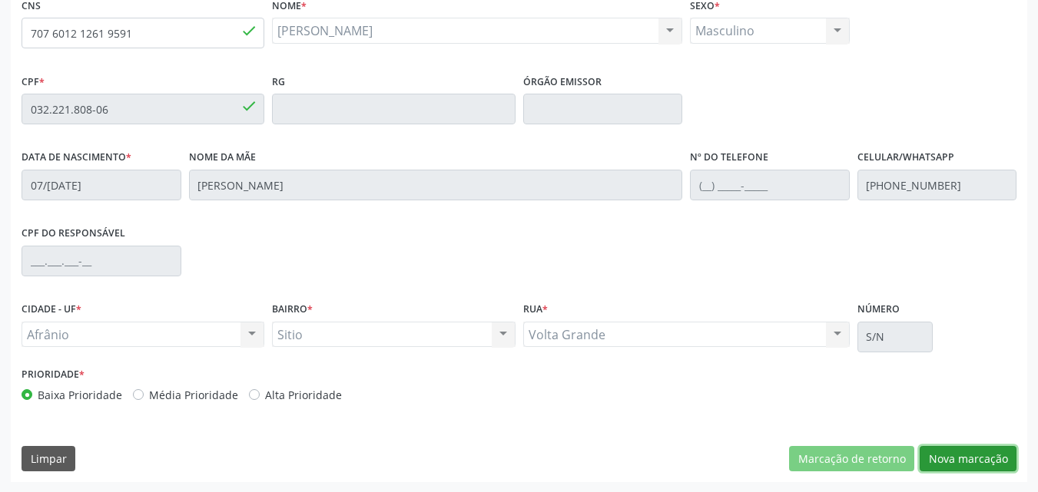
click at [951, 457] on button "Nova marcação" at bounding box center [967, 459] width 97 height 26
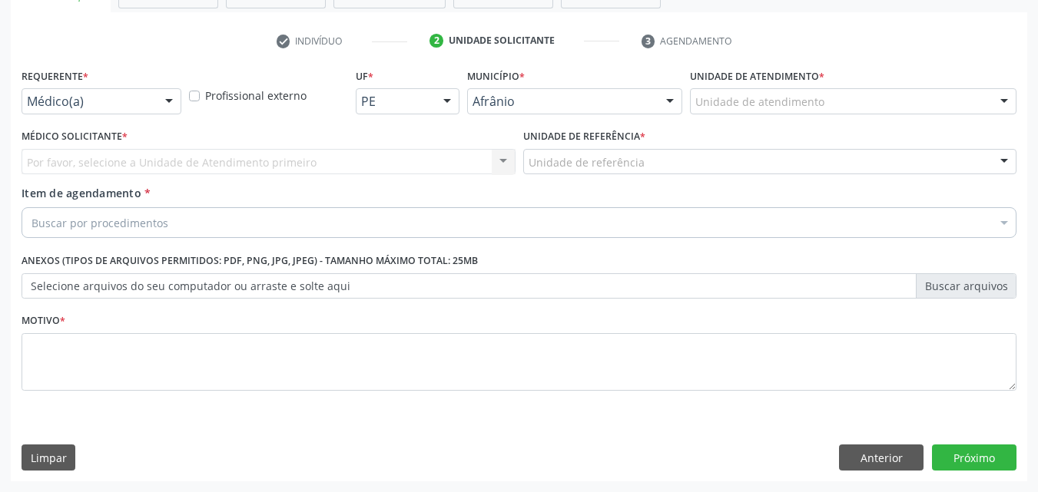
scroll to position [269, 0]
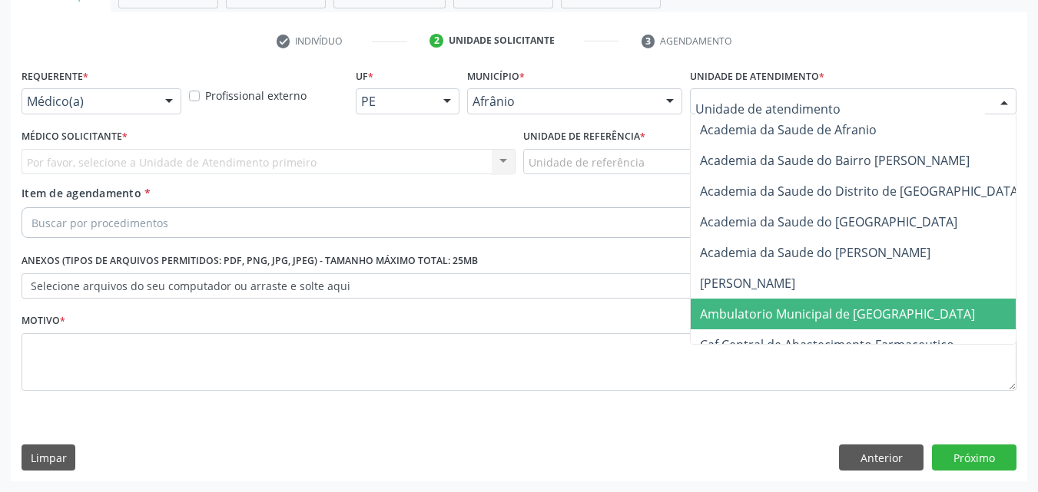
click at [766, 314] on span "Ambulatorio Municipal de [GEOGRAPHIC_DATA]" at bounding box center [837, 314] width 275 height 17
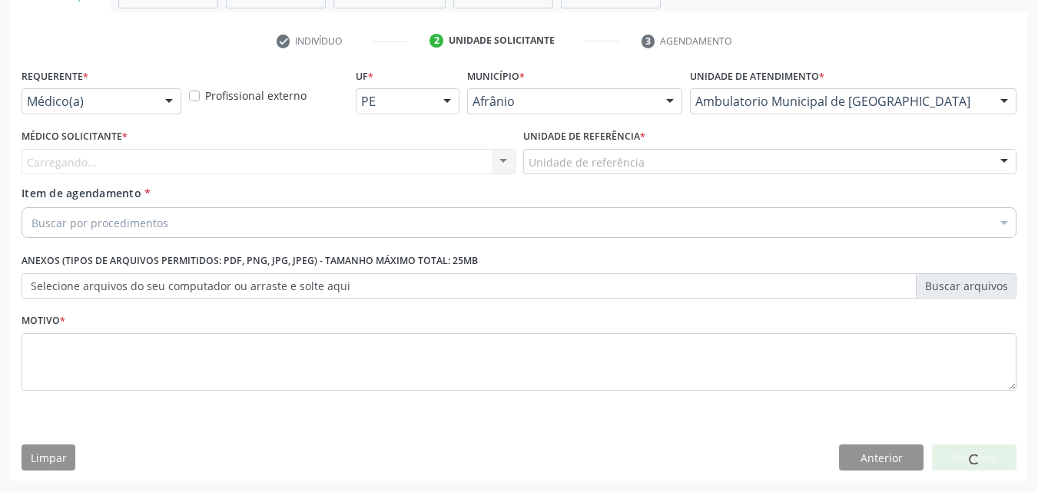
click at [641, 157] on div "Unidade de referência" at bounding box center [770, 162] width 494 height 26
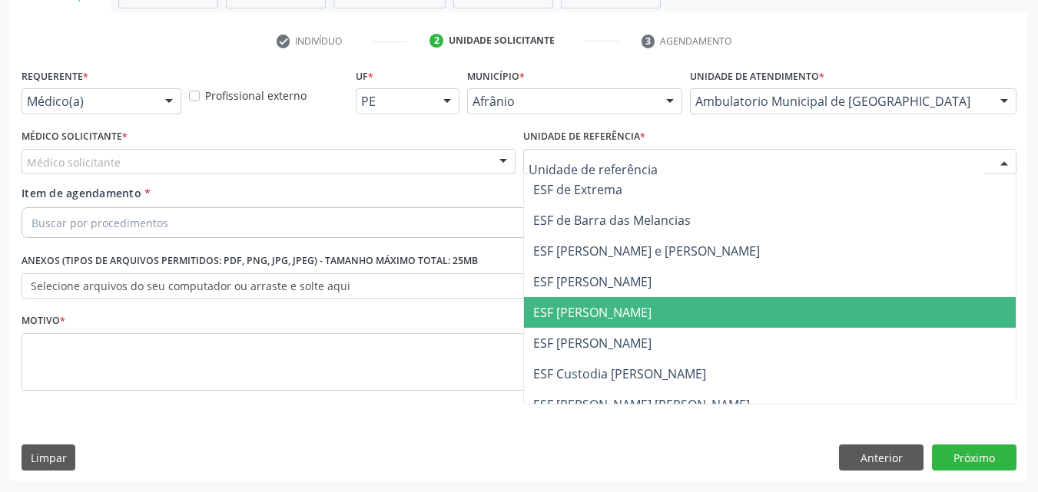
click at [645, 308] on span "ESF [PERSON_NAME]" at bounding box center [770, 312] width 492 height 31
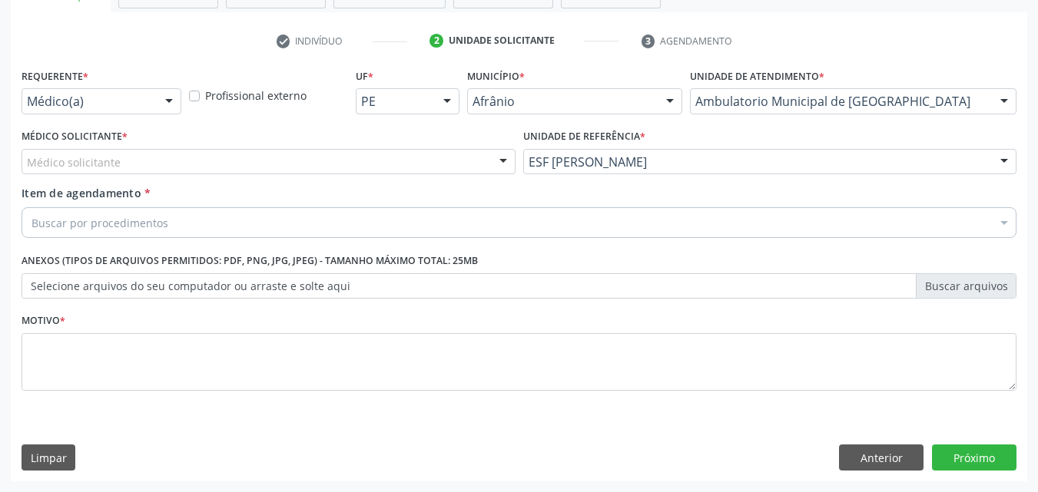
click at [296, 150] on div "Médico solicitante" at bounding box center [269, 162] width 494 height 26
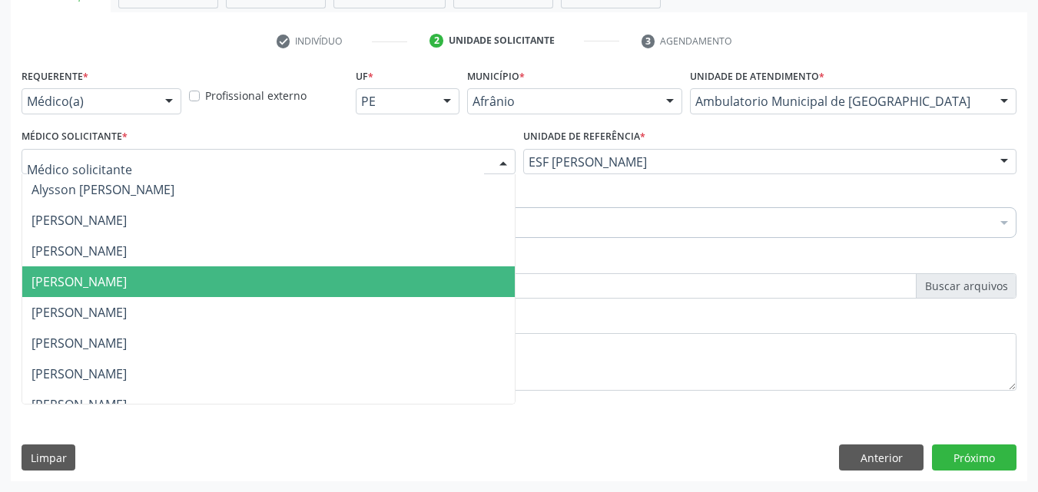
click at [273, 291] on span "[PERSON_NAME]" at bounding box center [268, 282] width 492 height 31
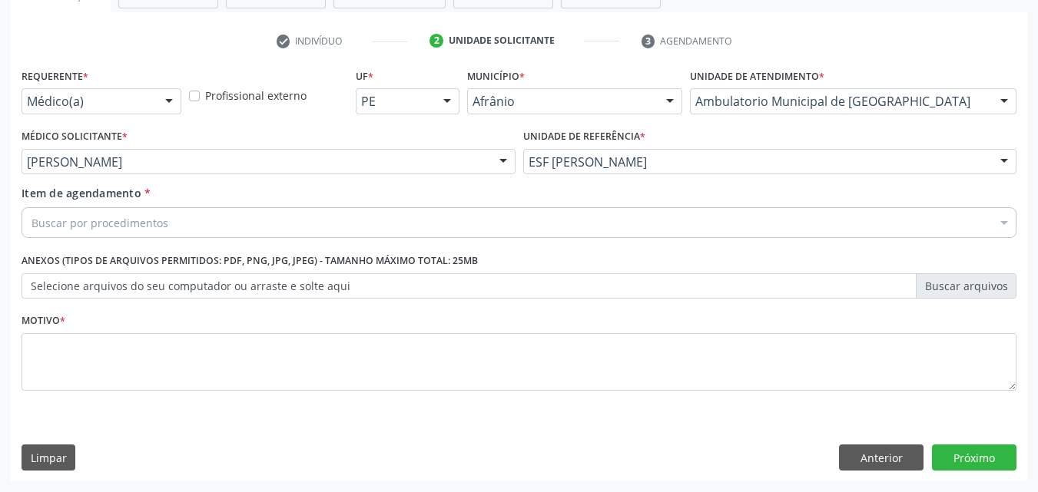
click at [174, 219] on div "Buscar por procedimentos" at bounding box center [519, 222] width 995 height 31
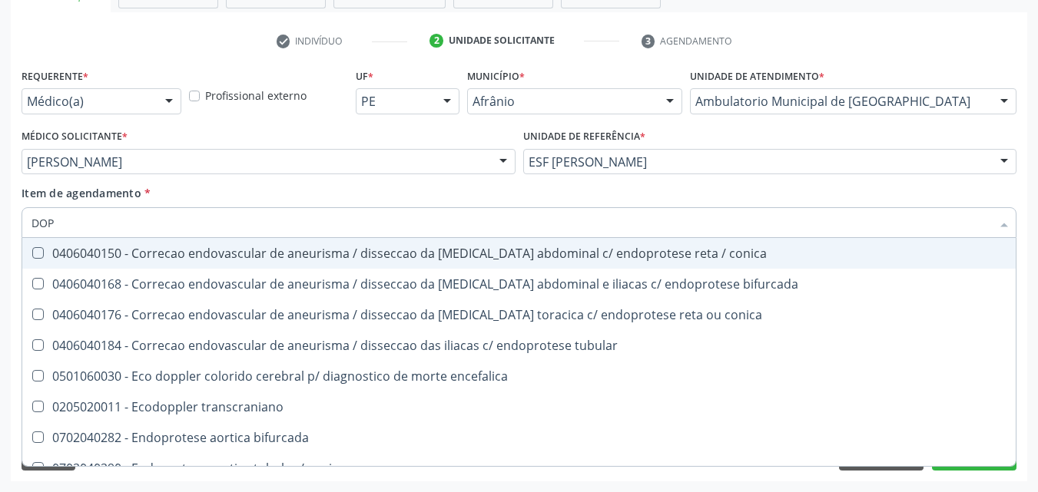
type input "DOPP"
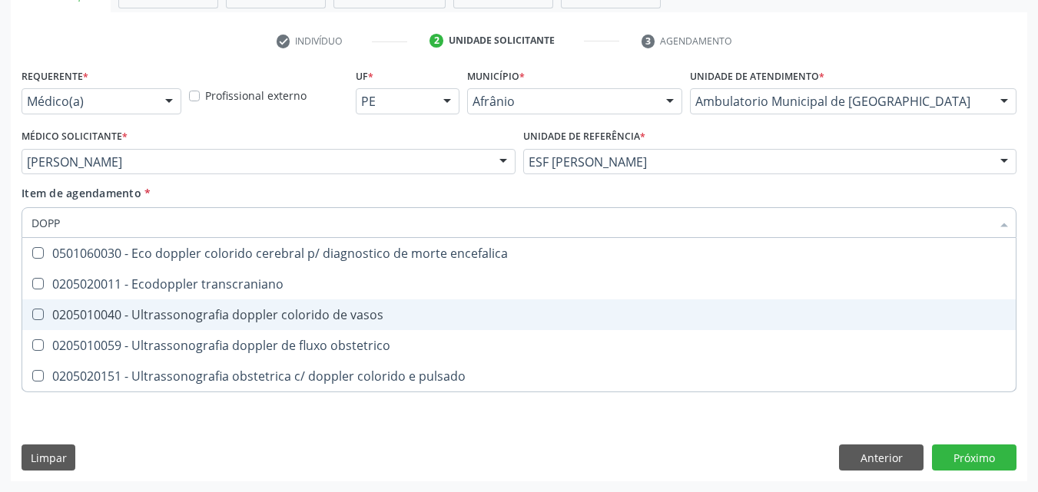
click at [211, 311] on div "0205010040 - Ultrassonografia doppler colorido de vasos" at bounding box center [518, 315] width 975 height 12
checkbox vasos "true"
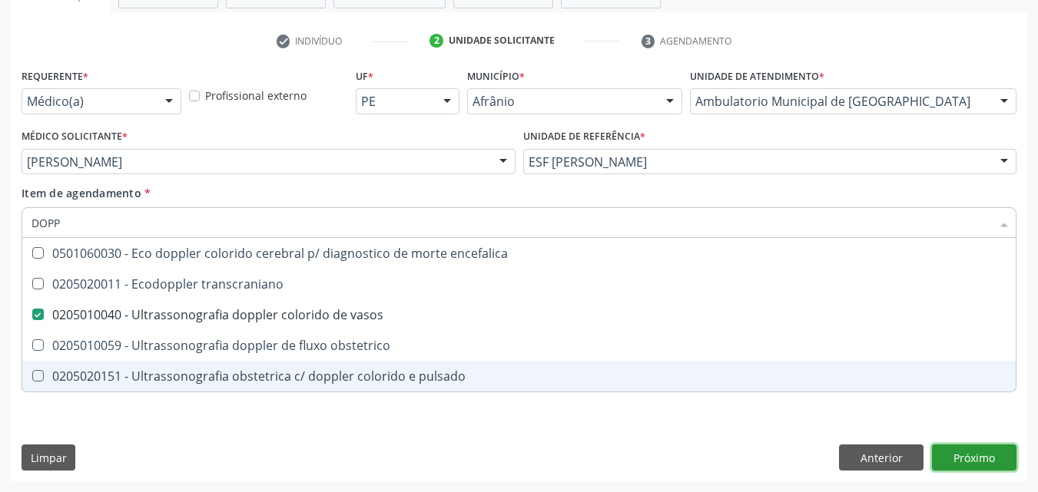
click at [985, 459] on div "Requerente * Médico(a) Médico(a) Enfermeiro(a) Paciente Nenhum resultado encont…" at bounding box center [519, 273] width 1016 height 417
checkbox transcraniano "true"
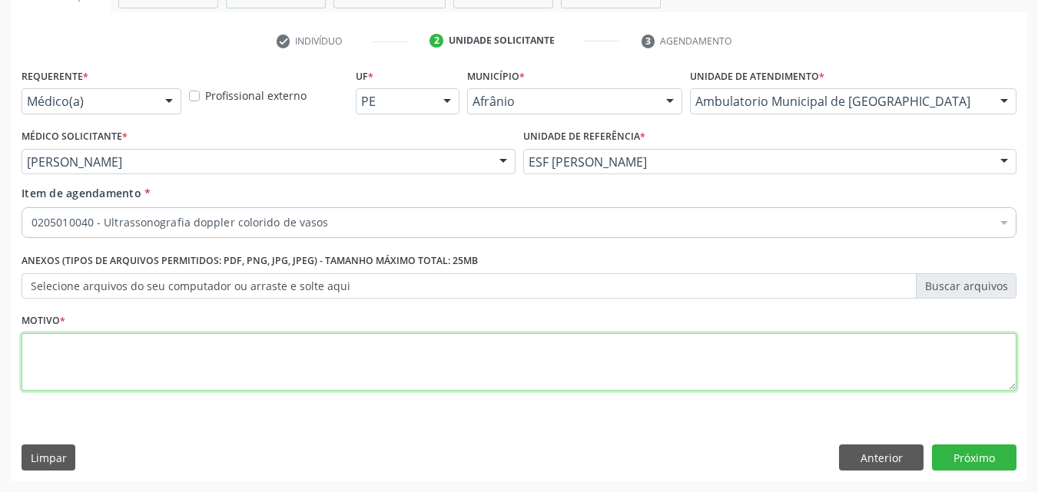
click at [235, 356] on textarea at bounding box center [519, 362] width 995 height 58
type textarea "*"
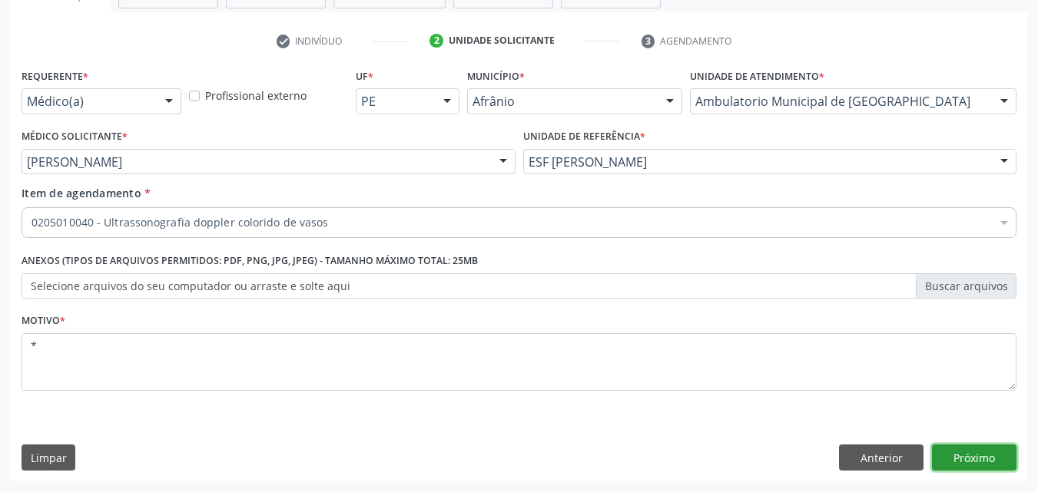
click at [982, 460] on button "Próximo" at bounding box center [974, 458] width 84 height 26
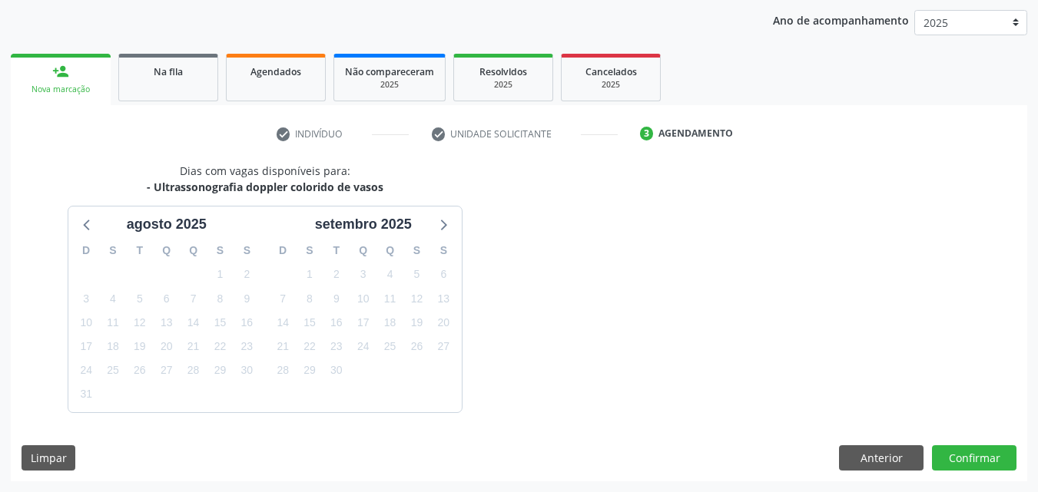
scroll to position [221, 0]
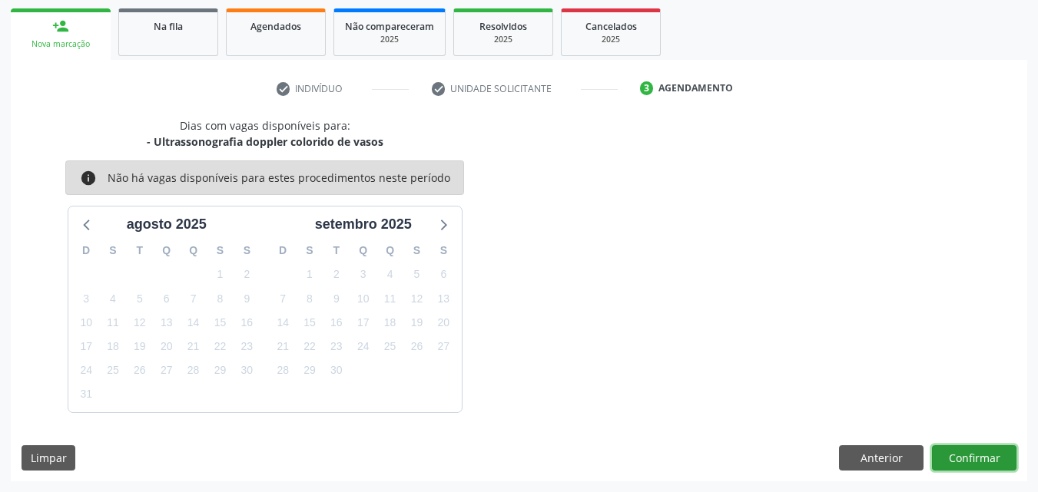
click at [989, 458] on button "Confirmar" at bounding box center [974, 458] width 84 height 26
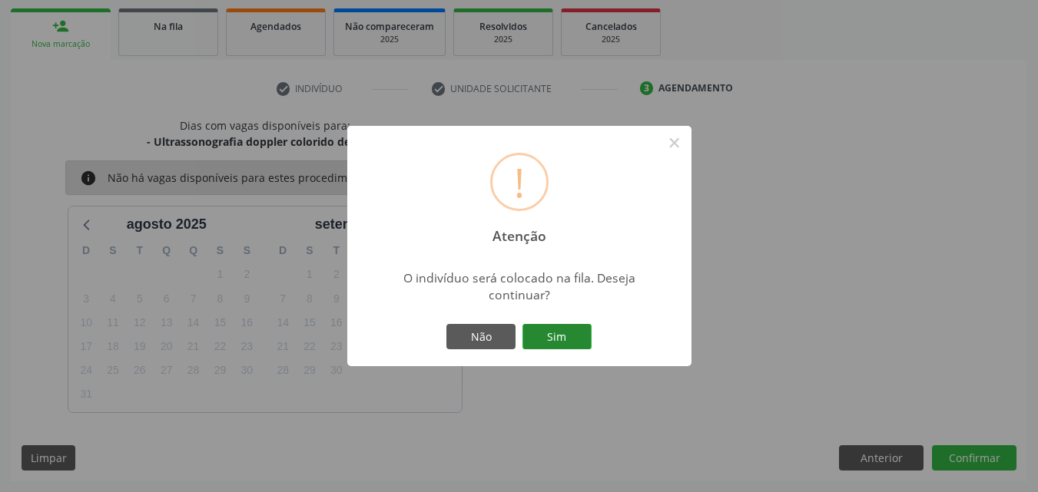
click at [548, 333] on button "Sim" at bounding box center [556, 337] width 69 height 26
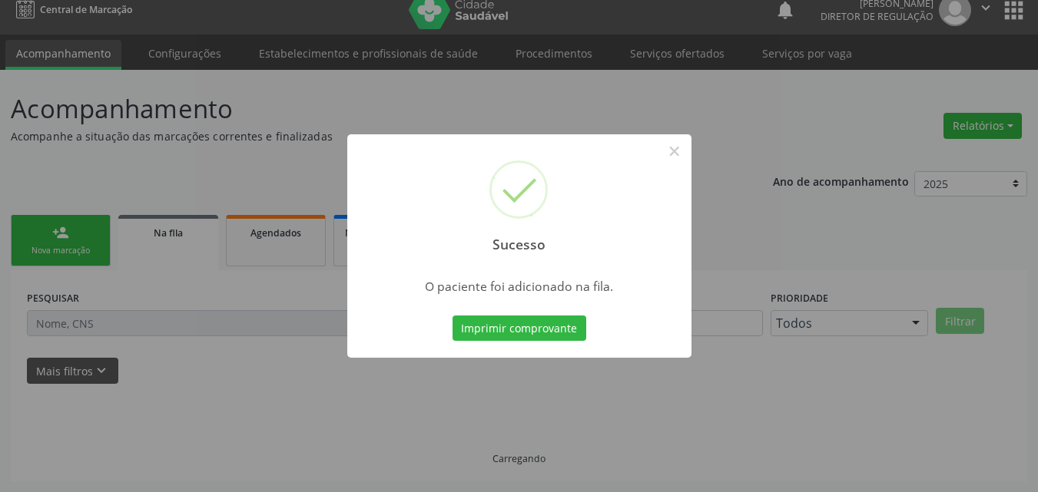
scroll to position [15, 0]
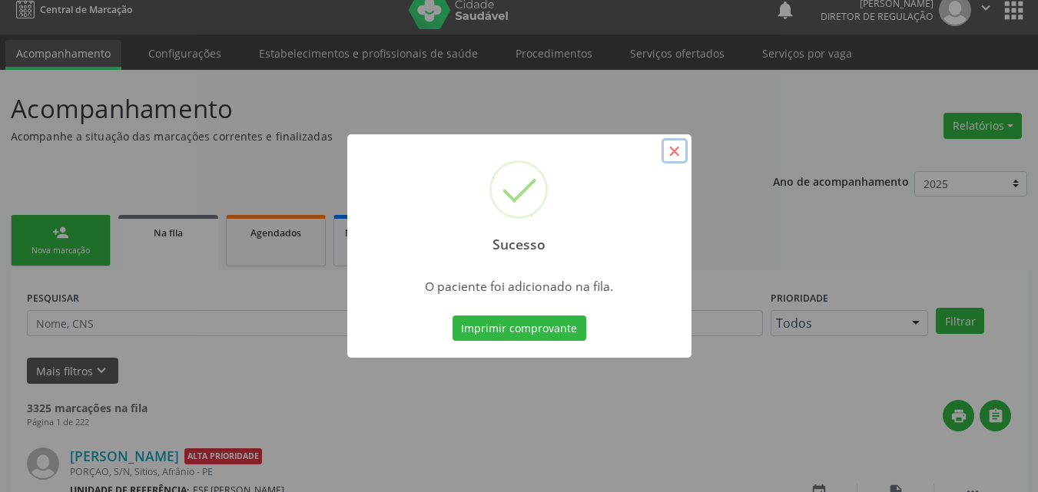
click at [678, 147] on button "×" at bounding box center [674, 151] width 26 height 26
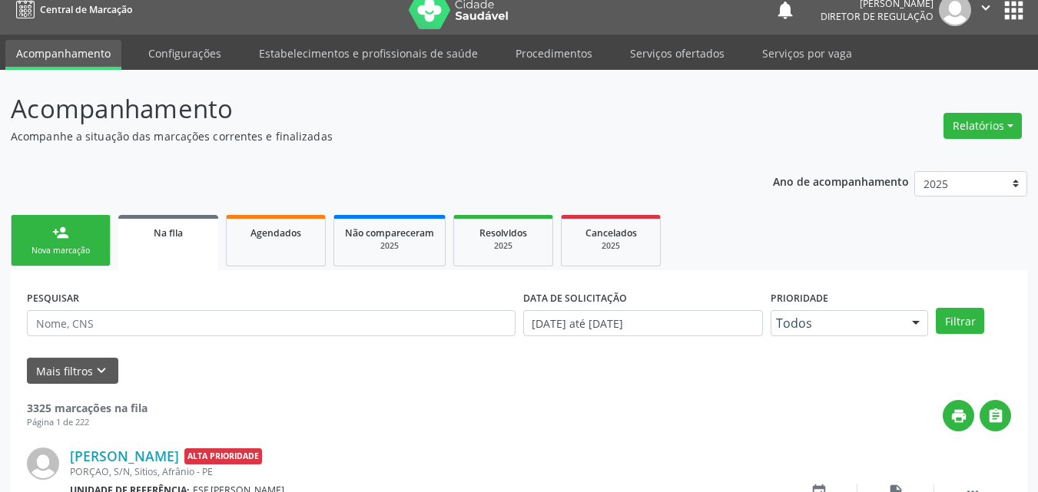
click at [75, 243] on link "person_add Nova marcação" at bounding box center [61, 240] width 100 height 51
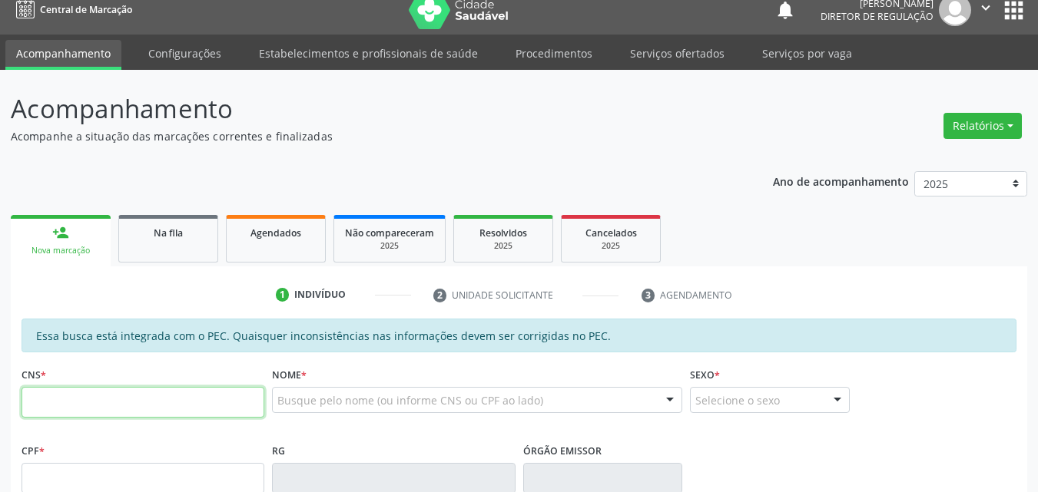
click at [118, 399] on input "text" at bounding box center [143, 402] width 243 height 31
type input "704 1031 4107 7572"
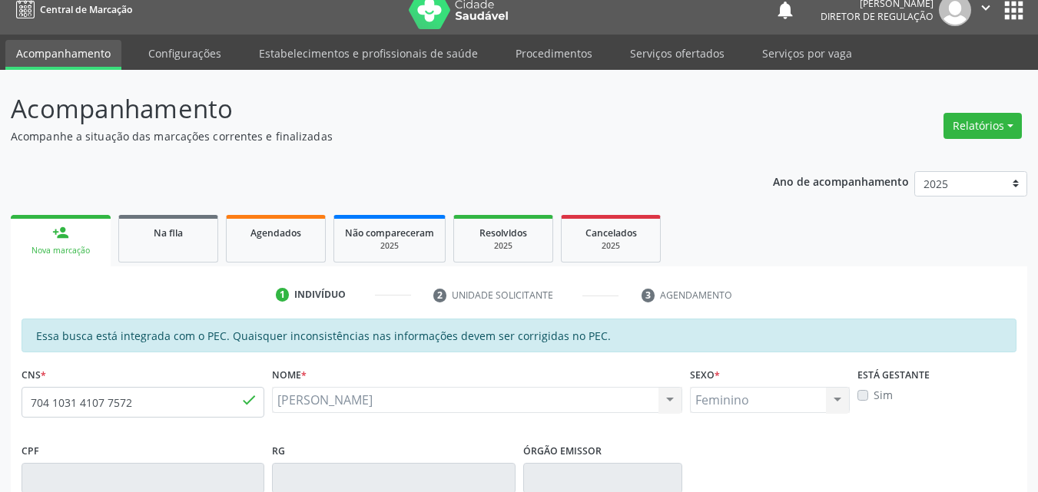
type input "09/12/1995"
type input "Rosangela Ribeiro e Silva Albuquerque"
type input "(87) 98847-4856"
type input "S/N"
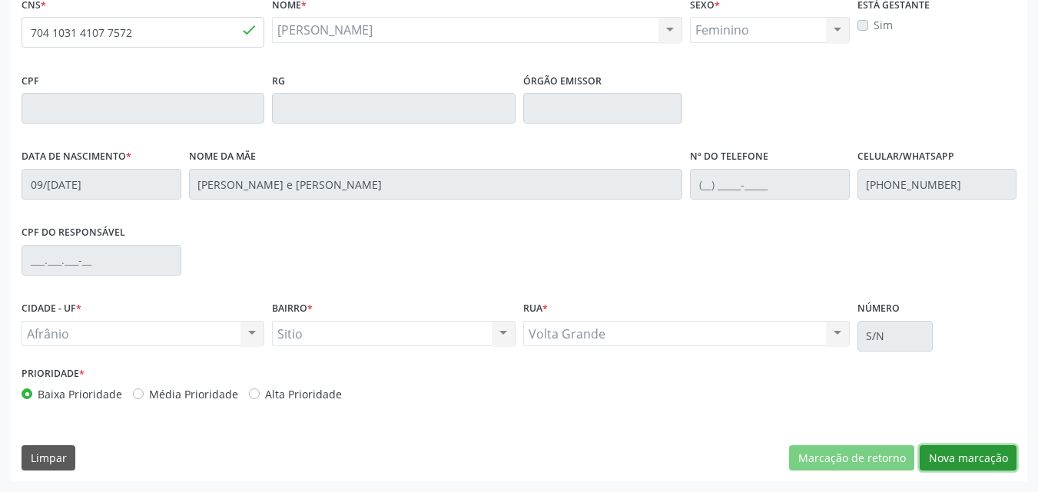
click at [961, 459] on button "Nova marcação" at bounding box center [967, 458] width 97 height 26
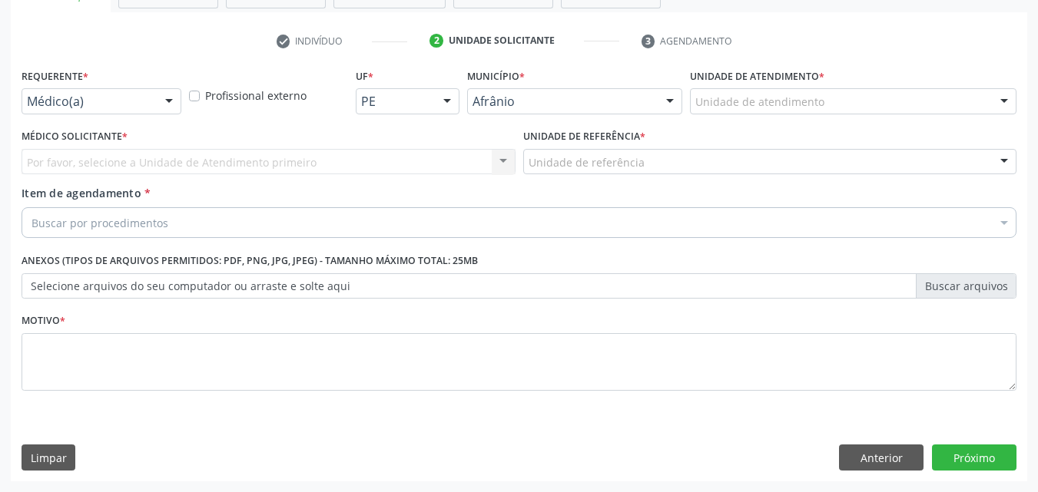
scroll to position [269, 0]
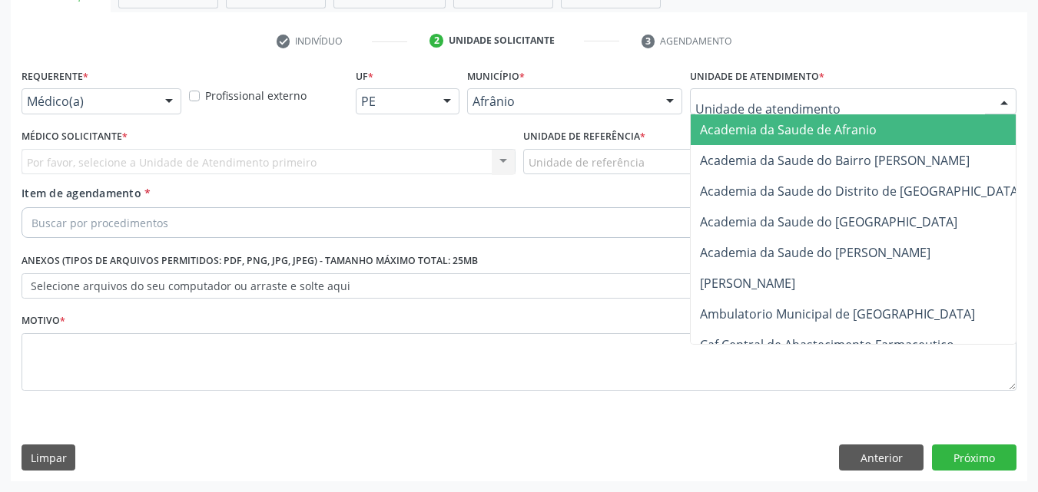
click at [832, 106] on div at bounding box center [853, 101] width 326 height 26
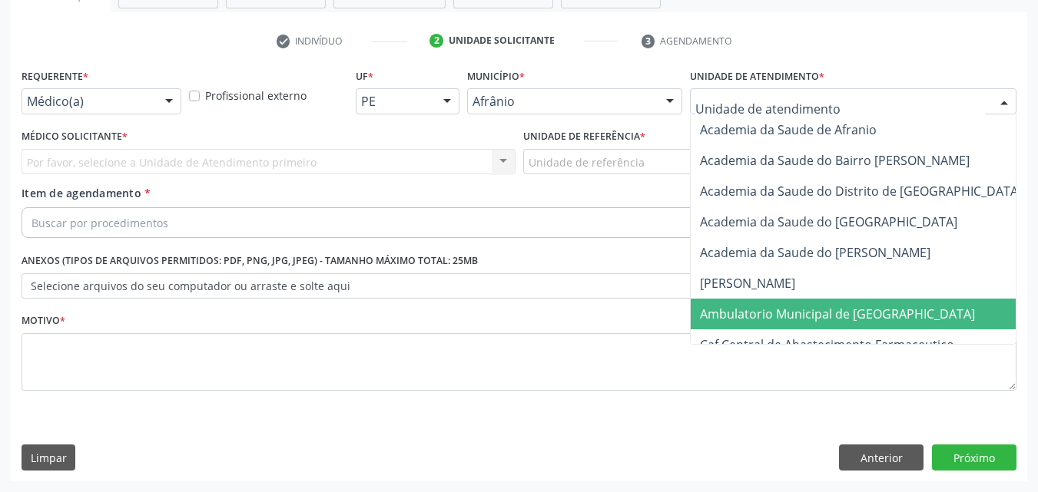
click at [820, 312] on span "Ambulatorio Municipal de [GEOGRAPHIC_DATA]" at bounding box center [837, 314] width 275 height 17
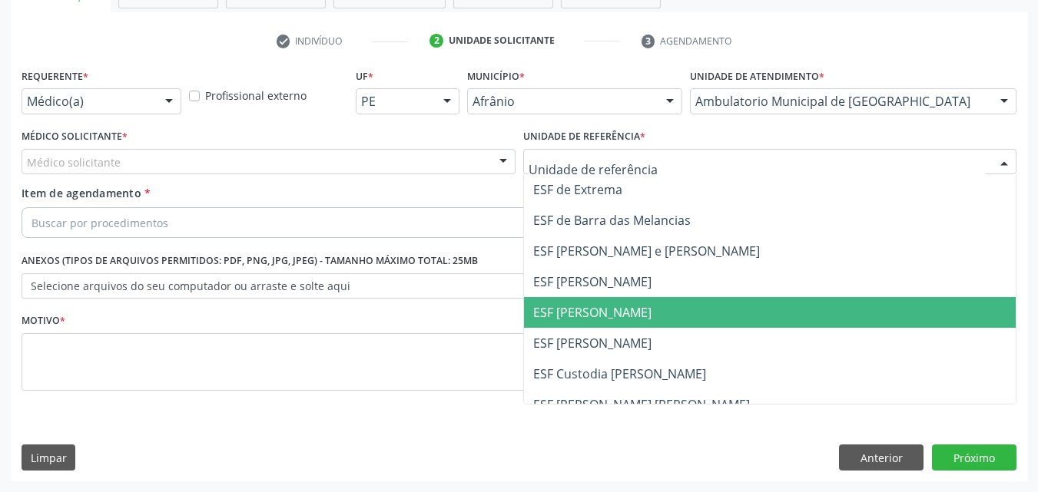
drag, startPoint x: 629, startPoint y: 313, endPoint x: 597, endPoint y: 301, distance: 34.5
click at [628, 314] on span "ESF [PERSON_NAME]" at bounding box center [592, 312] width 118 height 17
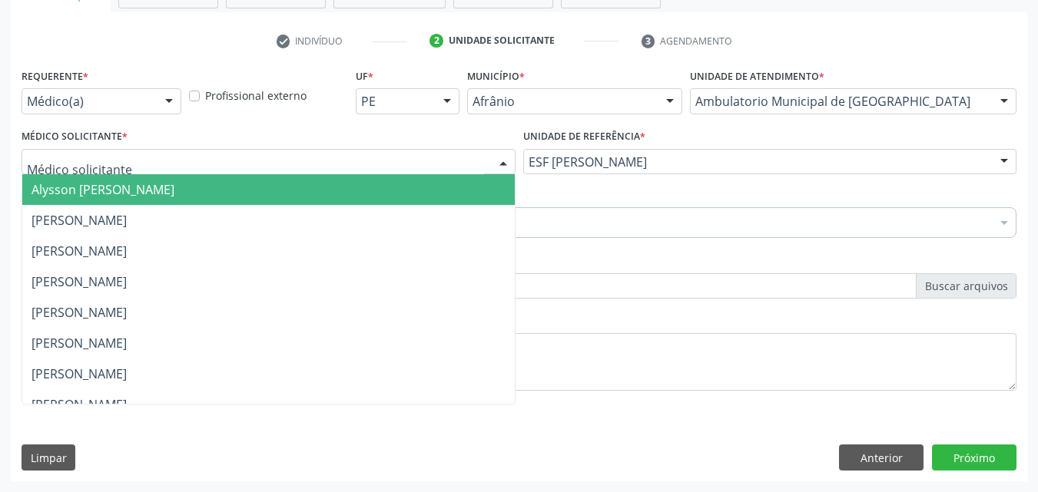
click at [348, 161] on div at bounding box center [269, 162] width 494 height 26
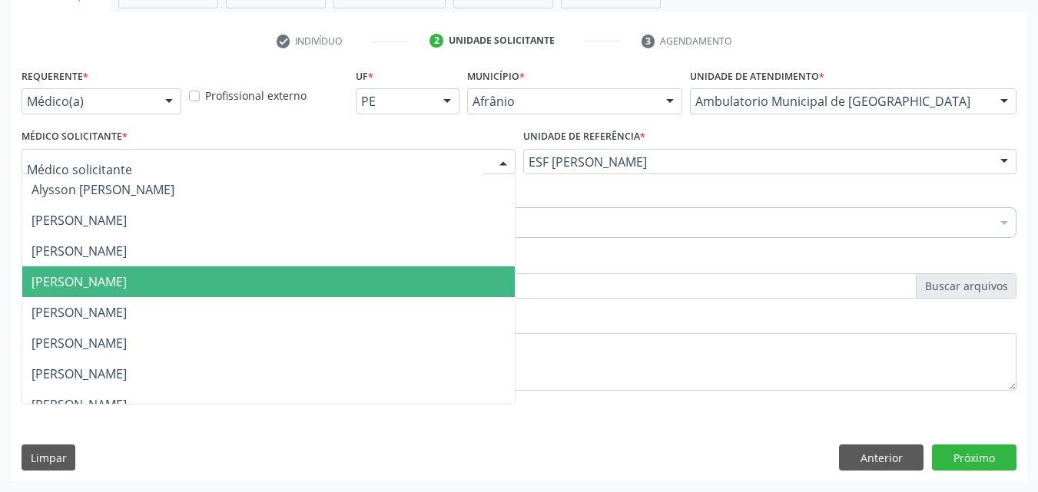
click at [330, 277] on span "[PERSON_NAME]" at bounding box center [268, 282] width 492 height 31
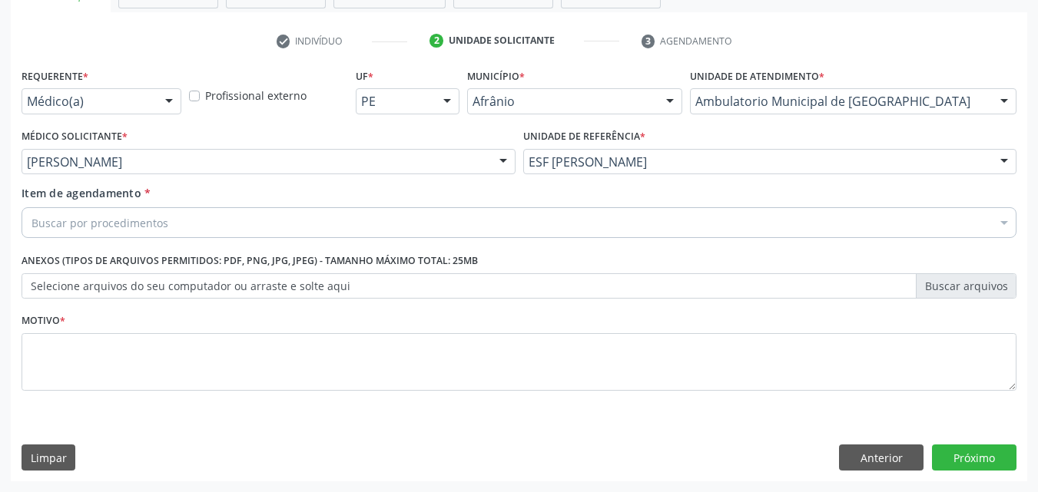
click at [218, 221] on div "Buscar por procedimentos" at bounding box center [519, 222] width 995 height 31
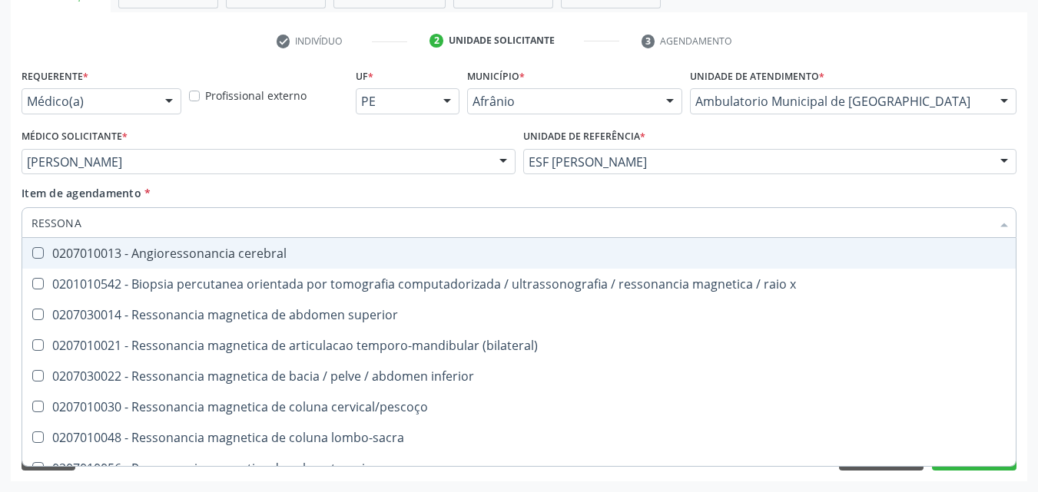
type input "RESSONAN"
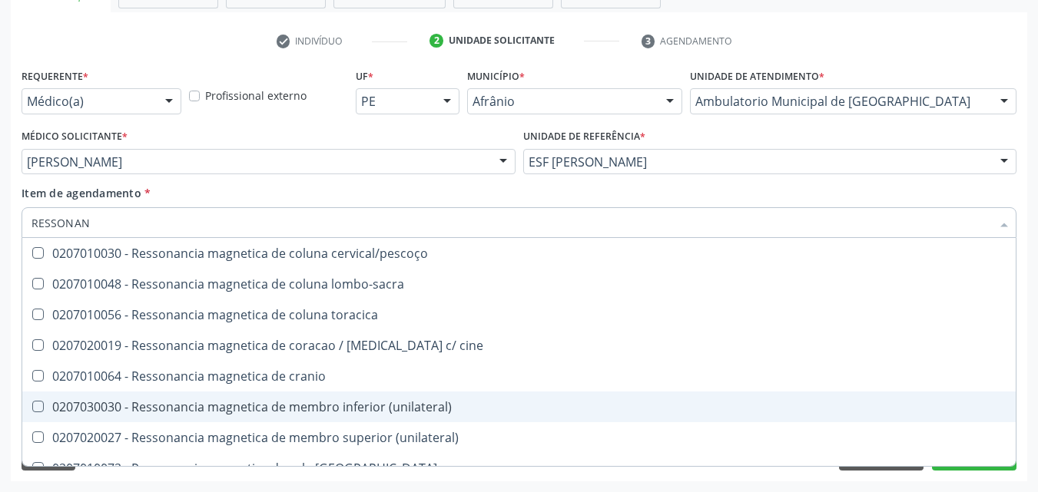
click at [157, 409] on div "0207030030 - Ressonancia magnetica de membro inferior (unilateral)" at bounding box center [518, 407] width 975 height 12
checkbox \(unilateral\) "true"
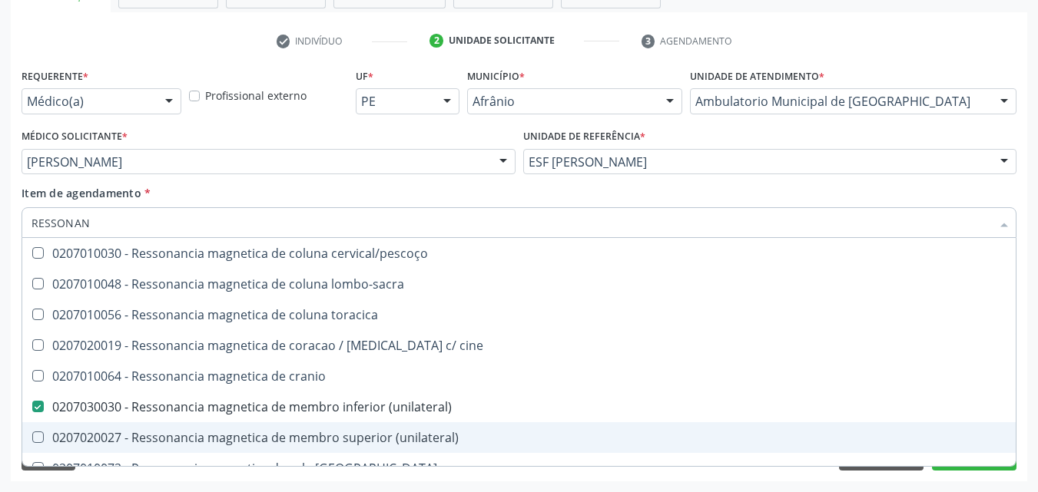
click at [163, 439] on div "0207020027 - Ressonancia magnetica de membro superior (unilateral)" at bounding box center [518, 438] width 975 height 12
checkbox \(unilateral\) "true"
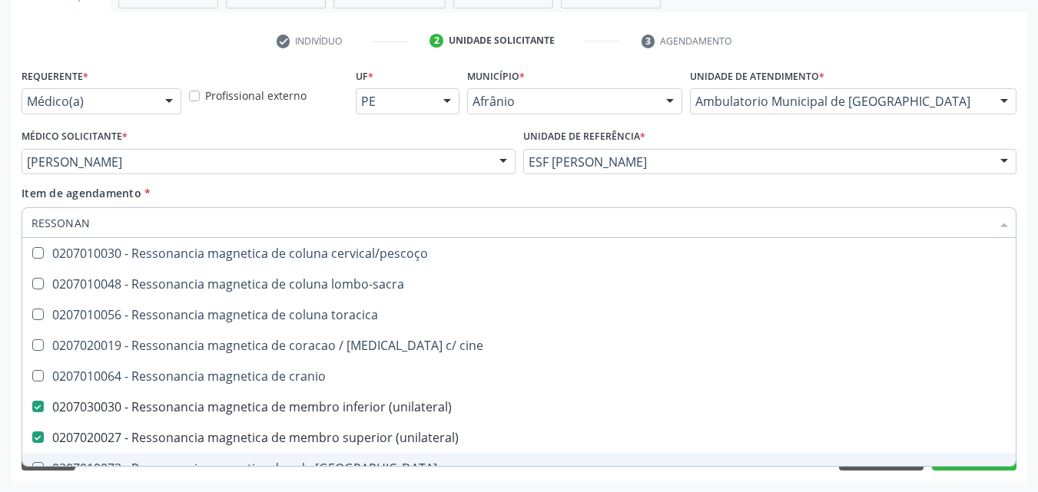
scroll to position [233, 0]
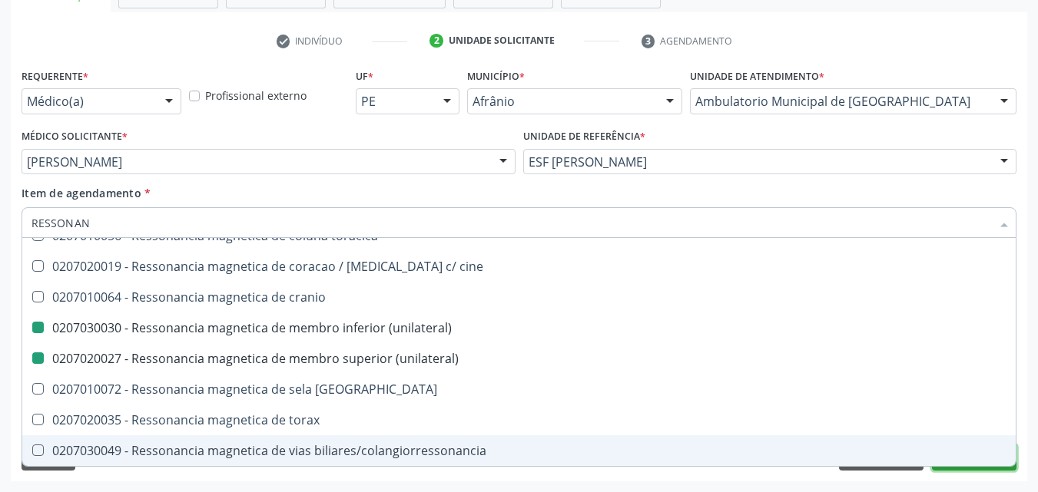
click at [959, 468] on button "Próximo" at bounding box center [974, 458] width 84 height 26
checkbox x "true"
checkbox superior "true"
checkbox \(unilateral\) "false"
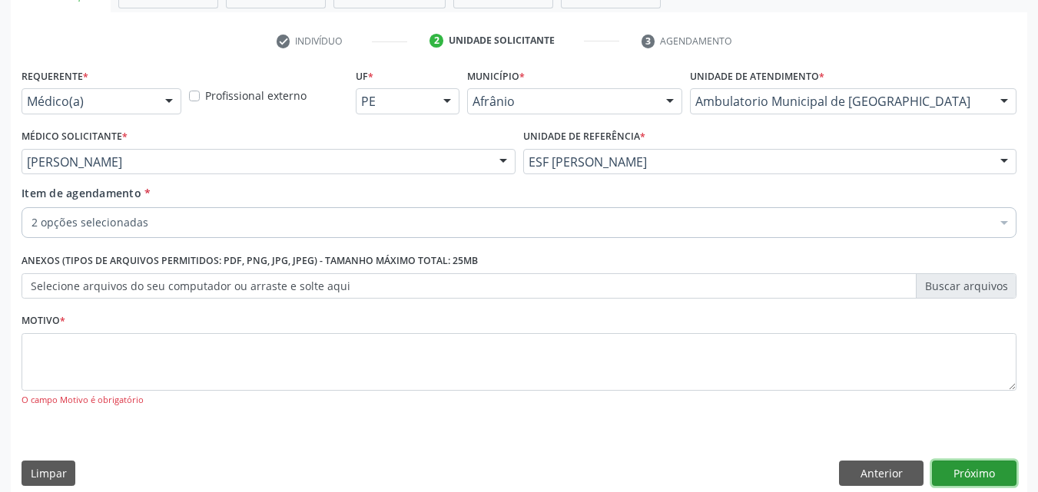
scroll to position [0, 0]
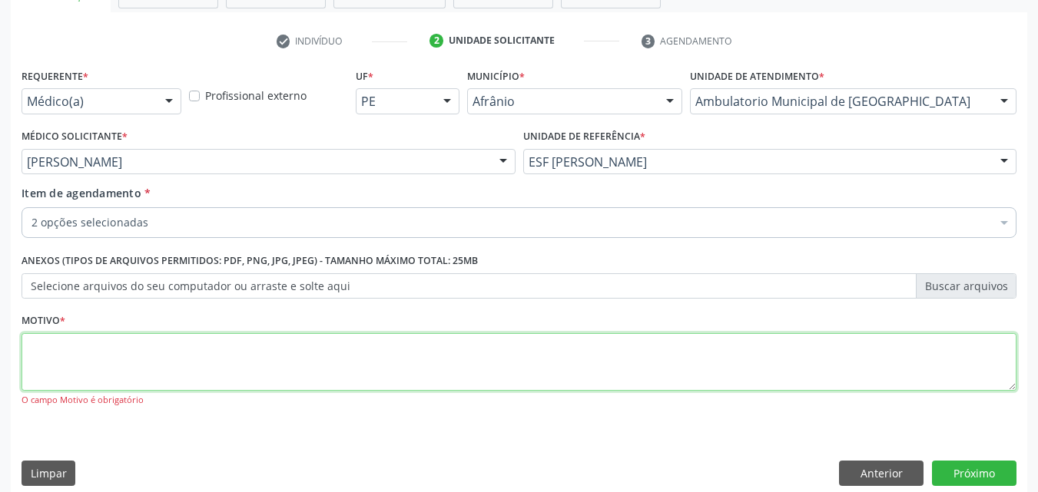
click at [284, 343] on textarea at bounding box center [519, 362] width 995 height 58
type textarea "*"
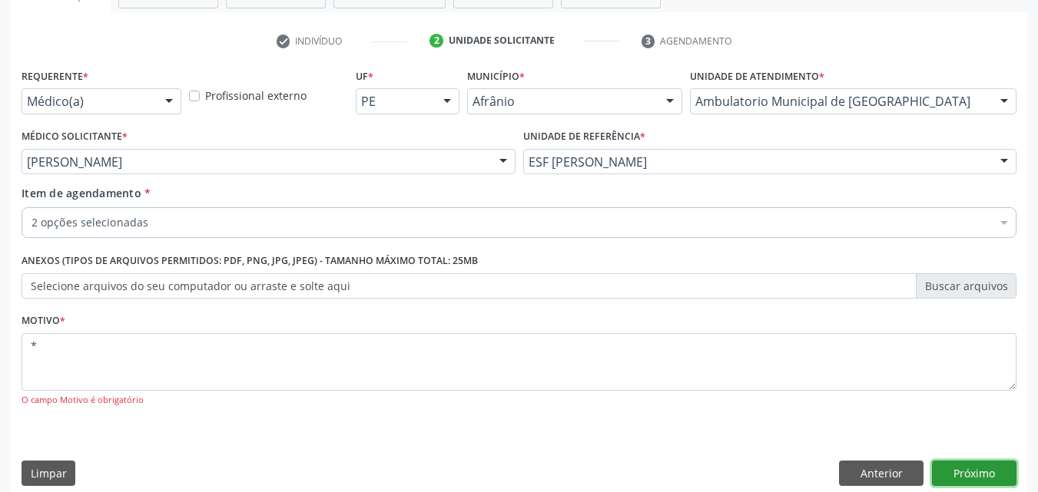
click at [973, 469] on button "Próximo" at bounding box center [974, 474] width 84 height 26
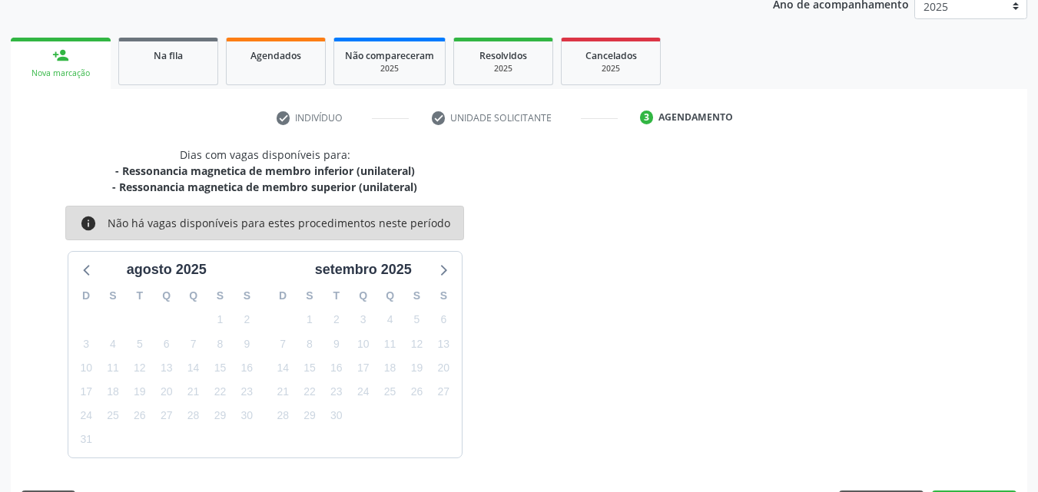
scroll to position [237, 0]
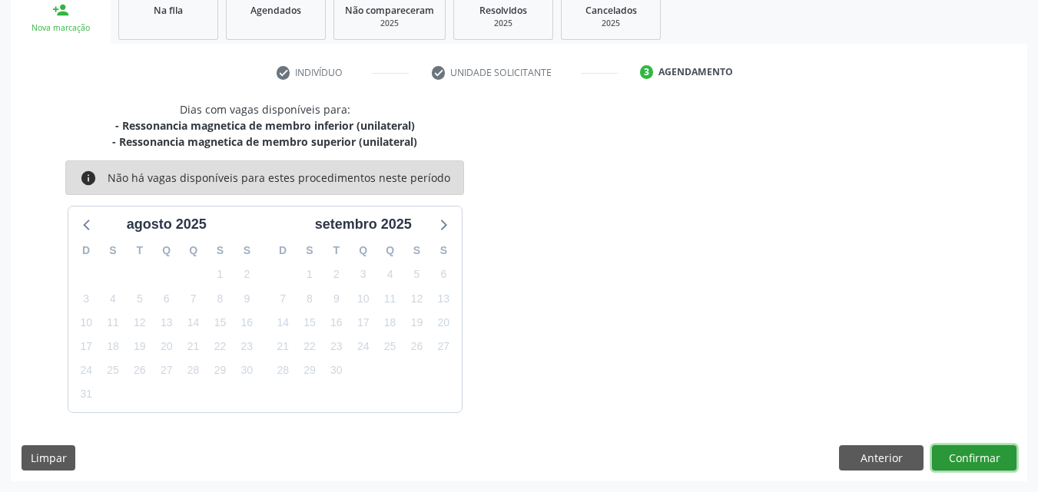
click at [984, 454] on button "Confirmar" at bounding box center [974, 458] width 84 height 26
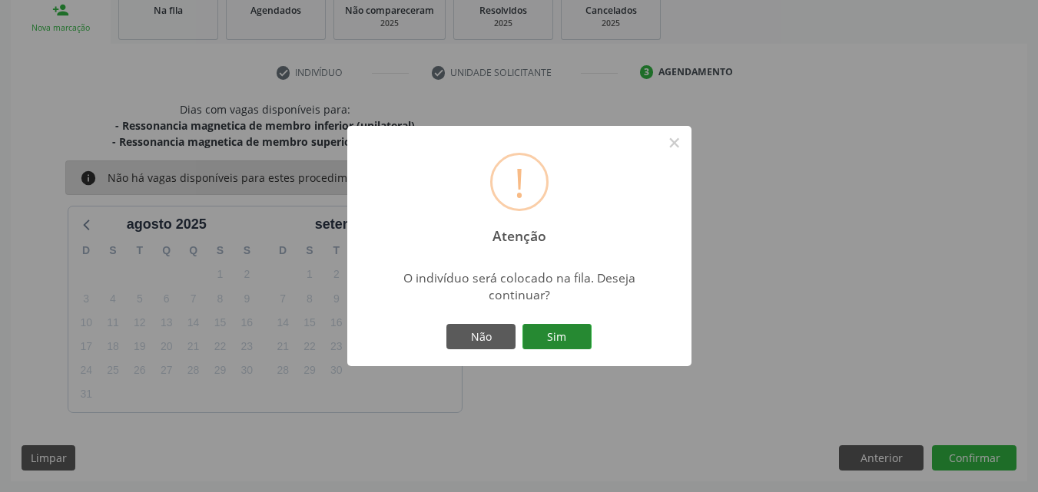
click at [560, 334] on button "Sim" at bounding box center [556, 337] width 69 height 26
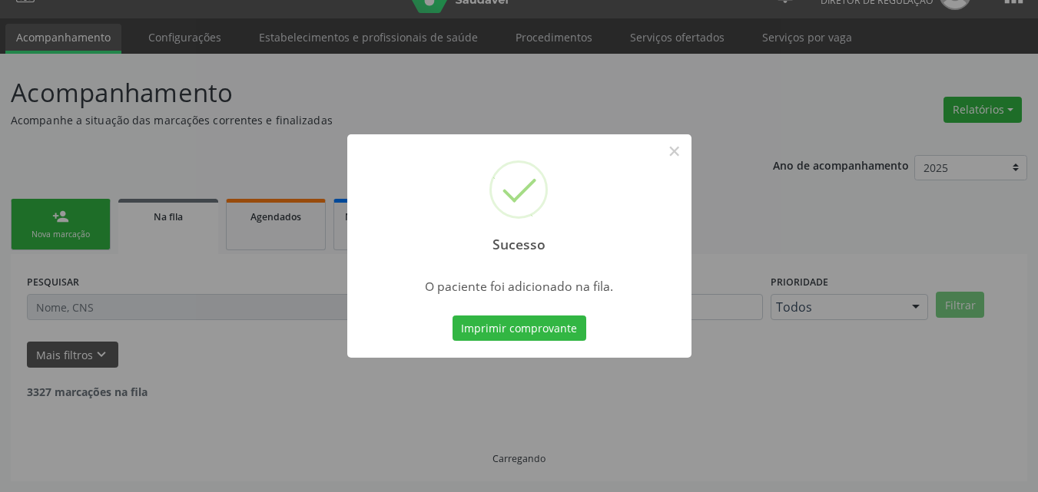
scroll to position [15, 0]
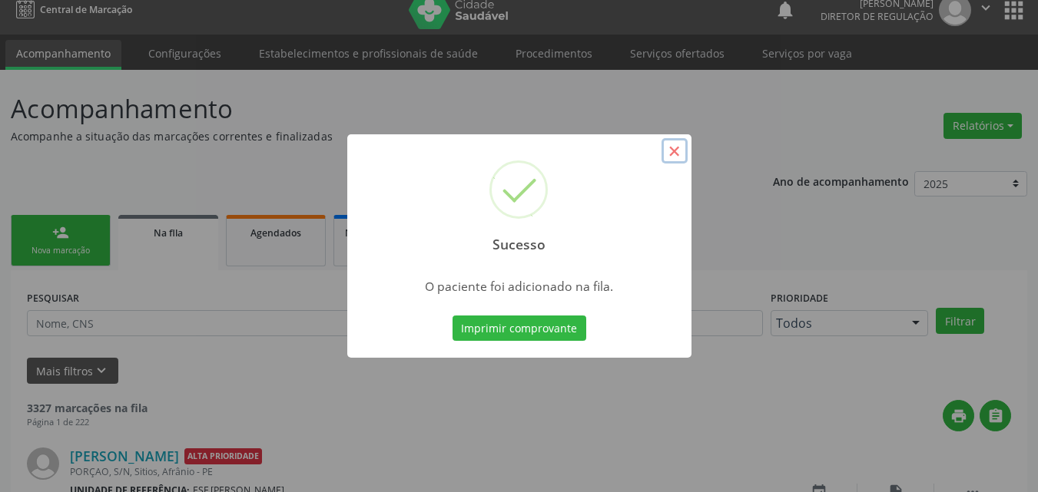
click at [675, 148] on button "×" at bounding box center [674, 151] width 26 height 26
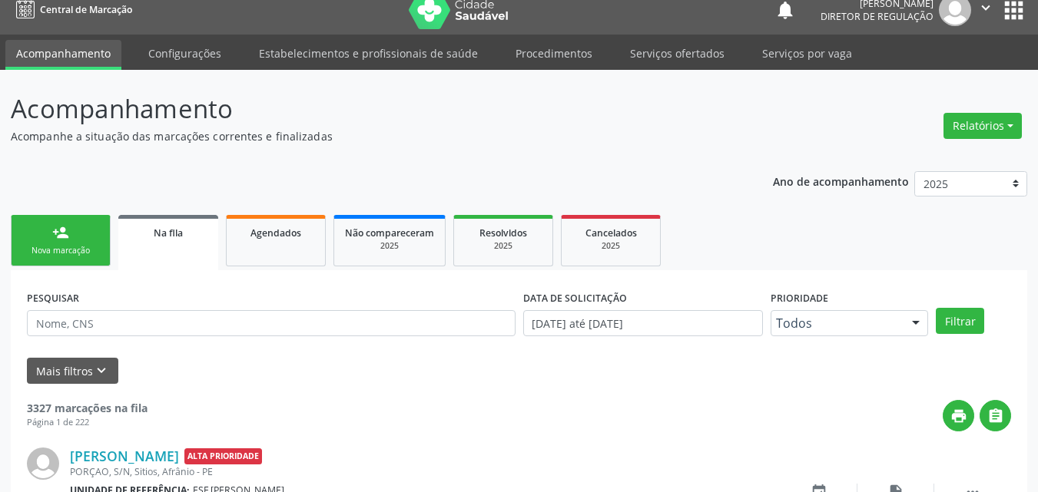
click at [101, 250] on link "person_add Nova marcação" at bounding box center [61, 240] width 100 height 51
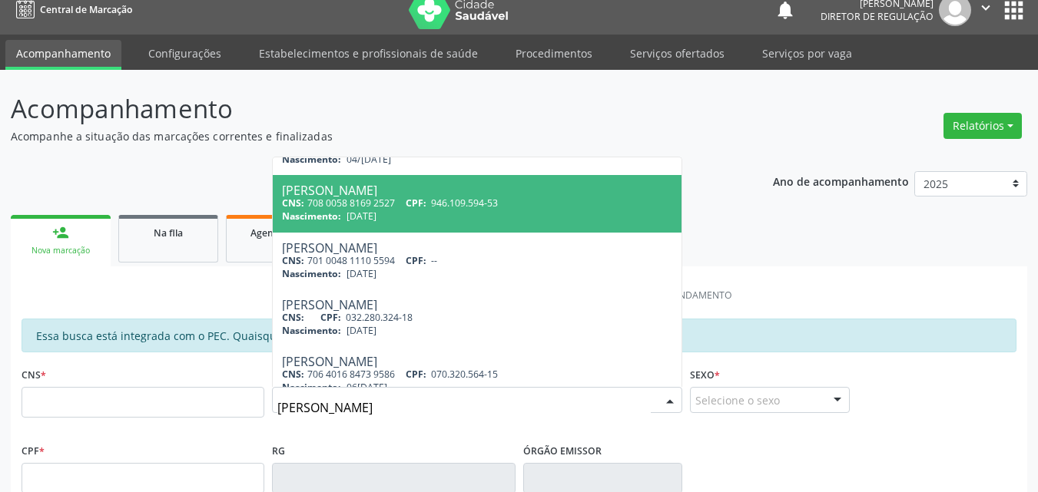
scroll to position [0, 0]
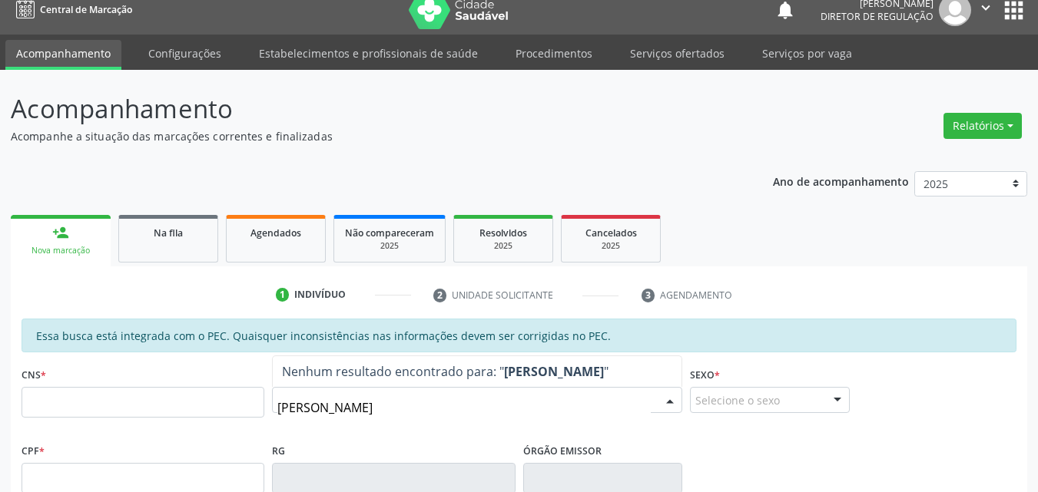
click at [673, 377] on span "Nenhum resultado encontrado para: " sebastiao jose da "" at bounding box center [477, 371] width 409 height 31
click at [415, 402] on input "sebastiao jose da" at bounding box center [463, 407] width 373 height 31
type input "sebastiao jose d"
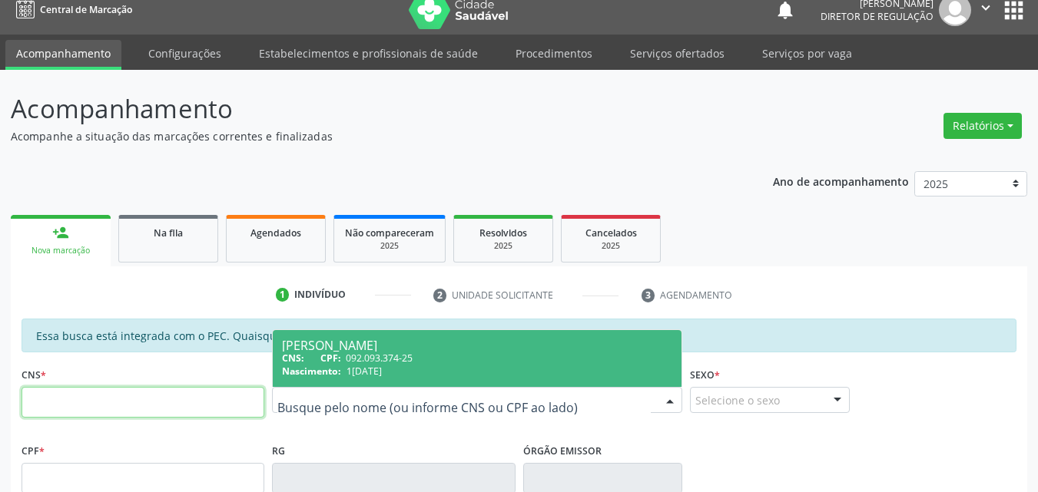
click at [171, 396] on input "text" at bounding box center [143, 402] width 243 height 31
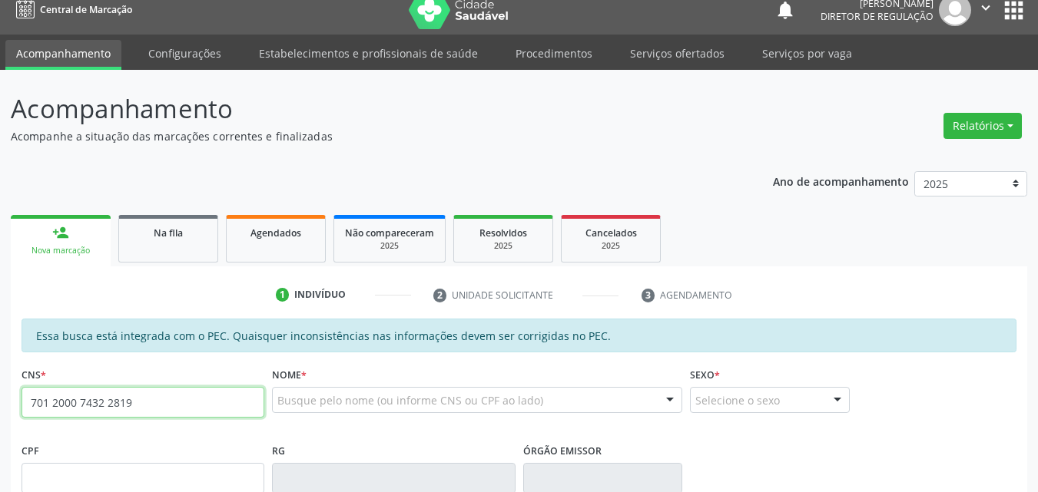
type input "701 2000 7432 2819"
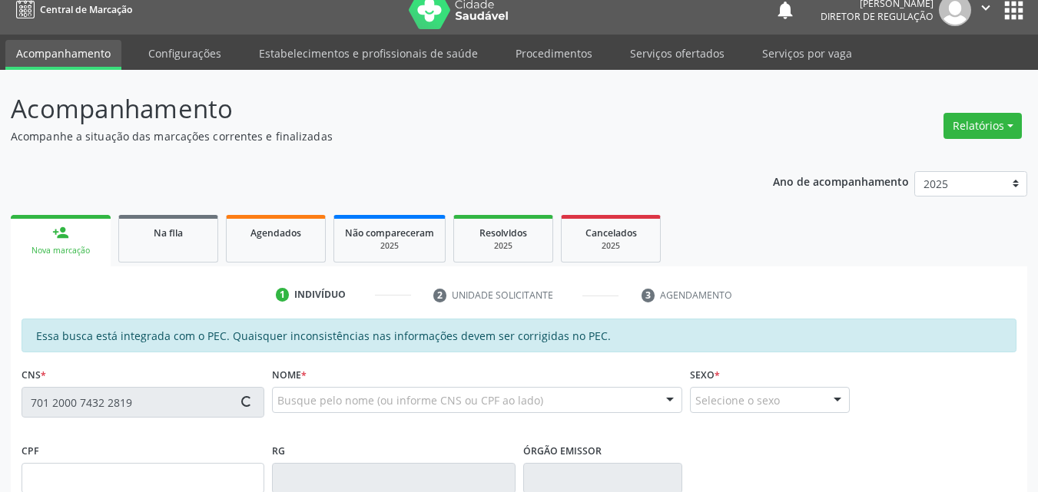
type input "22/04/1965"
type input "Noêmia Raimunda de Jesus"
type input "(87) 98828-2086"
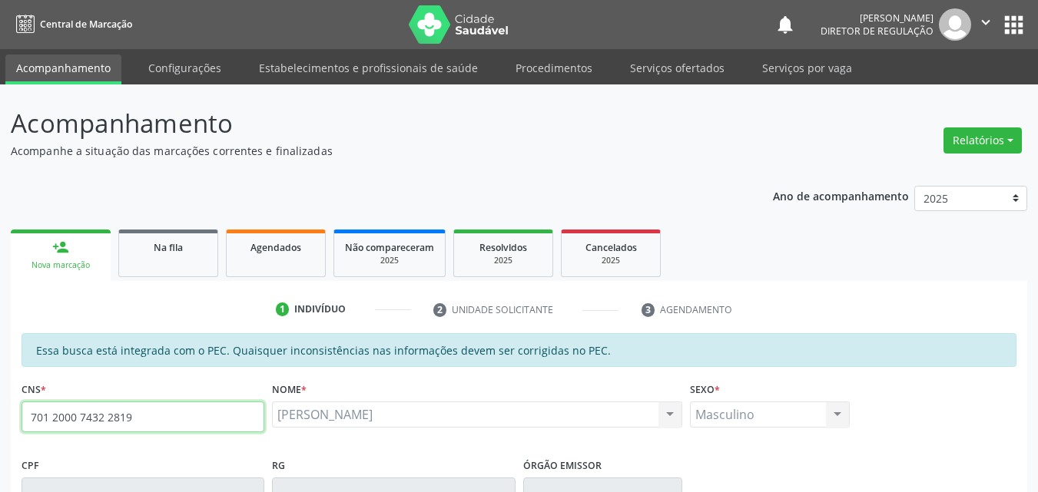
drag, startPoint x: 164, startPoint y: 409, endPoint x: 48, endPoint y: 422, distance: 116.7
click at [0, 405] on div "Acompanhamento Acompanhe a situação das marcações correntes e finalizadas Relat…" at bounding box center [519, 480] width 1038 height 793
type input "700 5055 0140 7159"
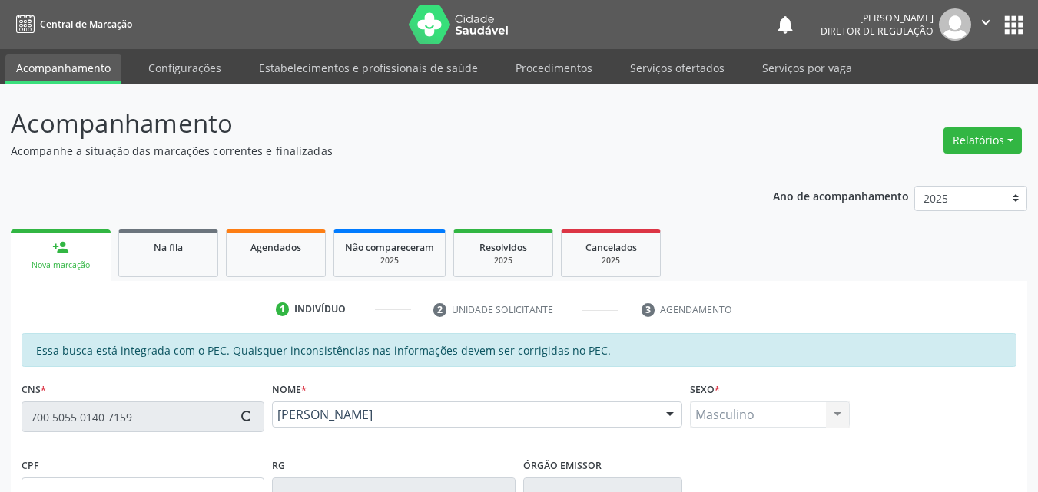
type input "060.228.734-01"
type input "11/02/1982"
type input "Francisca Izabel Tolentino"
type input "(87) 98873-9020"
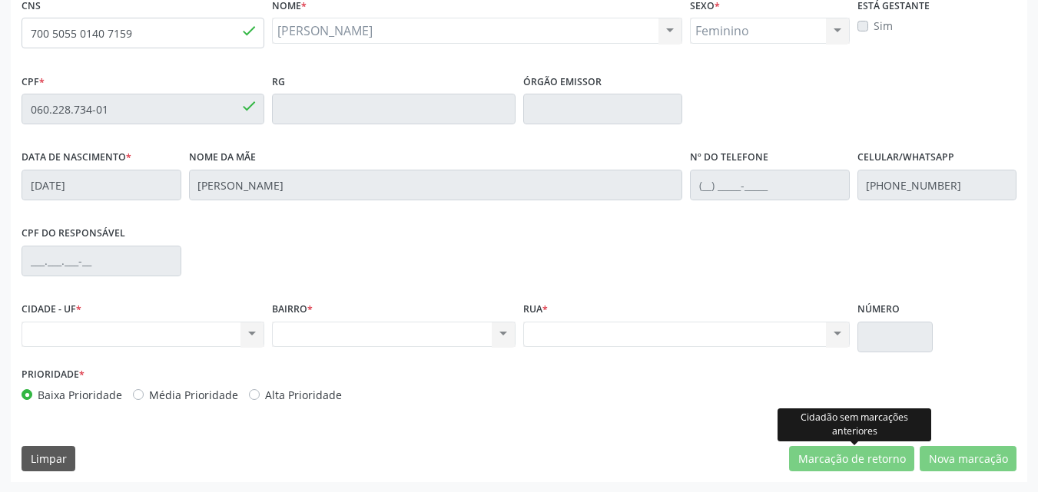
scroll to position [307, 0]
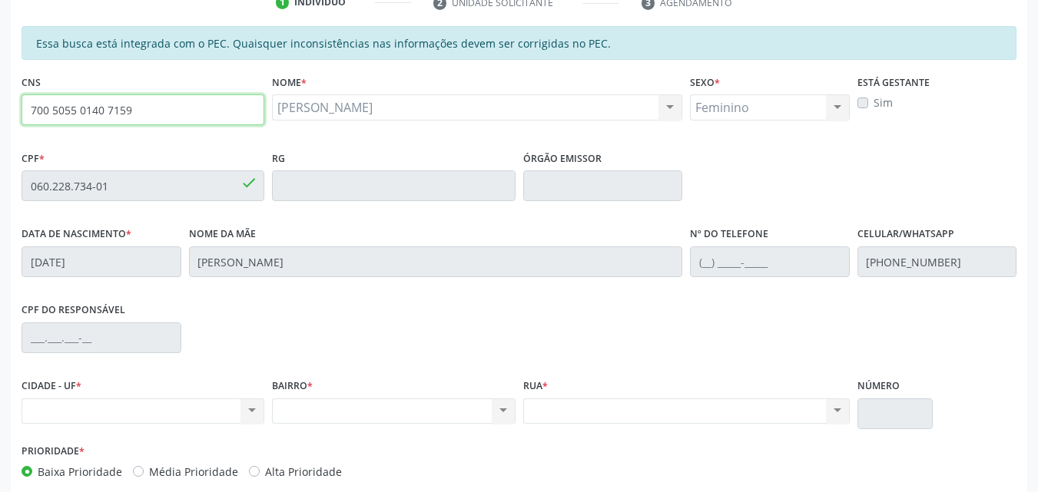
drag, startPoint x: 138, startPoint y: 109, endPoint x: 0, endPoint y: 111, distance: 138.3
click at [0, 111] on div "Acompanhamento Acompanhe a situação das marcações correntes e finalizadas Relat…" at bounding box center [519, 173] width 1038 height 793
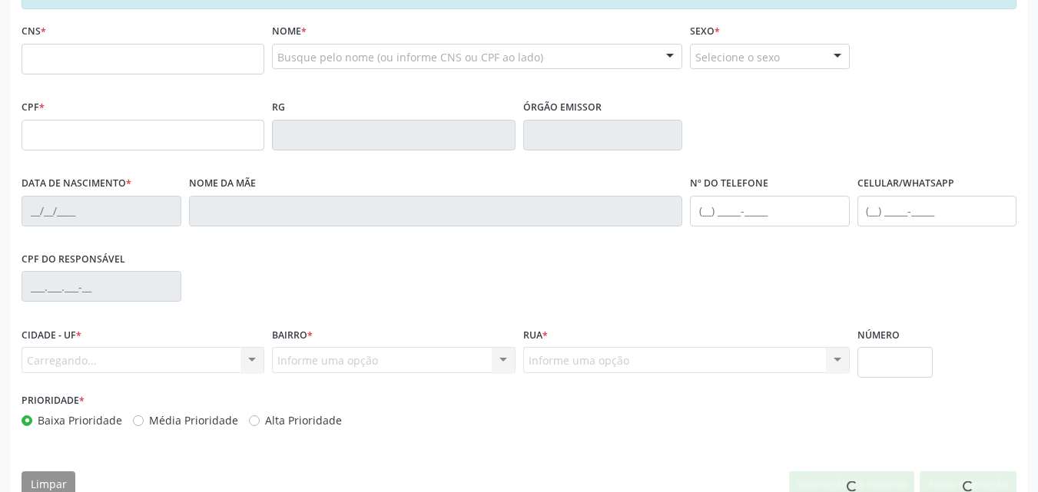
scroll to position [358, 0]
drag, startPoint x: 101, startPoint y: 66, endPoint x: 111, endPoint y: 62, distance: 10.7
click at [106, 65] on input "text" at bounding box center [143, 59] width 243 height 31
type input "700 5055 0140 7159"
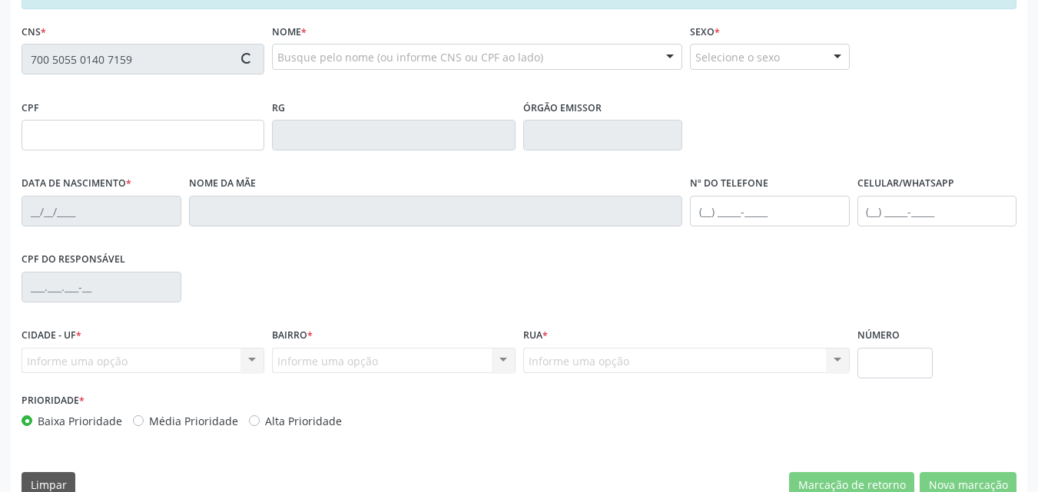
type input "060.228.734-01"
type input "[DATE]"
type input "[PERSON_NAME]"
type input "[PHONE_NUMBER]"
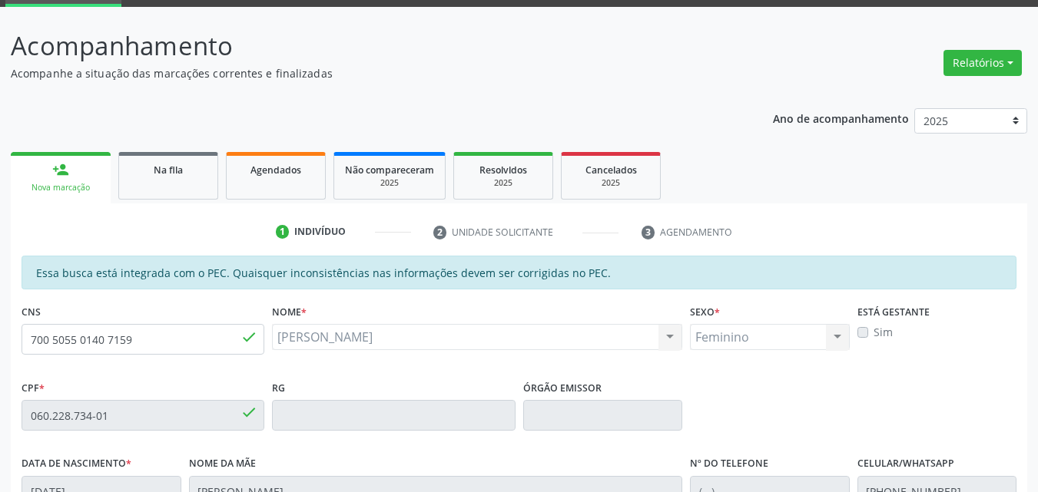
scroll to position [0, 0]
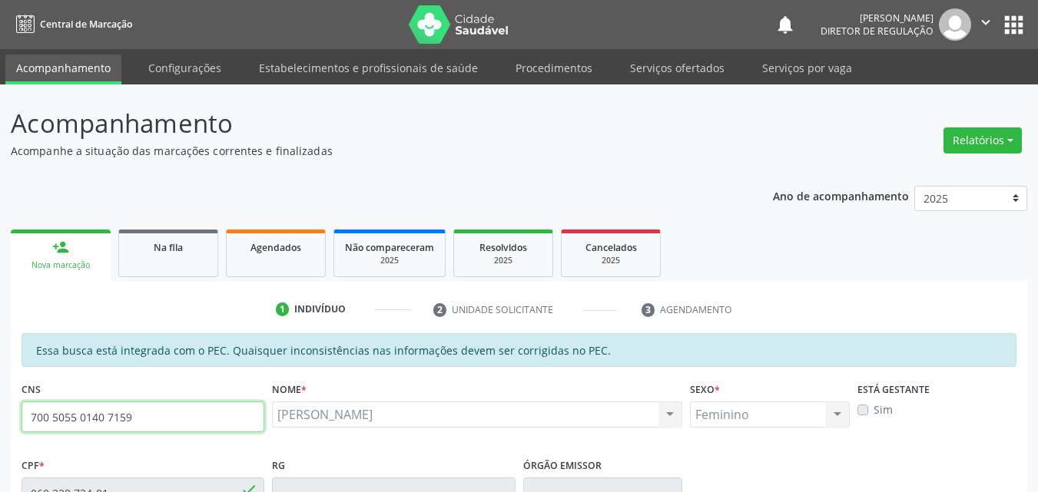
drag, startPoint x: 139, startPoint y: 419, endPoint x: 0, endPoint y: 419, distance: 139.0
click at [0, 419] on div "Acompanhamento Acompanhe a situação das marcações correntes e finalizadas Relat…" at bounding box center [519, 480] width 1038 height 793
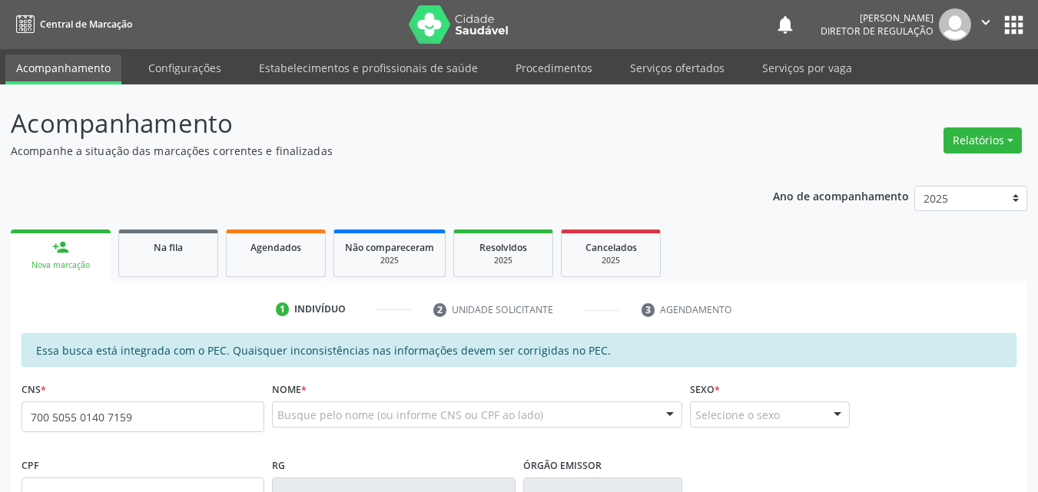
type input "700 5055 0140 7159"
type input "060.228.734-01"
type input "[DATE]"
type input "[PERSON_NAME]"
type input "[PHONE_NUMBER]"
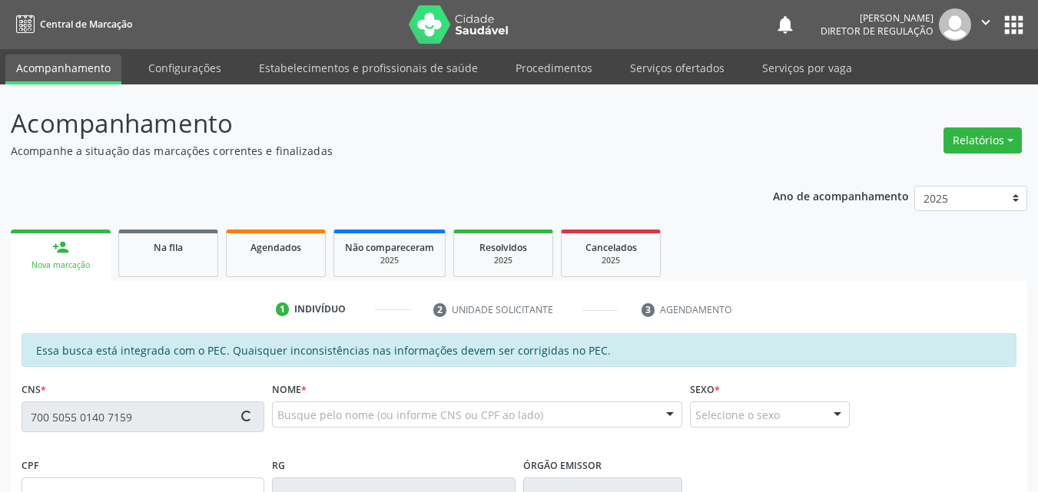
type input "S/N"
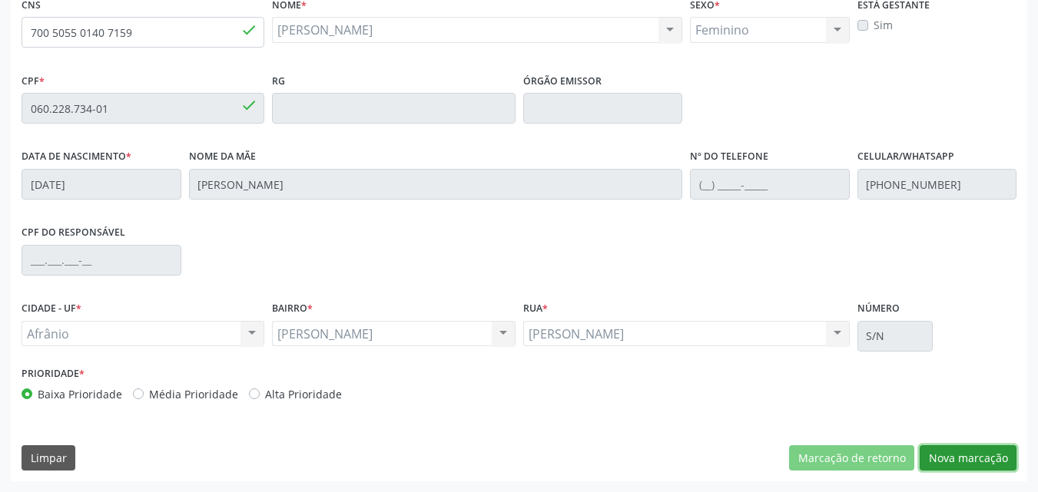
click at [965, 456] on button "Nova marcação" at bounding box center [967, 458] width 97 height 26
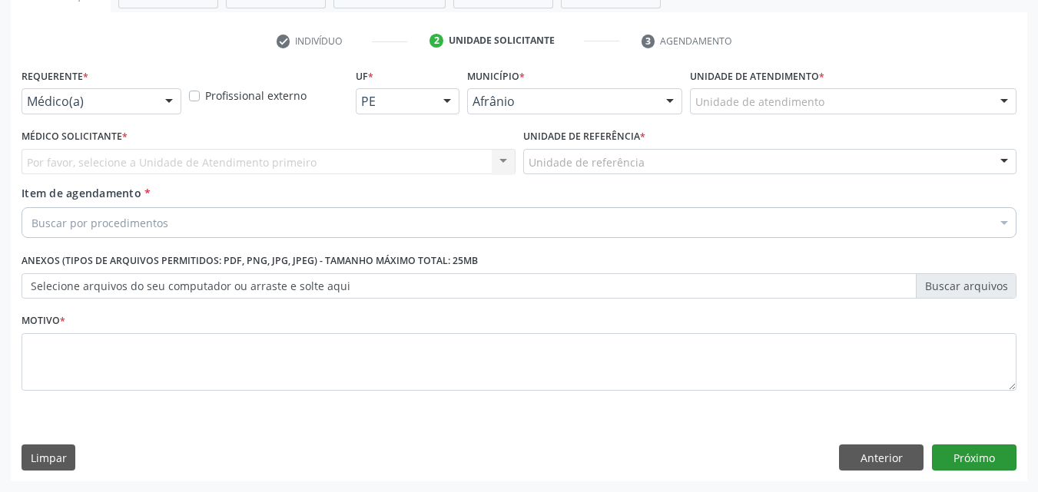
scroll to position [269, 0]
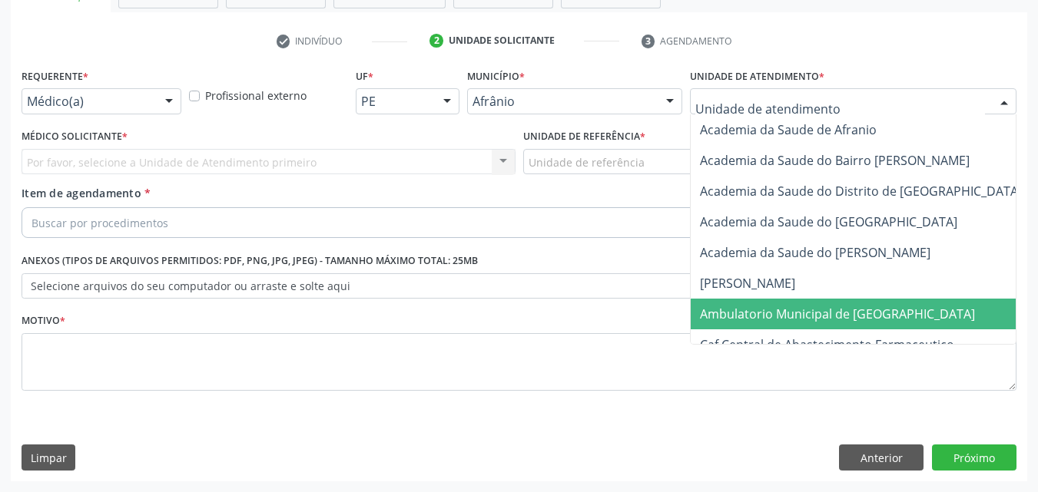
click at [851, 313] on span "Ambulatorio Municipal de [GEOGRAPHIC_DATA]" at bounding box center [837, 314] width 275 height 17
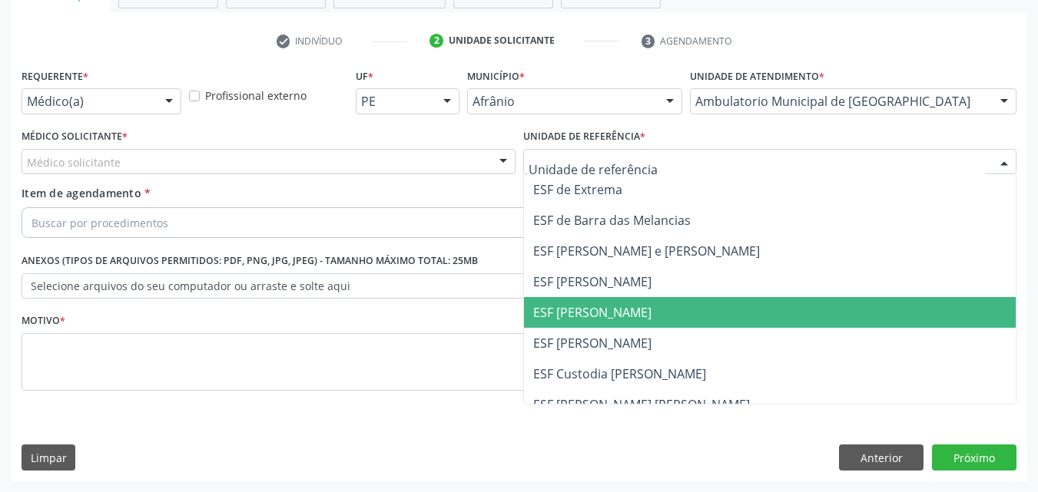
click at [612, 307] on span "ESF [PERSON_NAME]" at bounding box center [592, 312] width 118 height 17
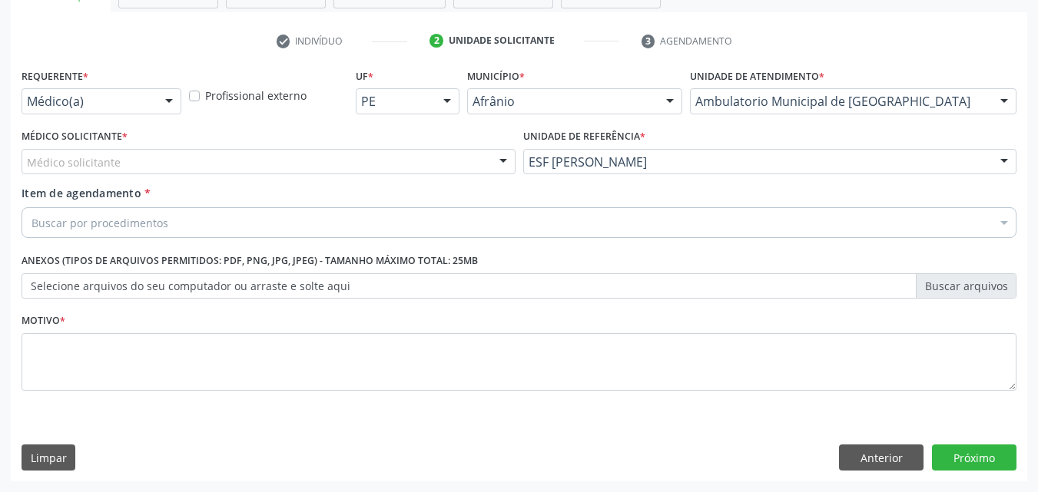
click at [389, 158] on div "Médico solicitante" at bounding box center [269, 162] width 494 height 26
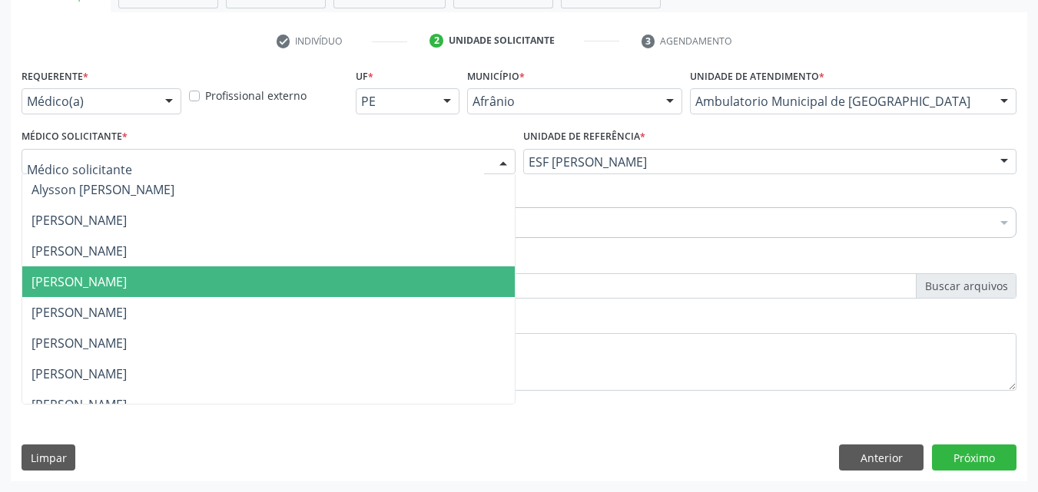
click at [369, 280] on span "[PERSON_NAME]" at bounding box center [268, 282] width 492 height 31
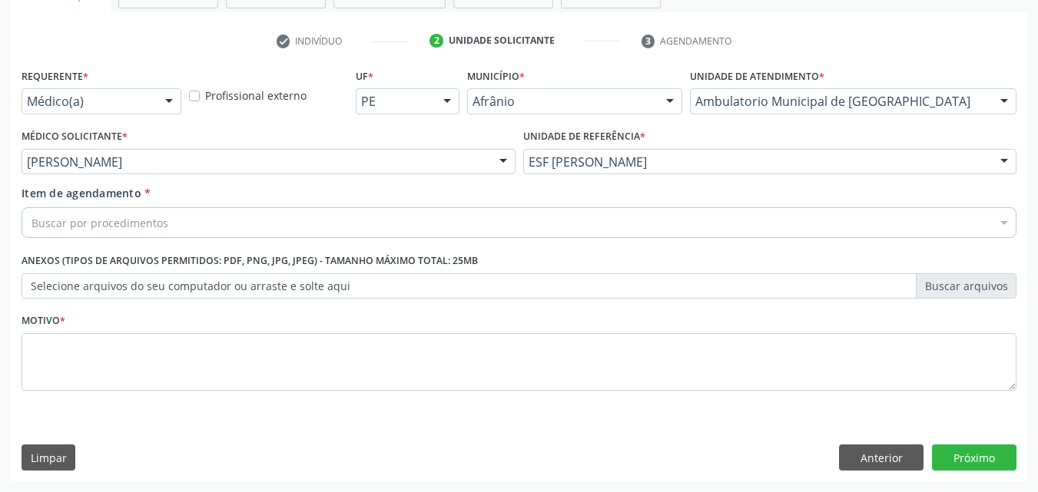
click at [265, 218] on div "Buscar por procedimentos" at bounding box center [519, 222] width 995 height 31
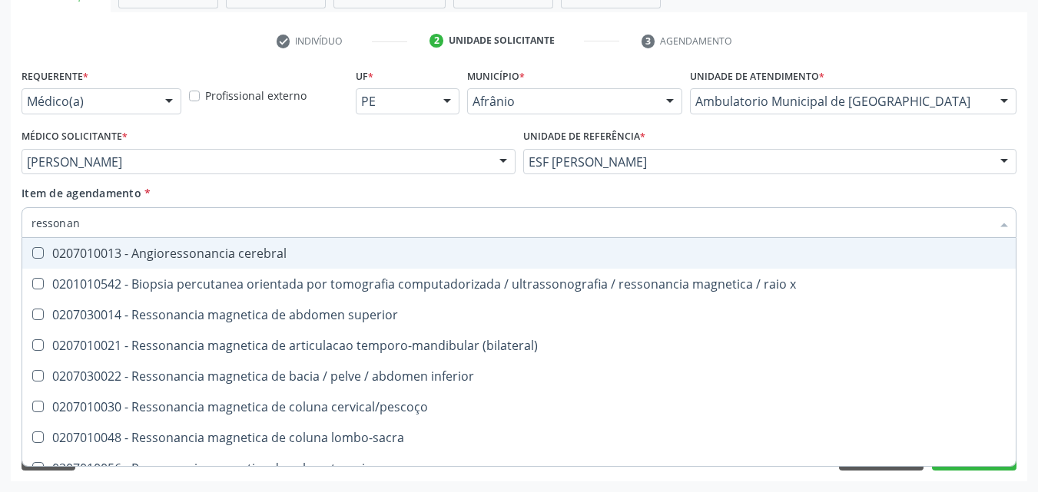
type input "ressonanc"
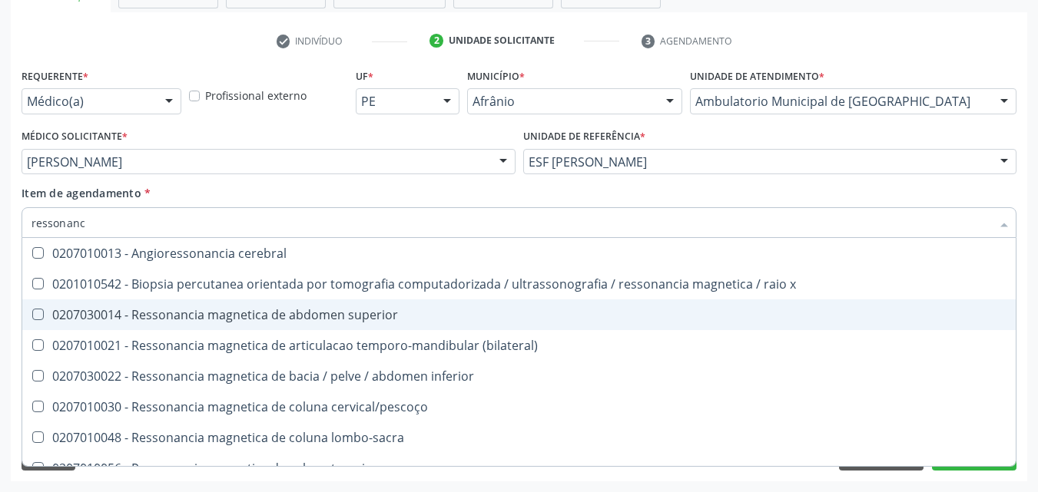
scroll to position [77, 0]
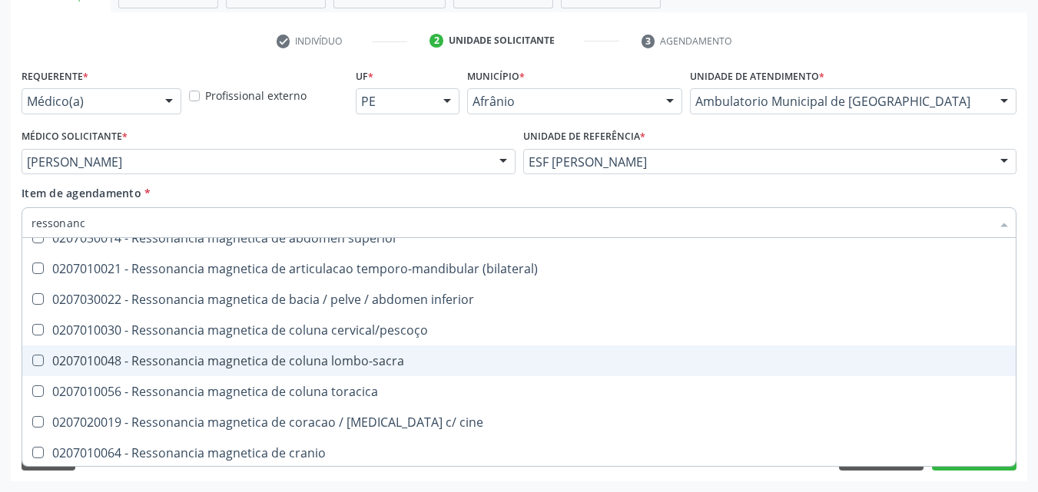
click at [299, 356] on div "0207010048 - Ressonancia magnetica de coluna lombo-sacra" at bounding box center [518, 361] width 975 height 12
checkbox lombo-sacra "true"
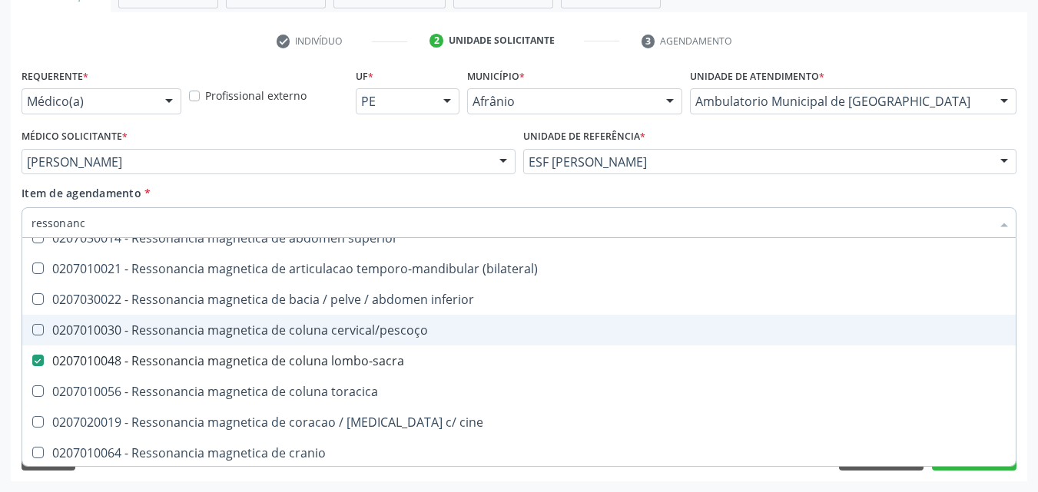
click at [282, 326] on div "0207010030 - Ressonancia magnetica de coluna cervical/pescoço" at bounding box center [518, 330] width 975 height 12
checkbox cervical\/pescoço "true"
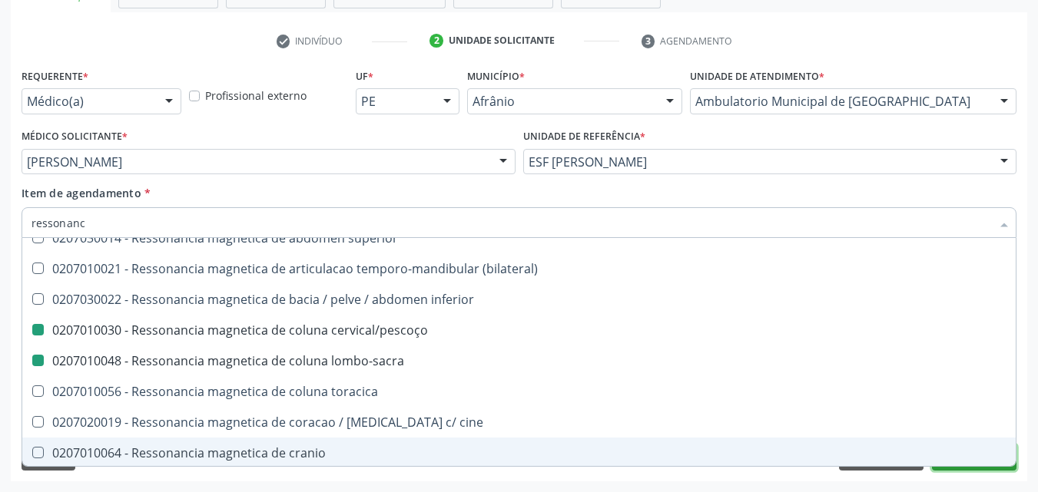
click at [973, 469] on button "Próximo" at bounding box center [974, 458] width 84 height 26
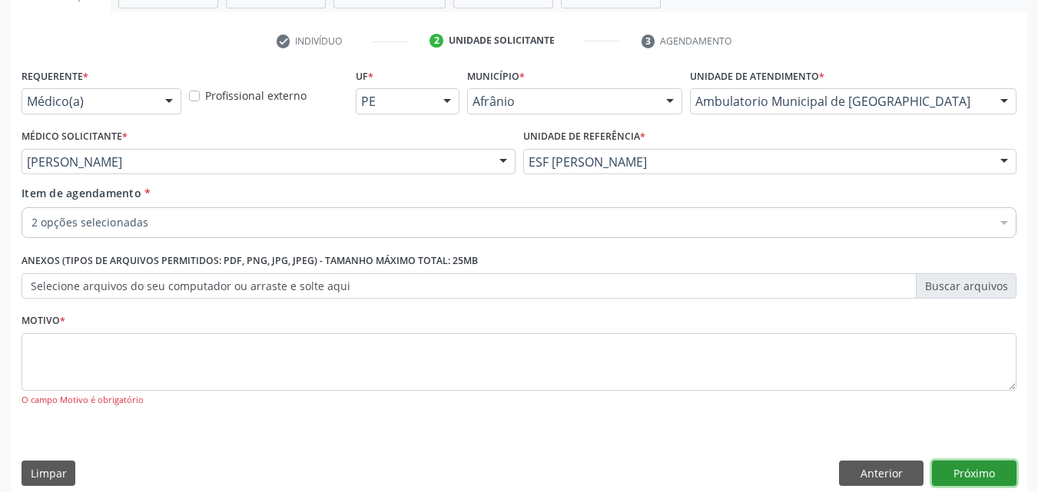
scroll to position [0, 0]
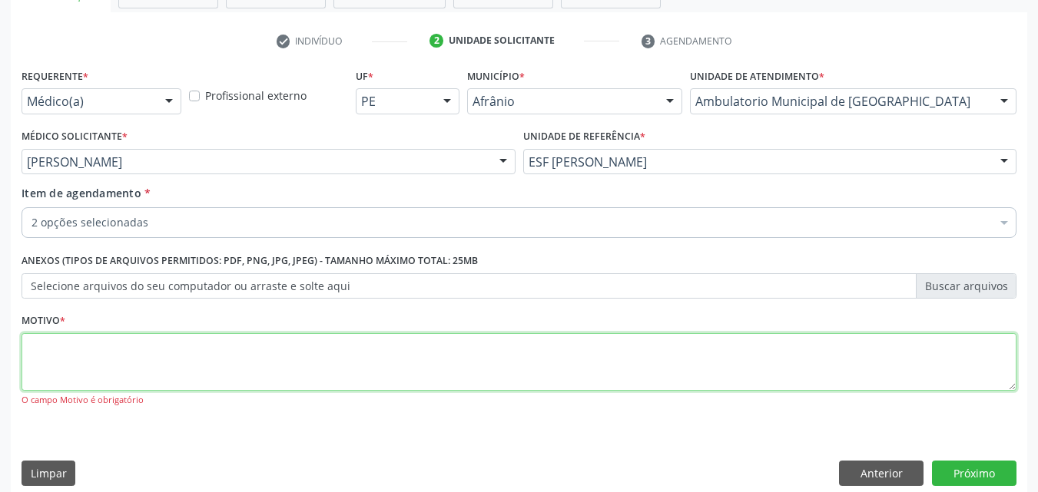
click at [282, 349] on textarea at bounding box center [519, 362] width 995 height 58
type textarea "*"
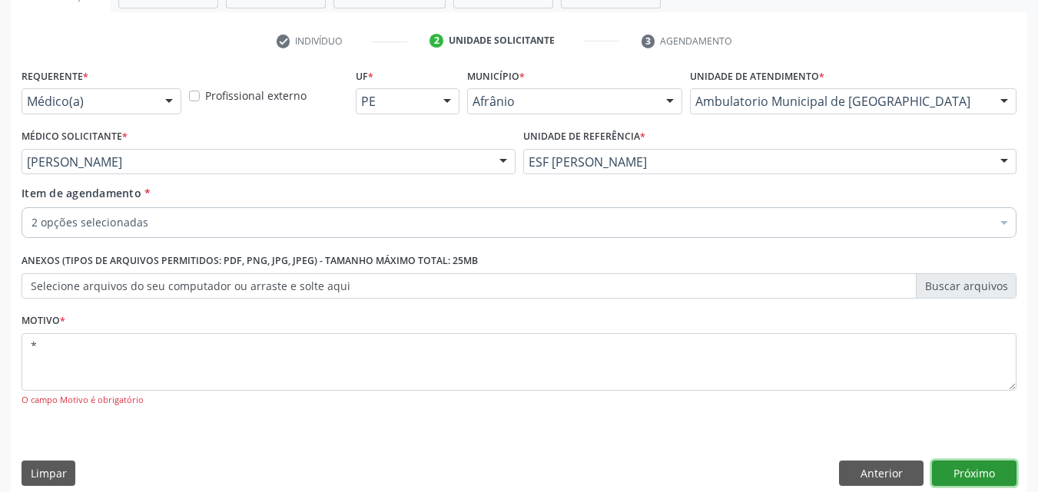
click at [959, 471] on button "Próximo" at bounding box center [974, 474] width 84 height 26
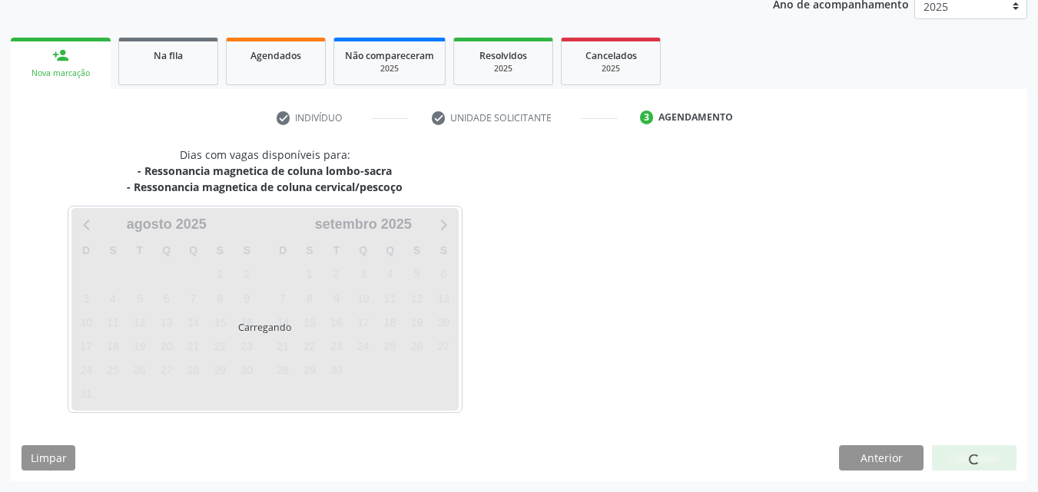
scroll to position [192, 0]
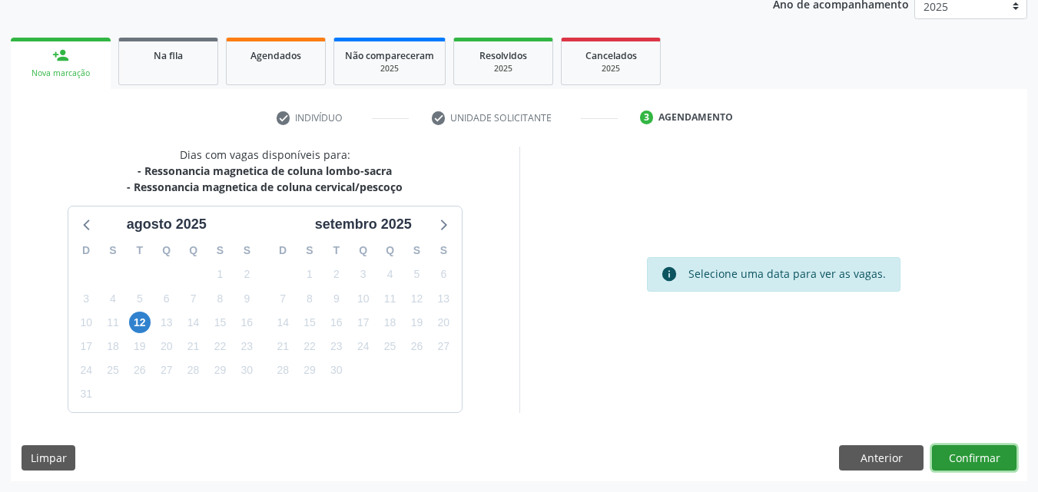
click at [974, 457] on button "Confirmar" at bounding box center [974, 458] width 84 height 26
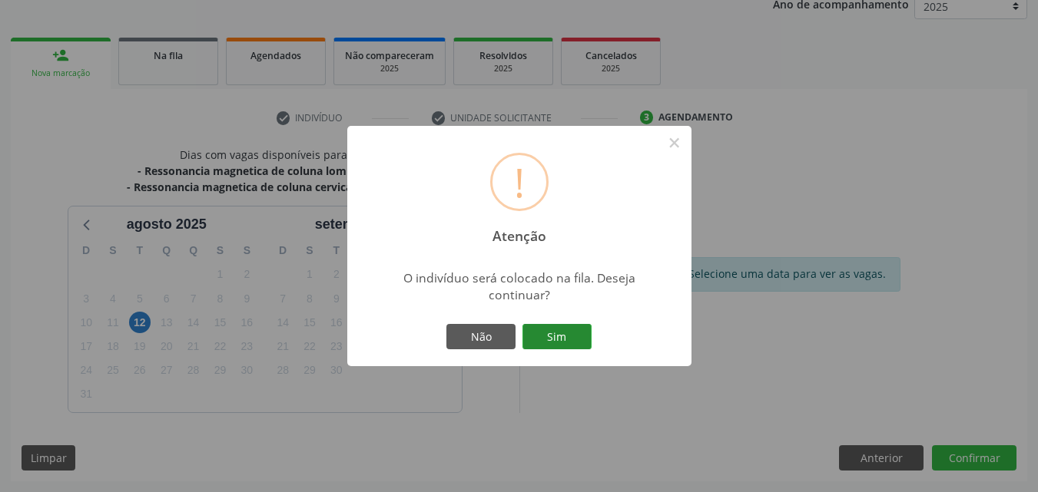
click at [579, 334] on button "Sim" at bounding box center [556, 337] width 69 height 26
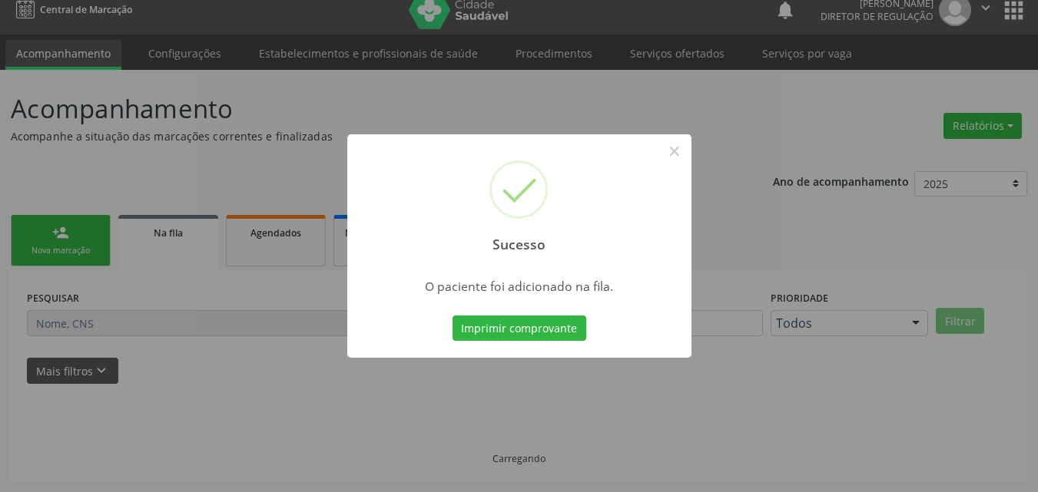
scroll to position [15, 0]
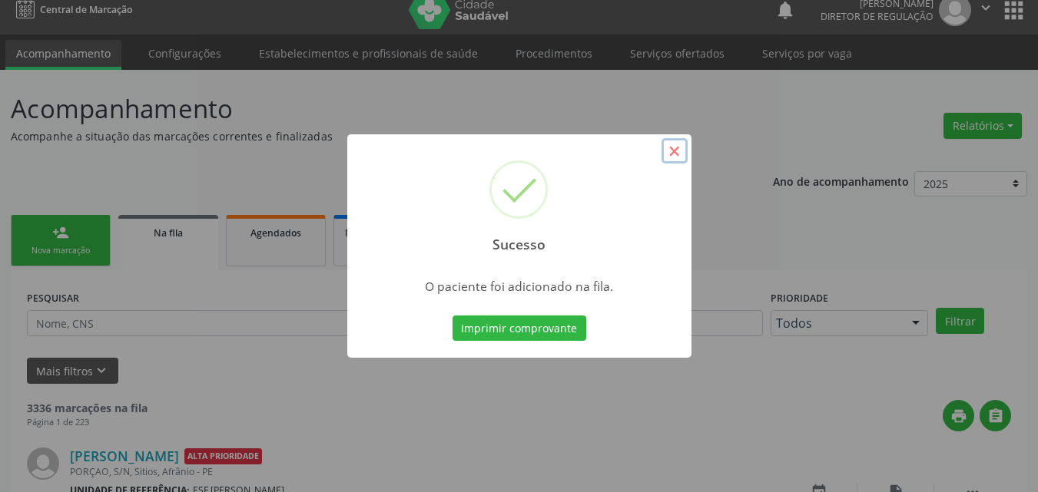
click at [677, 146] on button "×" at bounding box center [674, 151] width 26 height 26
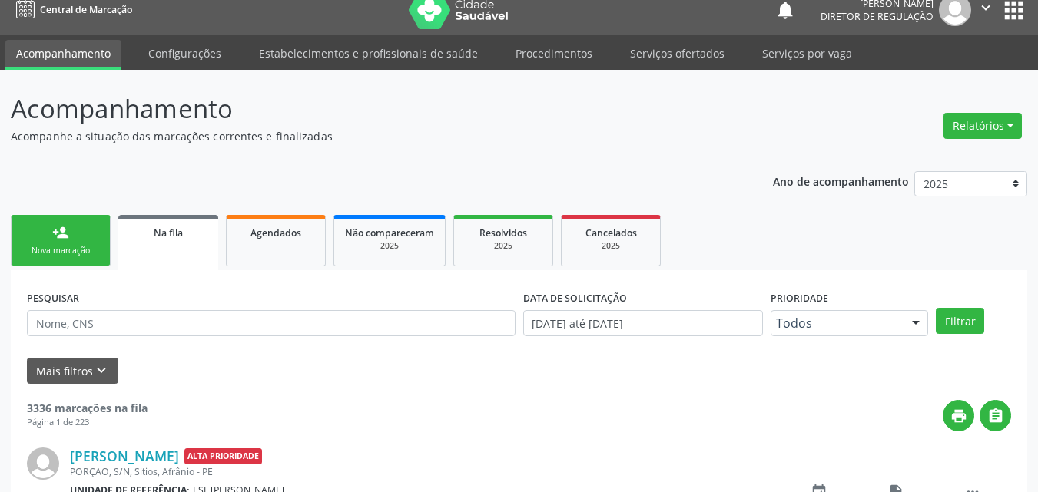
click at [88, 245] on div "Nova marcação" at bounding box center [60, 251] width 77 height 12
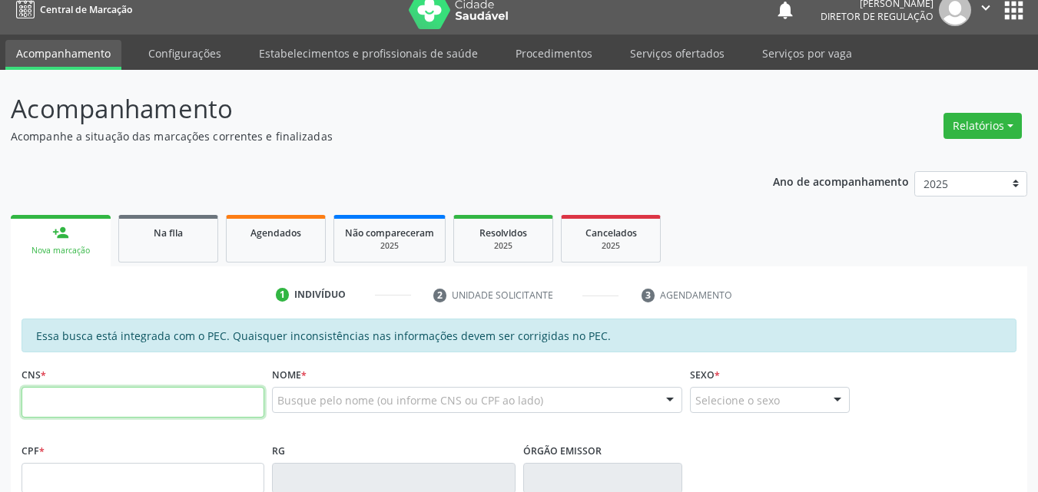
click at [116, 397] on input "text" at bounding box center [143, 402] width 243 height 31
type input "702 5043 8030 2233"
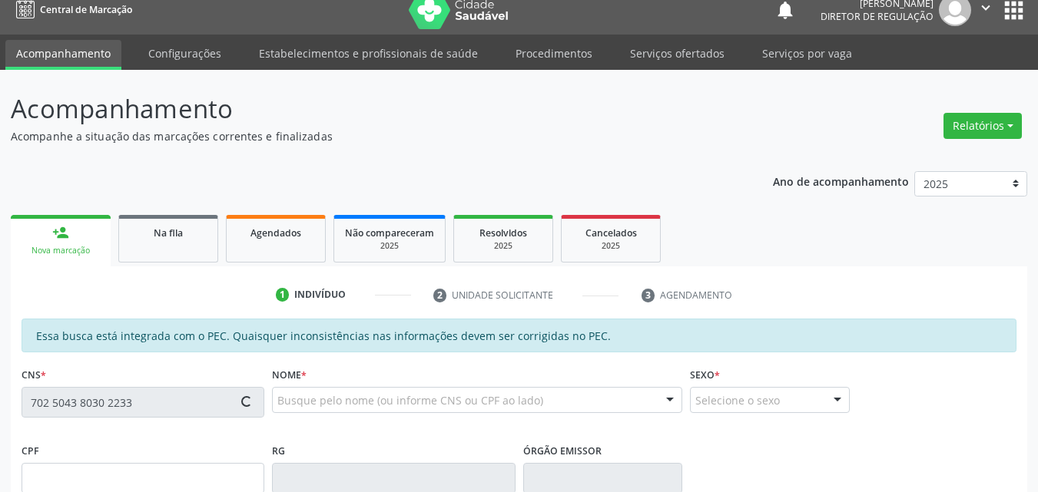
type input "052.454.284-82"
type input "18[DATE]"
type input "[PERSON_NAME]"
type input "[PHONE_NUMBER]"
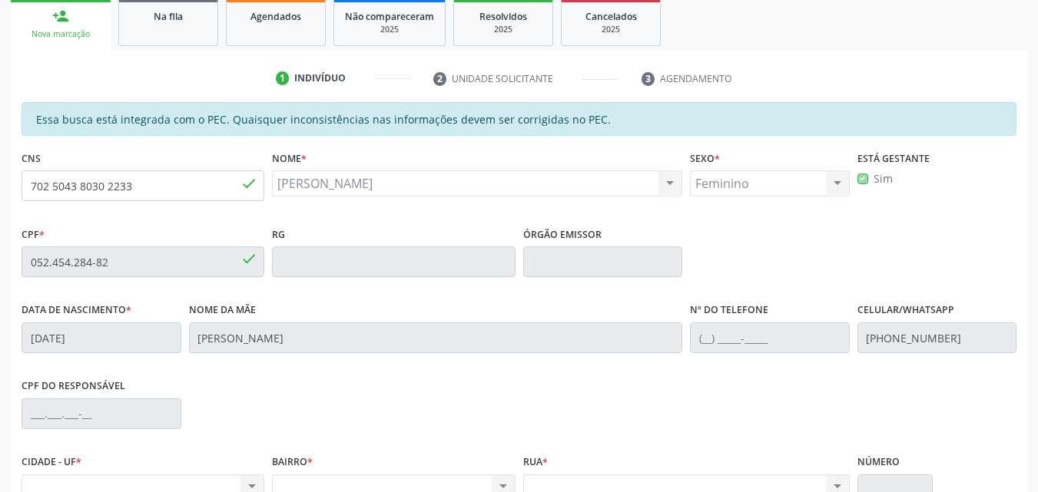
scroll to position [154, 0]
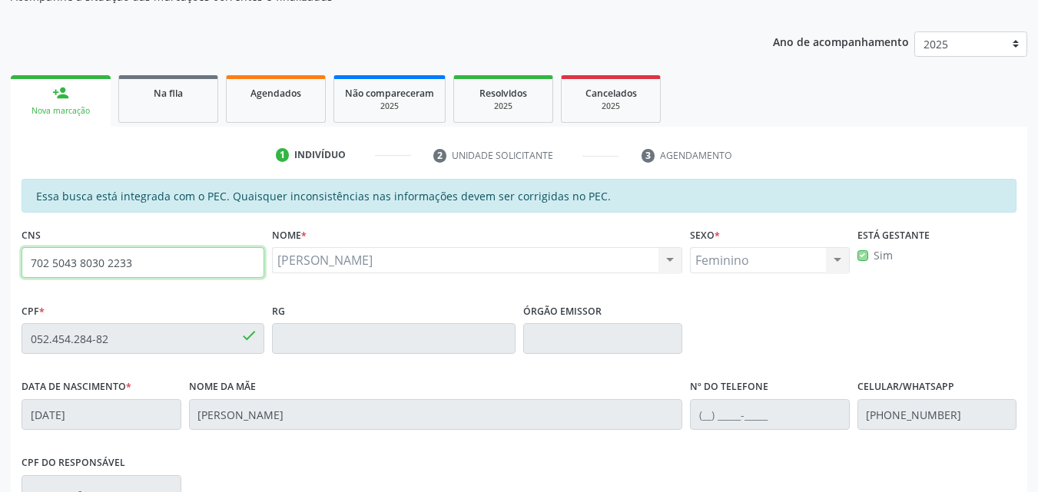
drag, startPoint x: 144, startPoint y: 263, endPoint x: 0, endPoint y: 261, distance: 144.4
click at [0, 261] on div "Acompanhamento Acompanhe a situação das marcações correntes e finalizadas Relat…" at bounding box center [519, 326] width 1038 height 793
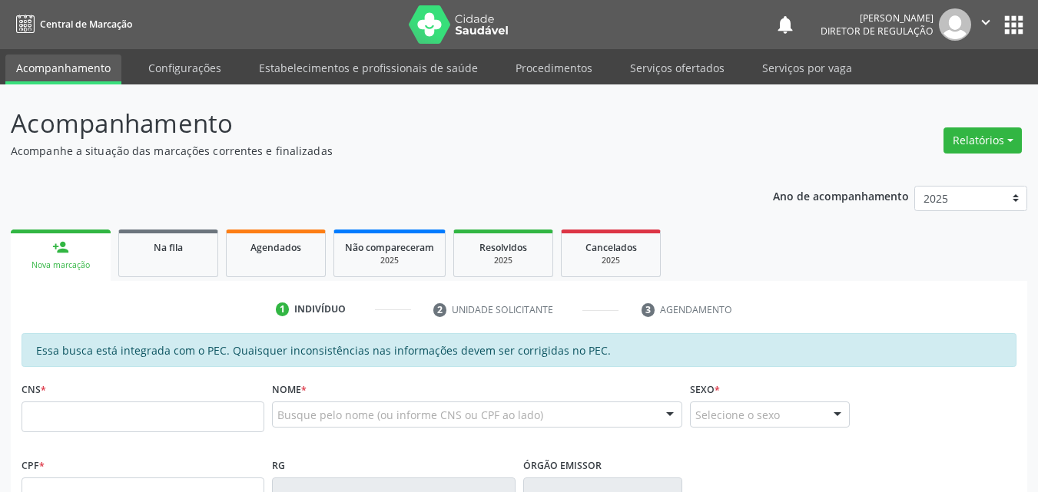
scroll to position [154, 0]
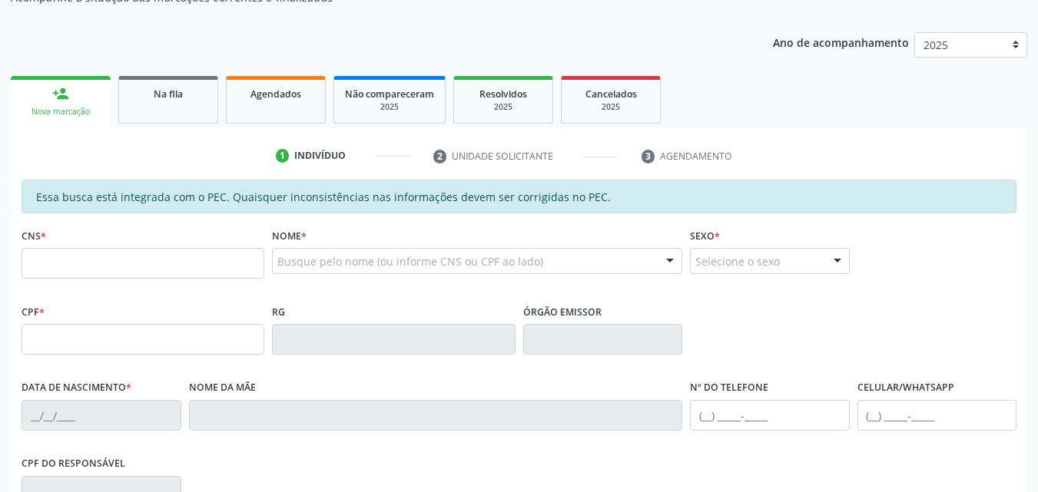
click at [123, 258] on input "text" at bounding box center [143, 263] width 243 height 31
type input "702 5043 8030 2233"
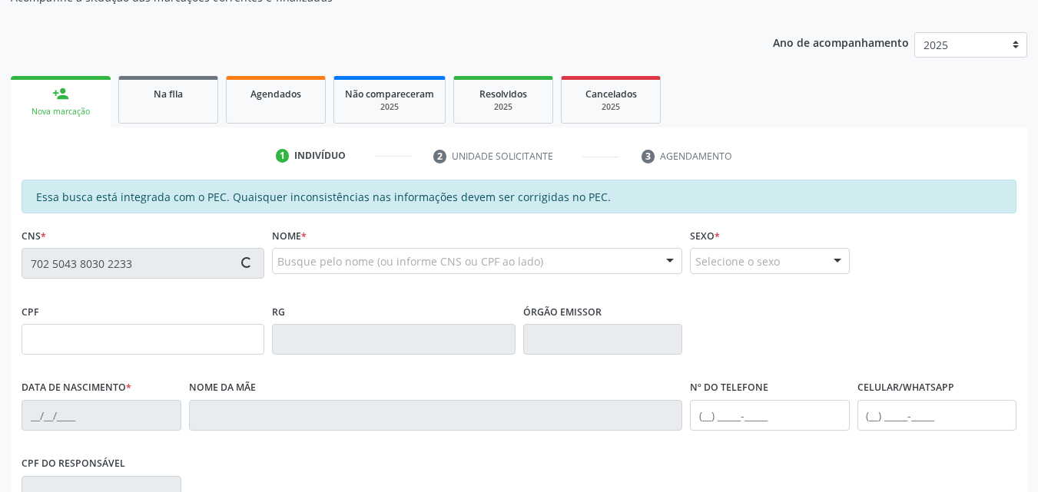
type input "052.454.284-82"
type input "18[DATE]"
type input "[PERSON_NAME]"
type input "[PHONE_NUMBER]"
type input "S/N"
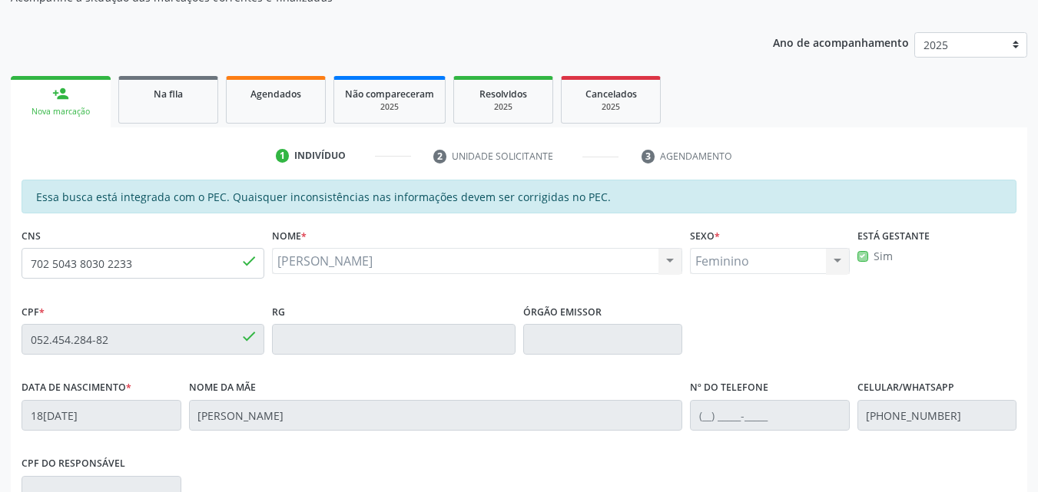
scroll to position [384, 0]
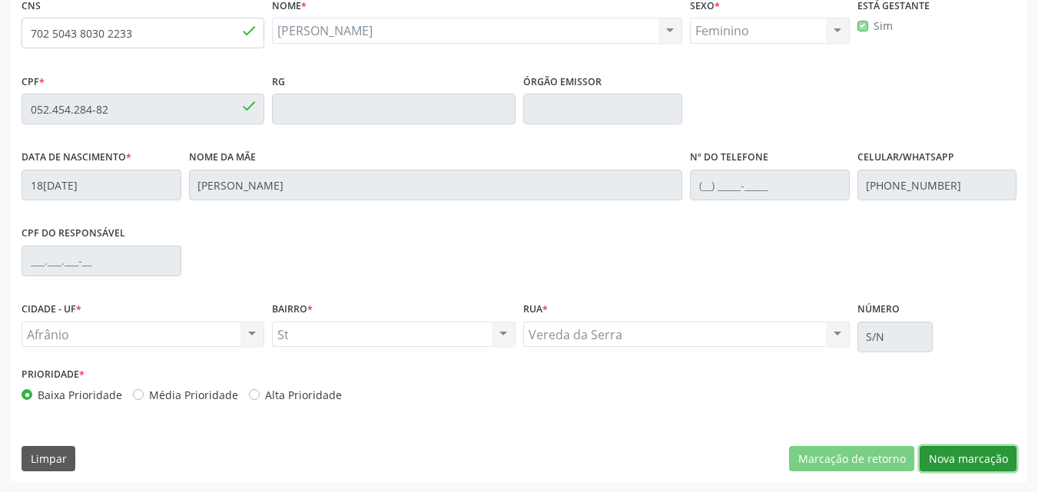
click at [965, 459] on button "Nova marcação" at bounding box center [967, 459] width 97 height 26
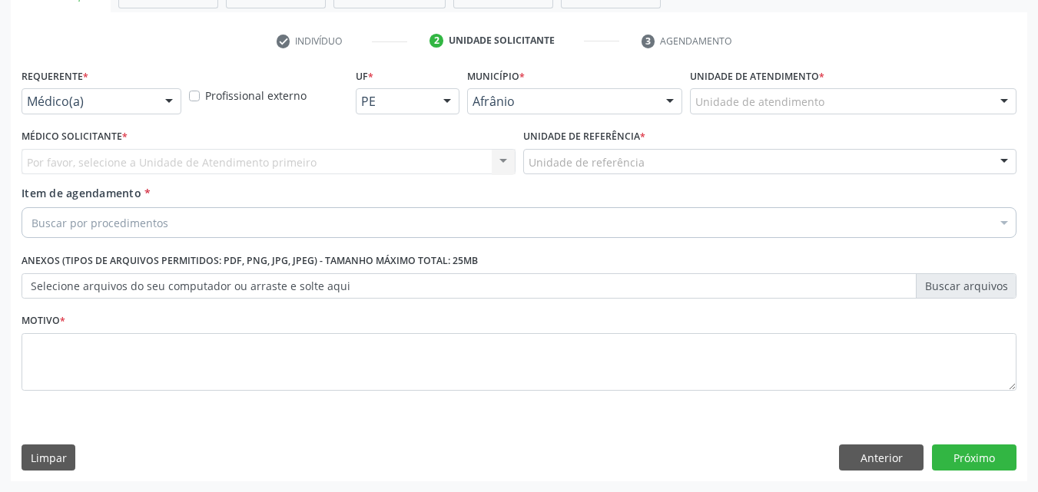
scroll to position [269, 0]
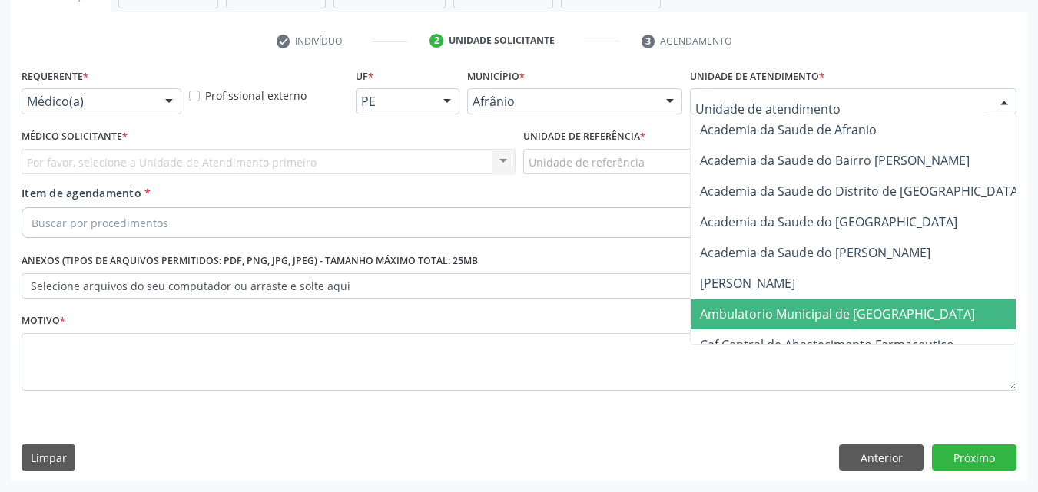
click at [797, 319] on span "Ambulatorio Municipal de [GEOGRAPHIC_DATA]" at bounding box center [837, 314] width 275 height 17
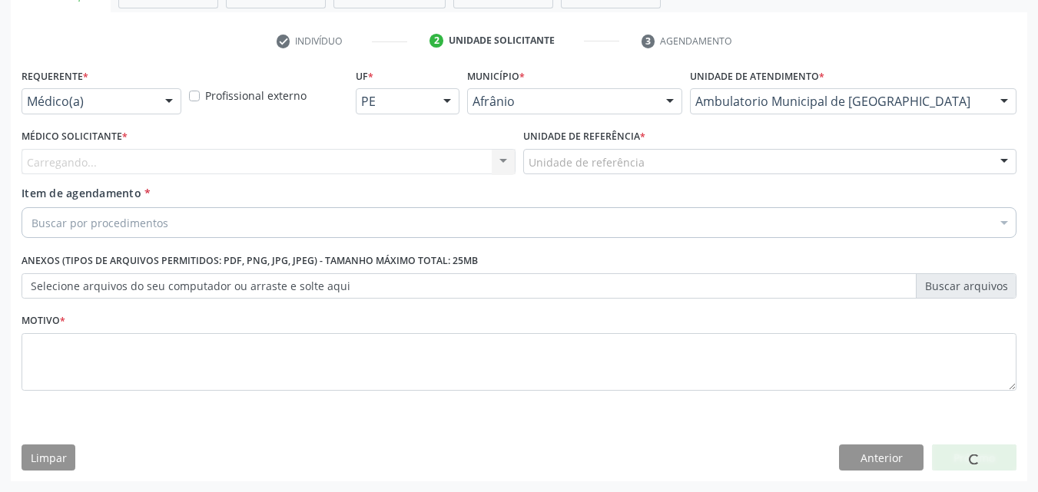
click at [646, 157] on div "Unidade de referência" at bounding box center [770, 162] width 494 height 26
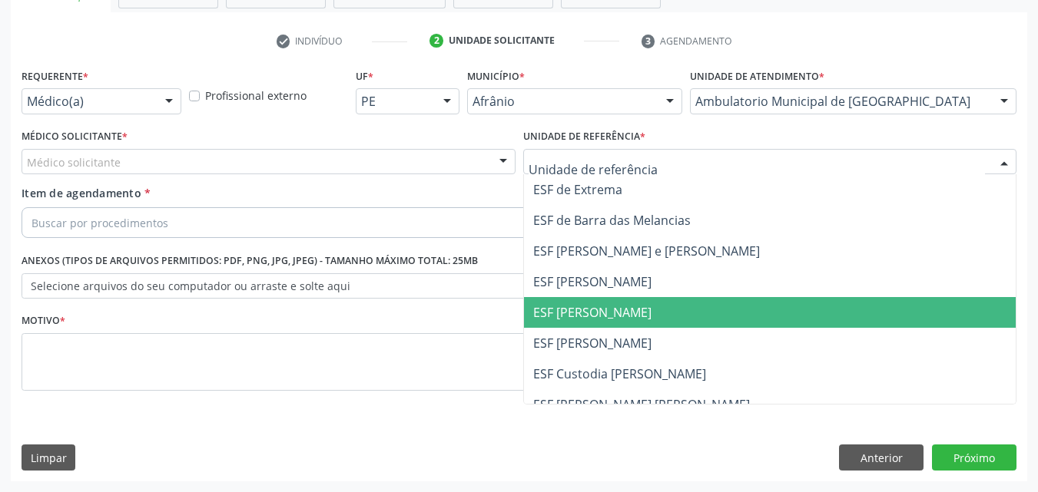
click at [633, 319] on span "ESF [PERSON_NAME]" at bounding box center [592, 312] width 118 height 17
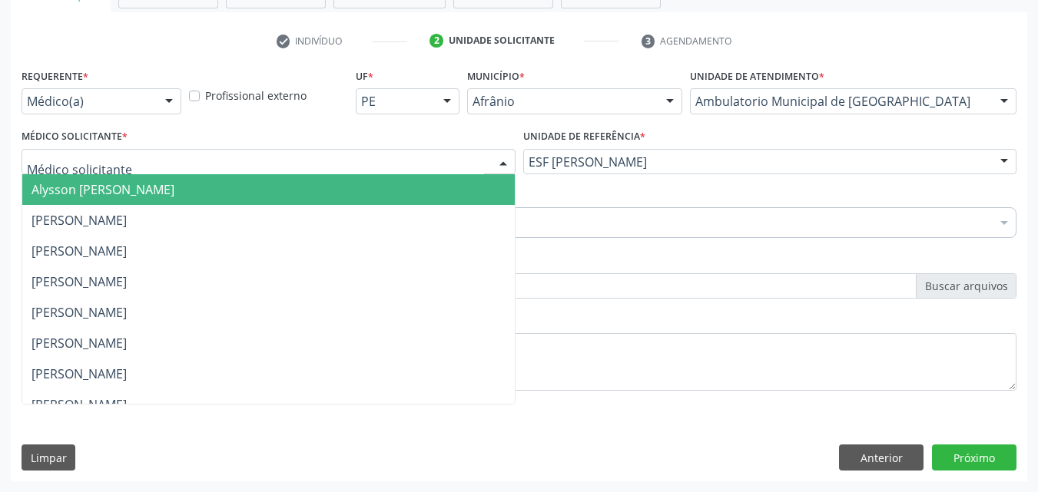
click at [251, 161] on div at bounding box center [269, 162] width 494 height 26
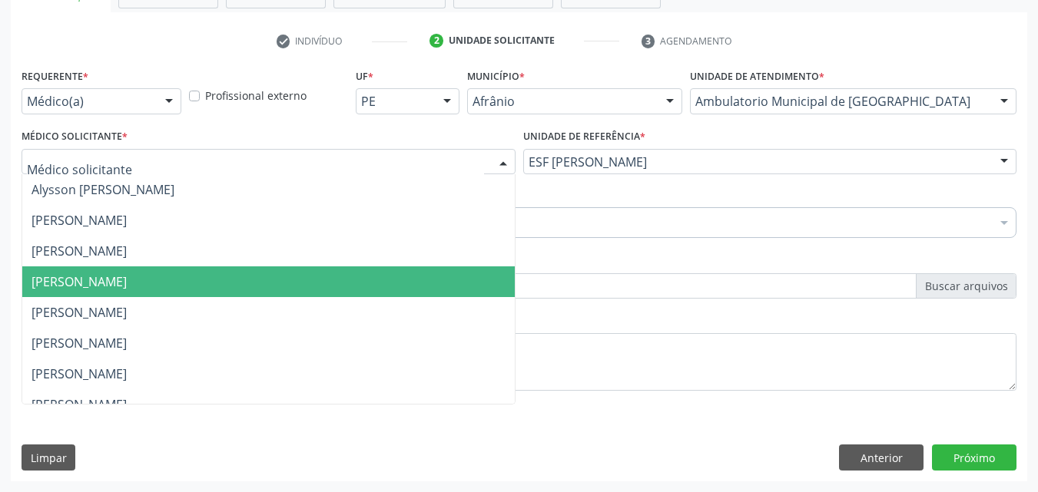
click at [236, 281] on span "[PERSON_NAME]" at bounding box center [268, 282] width 492 height 31
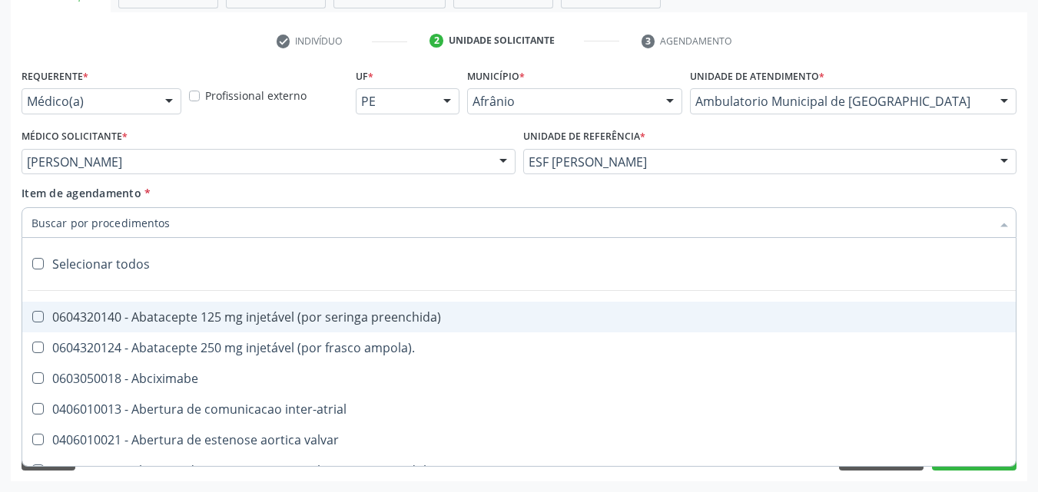
click at [217, 222] on div at bounding box center [519, 222] width 995 height 31
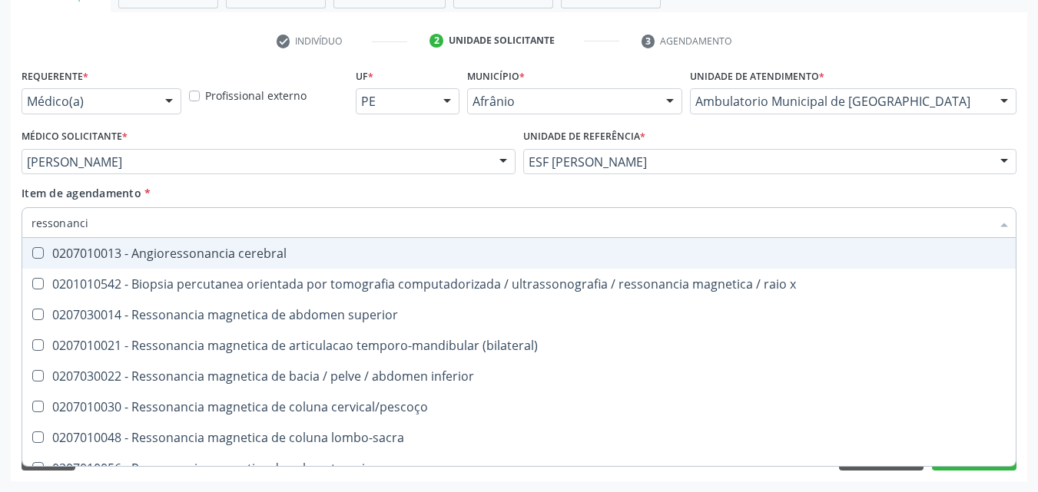
type input "ressonancia"
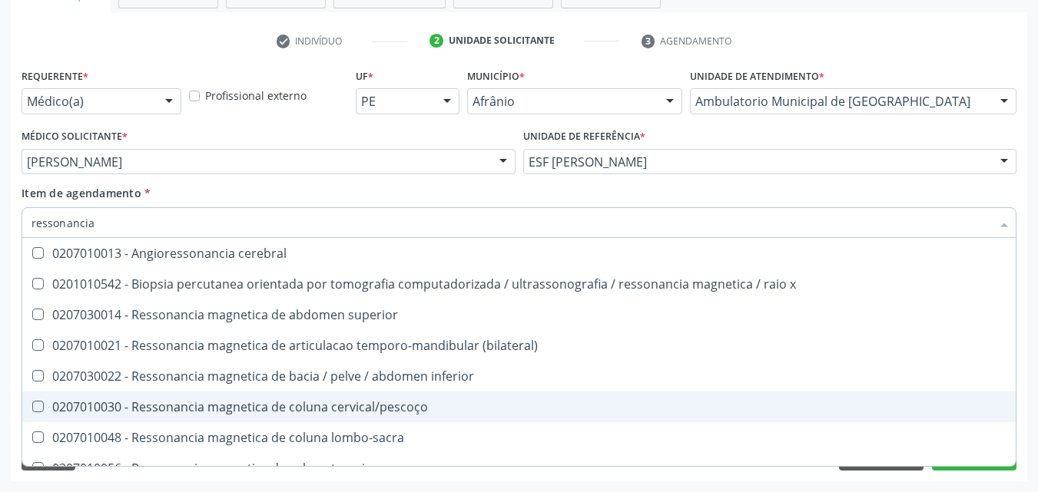
click at [343, 406] on div "0207010030 - Ressonancia magnetica de coluna cervical/pescoço" at bounding box center [518, 407] width 975 height 12
checkbox cervical\/pescoço "true"
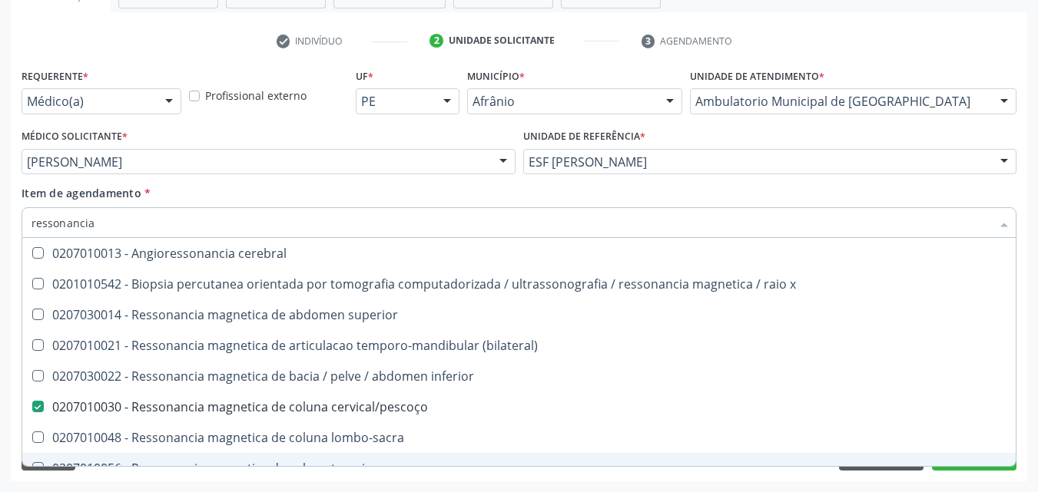
click at [951, 466] on div "Desfazer seleção 0207010013 - Angioressonancia cerebral 0201010542 - Biopsia pe…" at bounding box center [519, 352] width 995 height 228
click at [946, 468] on button "Próximo" at bounding box center [974, 458] width 84 height 26
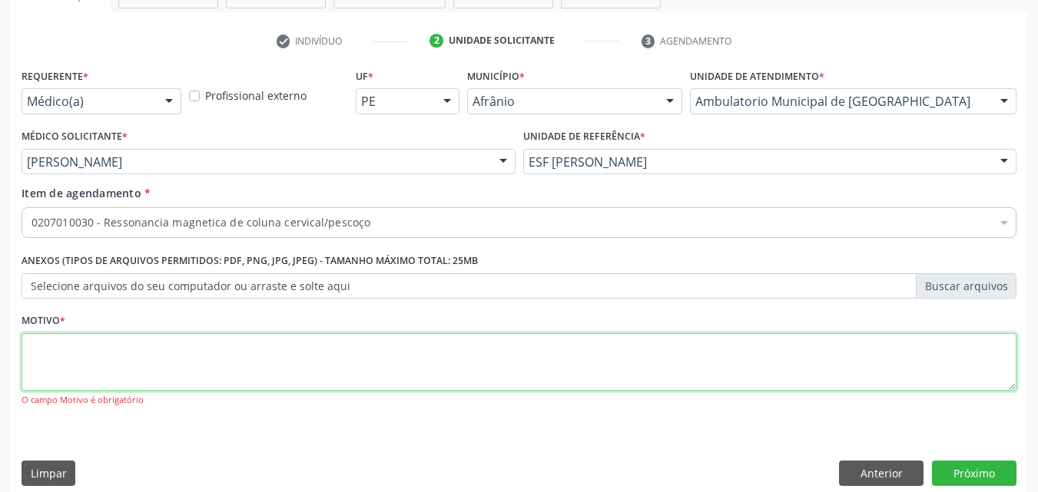
click at [324, 338] on textarea at bounding box center [519, 362] width 995 height 58
type textarea "*"
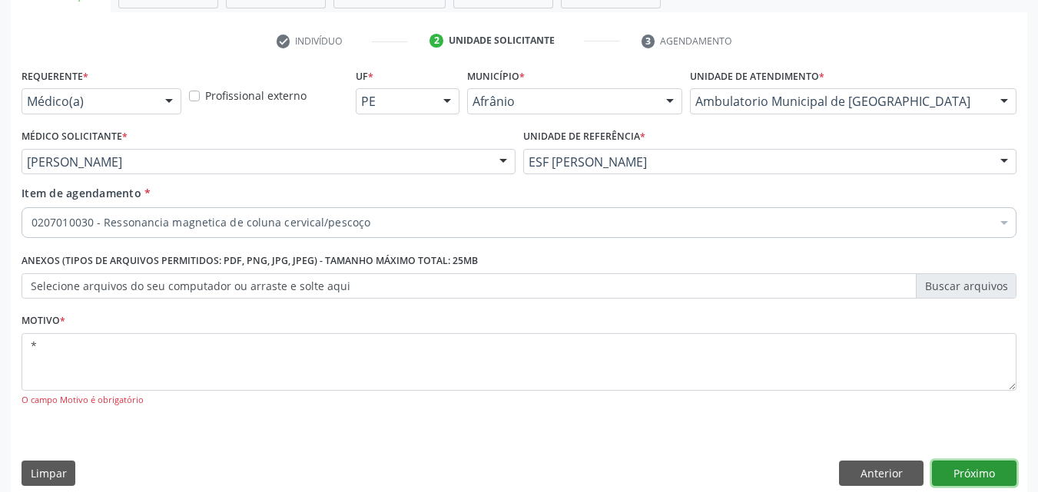
click at [952, 469] on button "Próximo" at bounding box center [974, 474] width 84 height 26
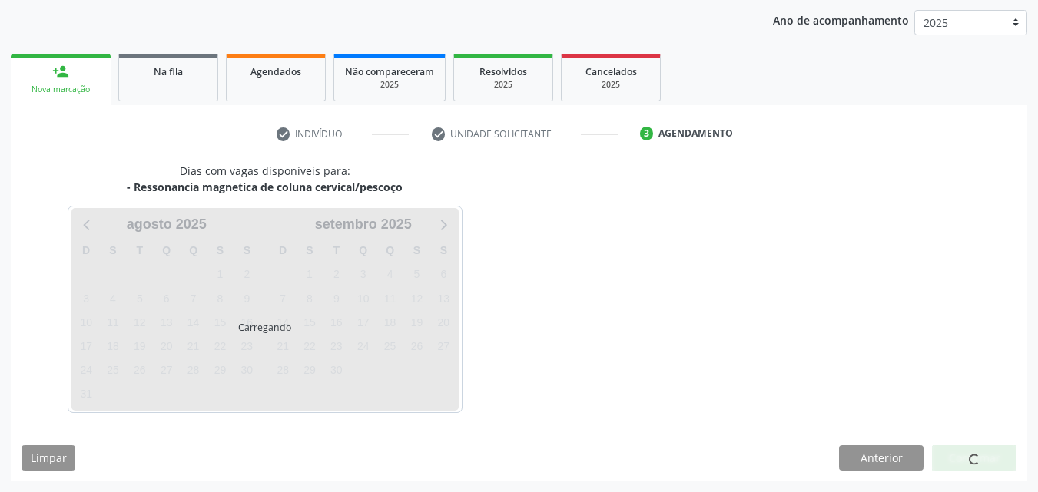
scroll to position [176, 0]
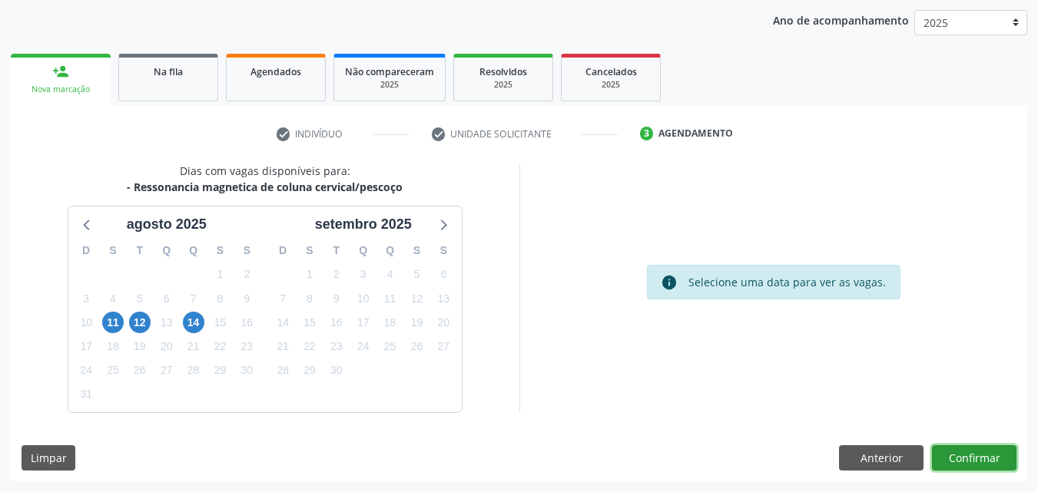
click at [963, 456] on button "Confirmar" at bounding box center [974, 458] width 84 height 26
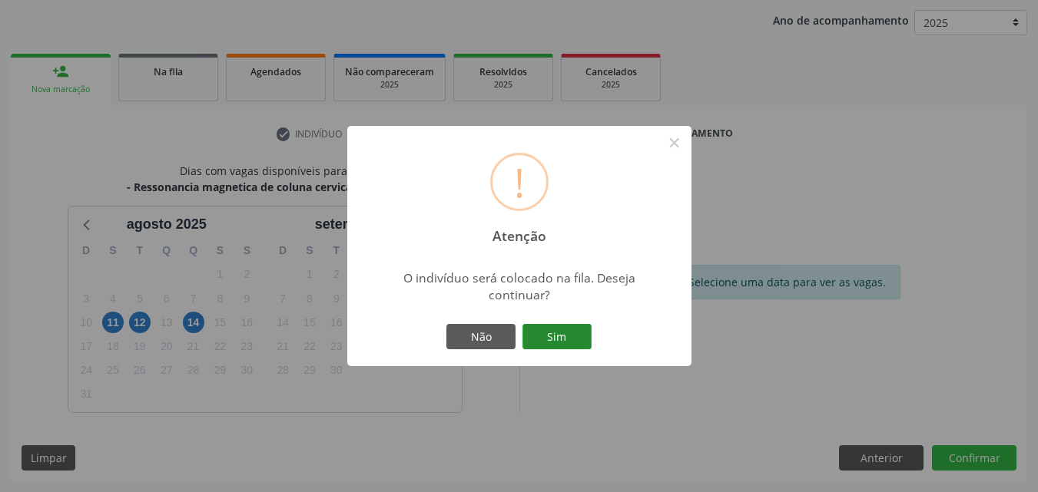
click at [562, 339] on button "Sim" at bounding box center [556, 337] width 69 height 26
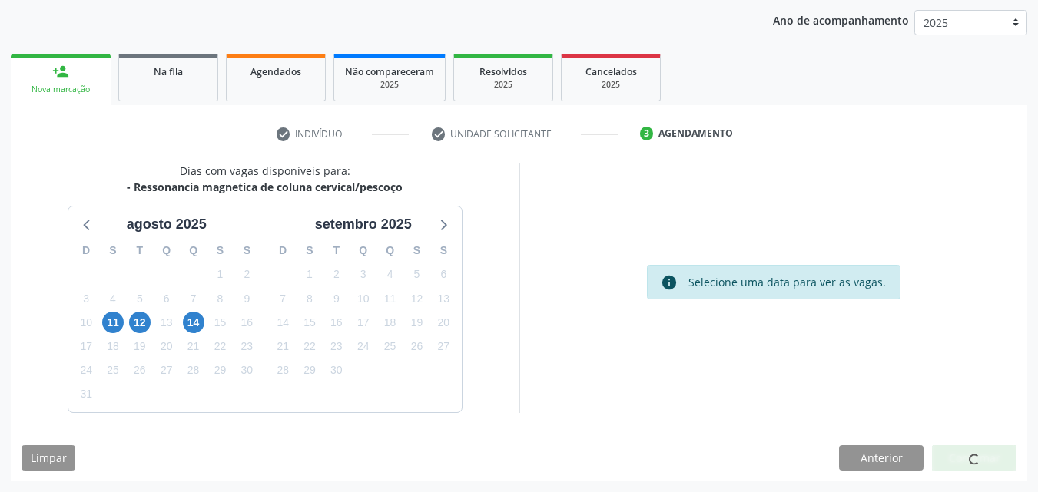
scroll to position [15, 0]
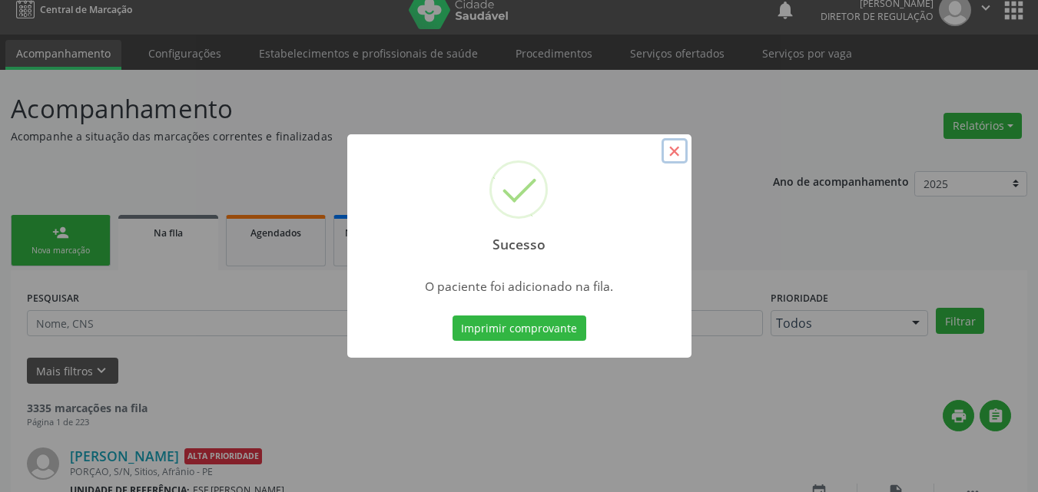
click at [674, 152] on button "×" at bounding box center [674, 151] width 26 height 26
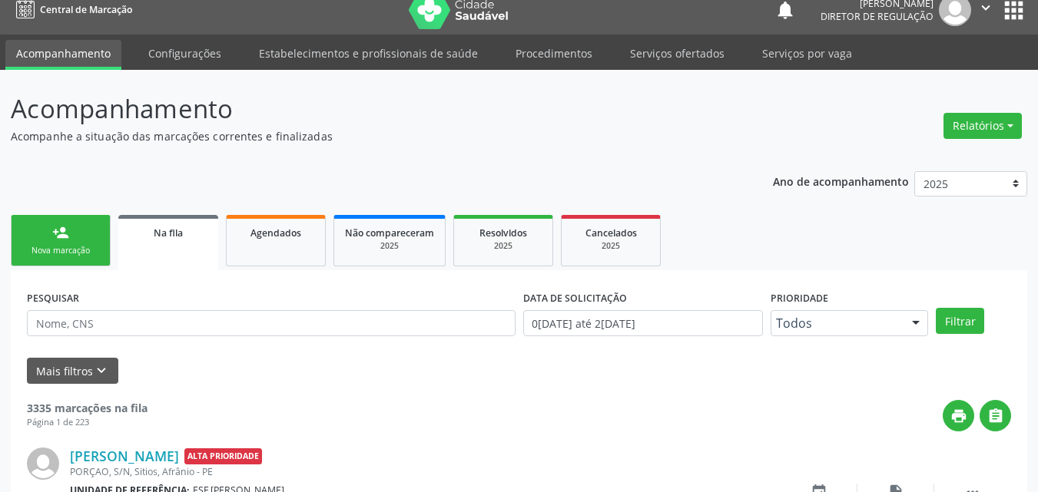
click at [102, 236] on link "person_add Nova marcação" at bounding box center [61, 240] width 100 height 51
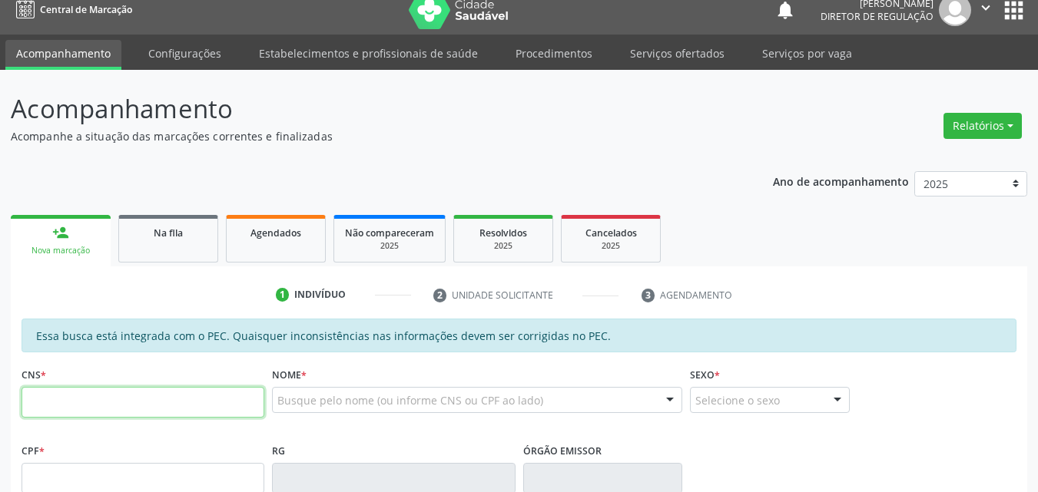
click at [114, 396] on input "text" at bounding box center [143, 402] width 243 height 31
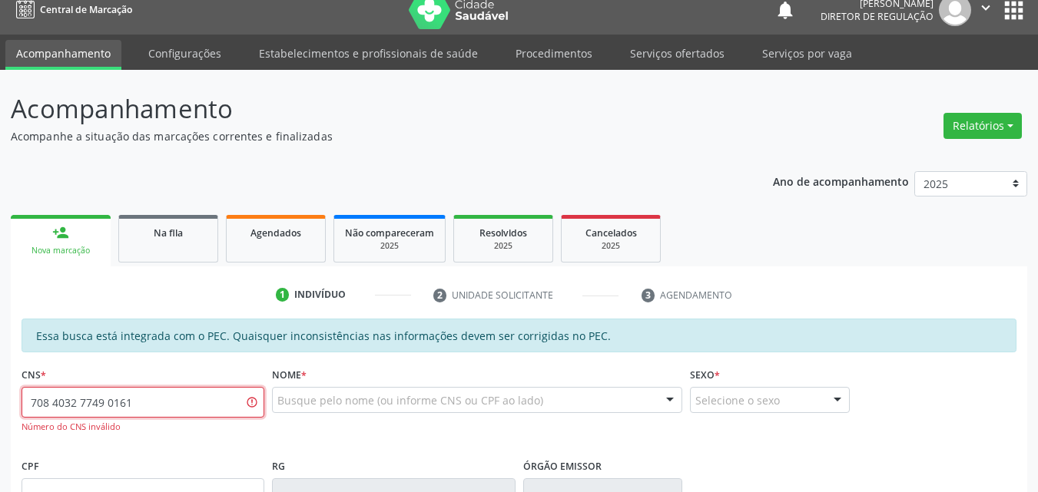
type input "708 4032 7749 0161"
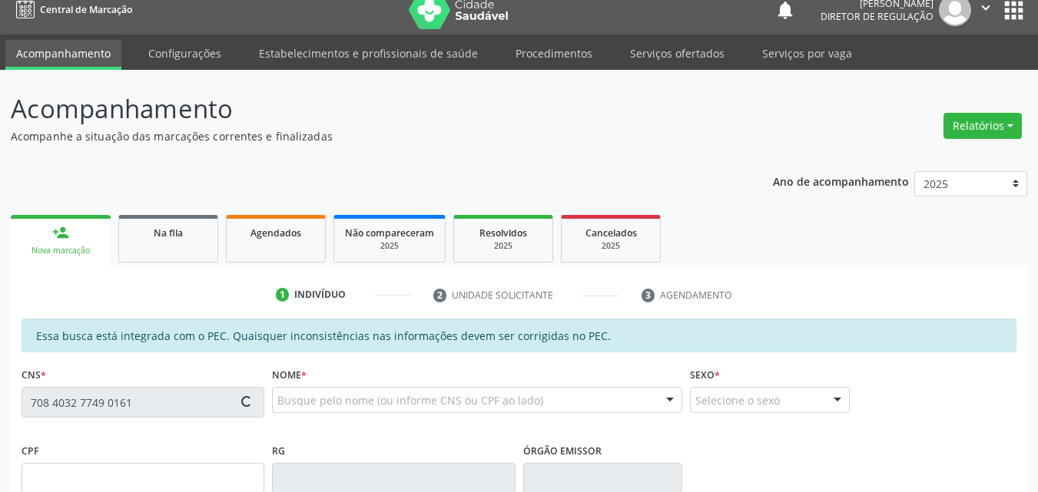
type input "1[DATE]"
type input "[PERSON_NAME]"
type input "[PHONE_NUMBER]"
type input "S/N"
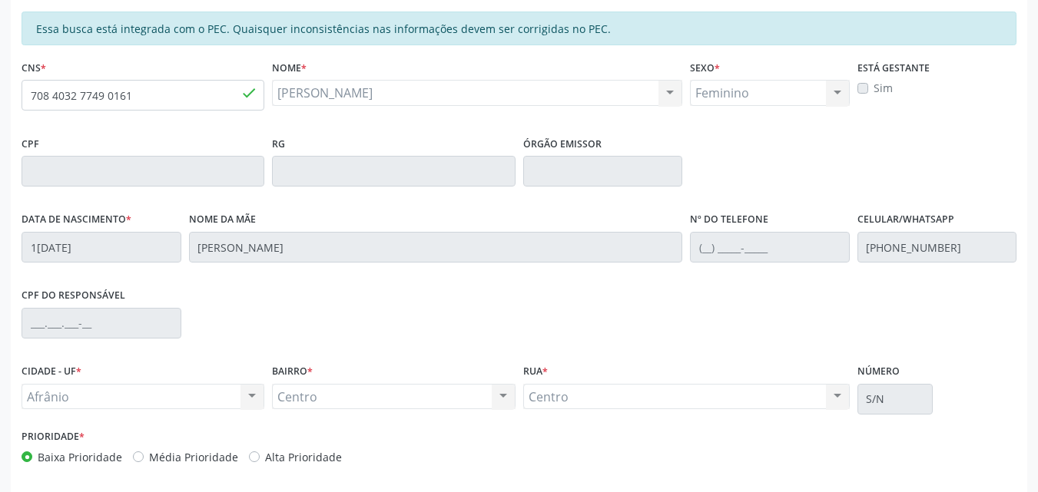
scroll to position [385, 0]
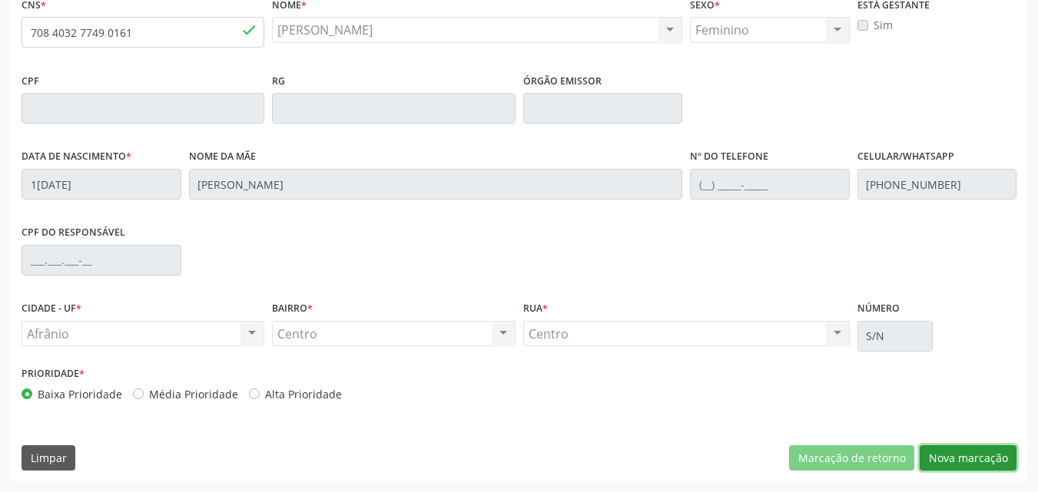
click at [960, 452] on button "Nova marcação" at bounding box center [967, 458] width 97 height 26
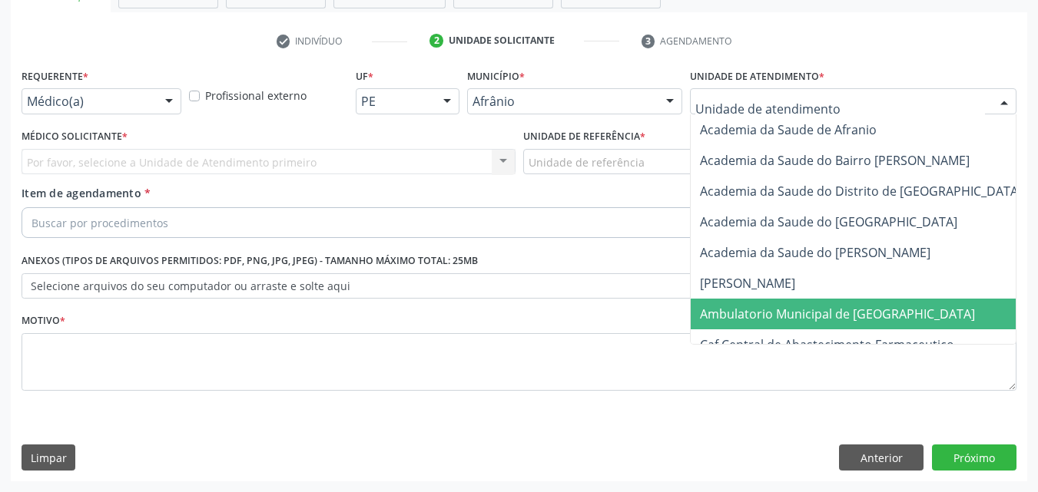
click at [767, 311] on span "Ambulatorio Municipal de [GEOGRAPHIC_DATA]" at bounding box center [837, 314] width 275 height 17
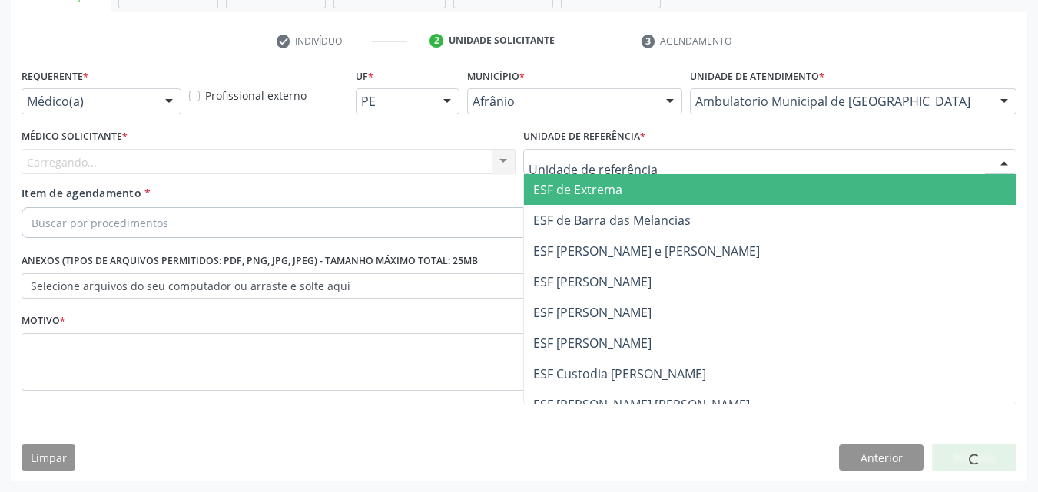
click at [642, 161] on div at bounding box center [770, 162] width 494 height 26
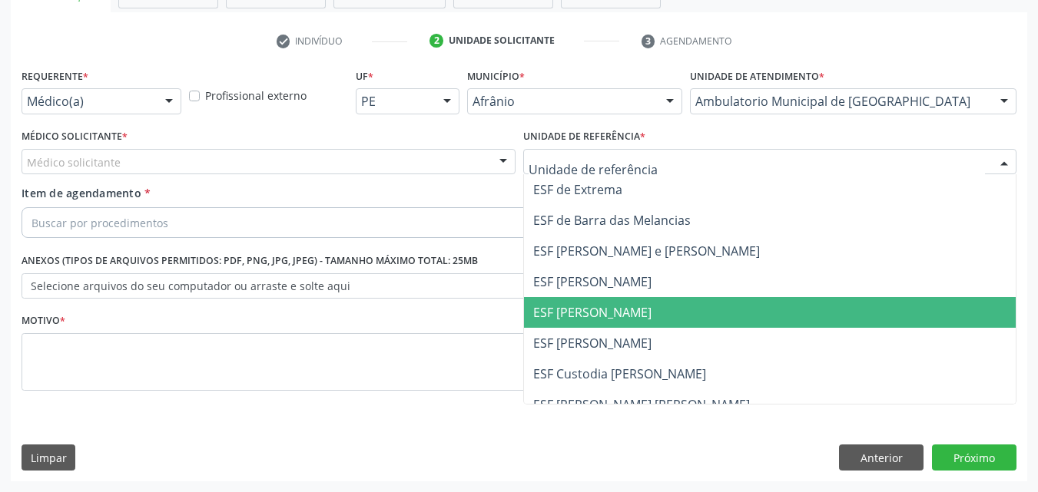
drag, startPoint x: 641, startPoint y: 308, endPoint x: 599, endPoint y: 299, distance: 42.5
click at [641, 309] on span "ESF [PERSON_NAME]" at bounding box center [770, 312] width 492 height 31
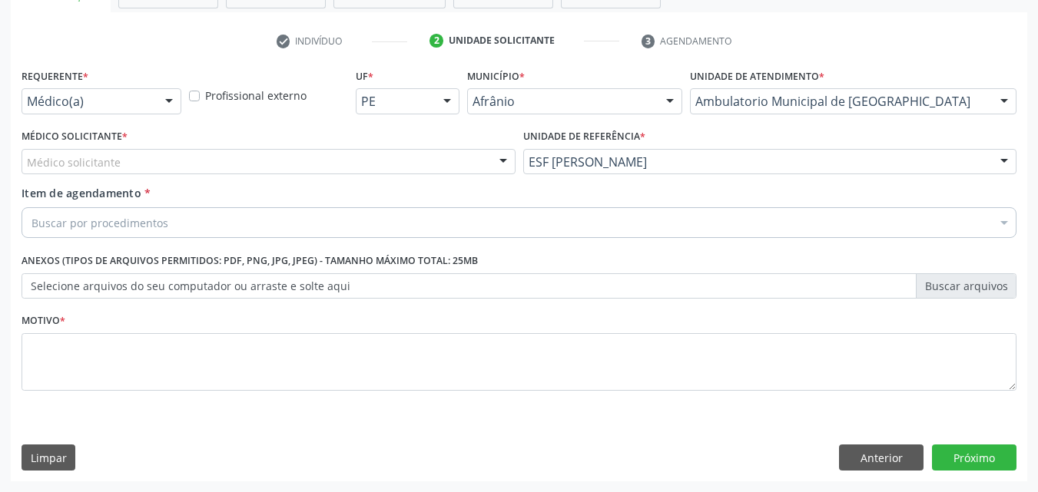
click at [264, 157] on div "Médico solicitante" at bounding box center [269, 162] width 494 height 26
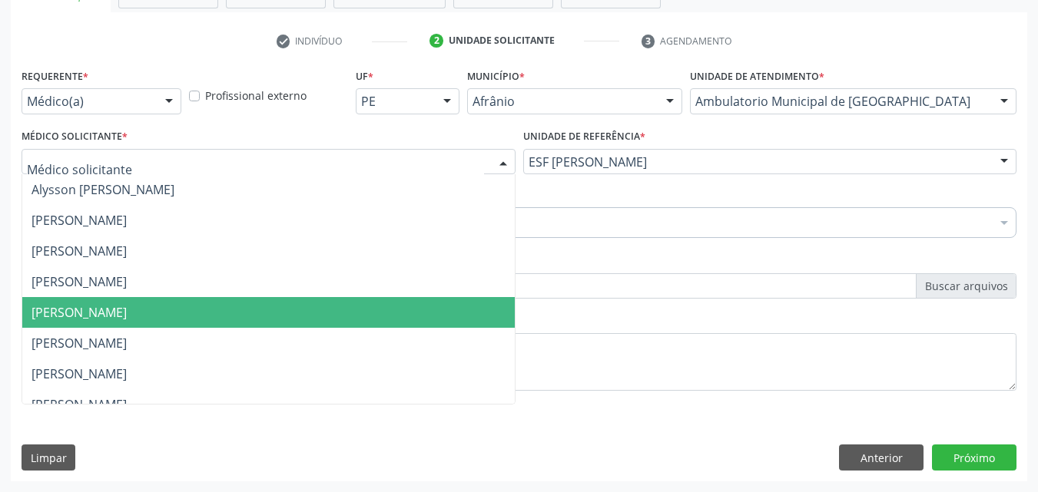
click at [273, 309] on span "[PERSON_NAME]" at bounding box center [268, 312] width 492 height 31
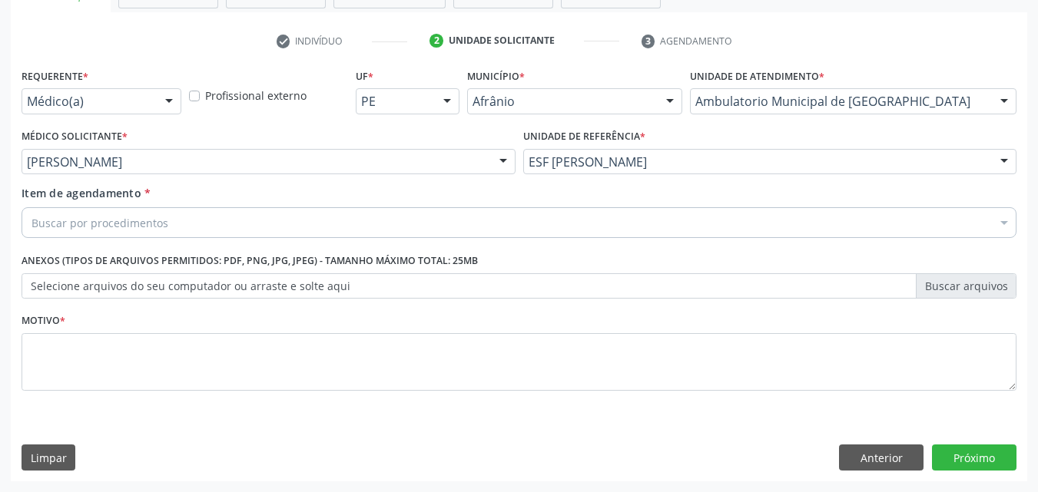
click at [202, 207] on div "Buscar por procedimentos" at bounding box center [519, 222] width 995 height 31
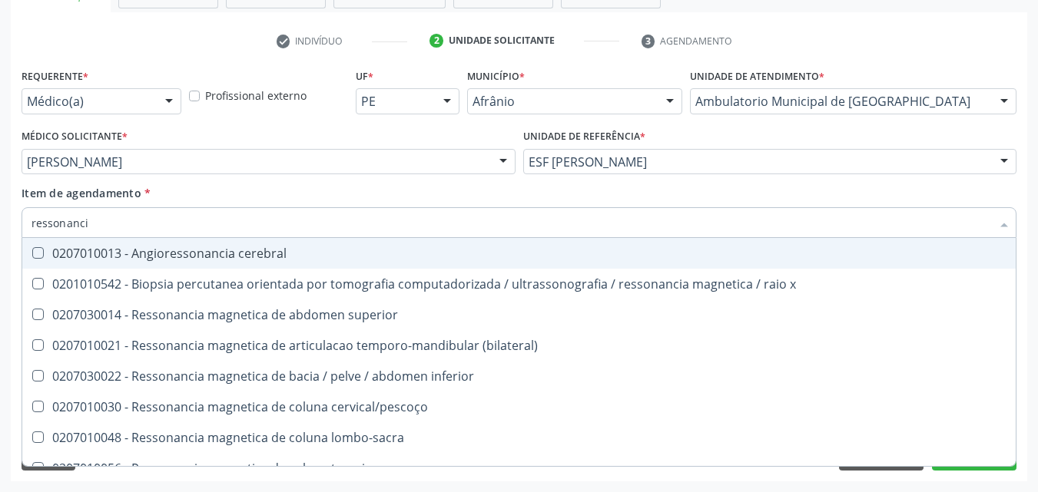
type input "ressonancia"
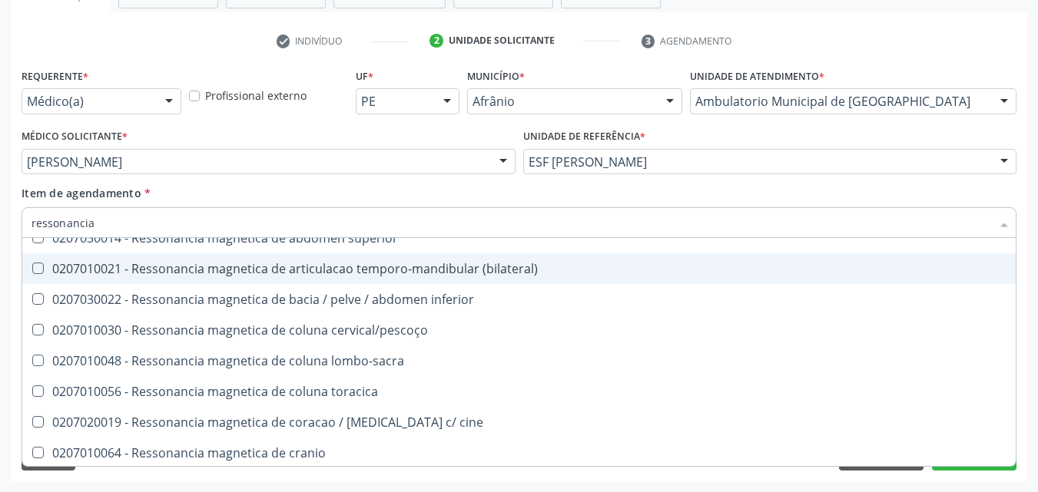
scroll to position [154, 0]
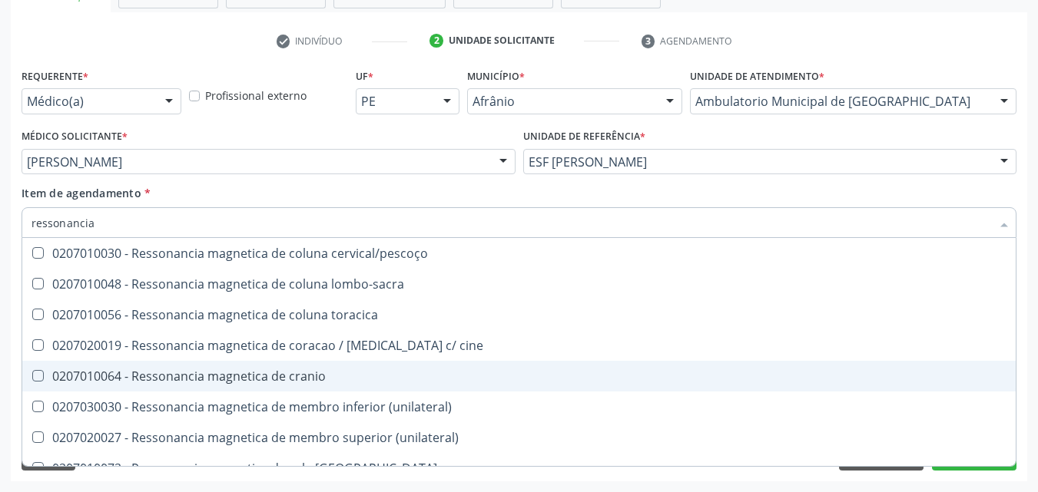
click at [237, 373] on div "0207010064 - Ressonancia magnetica de cranio" at bounding box center [518, 376] width 975 height 12
checkbox cranio "true"
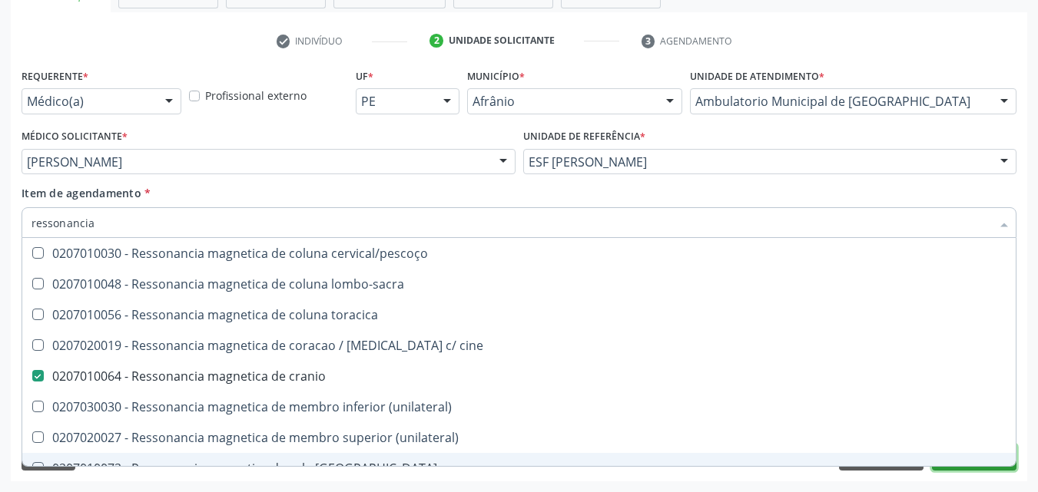
click at [943, 470] on button "Próximo" at bounding box center [974, 458] width 84 height 26
checkbox x "true"
checkbox cranio "false"
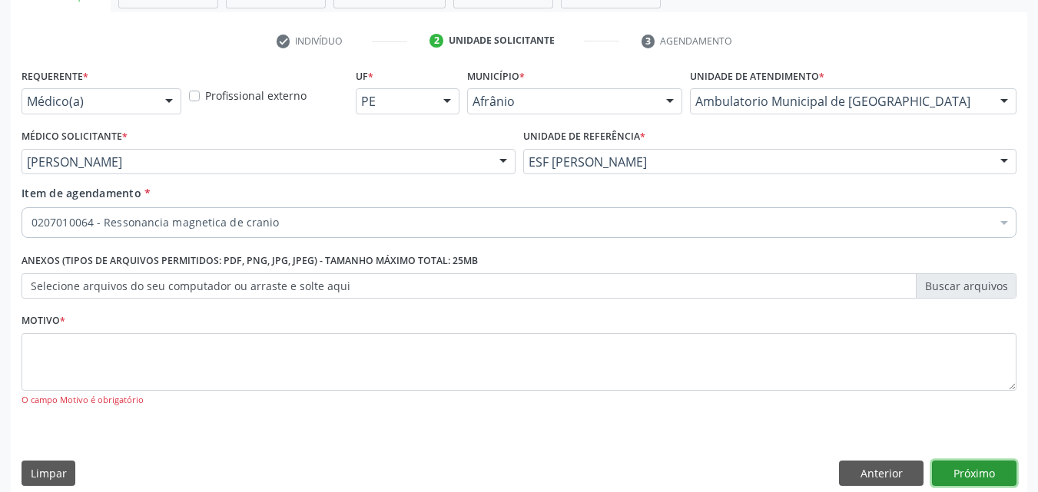
scroll to position [0, 0]
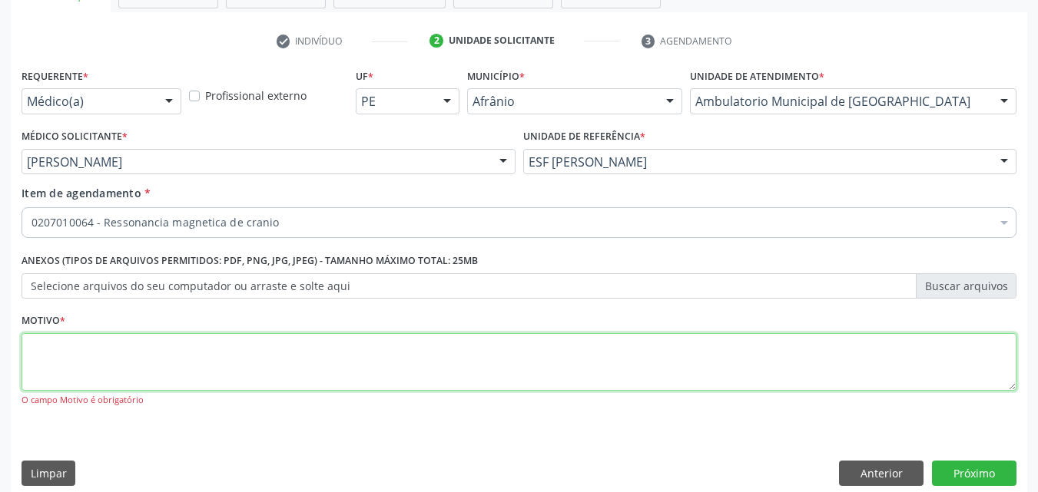
click at [246, 343] on textarea at bounding box center [519, 362] width 995 height 58
type textarea "*"
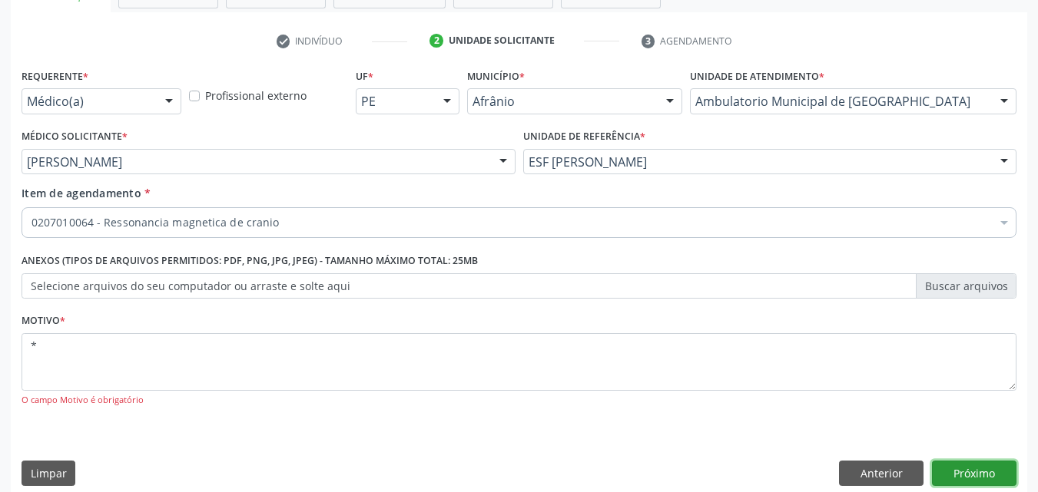
click at [957, 471] on button "Próximo" at bounding box center [974, 474] width 84 height 26
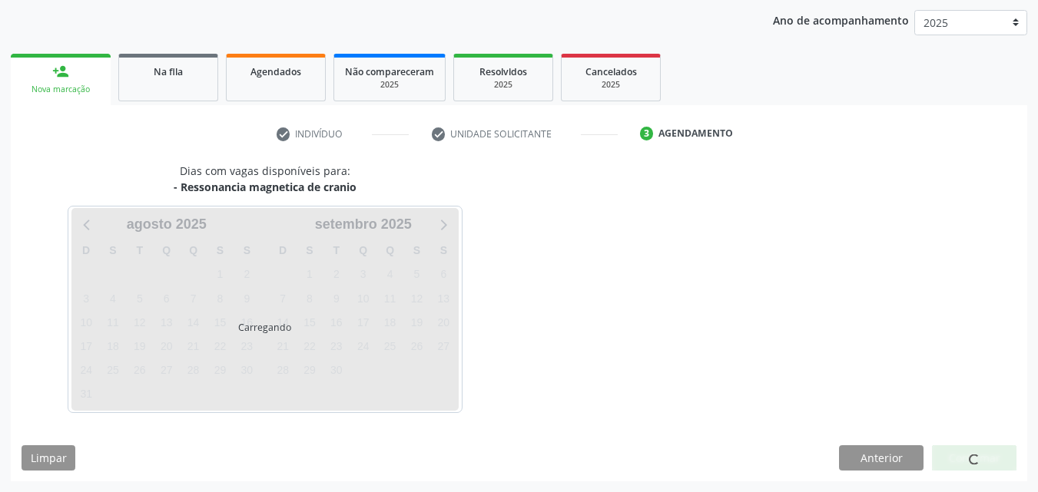
scroll to position [176, 0]
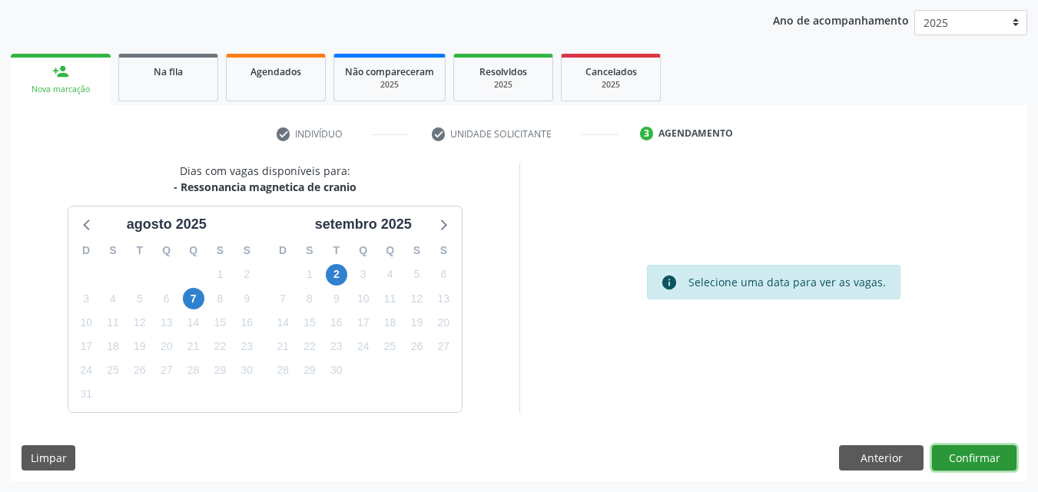
click at [982, 459] on button "Confirmar" at bounding box center [974, 458] width 84 height 26
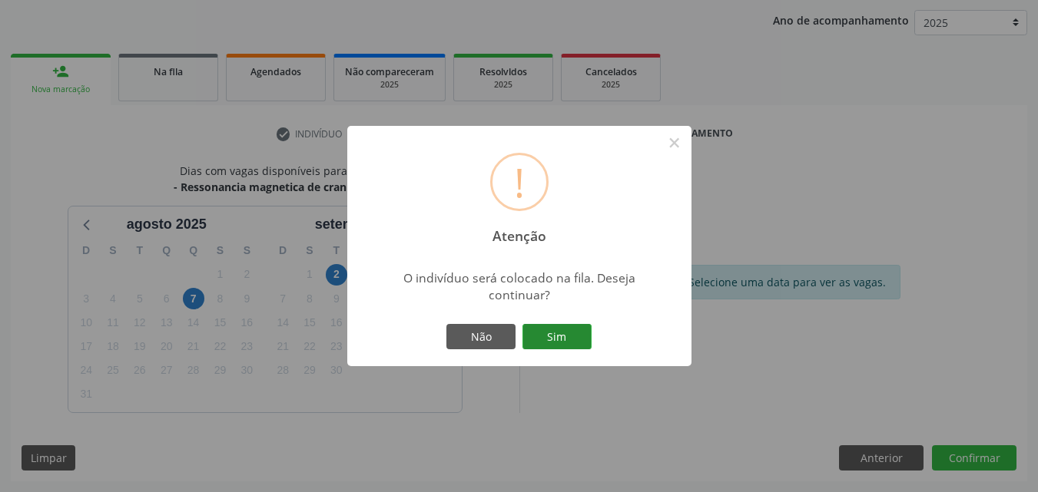
click at [576, 335] on button "Sim" at bounding box center [556, 337] width 69 height 26
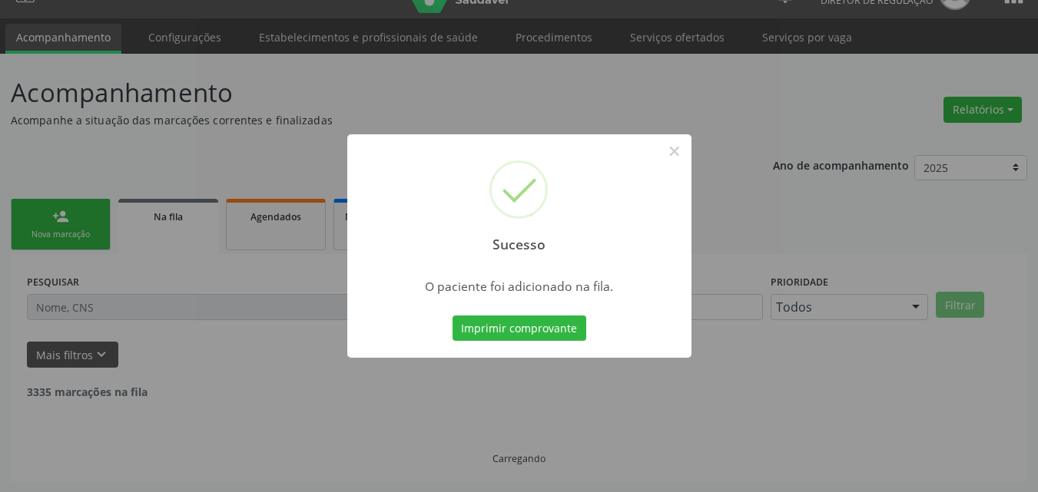
scroll to position [15, 0]
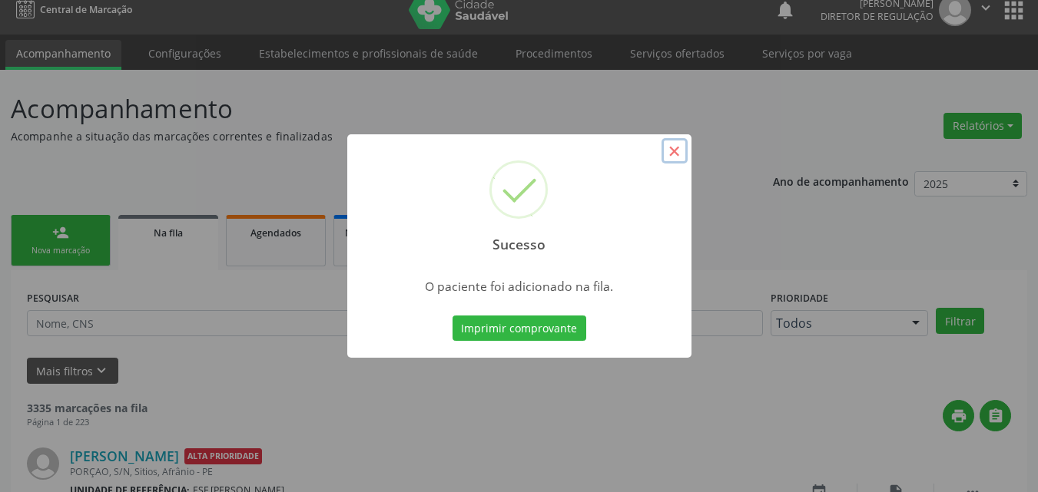
click at [671, 157] on button "×" at bounding box center [674, 151] width 26 height 26
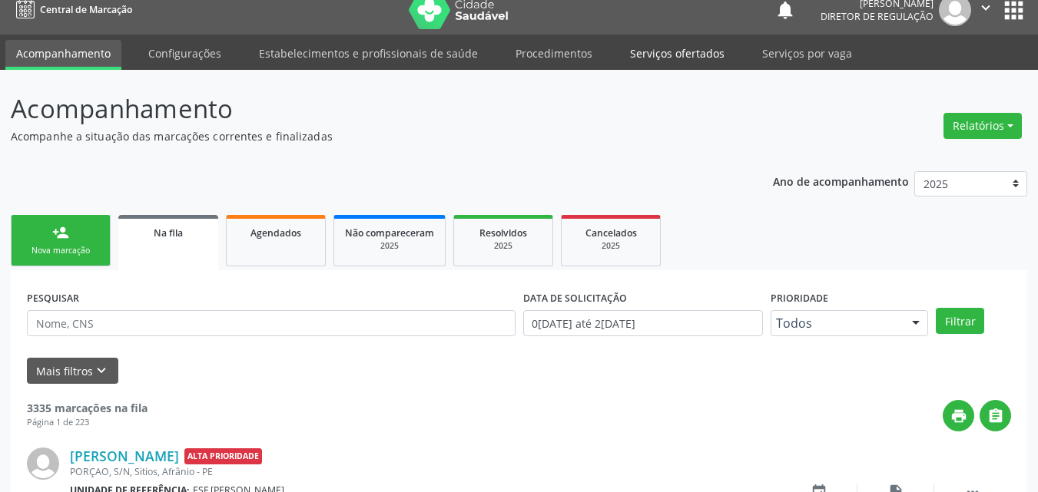
click at [670, 56] on link "Serviços ofertados" at bounding box center [677, 53] width 116 height 27
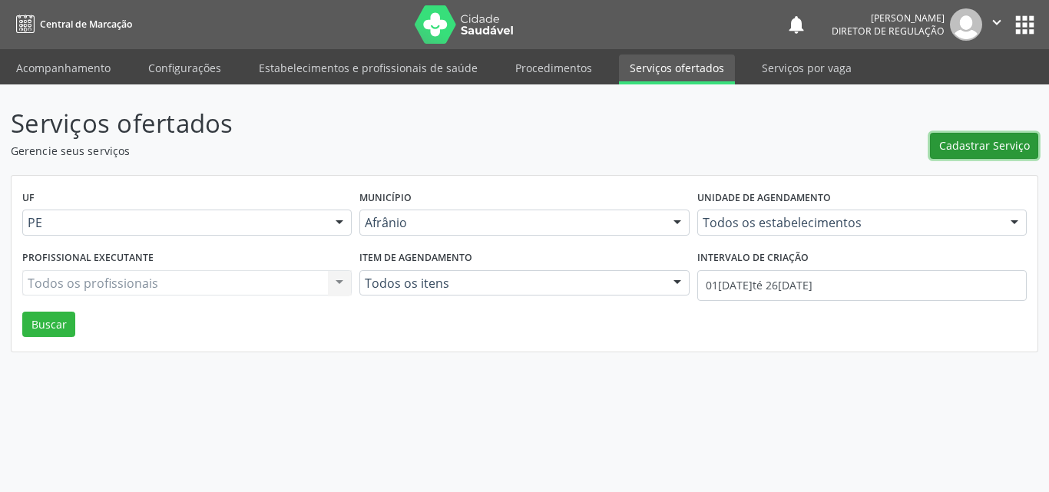
click at [1011, 145] on span "Cadastrar Serviço" at bounding box center [984, 145] width 91 height 16
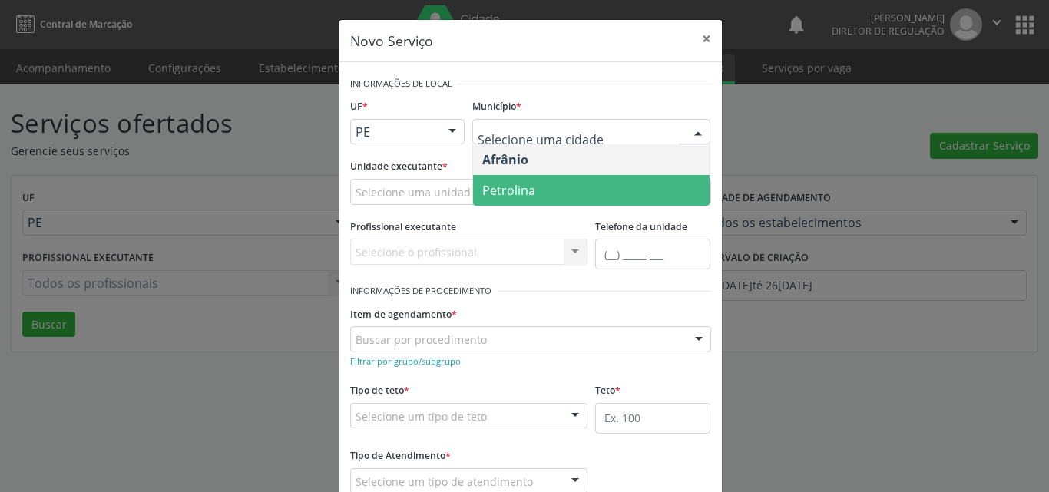
click at [532, 197] on span "Petrolina" at bounding box center [591, 190] width 237 height 31
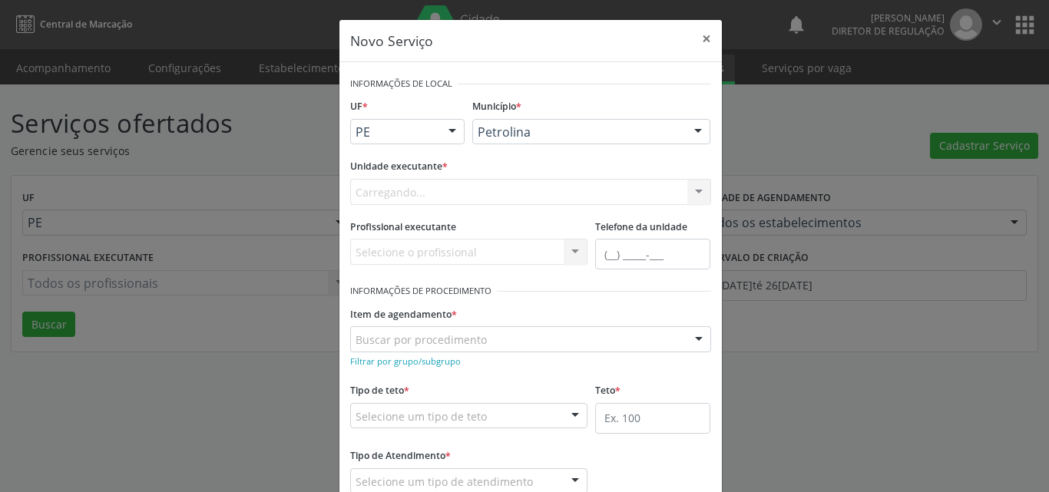
click at [498, 189] on div "Carregando... Academia da Saude de Afranio Academia da Saude do Bairro [PERSON_…" at bounding box center [530, 192] width 361 height 26
click at [498, 189] on div "Selecione uma unidade" at bounding box center [530, 192] width 361 height 26
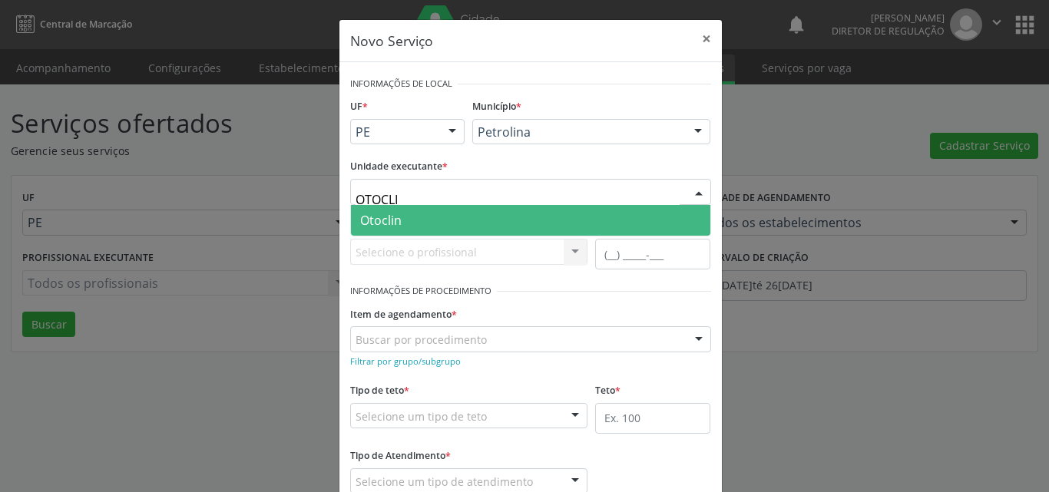
type input "OTOCLIN"
click at [480, 222] on span "Otoclin" at bounding box center [530, 220] width 359 height 31
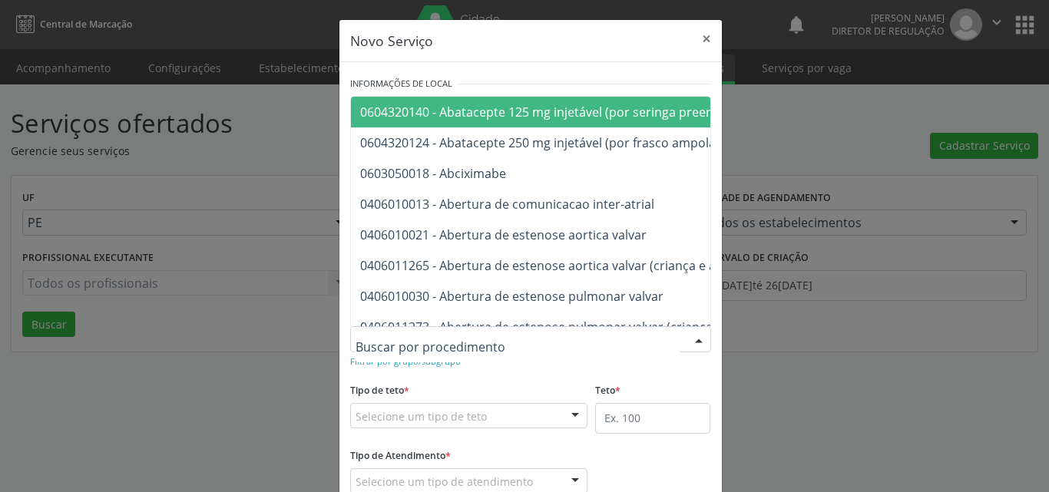
click at [480, 336] on div at bounding box center [530, 339] width 361 height 26
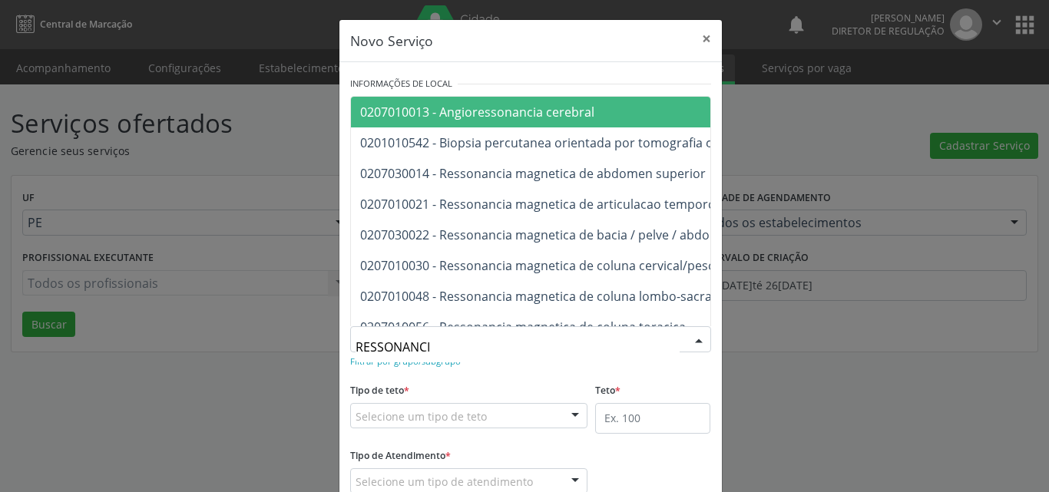
type input "RESSONANCIA"
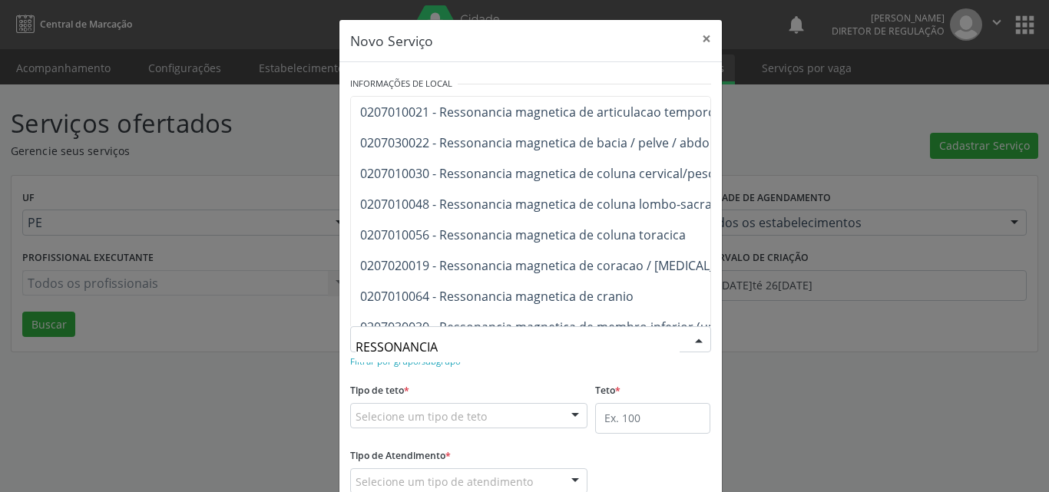
scroll to position [123, 0]
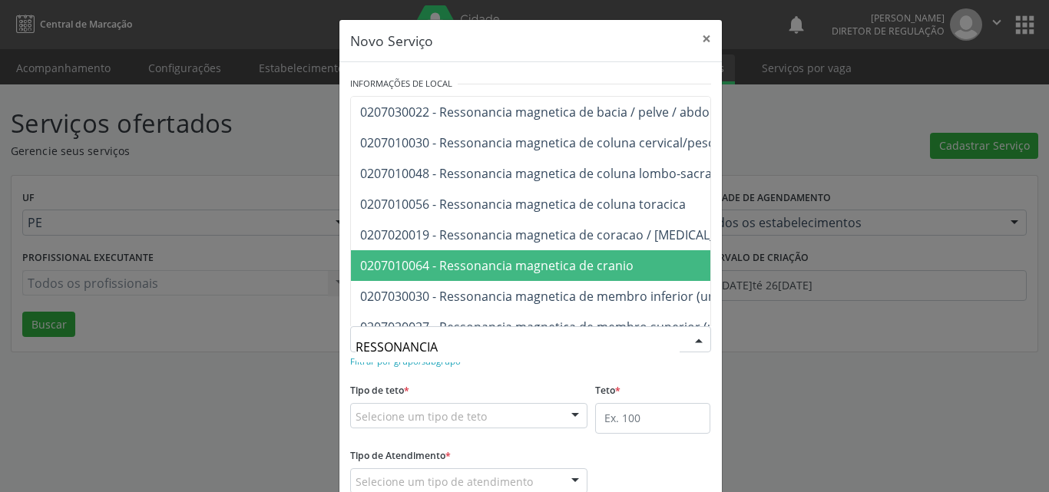
click at [641, 264] on span "0207010064 - Ressonancia magnetica de cranio" at bounding box center [732, 265] width 762 height 31
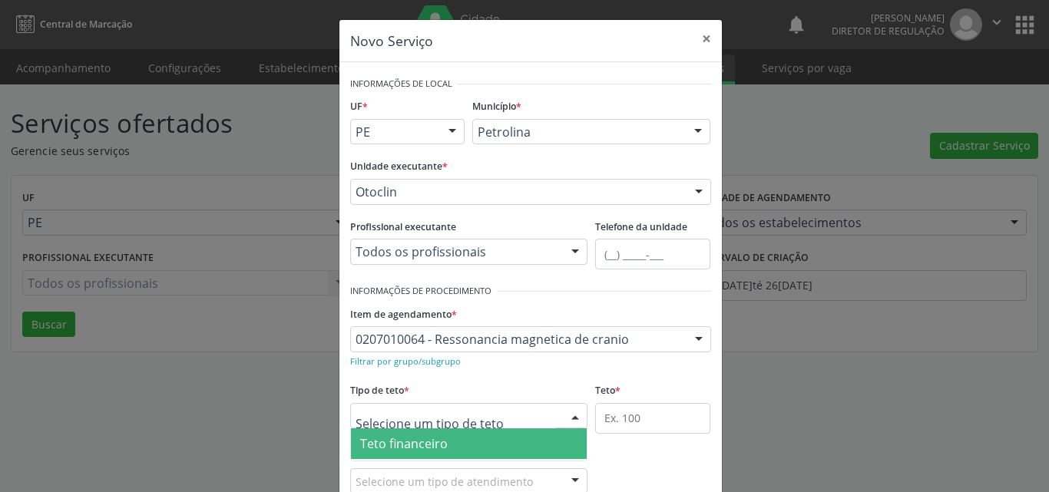
click at [507, 412] on div at bounding box center [469, 416] width 238 height 26
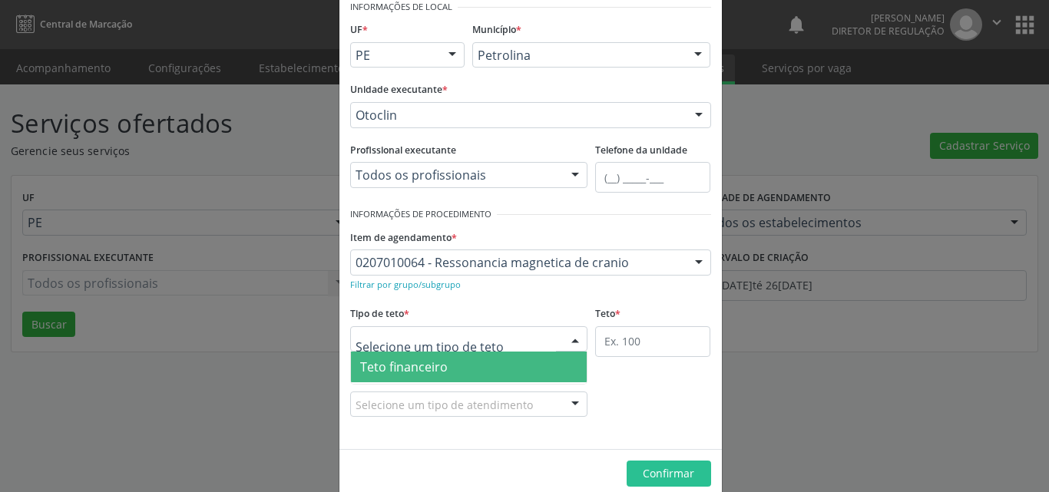
scroll to position [29, 0]
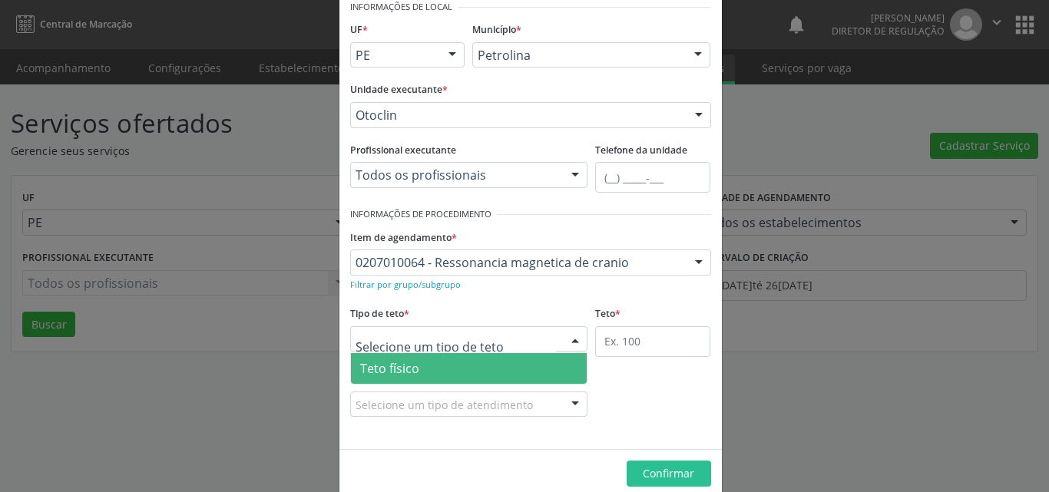
drag, startPoint x: 493, startPoint y: 362, endPoint x: 561, endPoint y: 364, distance: 68.4
click at [493, 363] on span "Teto físico" at bounding box center [469, 368] width 237 height 31
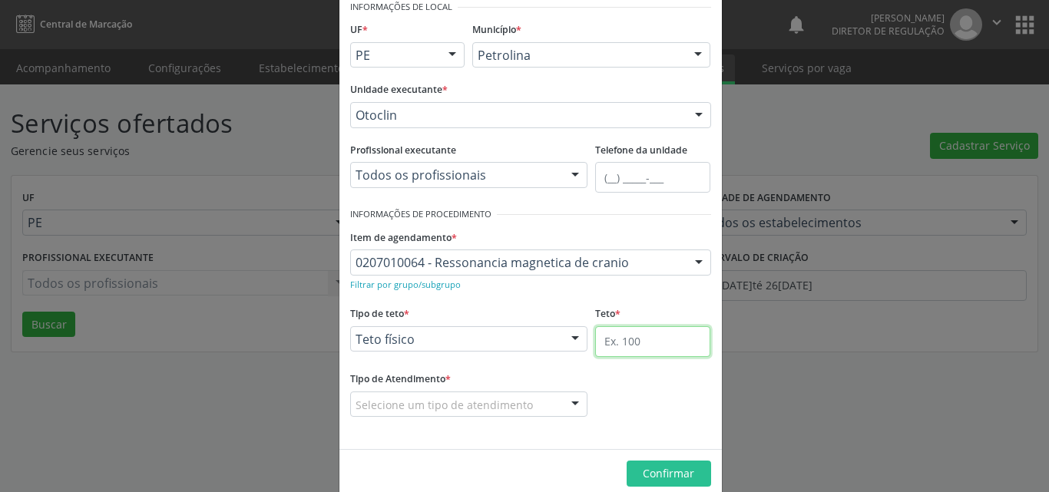
click at [622, 350] on input "text" at bounding box center [652, 341] width 115 height 31
type input "2"
click at [532, 403] on div "Selecione um tipo de atendimento" at bounding box center [469, 405] width 238 height 26
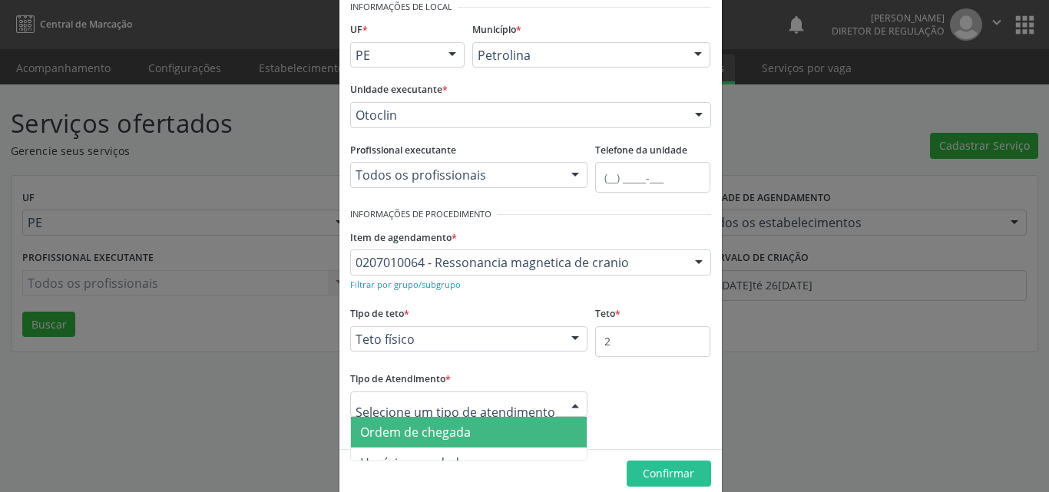
click at [492, 433] on span "Ordem de chegada" at bounding box center [469, 432] width 237 height 31
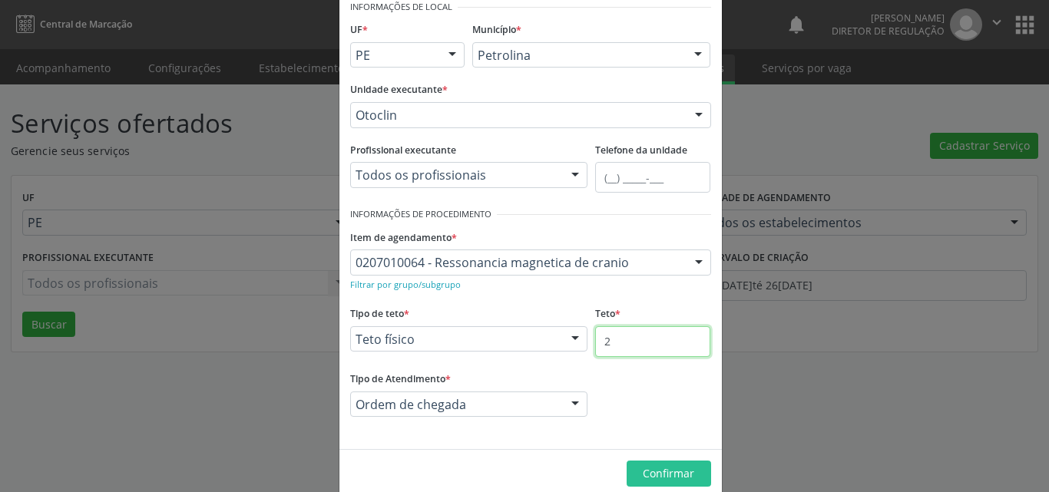
click at [611, 342] on input "2" at bounding box center [652, 341] width 115 height 31
type input "2"
type input "1"
click at [687, 261] on div at bounding box center [698, 263] width 23 height 26
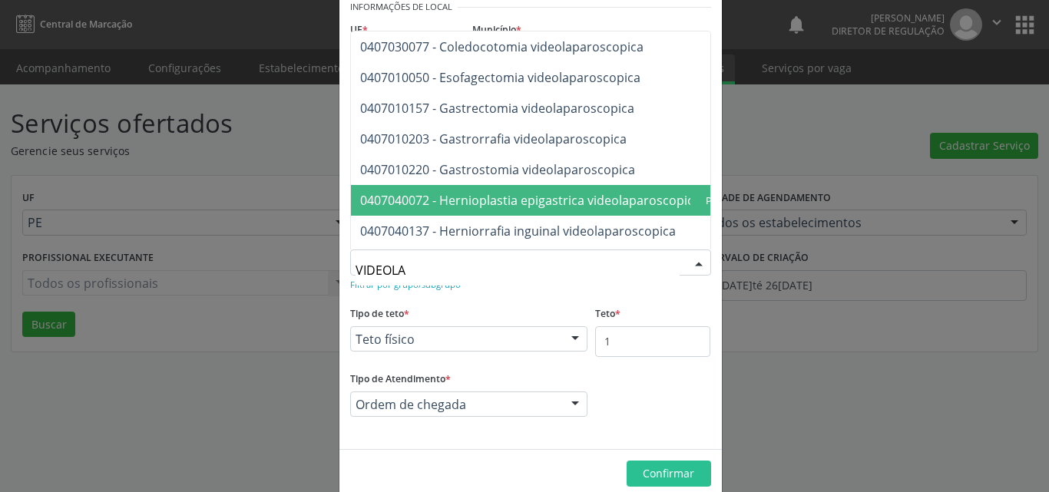
type input "VIDEOLAR"
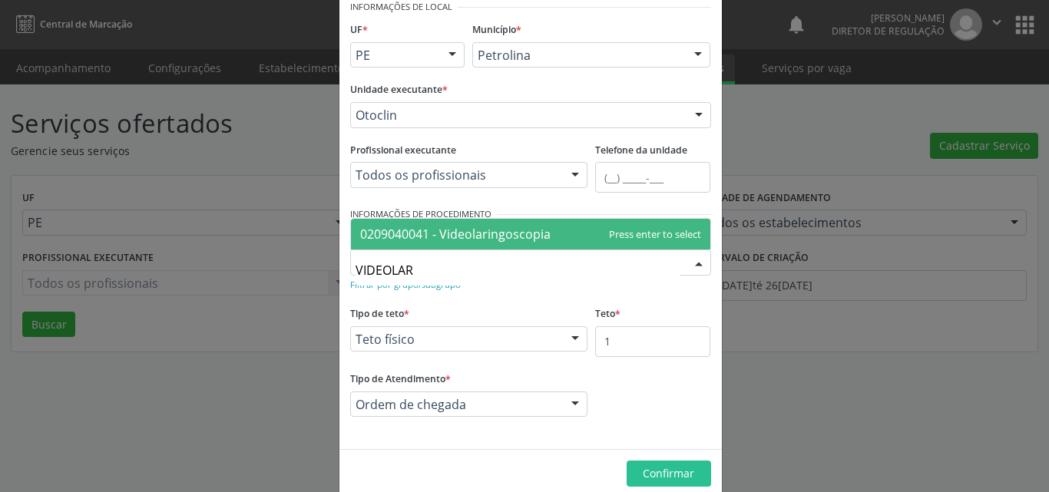
scroll to position [0, 0]
click at [533, 229] on span "0209040041 - Videolaringoscopia" at bounding box center [455, 234] width 190 height 17
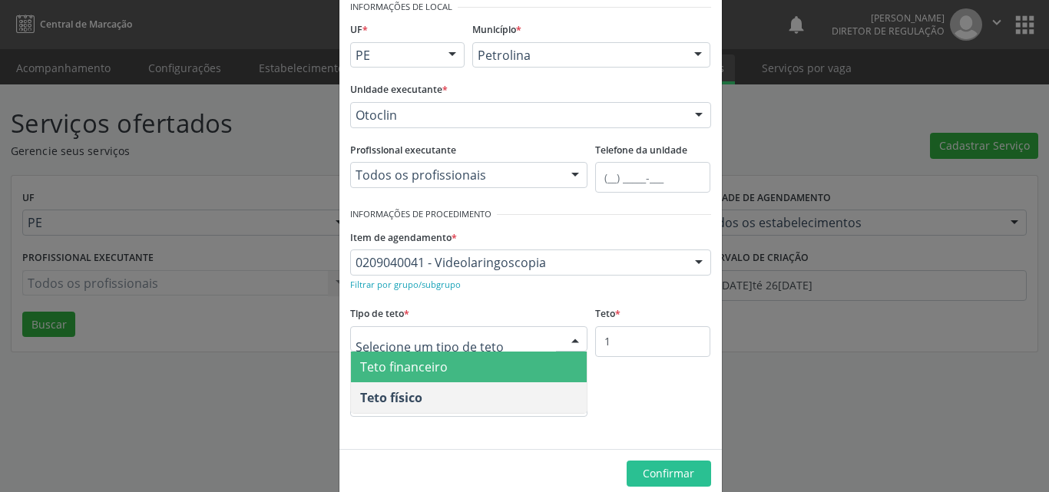
click at [490, 389] on ul "Teto financeiro Teto físico Nenhum resultado encontrado para: " " Não há nenhum…" at bounding box center [469, 382] width 237 height 61
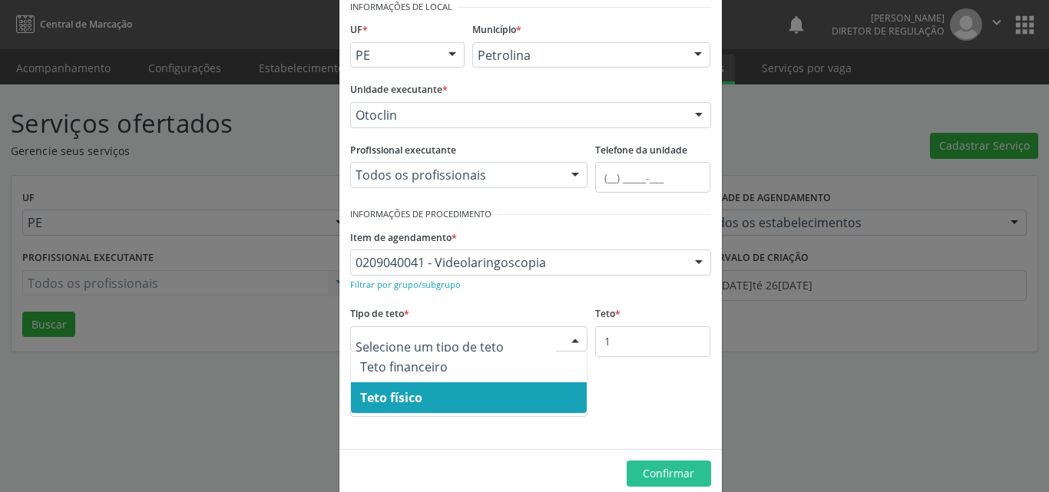
click at [558, 402] on span "Teto físico" at bounding box center [469, 398] width 237 height 31
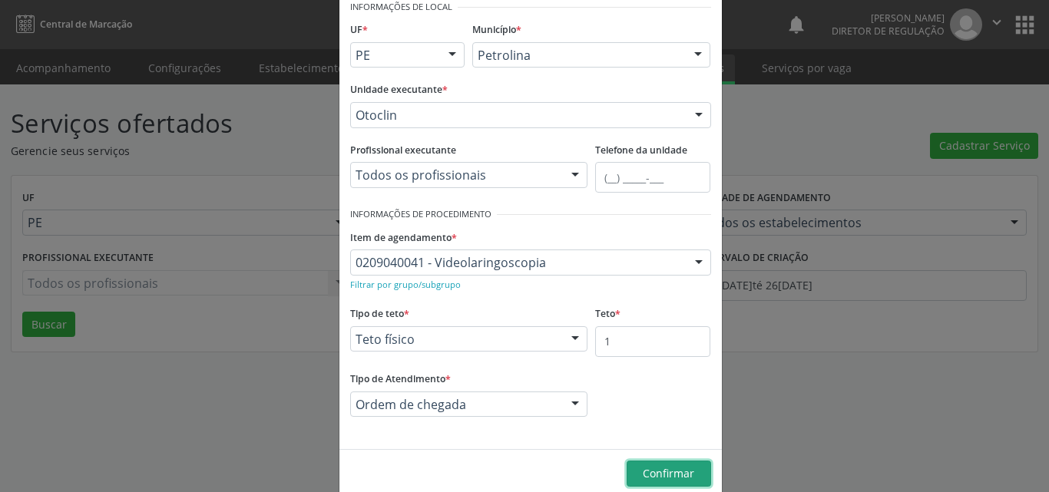
click at [656, 472] on span "Confirmar" at bounding box center [668, 473] width 51 height 15
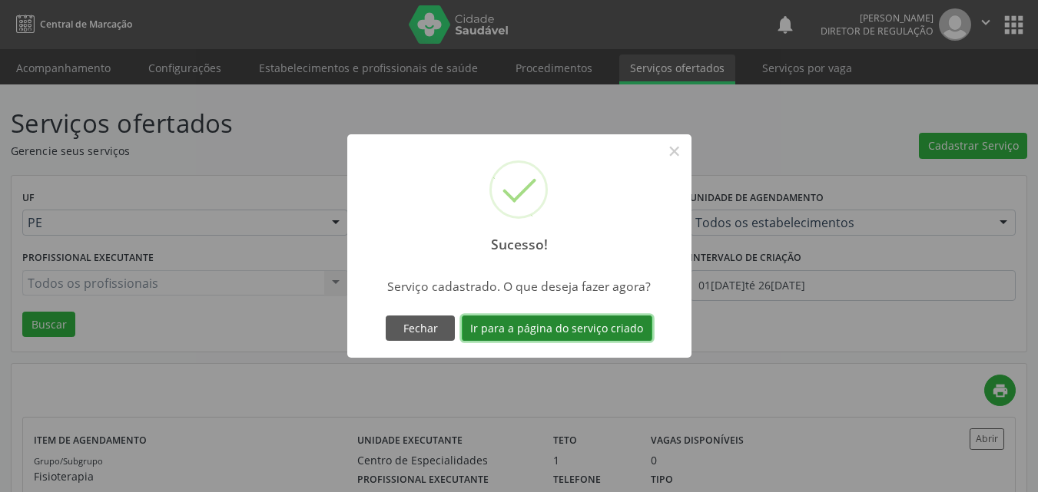
click at [607, 331] on button "Ir para a página do serviço criado" at bounding box center [557, 329] width 190 height 26
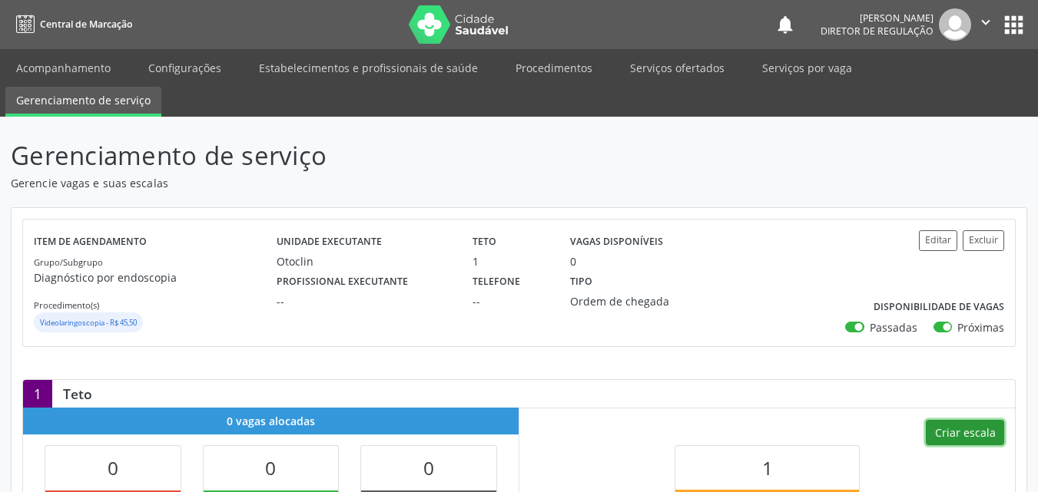
click at [962, 430] on button "Criar escala" at bounding box center [965, 433] width 78 height 26
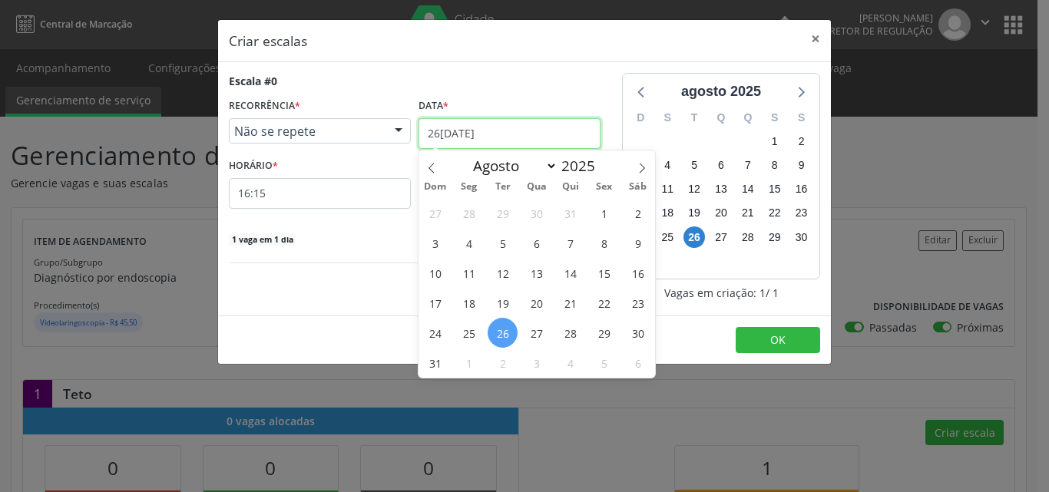
click at [498, 135] on input "26[DATE]" at bounding box center [510, 133] width 182 height 31
click at [570, 328] on span "28" at bounding box center [570, 333] width 30 height 30
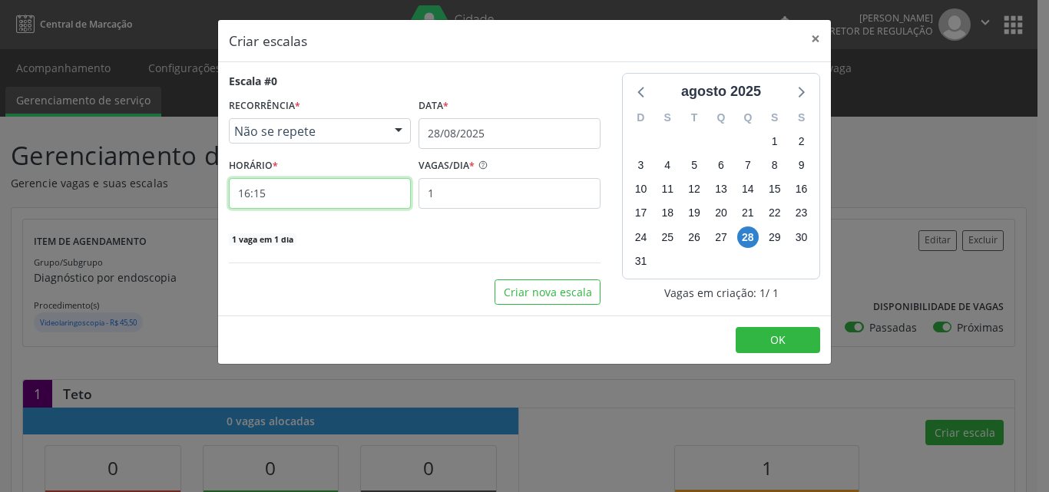
click at [338, 190] on input "16:15" at bounding box center [320, 193] width 182 height 31
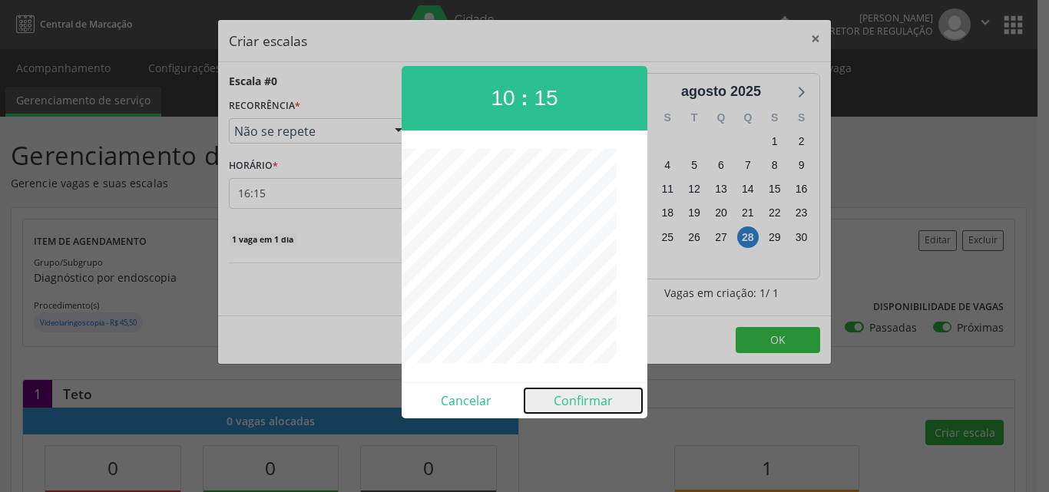
click at [589, 396] on button "Confirmar" at bounding box center [584, 401] width 118 height 25
type input "10:15"
